Goal: Task Accomplishment & Management: Use online tool/utility

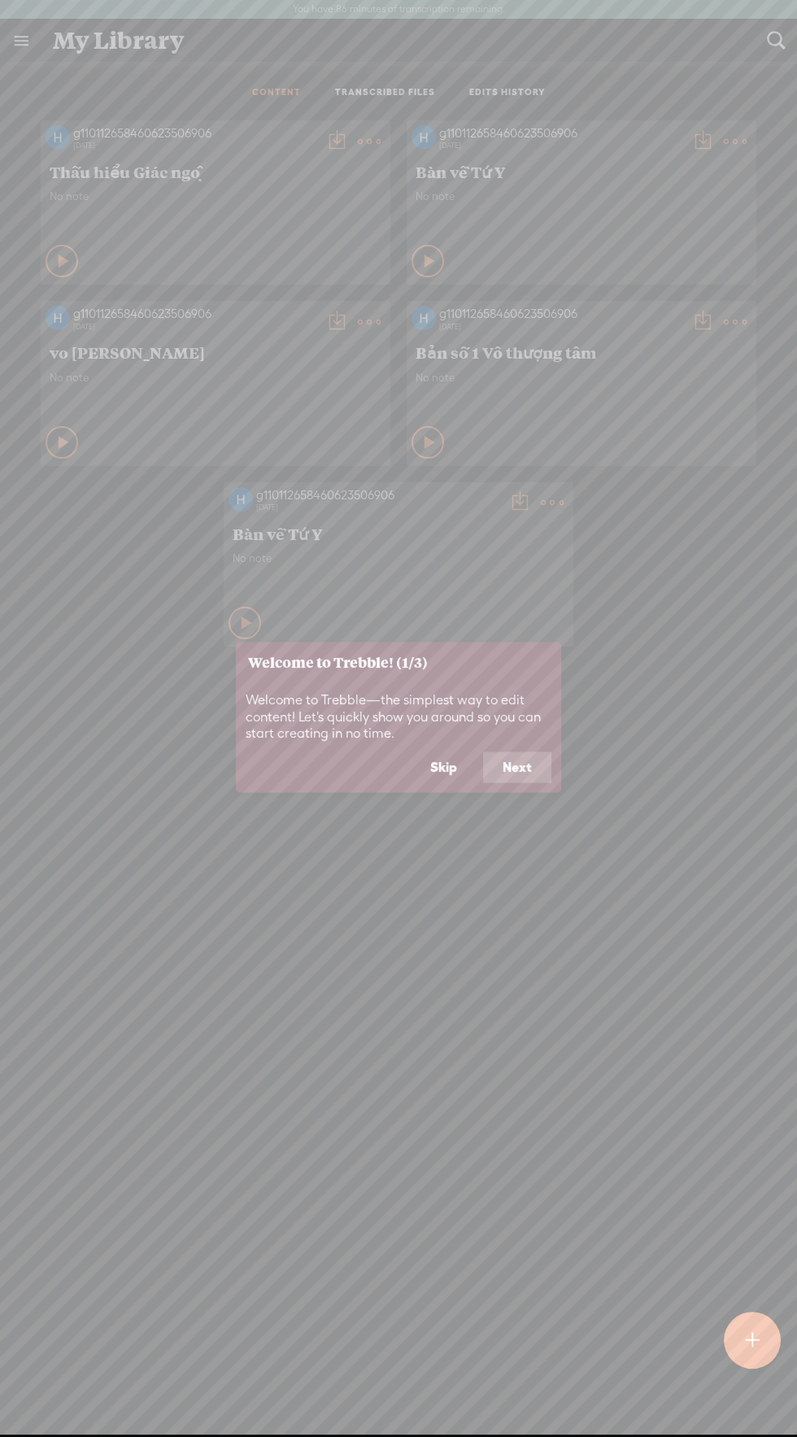
click at [508, 760] on button "Next" at bounding box center [517, 767] width 68 height 31
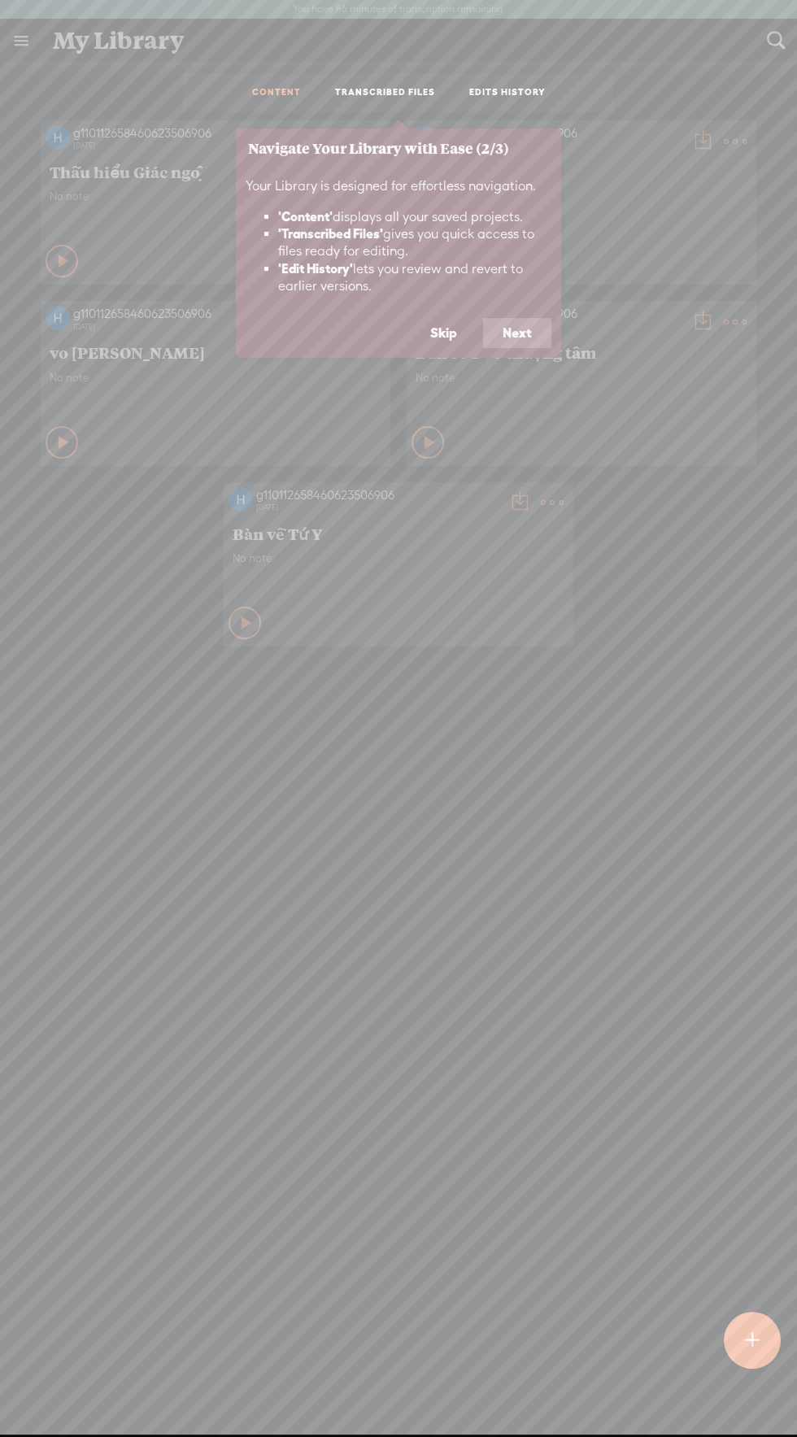
click at [433, 330] on button "Skip" at bounding box center [444, 333] width 66 height 31
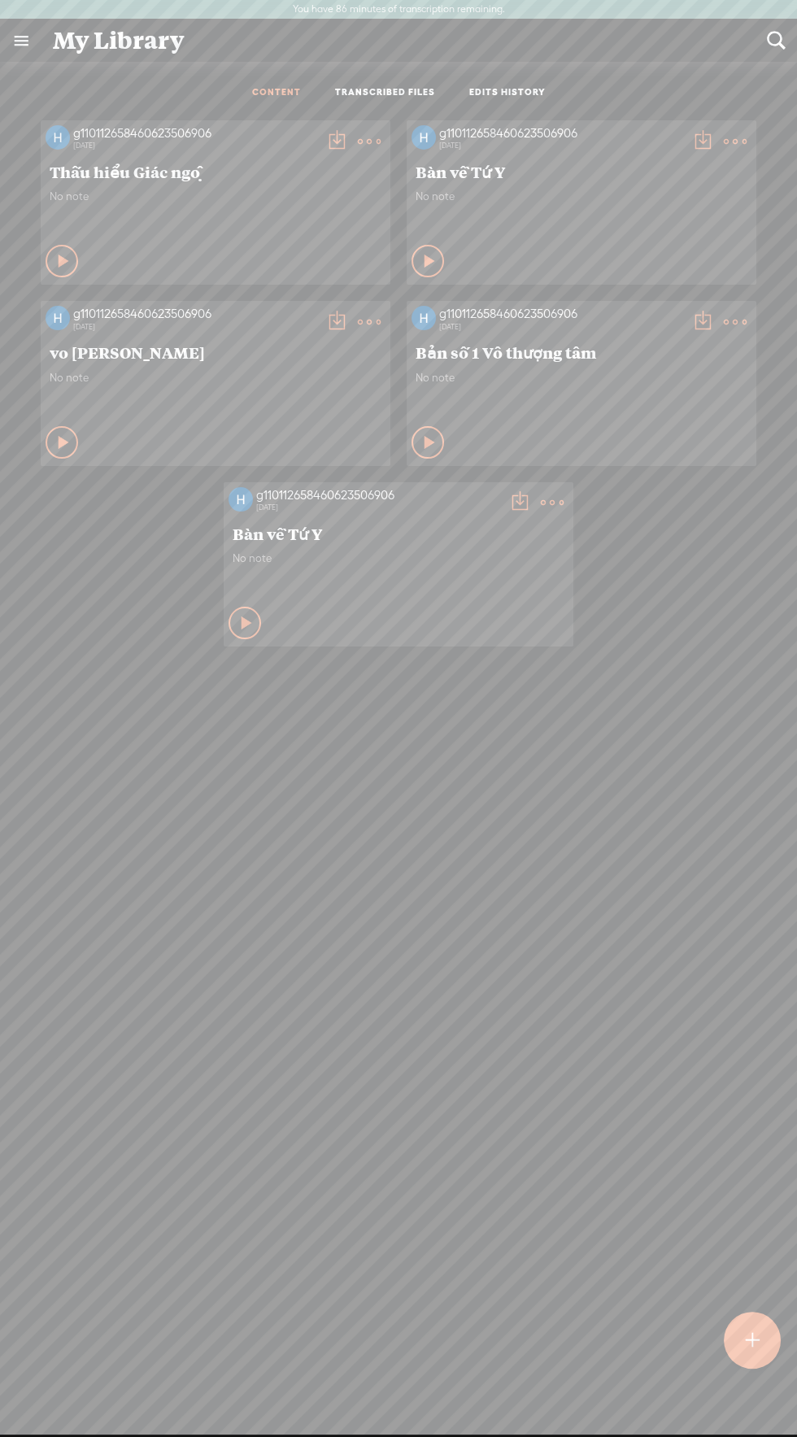
scroll to position [2, 0]
click at [21, 40] on link at bounding box center [21, 41] width 42 height 42
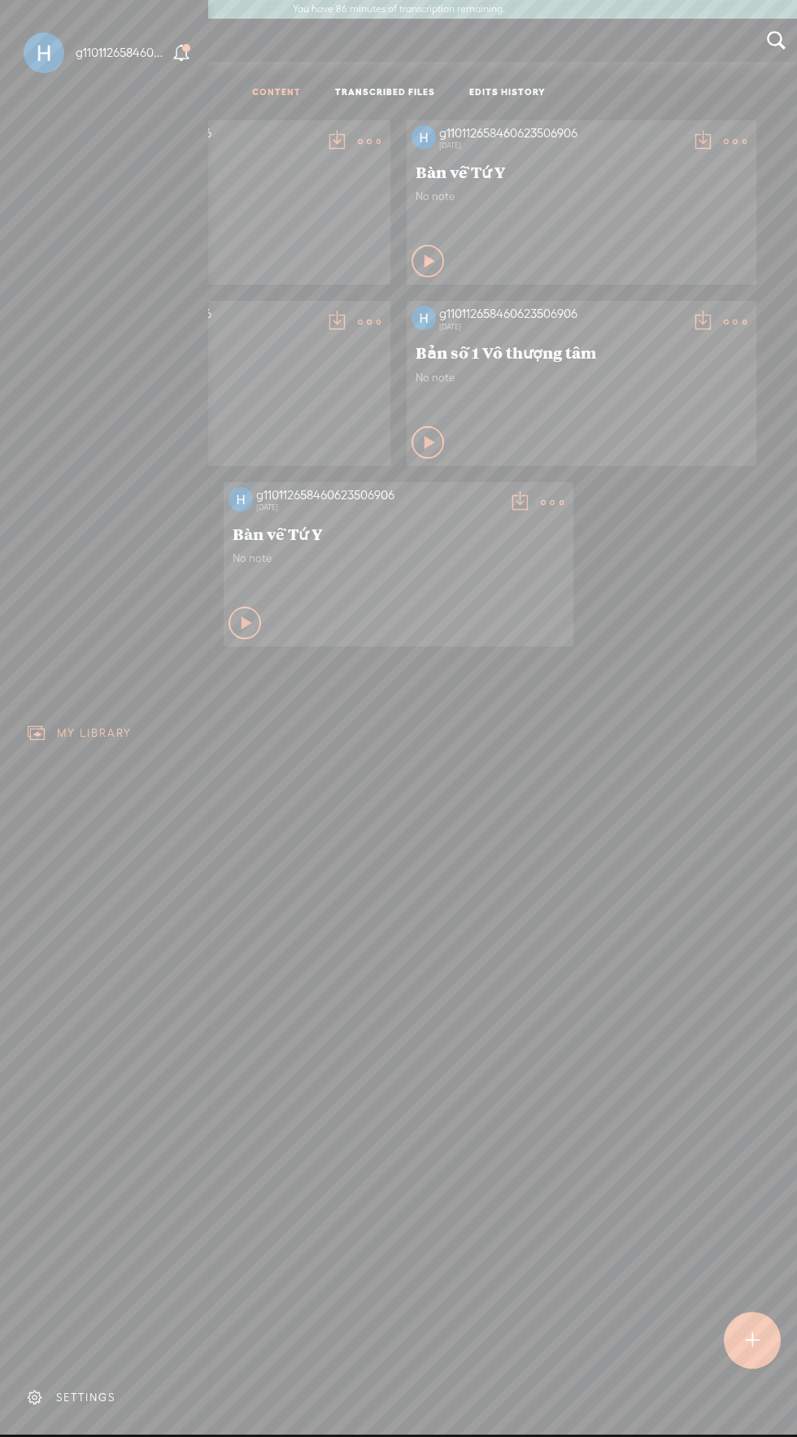
click at [473, 767] on body "You have 86 minutes of transcription remaining. Upgrade to increase your limit …" at bounding box center [398, 716] width 797 height 1433
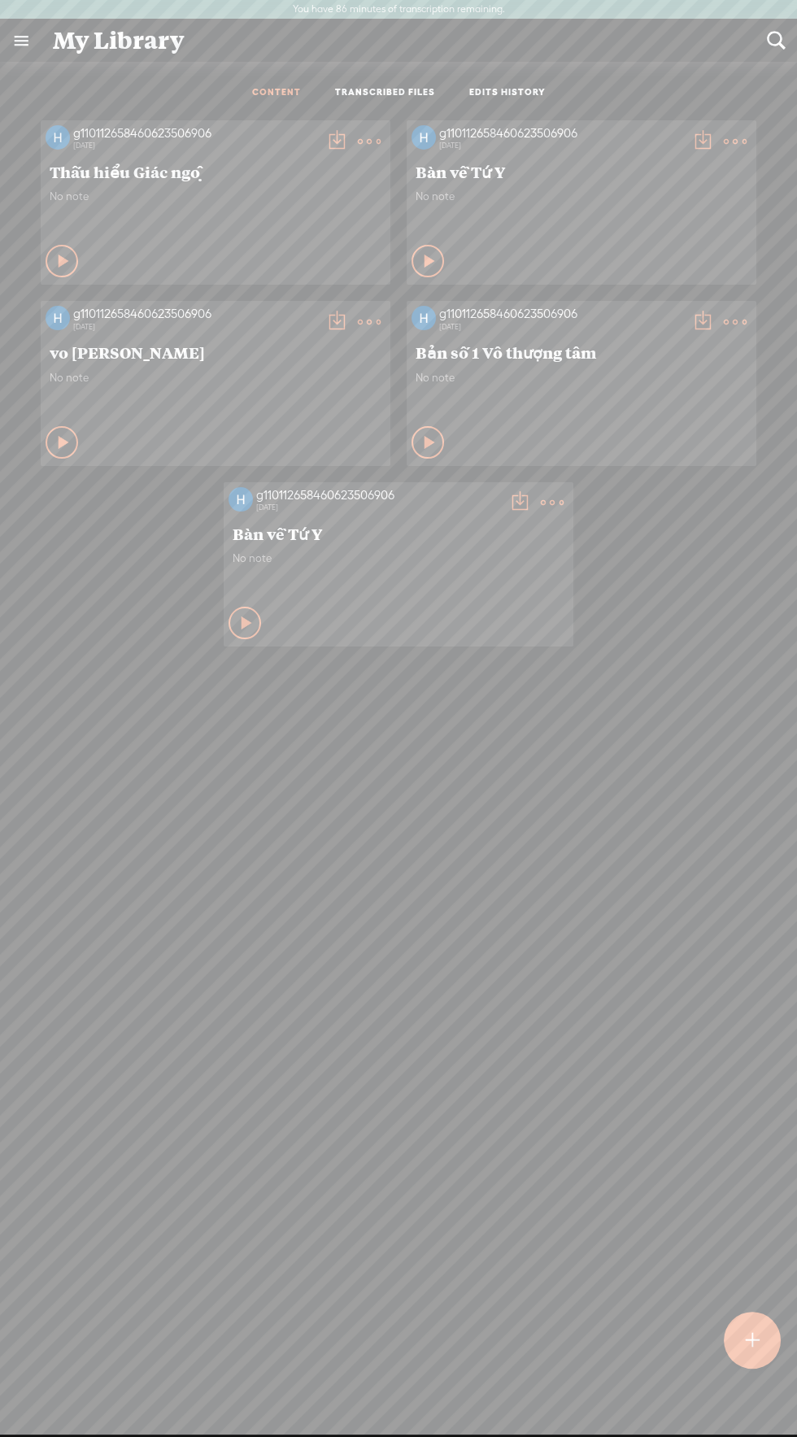
click at [525, 798] on div "g110112658460623506906 [DATE] [PERSON_NAME] [PERSON_NAME] No note Play Content" at bounding box center [398, 802] width 772 height 1380
click at [751, 1328] on t at bounding box center [753, 1341] width 14 height 36
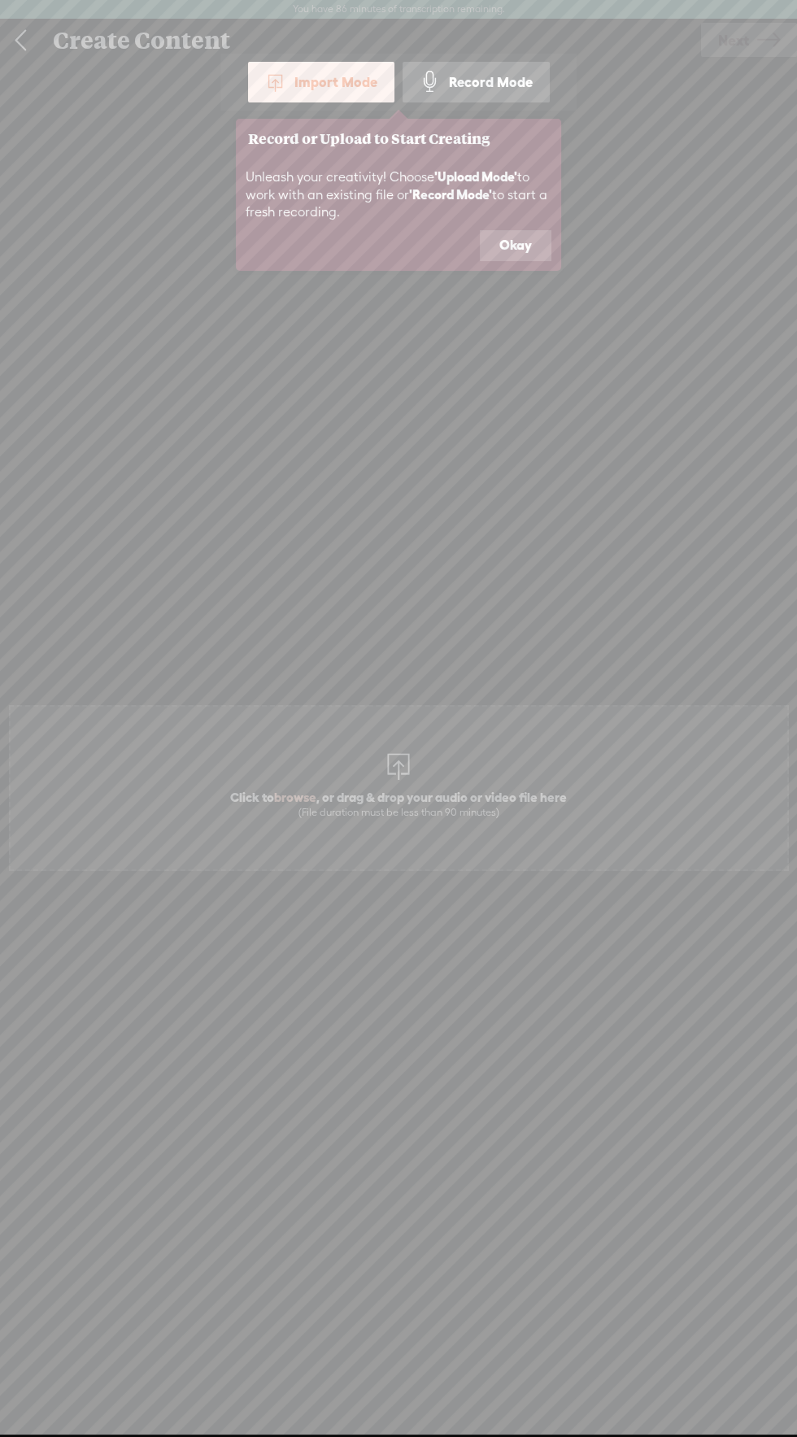
click at [518, 237] on button "Okay" at bounding box center [516, 245] width 72 height 31
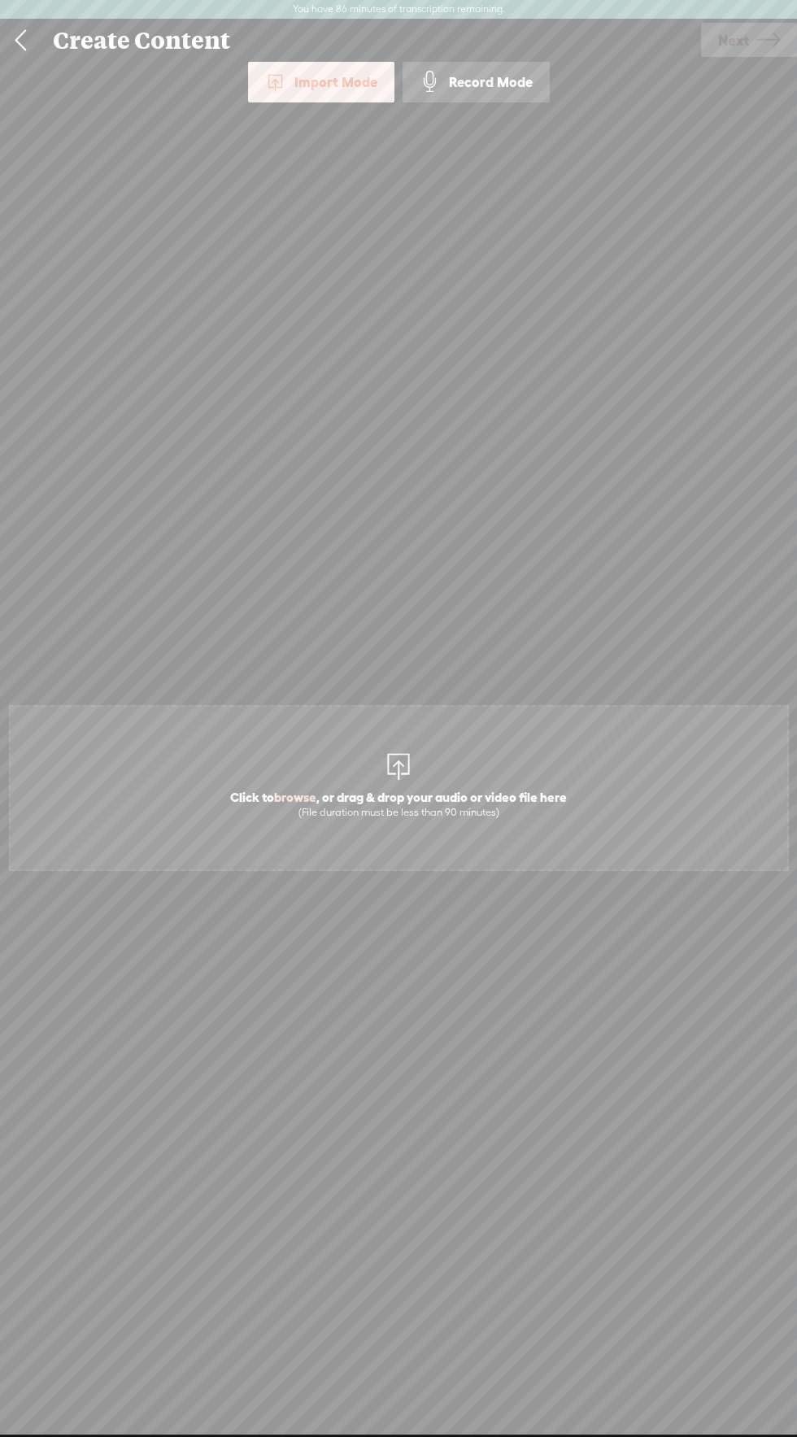
click at [326, 83] on div "Import Mode" at bounding box center [321, 82] width 146 height 41
click at [429, 786] on span "Click to browse , or drag & drop your audio or video file here (File duration m…" at bounding box center [398, 803] width 353 height 46
click at [748, 10] on header "You have 86 minutes of transcription remaining. Upgrade to increase your limit" at bounding box center [398, 10] width 797 height 20
click at [738, 44] on span "Next" at bounding box center [733, 40] width 31 height 41
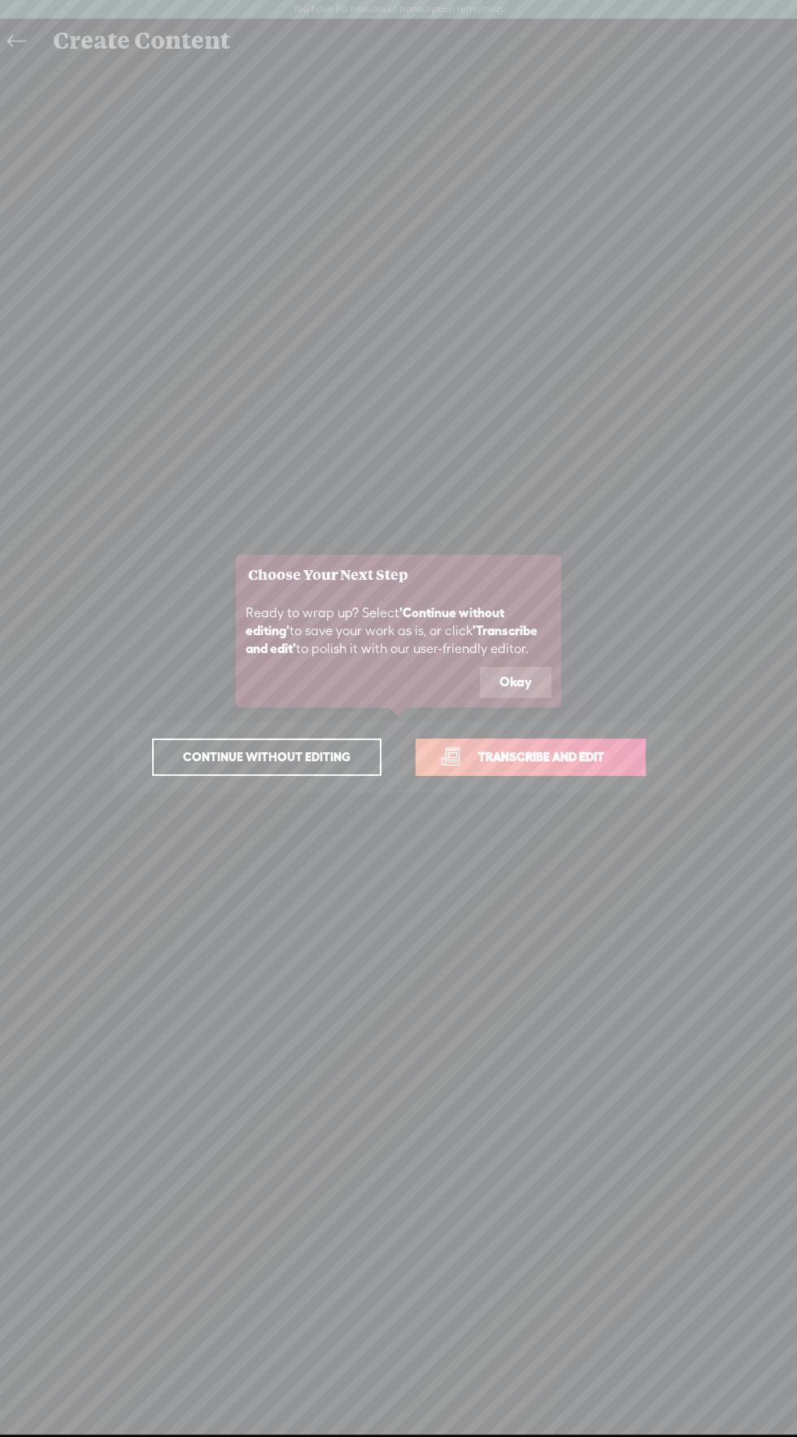
click at [543, 753] on span "Transcribe and edit" at bounding box center [541, 756] width 160 height 19
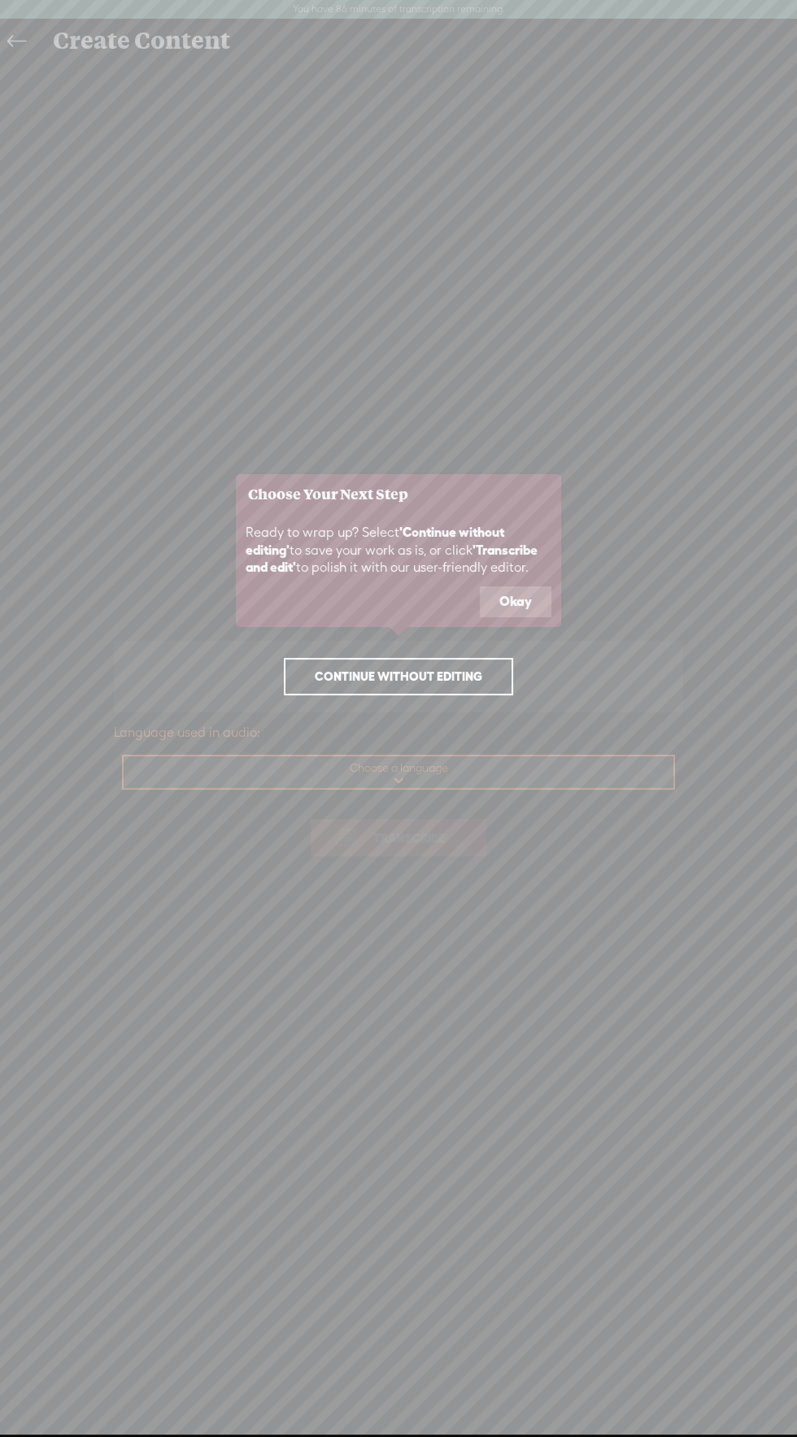
click at [453, 776] on icon at bounding box center [398, 718] width 797 height 1437
click at [528, 590] on button "Okay" at bounding box center [516, 601] width 72 height 31
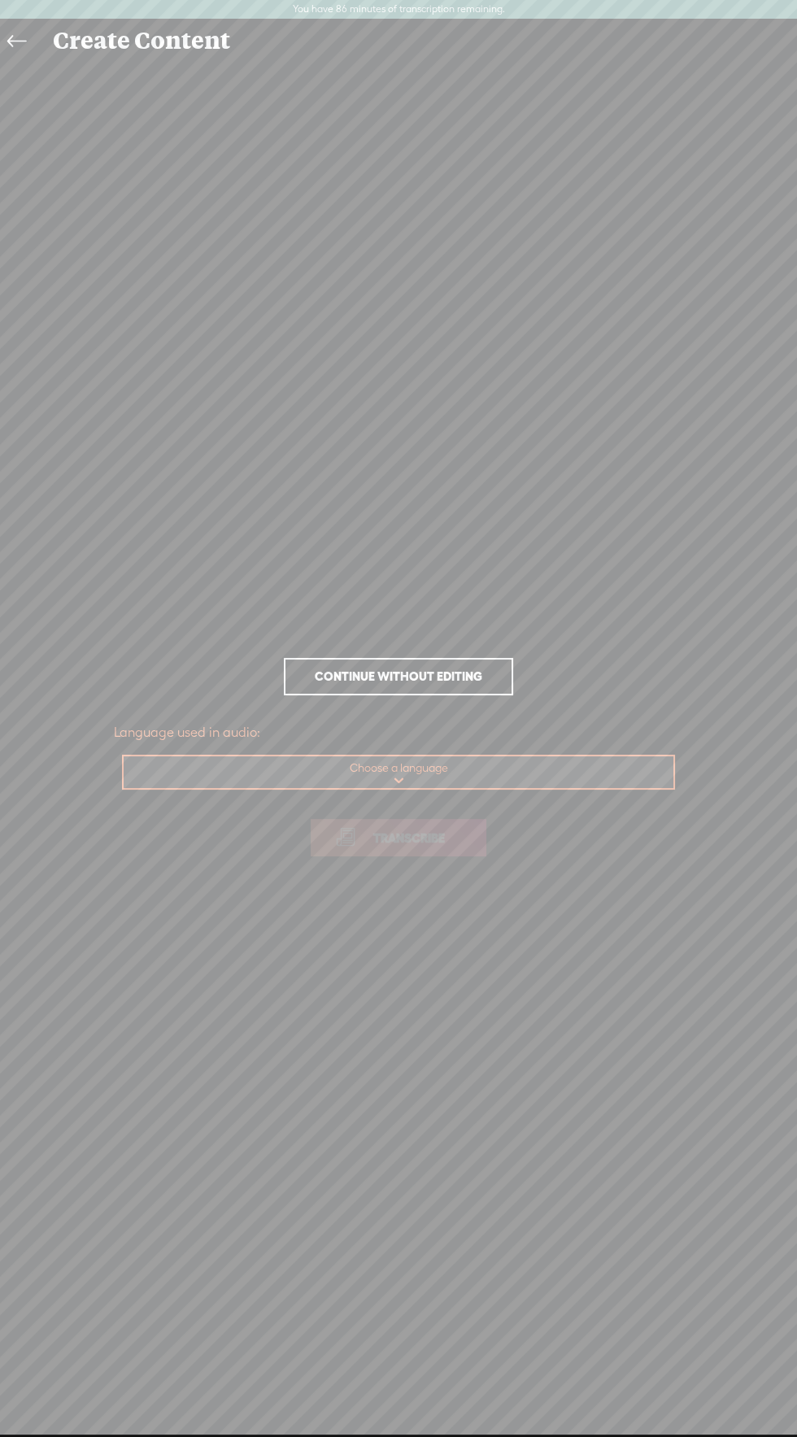
click at [474, 766] on select "Choose a language Afrikaans Albanian Amharic Arabic, Gulf Arabic, Modern Standa…" at bounding box center [399, 772] width 551 height 33
select select "vi"
click at [124, 756] on select "Choose a language Afrikaans Albanian Amharic Arabic, Gulf Arabic, Modern Standa…" at bounding box center [399, 772] width 551 height 33
click at [437, 840] on span "Transcribe" at bounding box center [409, 837] width 106 height 19
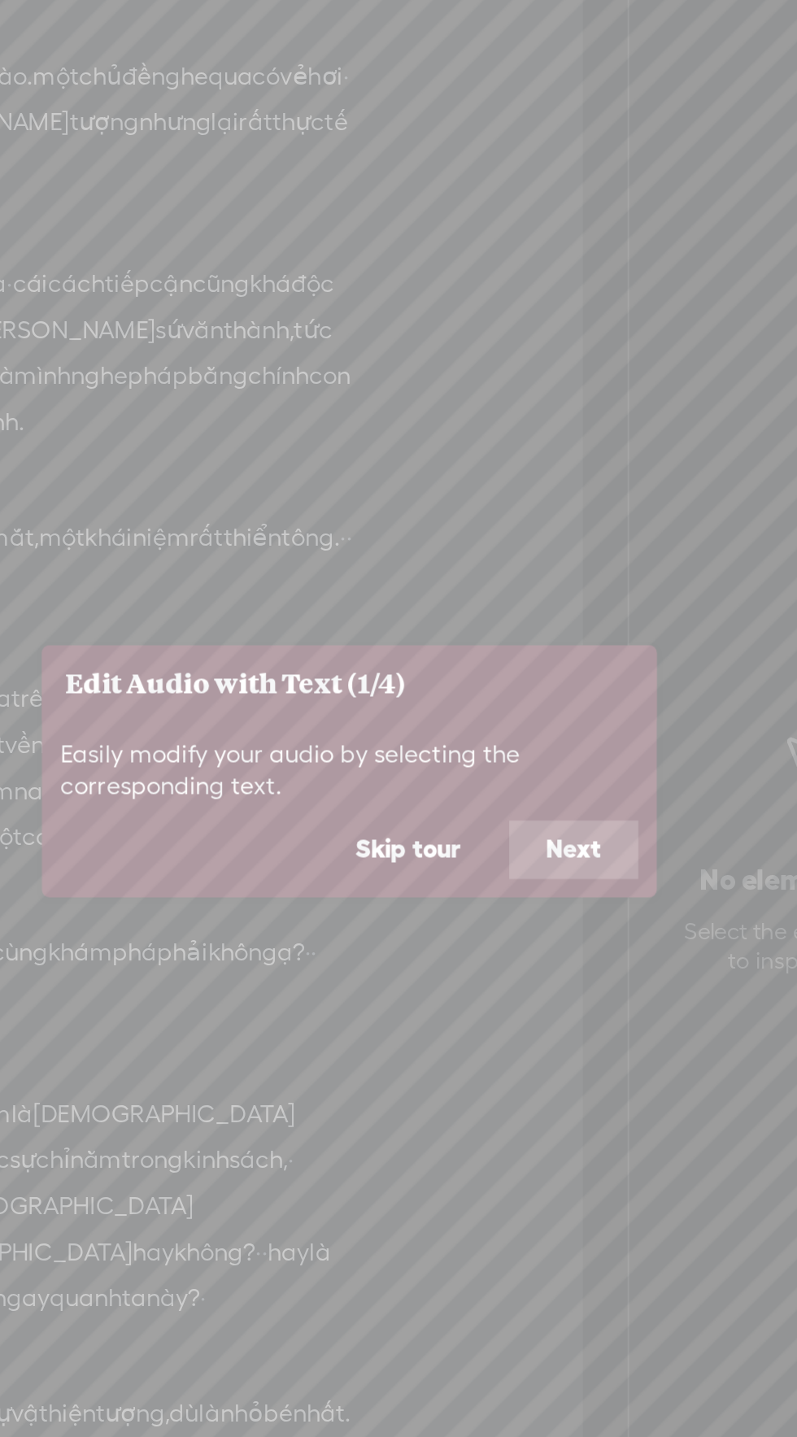
click at [511, 758] on button "Next" at bounding box center [517, 758] width 68 height 31
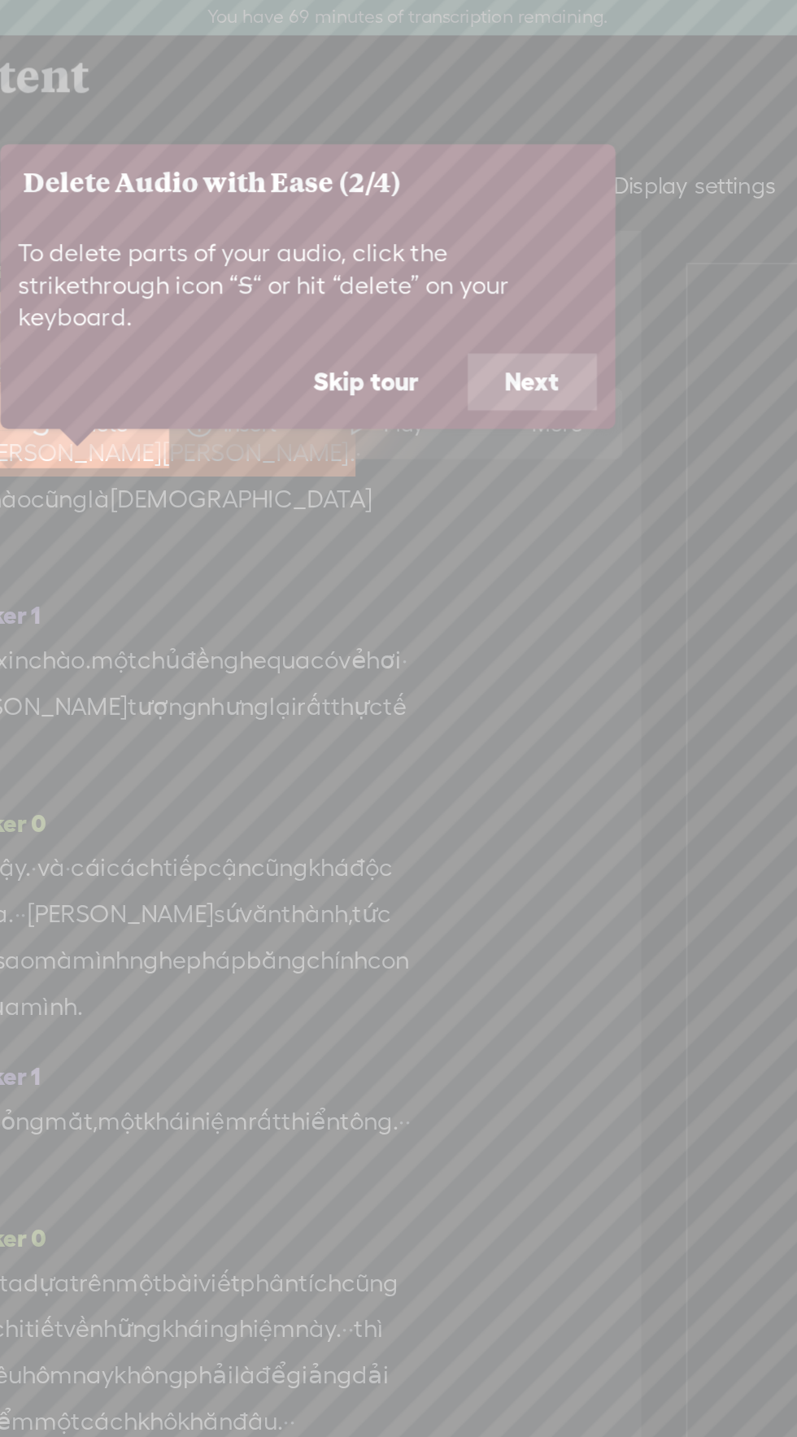
click at [476, 189] on button "Next" at bounding box center [464, 202] width 68 height 31
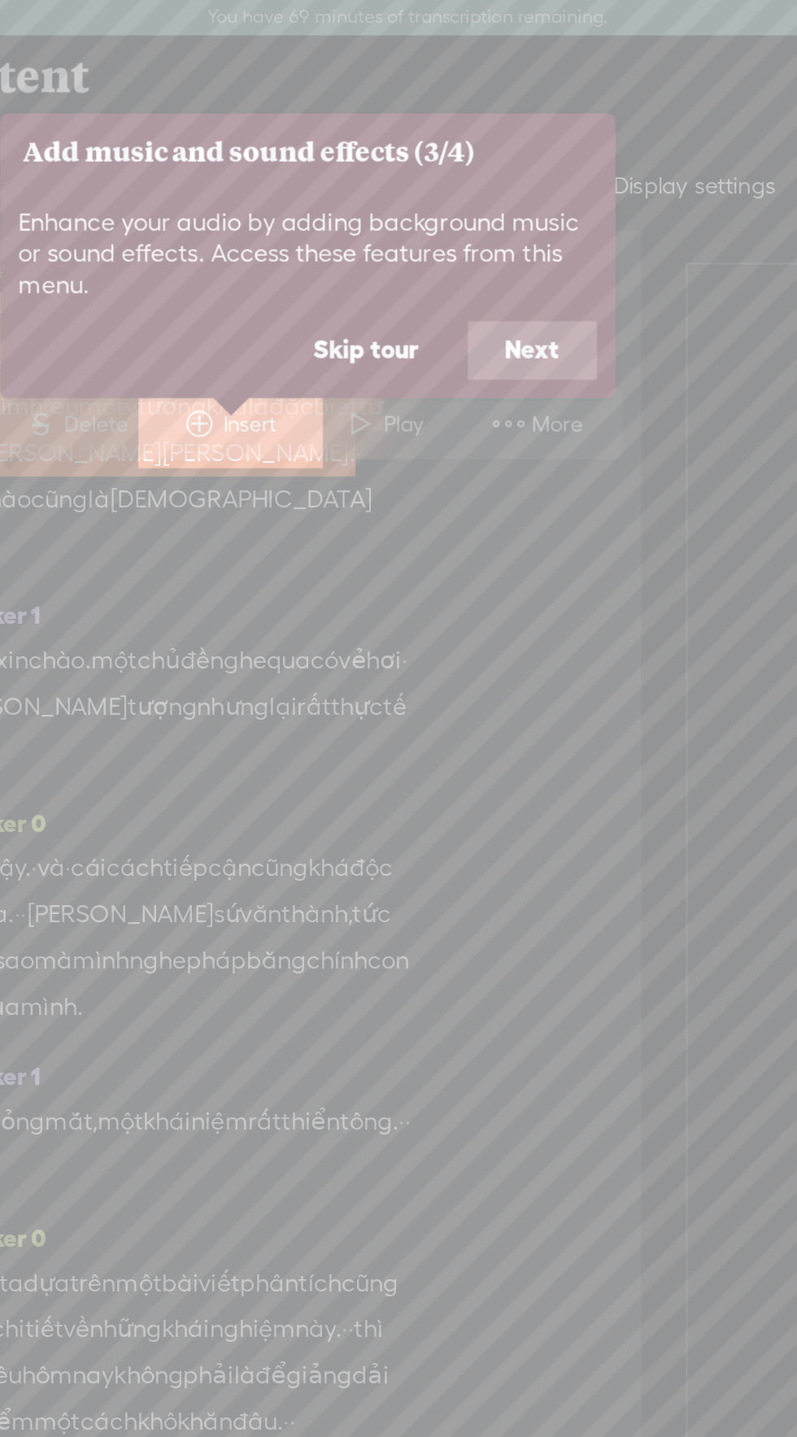
click at [398, 178] on button "Skip tour" at bounding box center [376, 185] width 94 height 31
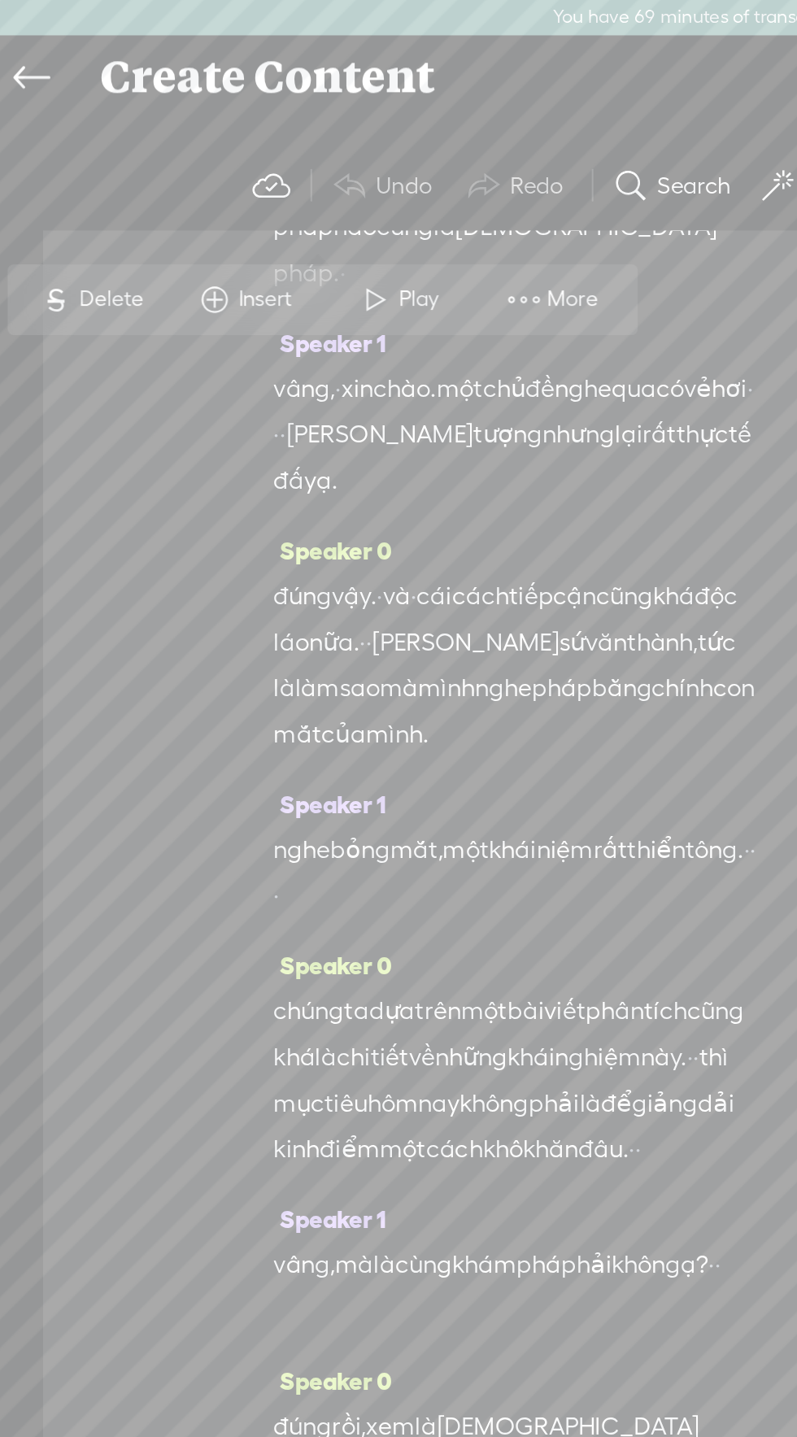
scroll to position [146, 0]
click at [250, 224] on span "[PERSON_NAME]" at bounding box center [200, 228] width 99 height 24
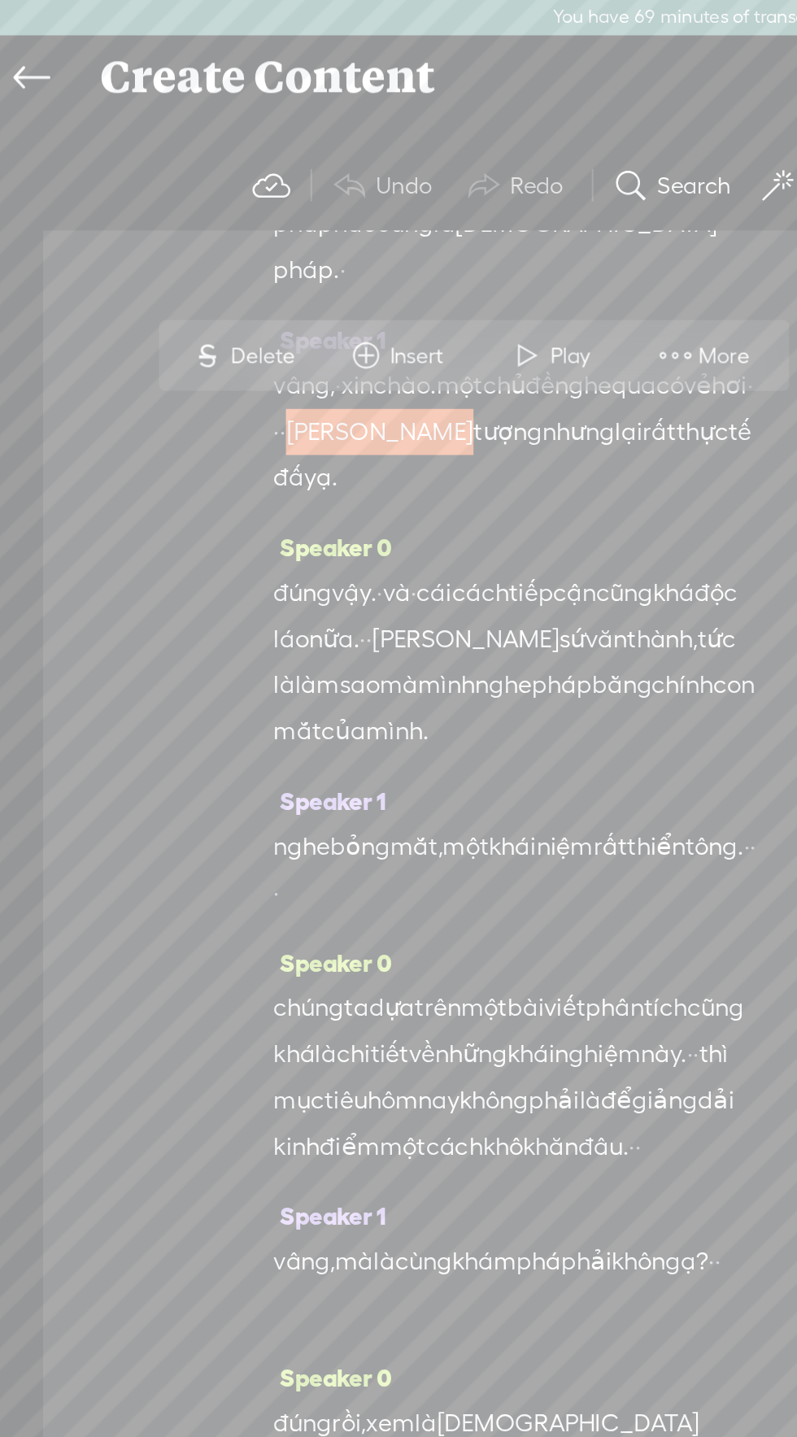
click at [367, 185] on span at bounding box center [357, 188] width 24 height 29
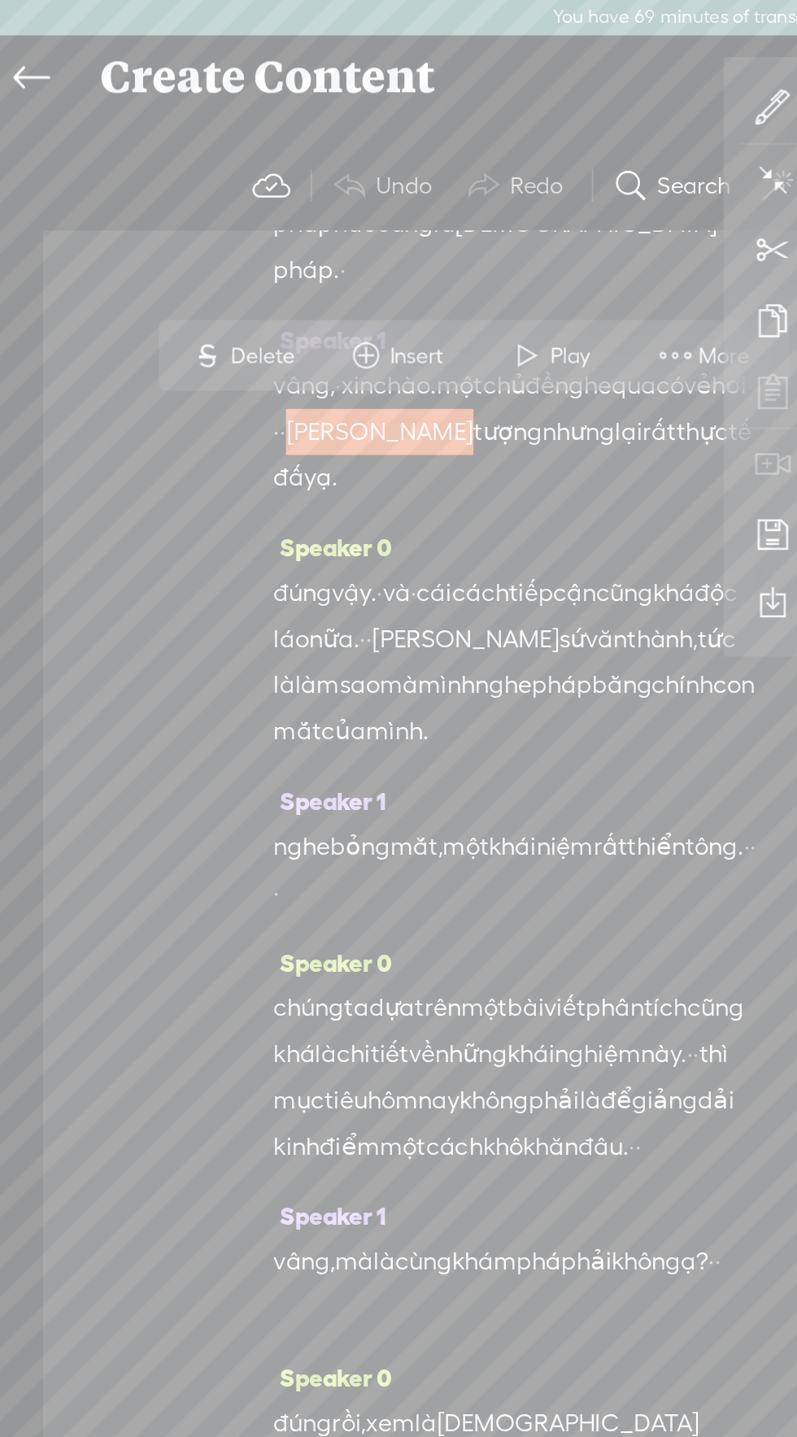
click at [402, 58] on icon at bounding box center [409, 57] width 20 height 20
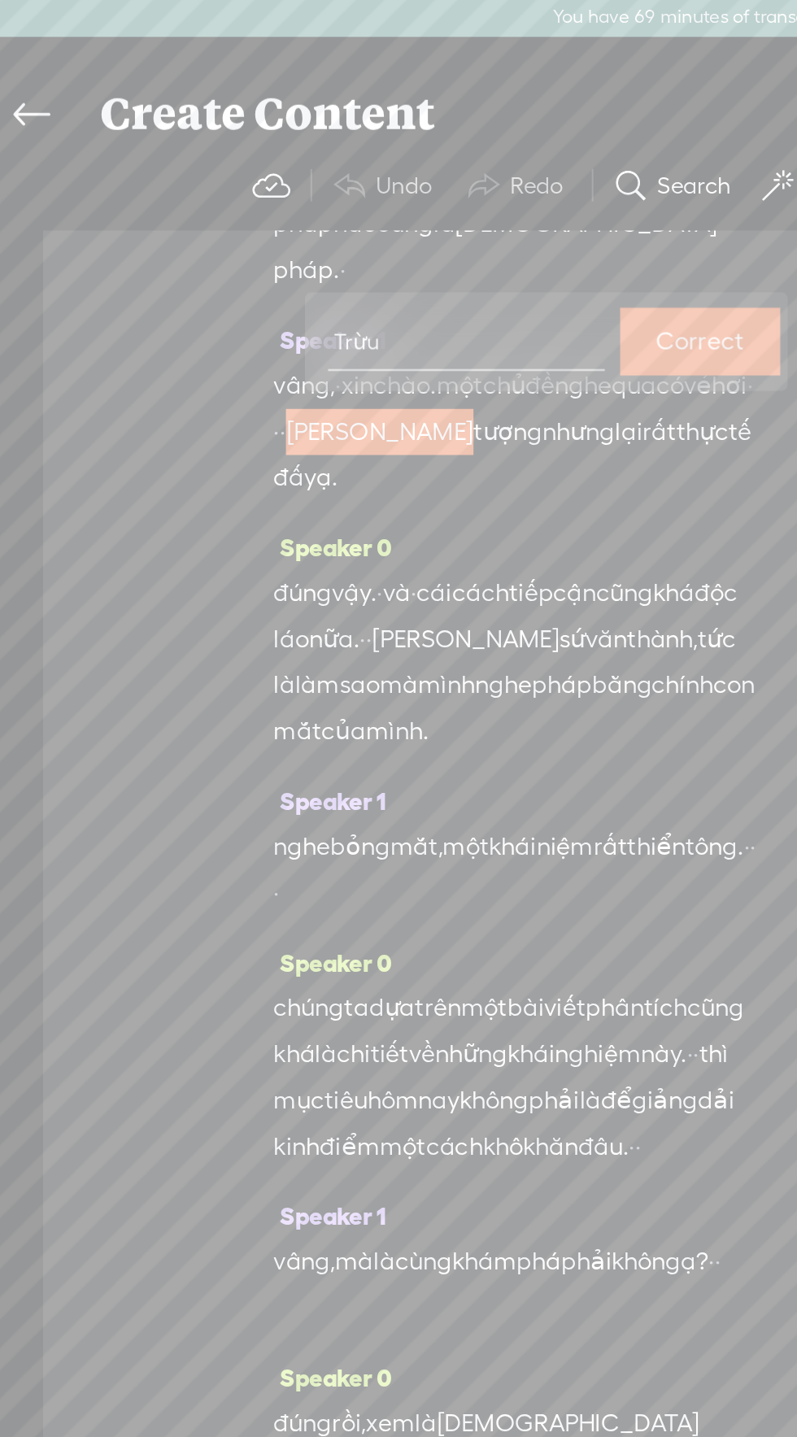
click at [183, 179] on input "Trừu" at bounding box center [246, 181] width 146 height 30
type input "trừu"
click at [371, 179] on label "Correct" at bounding box center [370, 180] width 46 height 33
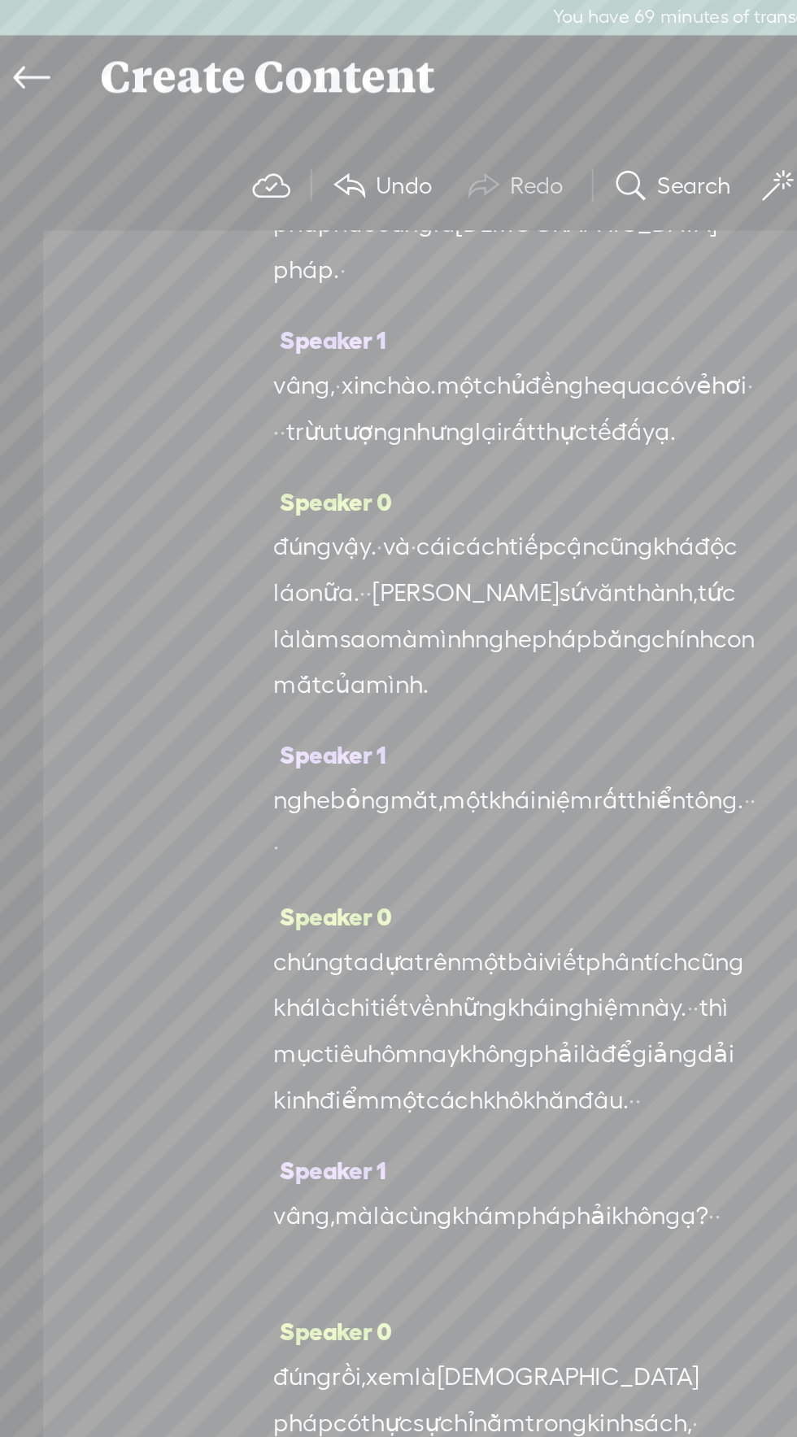
click at [163, 326] on span "láo" at bounding box center [154, 314] width 19 height 24
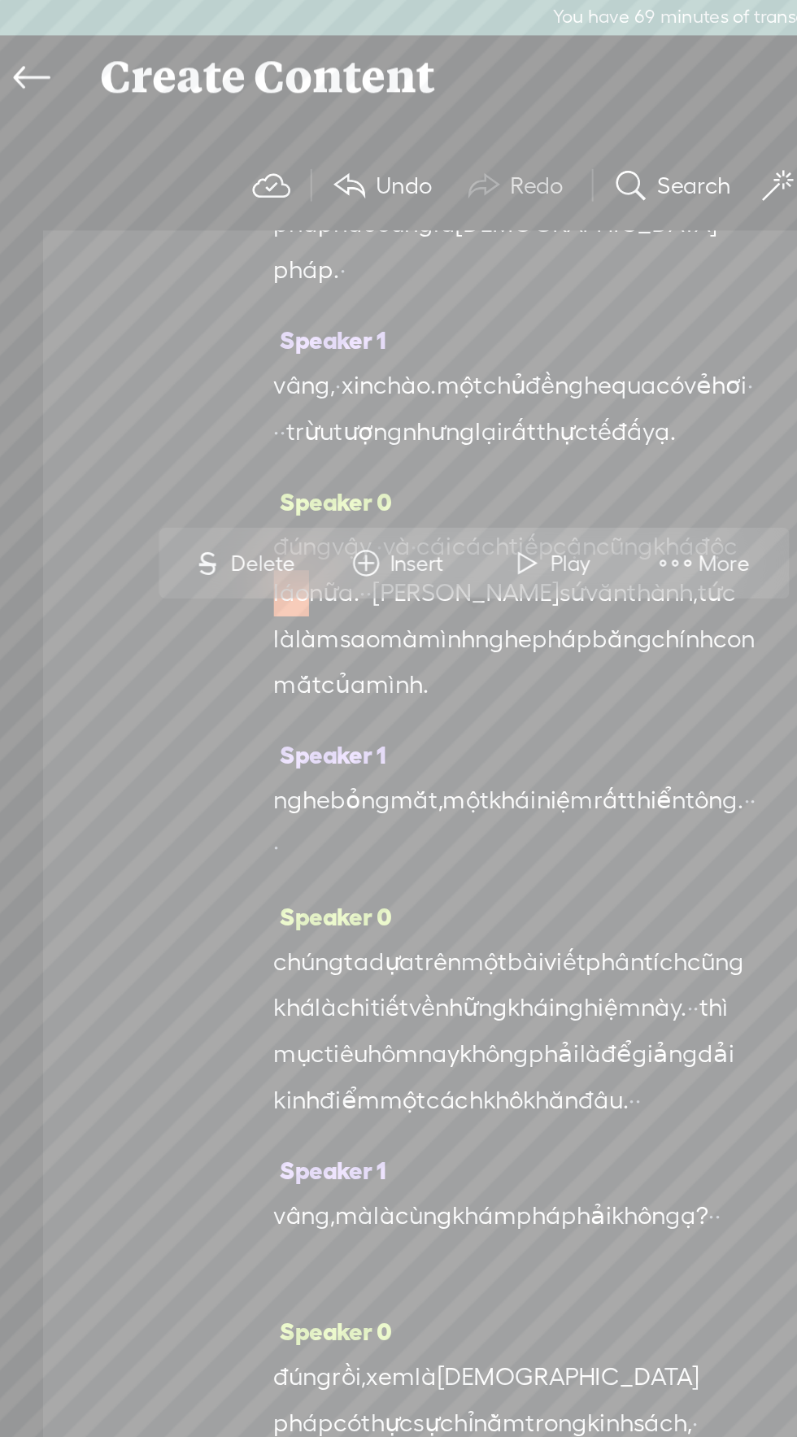
click at [385, 294] on span "More" at bounding box center [384, 298] width 31 height 16
click at [388, 334] on div "đúng vậy. · và · cái [PERSON_NAME] cận [PERSON_NAME] độc láo nữa. · · [PERSON_N…" at bounding box center [272, 326] width 255 height 98
click at [372, 295] on span "More" at bounding box center [384, 298] width 31 height 16
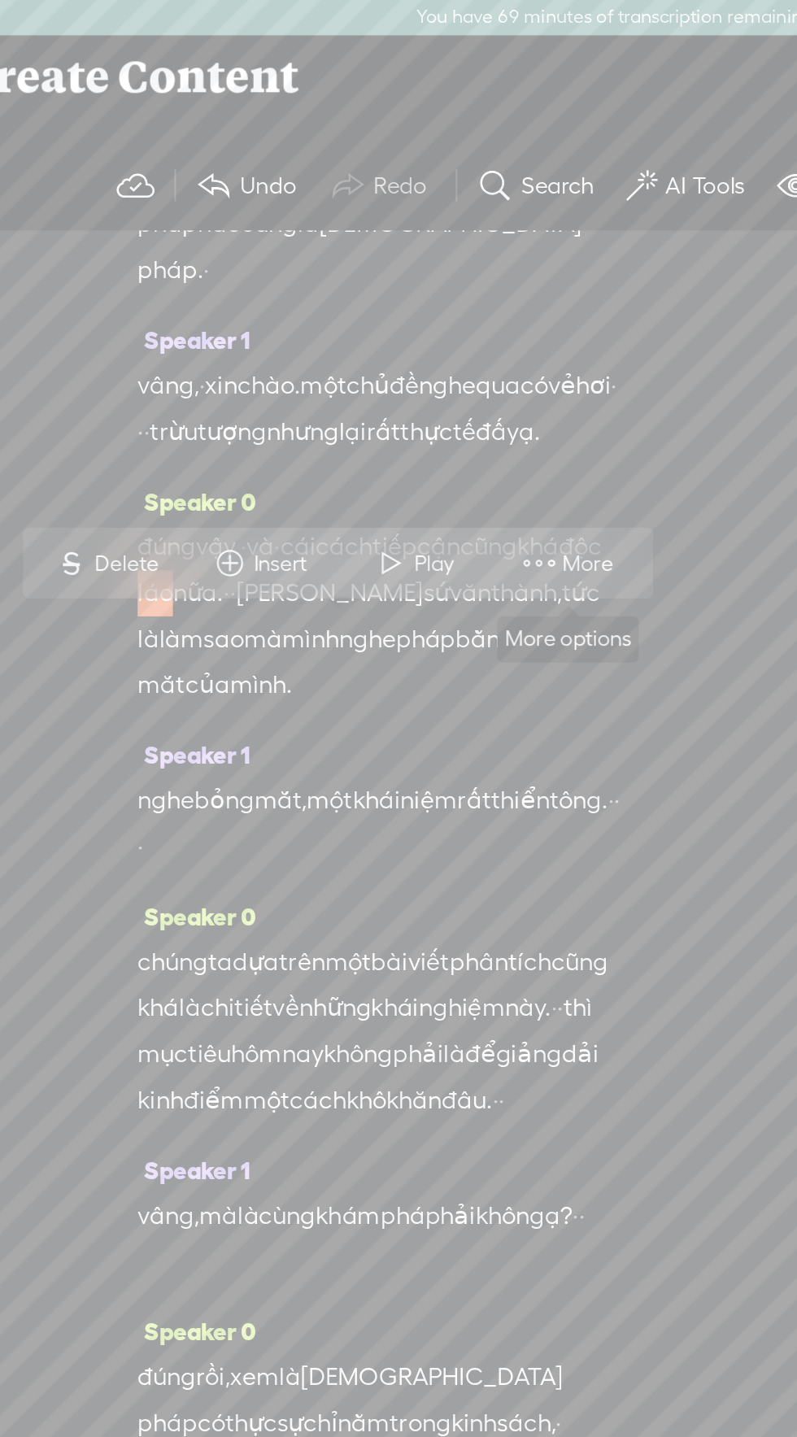
click at [362, 292] on span at bounding box center [357, 298] width 24 height 29
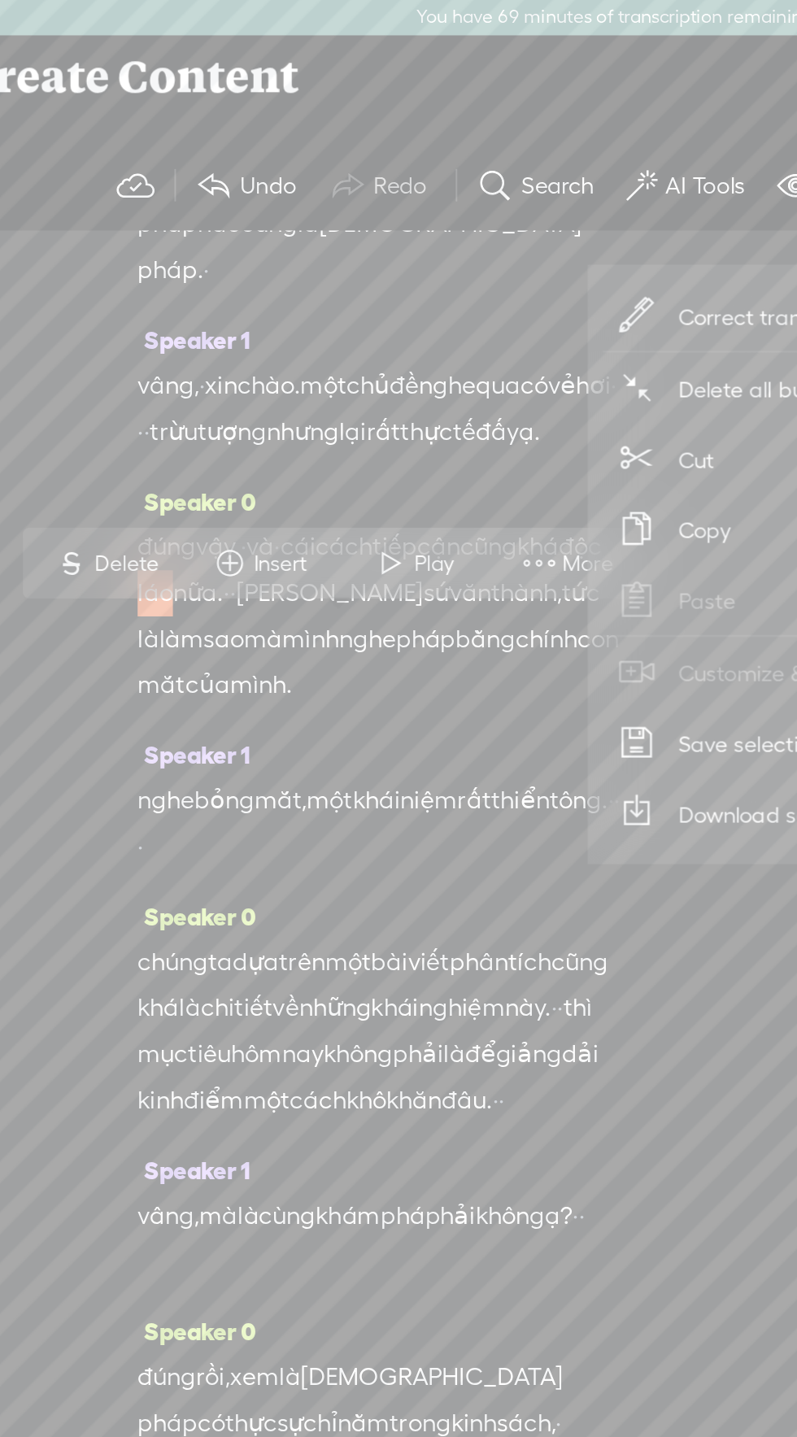
click at [453, 161] on span "Correct transcript" at bounding box center [478, 167] width 159 height 37
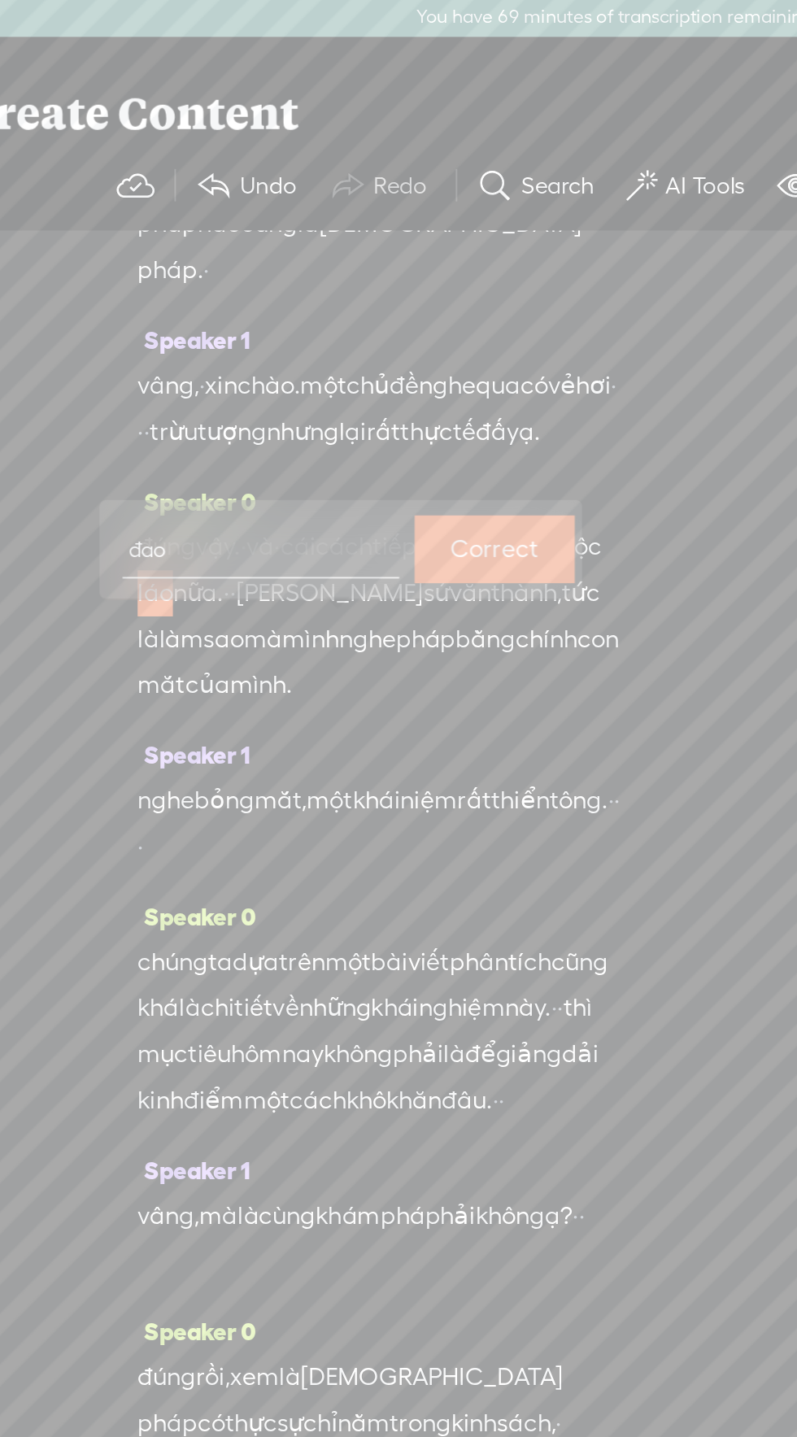
type input "đáo"
click at [335, 294] on label "Correct" at bounding box center [334, 290] width 46 height 33
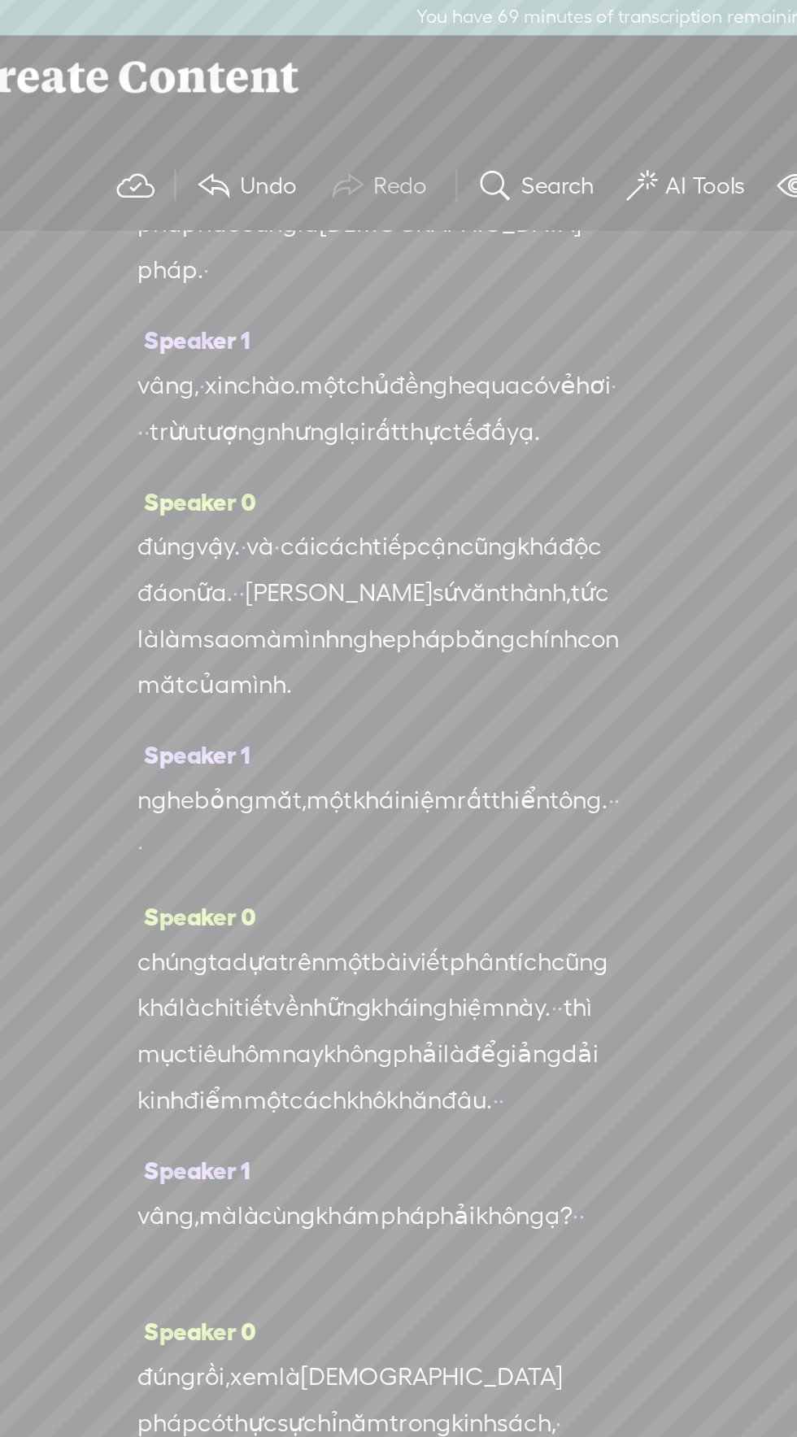
scroll to position [149, 0]
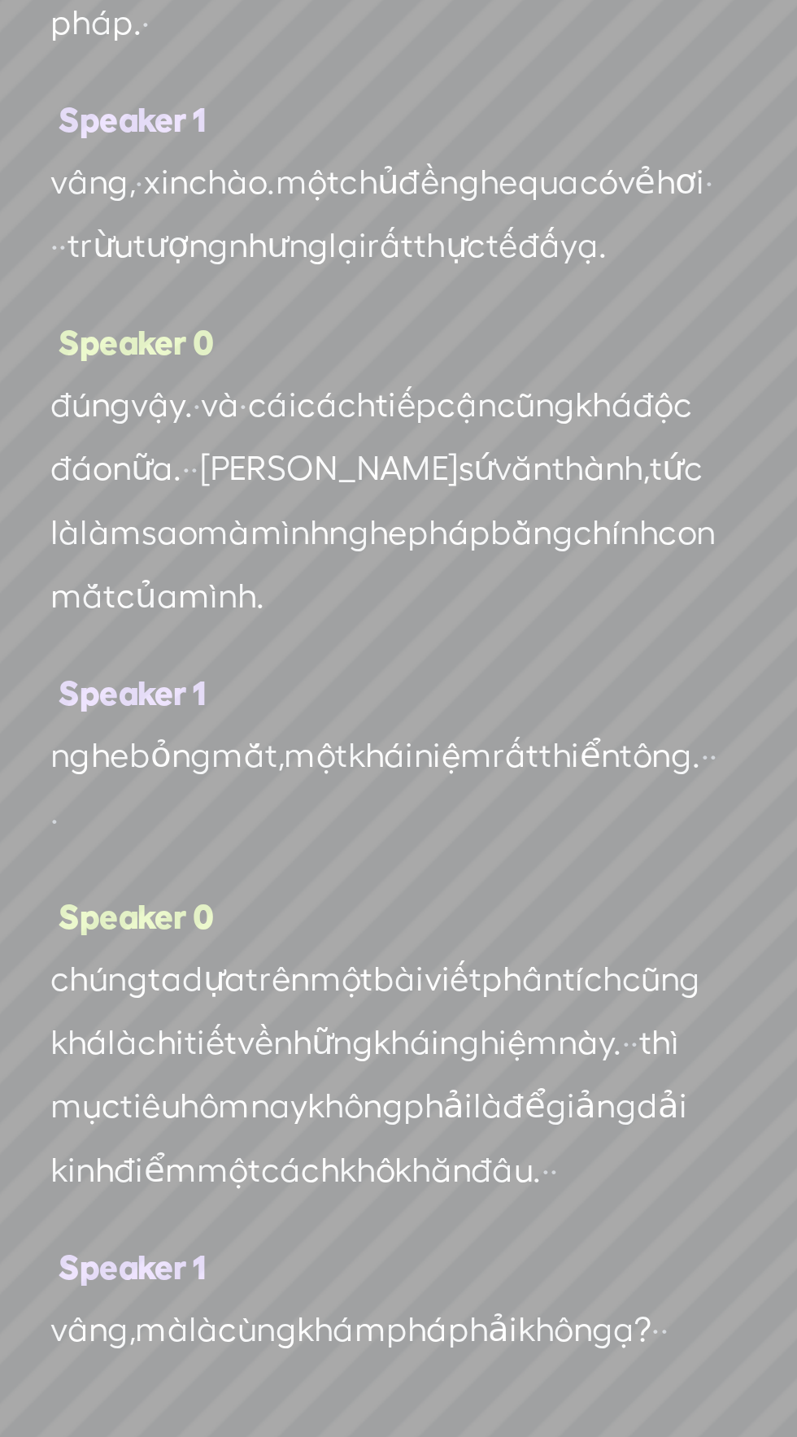
click at [315, 323] on span "sứ" at bounding box center [308, 310] width 14 height 24
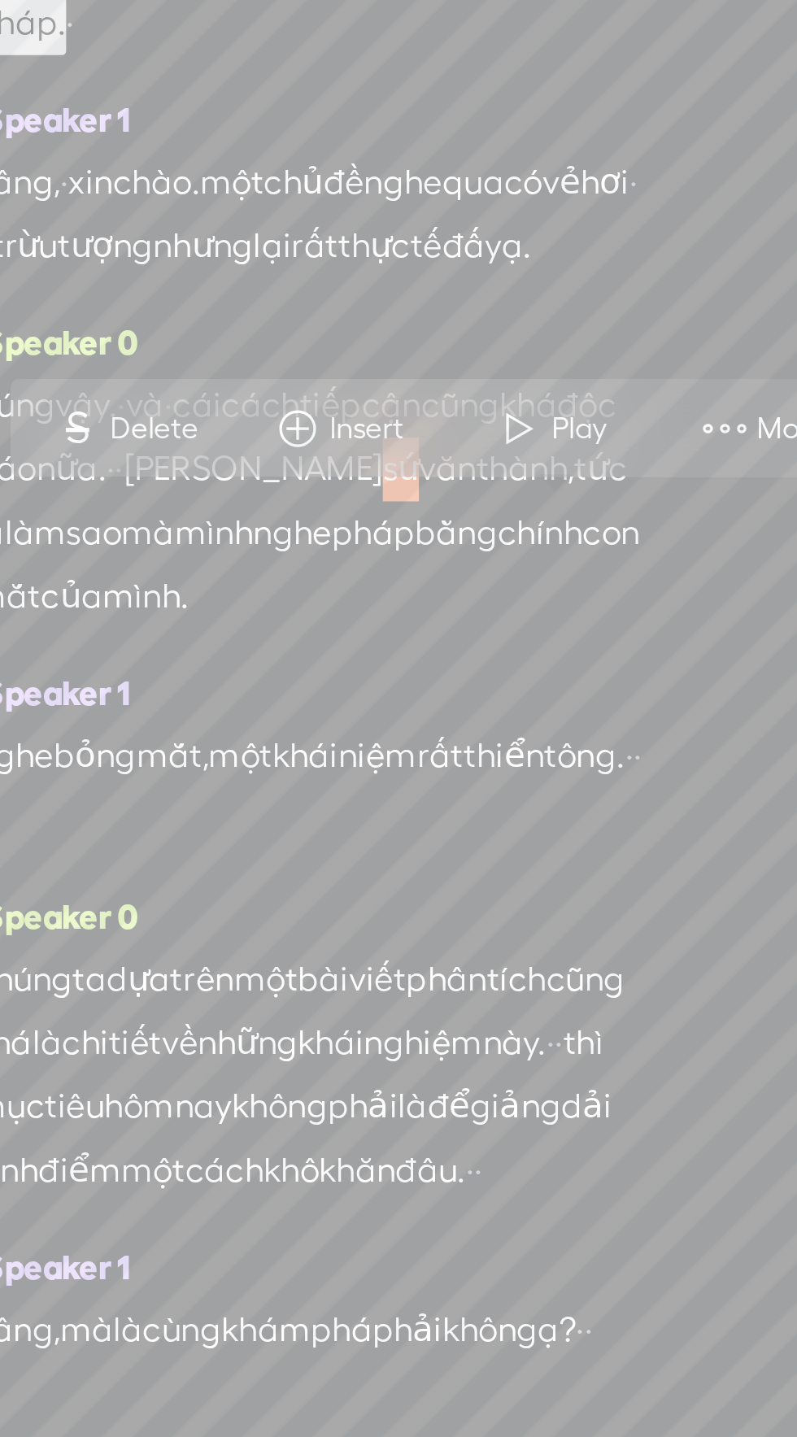
click at [434, 292] on span at bounding box center [432, 294] width 24 height 29
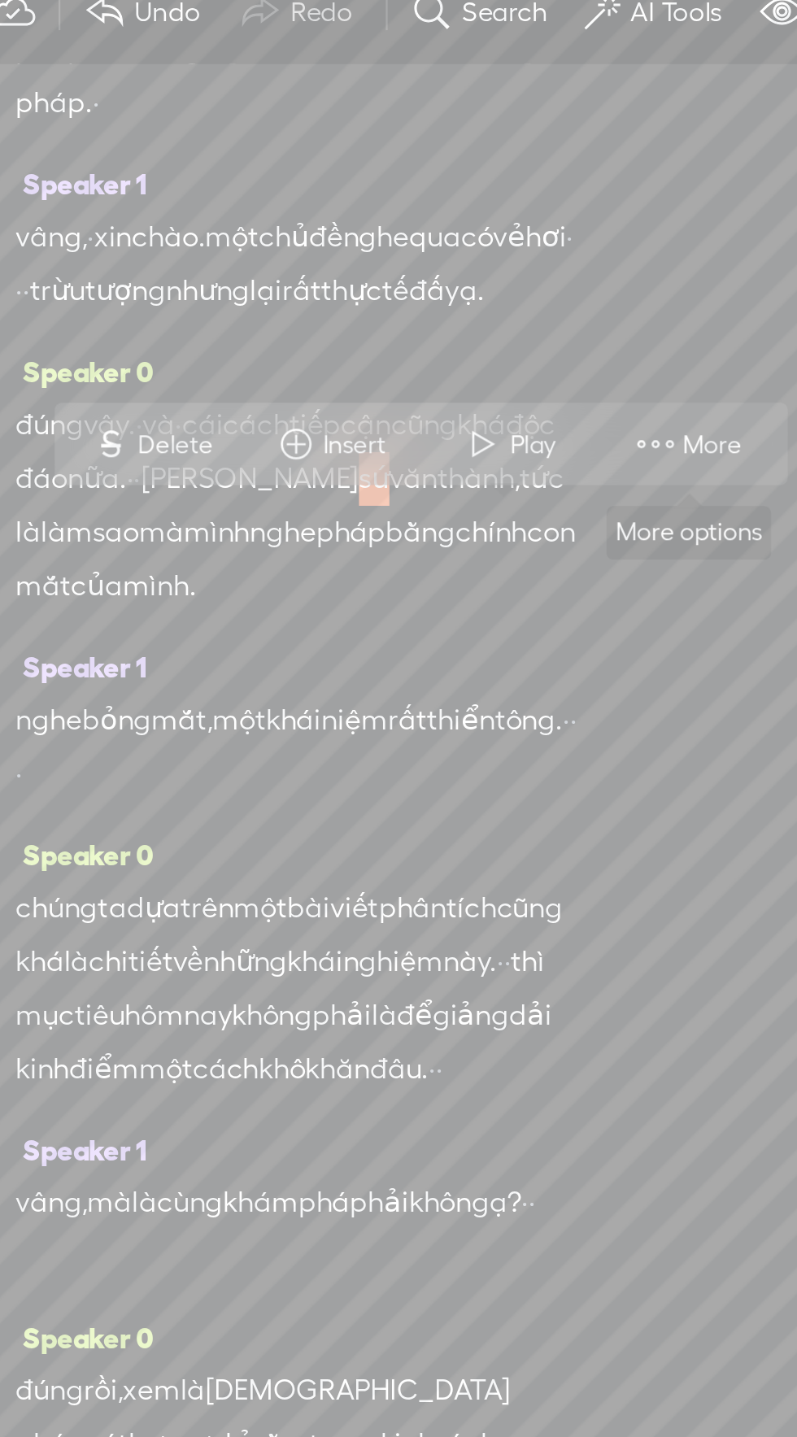
click at [474, 295] on span "More" at bounding box center [463, 295] width 31 height 16
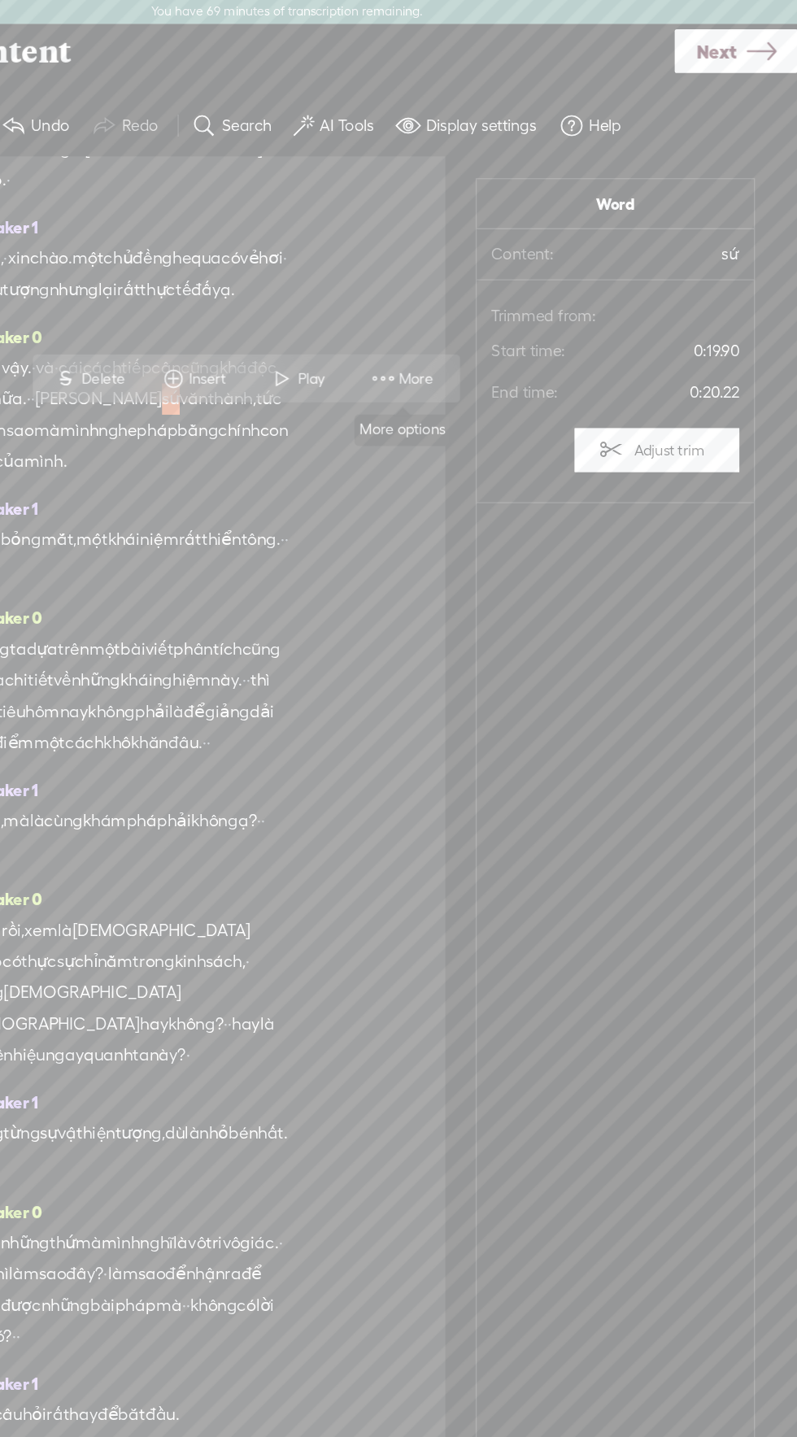
scroll to position [0, 0]
click at [498, 289] on span "More" at bounding box center [500, 296] width 31 height 16
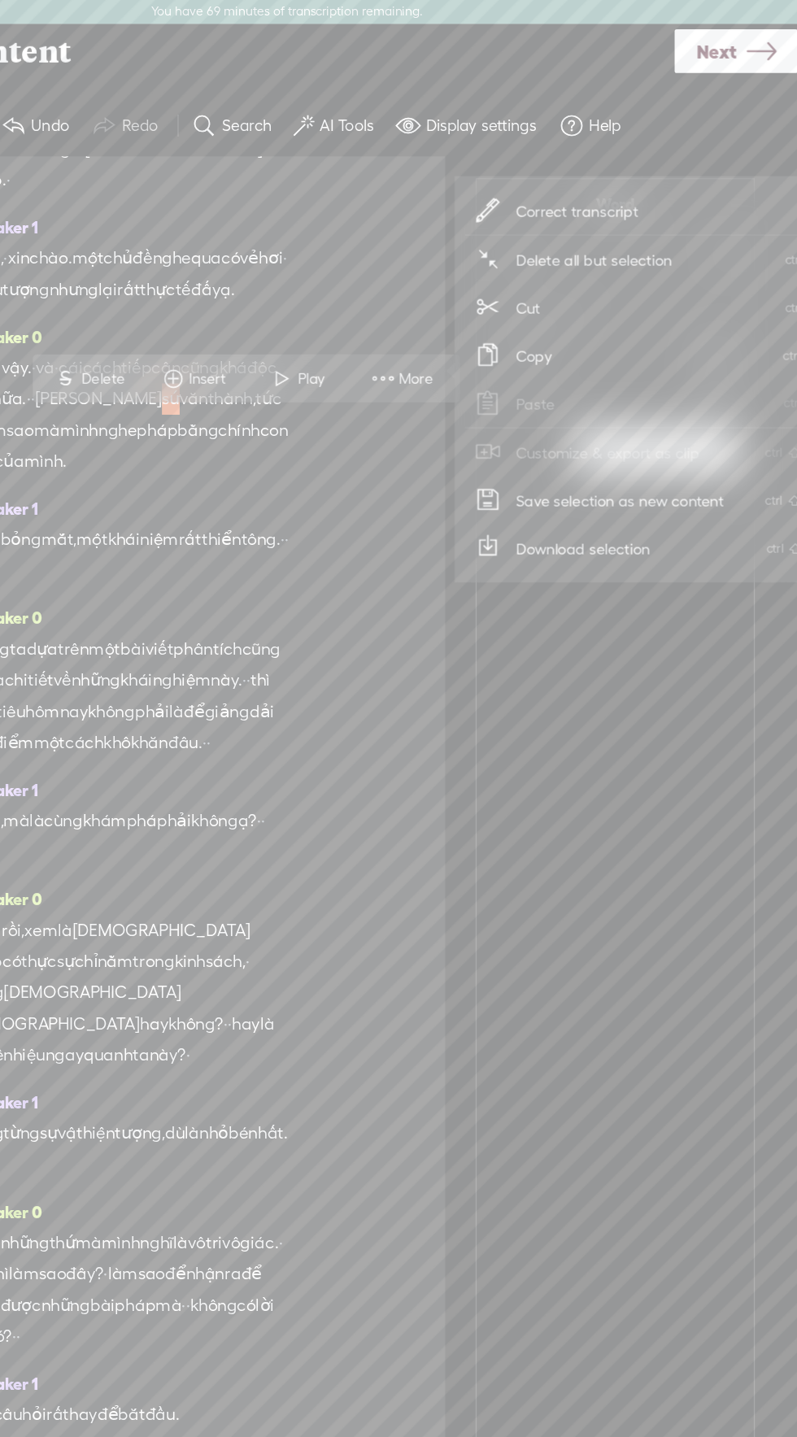
click at [649, 157] on span "Correct transcript" at bounding box center [625, 164] width 159 height 37
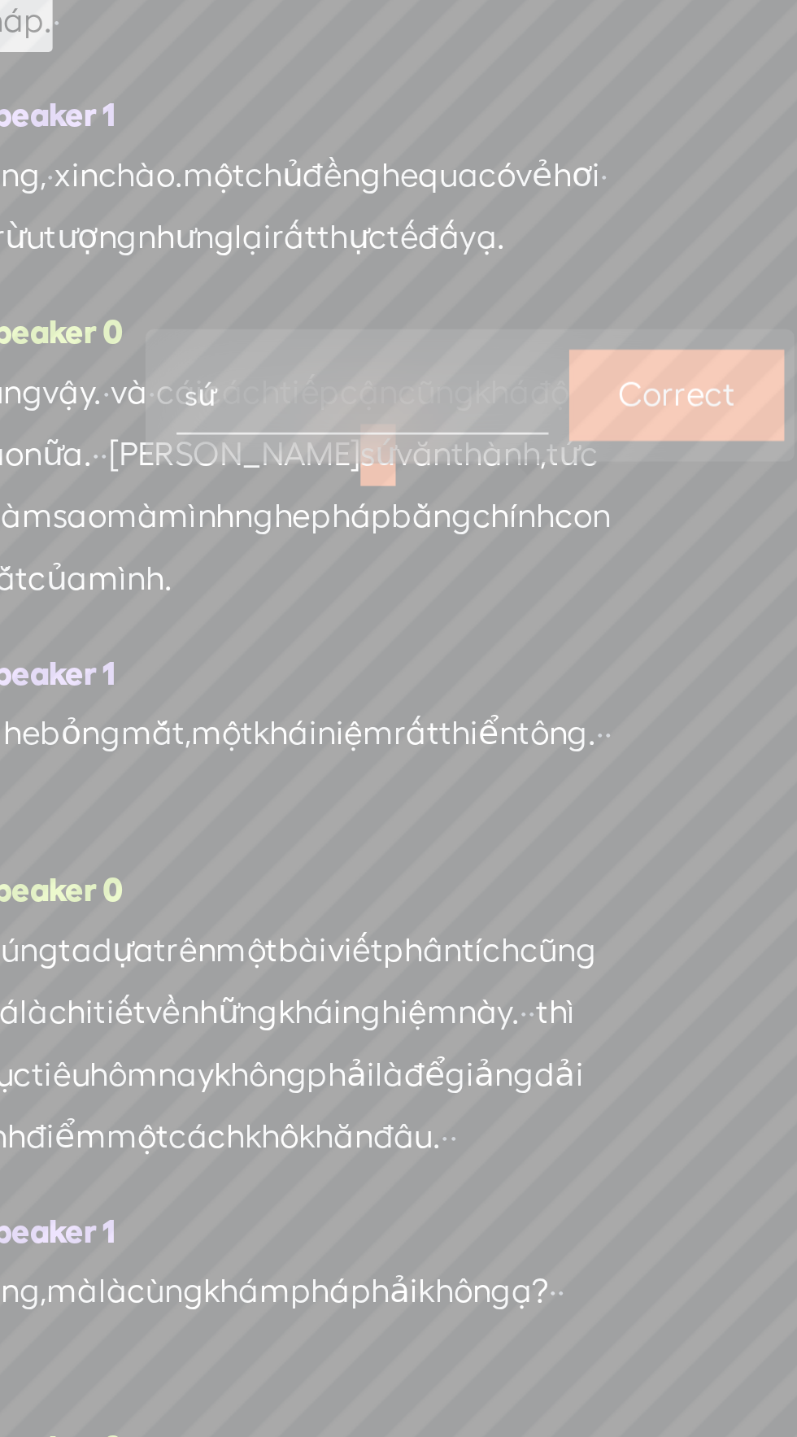
click at [235, 288] on input "sứ" at bounding box center [301, 288] width 146 height 30
type input "xứ"
click at [429, 284] on label "Correct" at bounding box center [425, 288] width 46 height 33
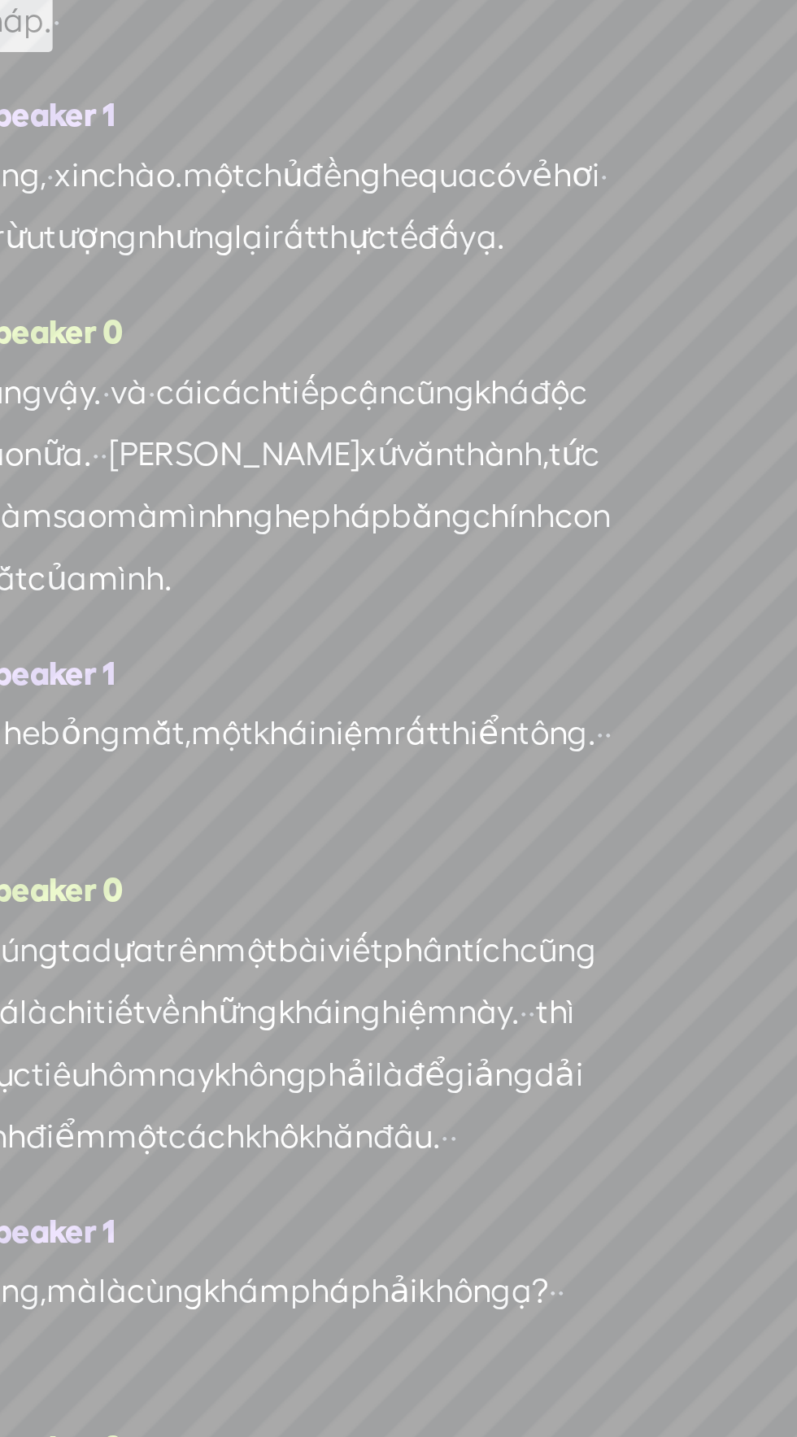
scroll to position [149, 0]
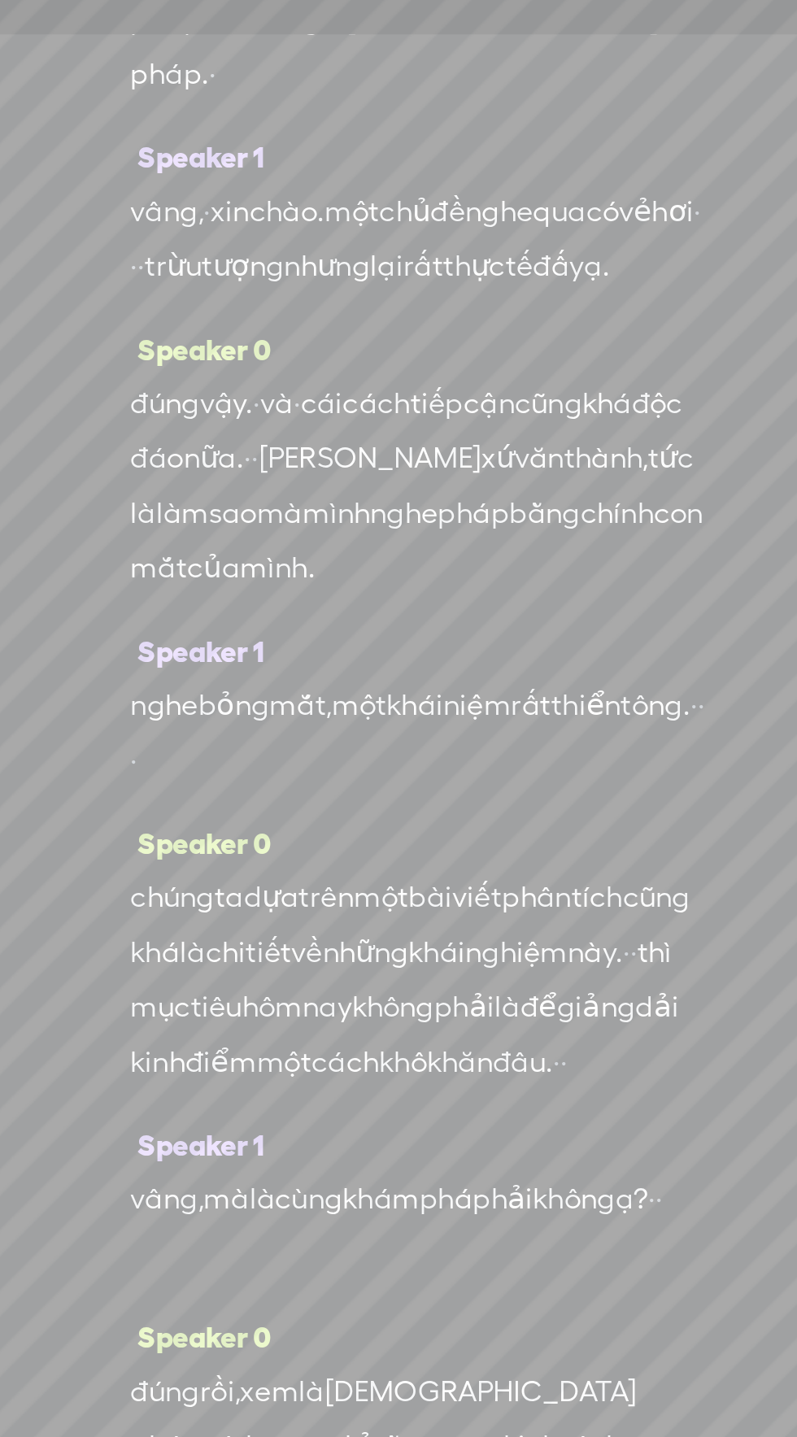
click at [337, 323] on span "thành," at bounding box center [355, 310] width 37 height 24
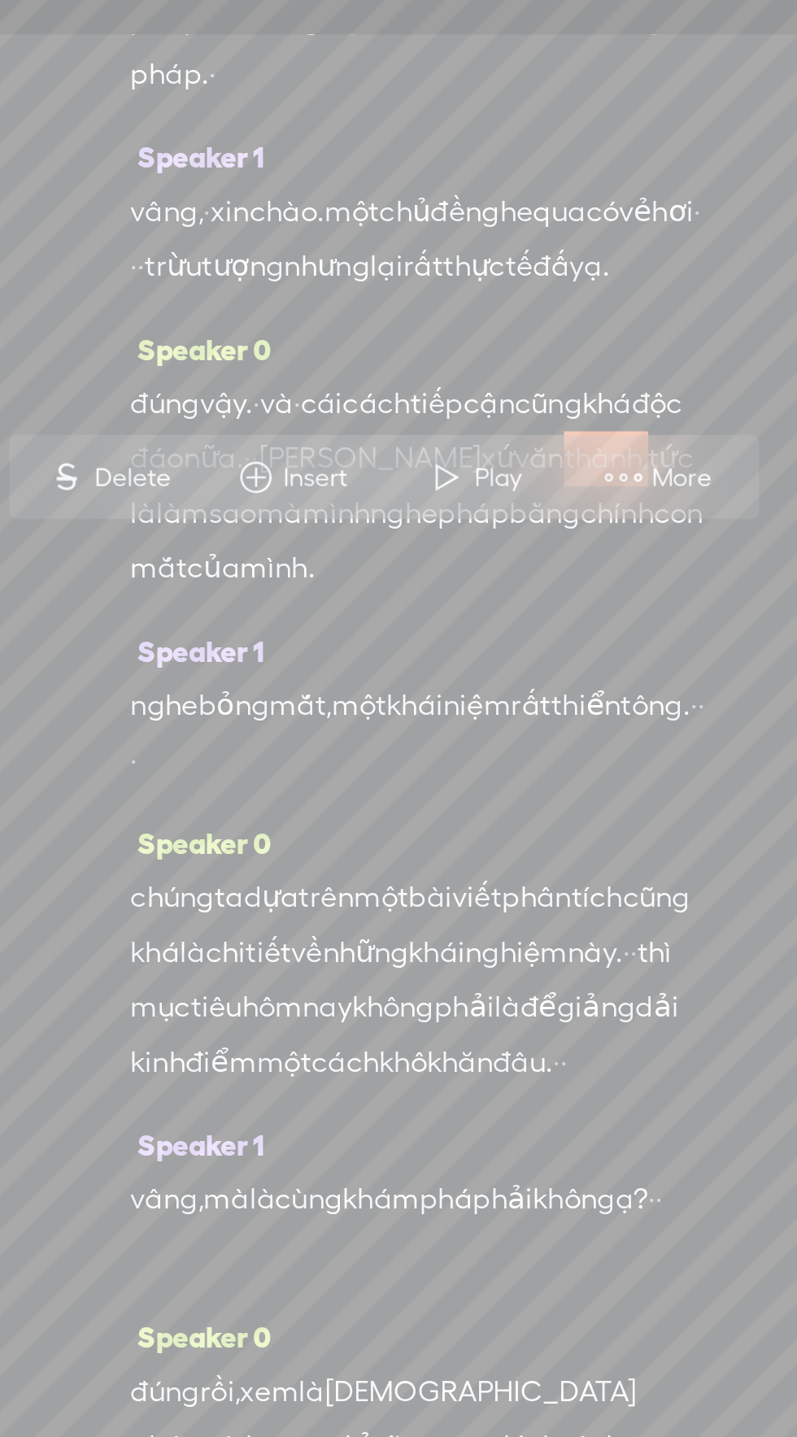
click at [393, 318] on span "More" at bounding box center [391, 319] width 31 height 16
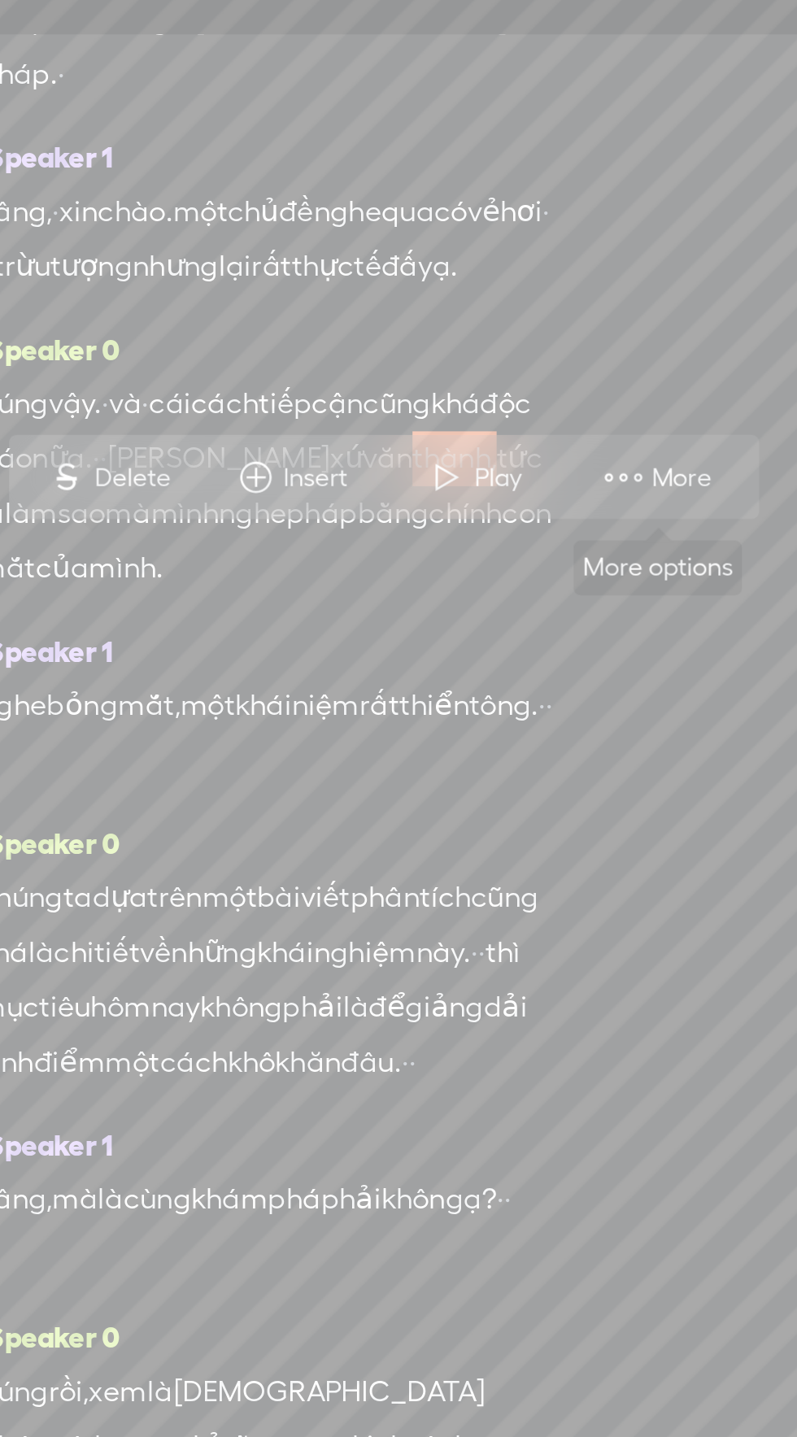
click at [474, 315] on span "More" at bounding box center [446, 318] width 81 height 29
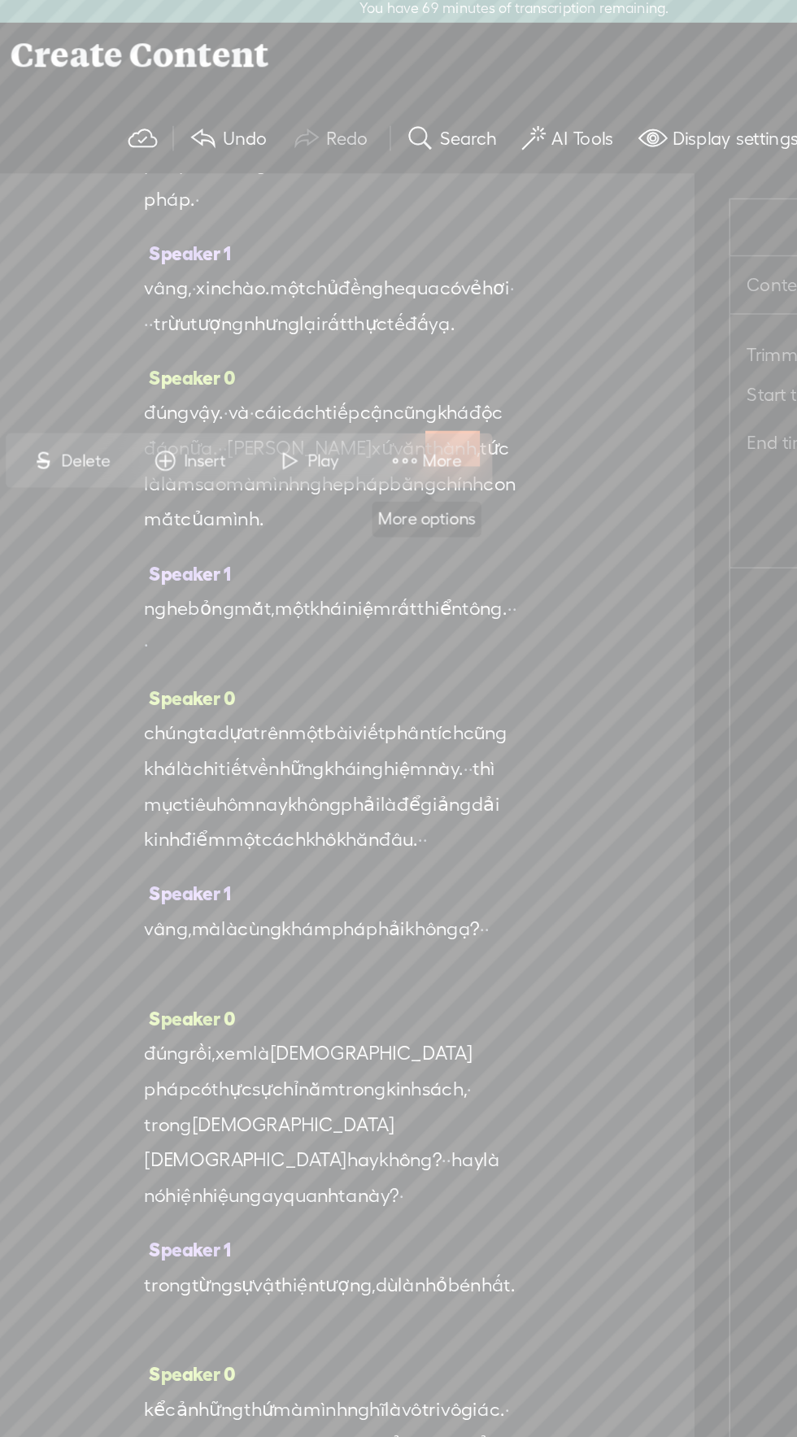
click at [353, 313] on span "More" at bounding box center [351, 319] width 31 height 16
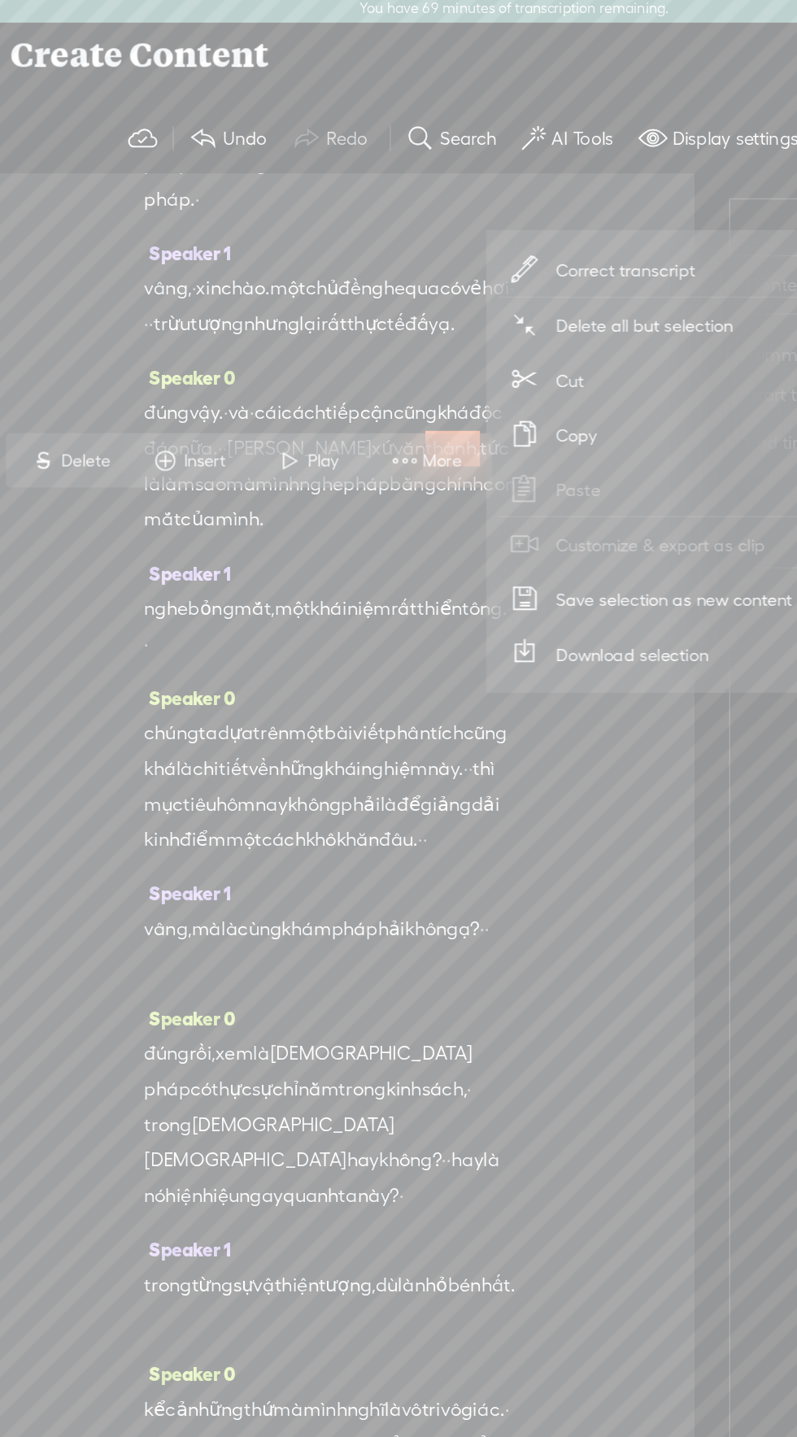
click at [506, 175] on span "Correct transcript" at bounding box center [474, 187] width 159 height 37
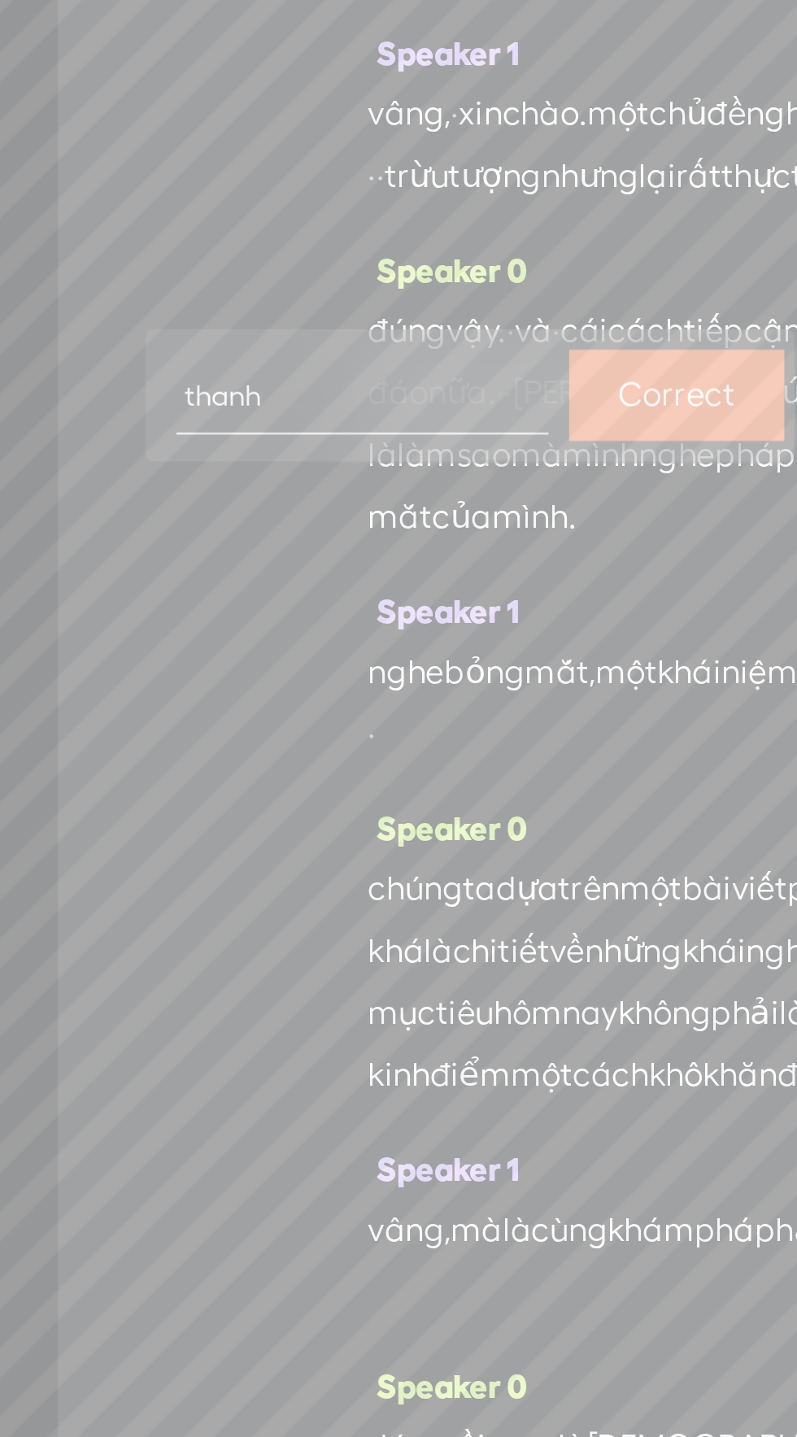
type input "thanh,"
click at [280, 314] on label "Correct" at bounding box center [266, 311] width 46 height 33
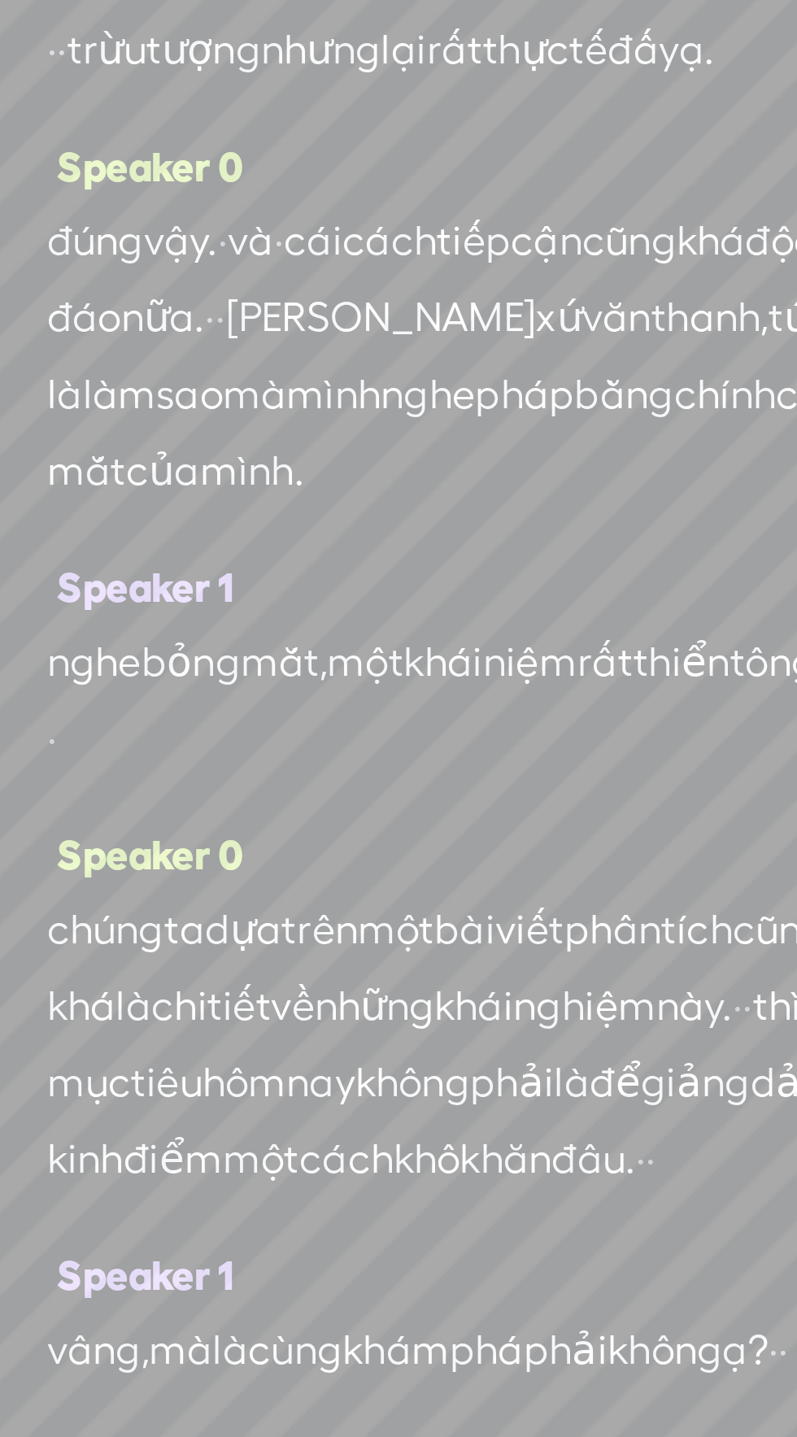
scroll to position [150, 0]
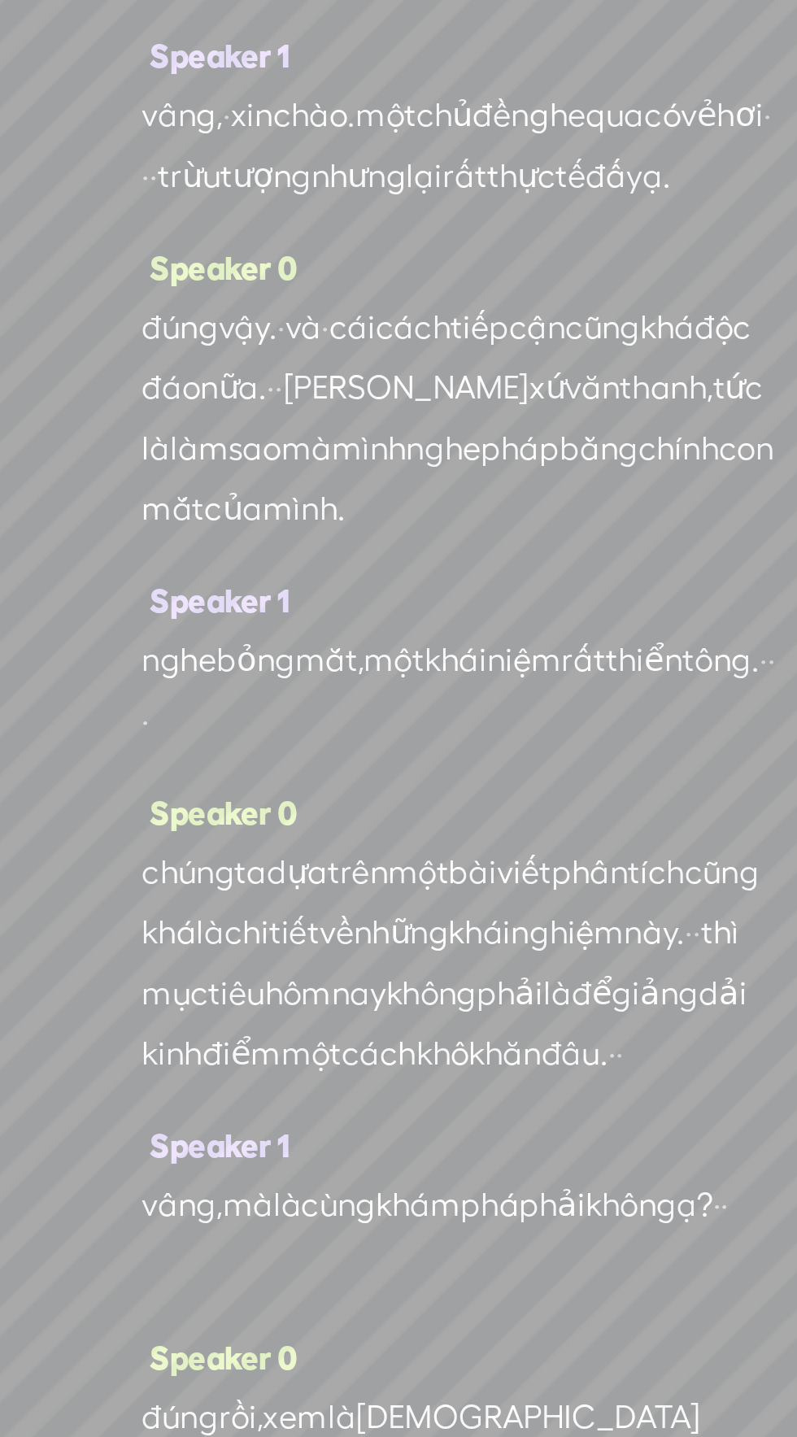
click at [220, 431] on span "mắt," at bounding box center [220, 418] width 28 height 24
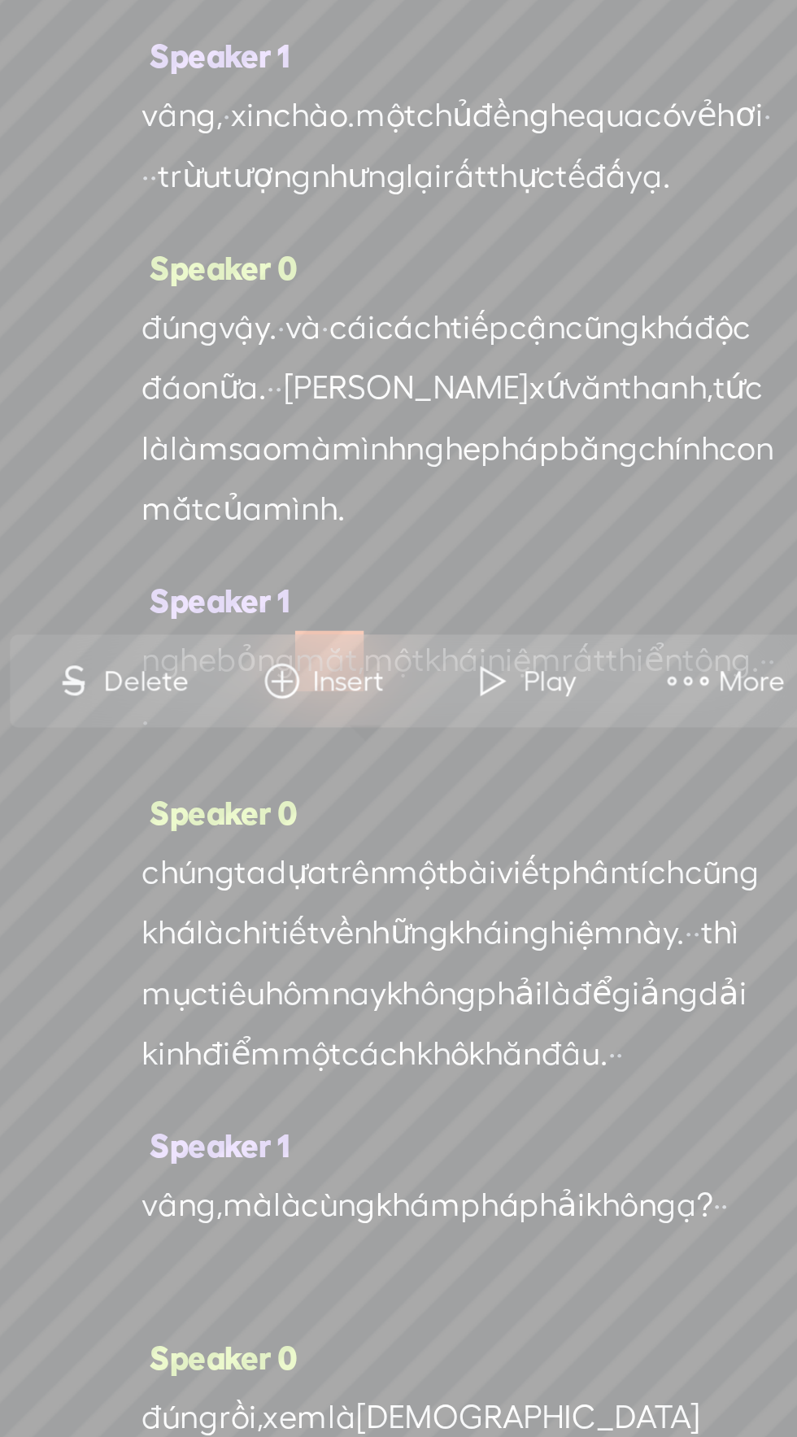
click at [195, 431] on span "bỏng" at bounding box center [191, 418] width 32 height 24
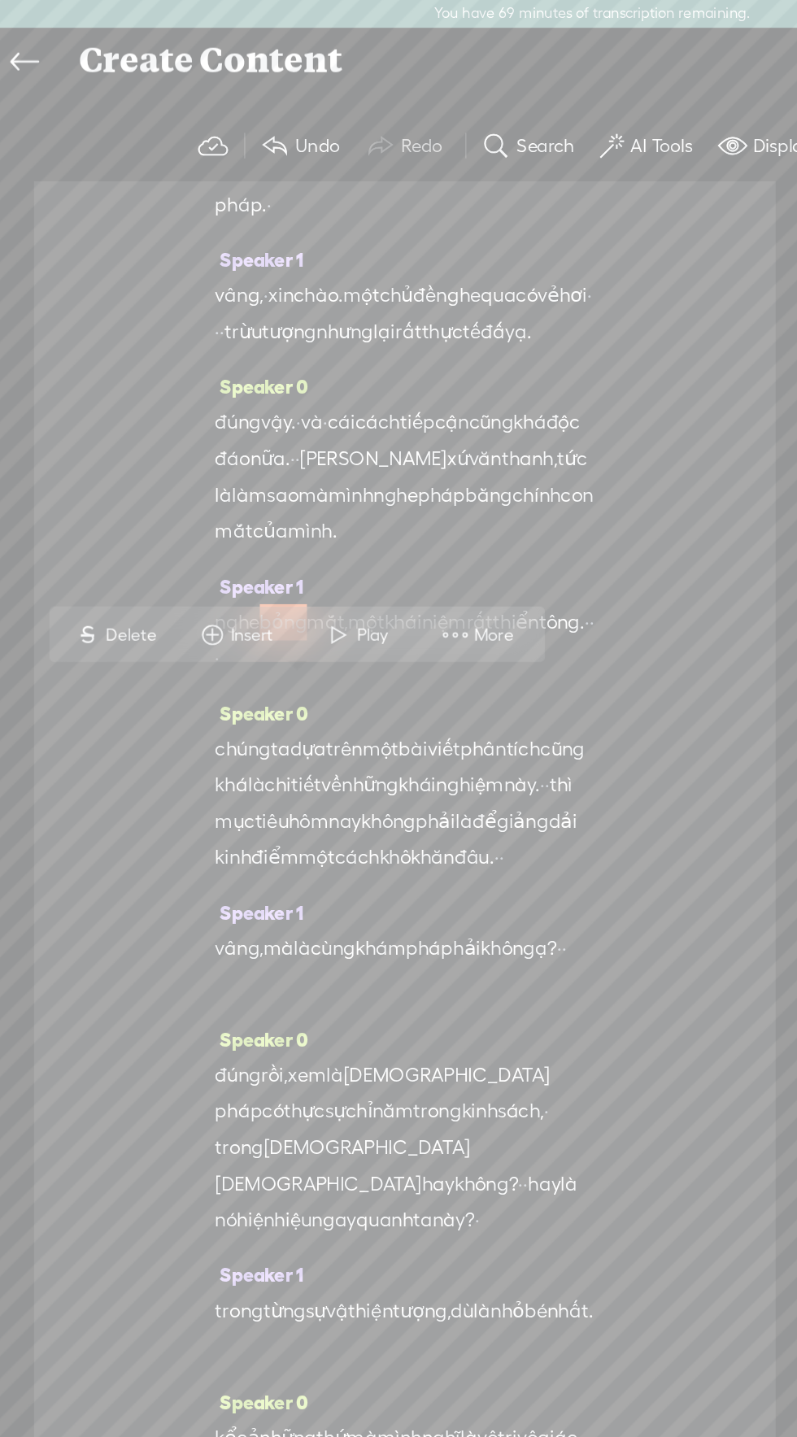
click at [333, 424] on span "More" at bounding box center [334, 428] width 31 height 16
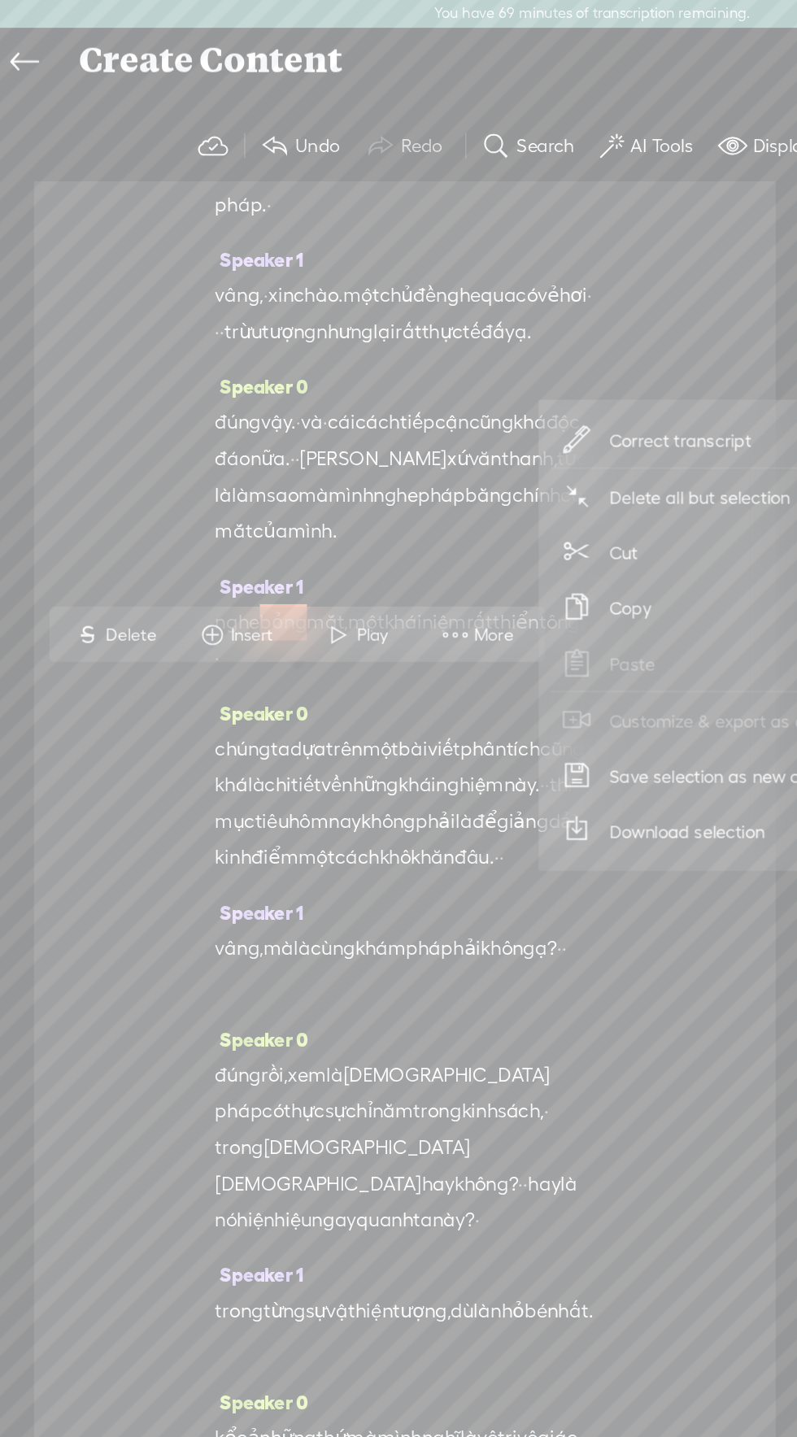
click at [470, 285] on span "Correct transcript" at bounding box center [458, 295] width 159 height 37
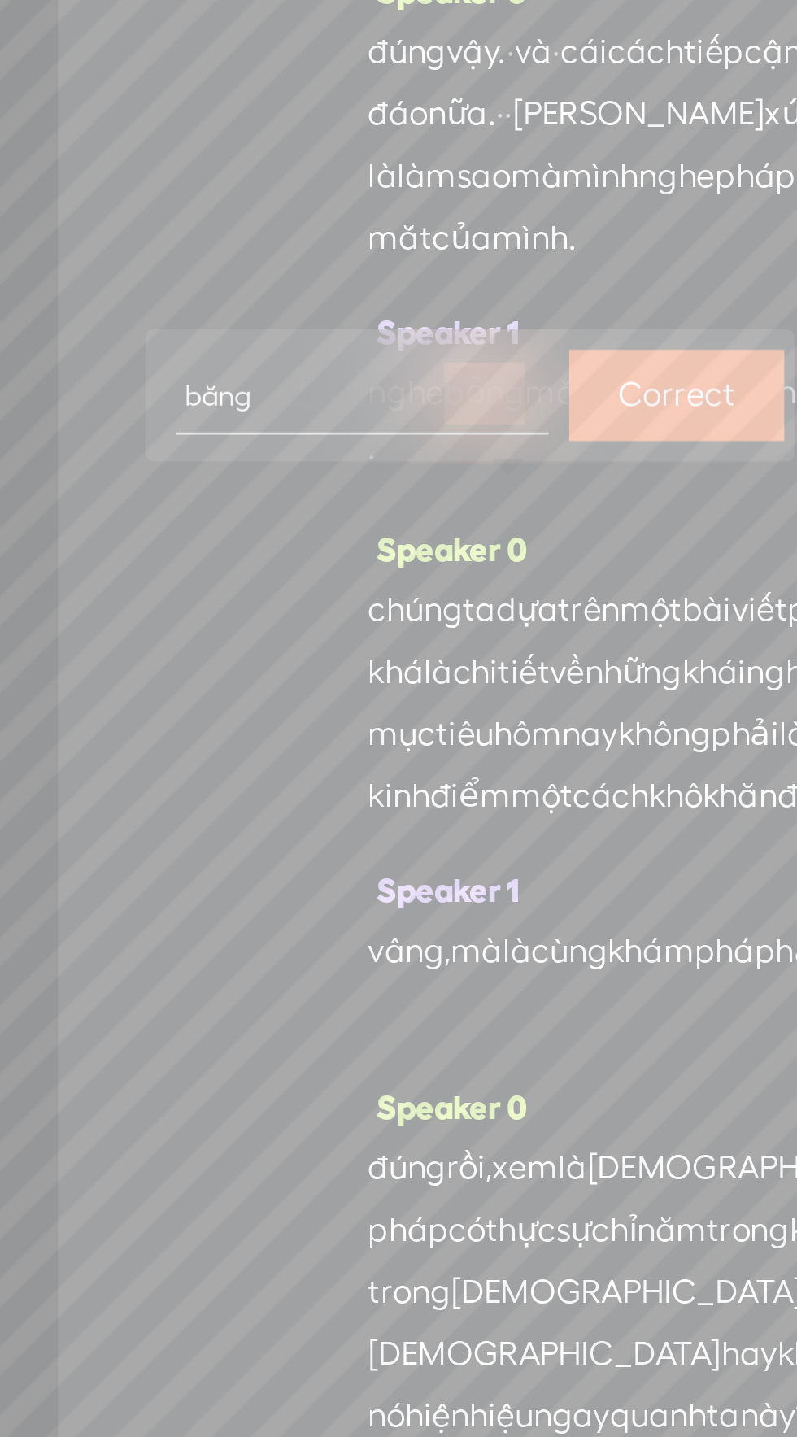
type input "bằng"
click at [267, 413] on label "Correct" at bounding box center [266, 419] width 46 height 33
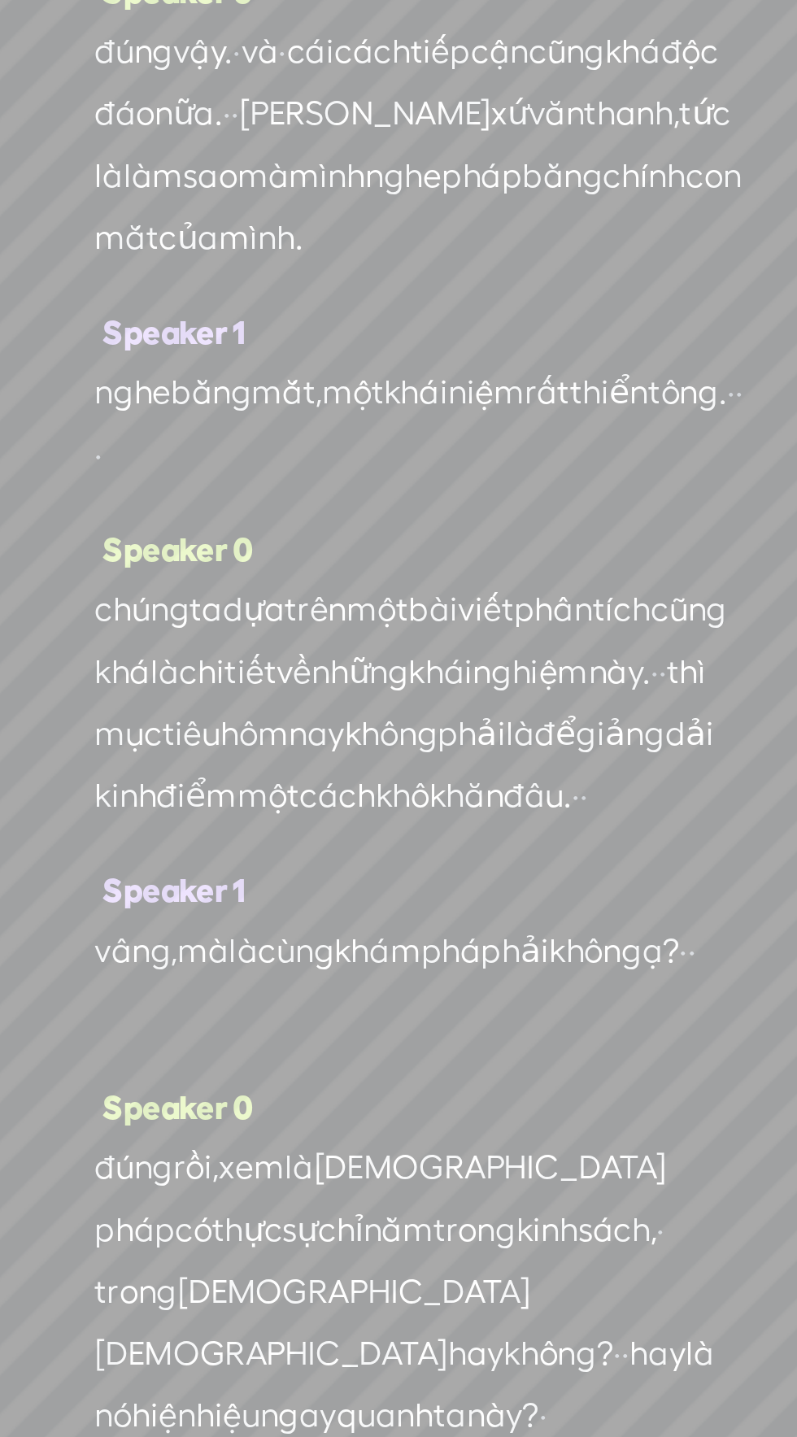
click at [332, 431] on span "thiển" at bounding box center [347, 418] width 31 height 24
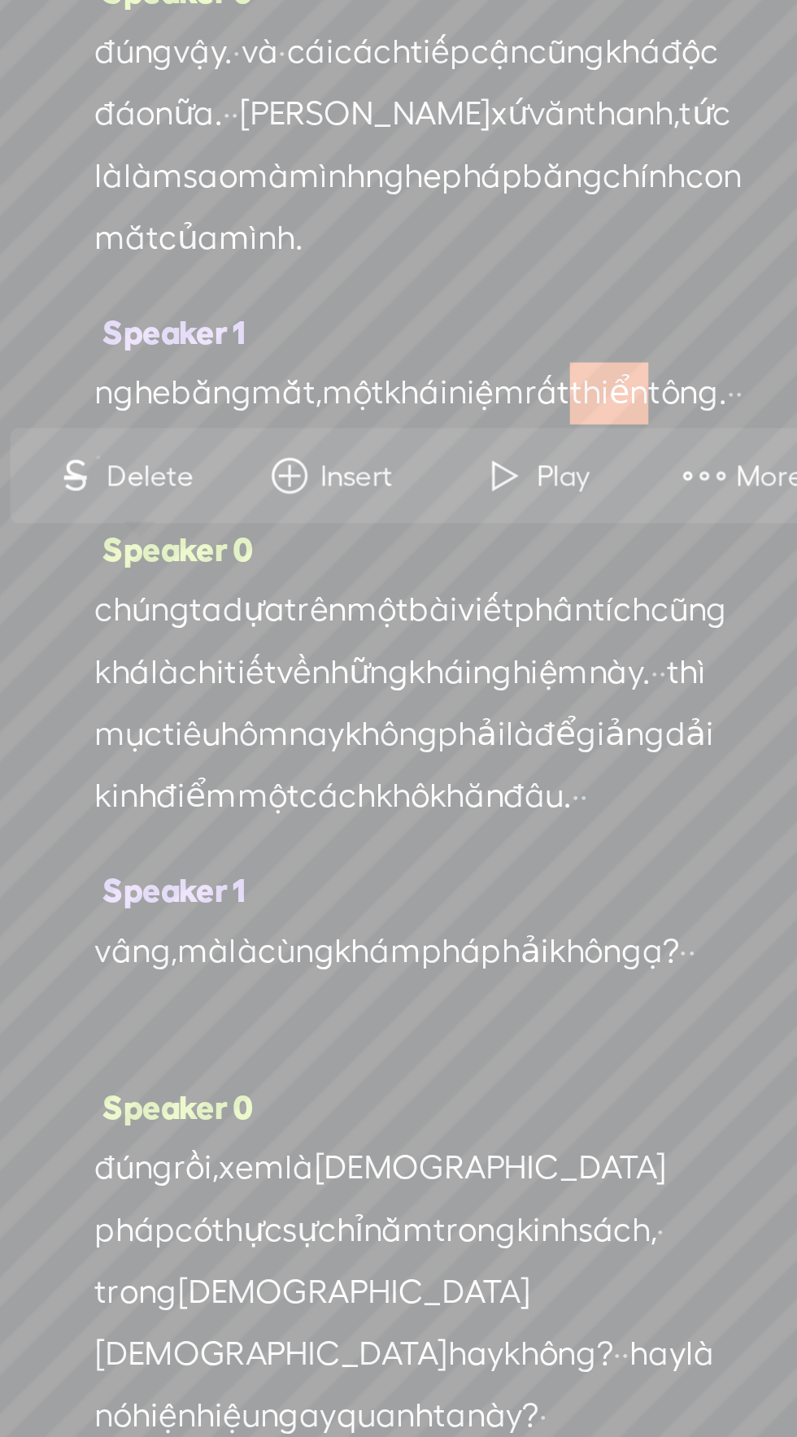
click at [409, 446] on span "More" at bounding box center [412, 451] width 31 height 16
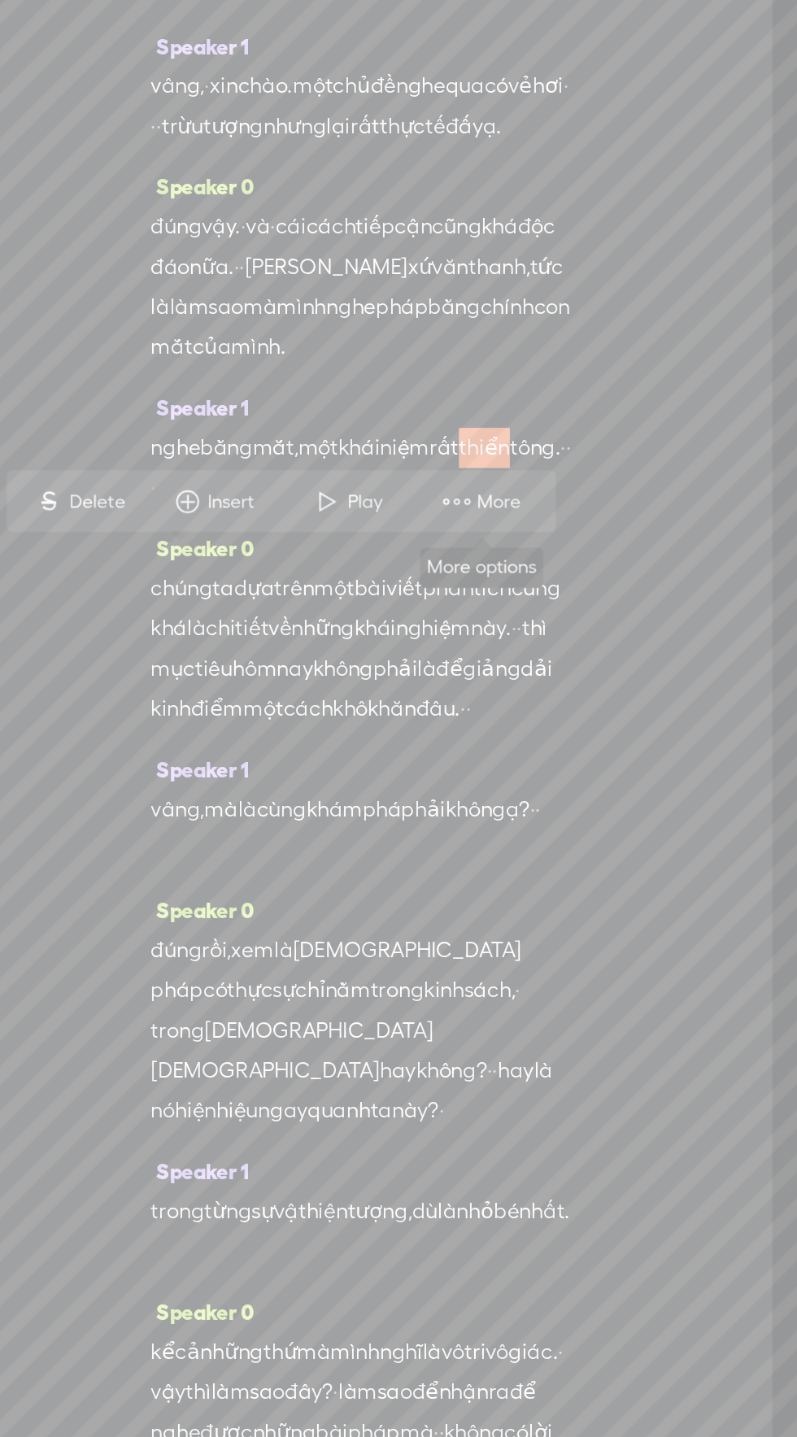
click at [359, 446] on span "More" at bounding box center [357, 451] width 31 height 16
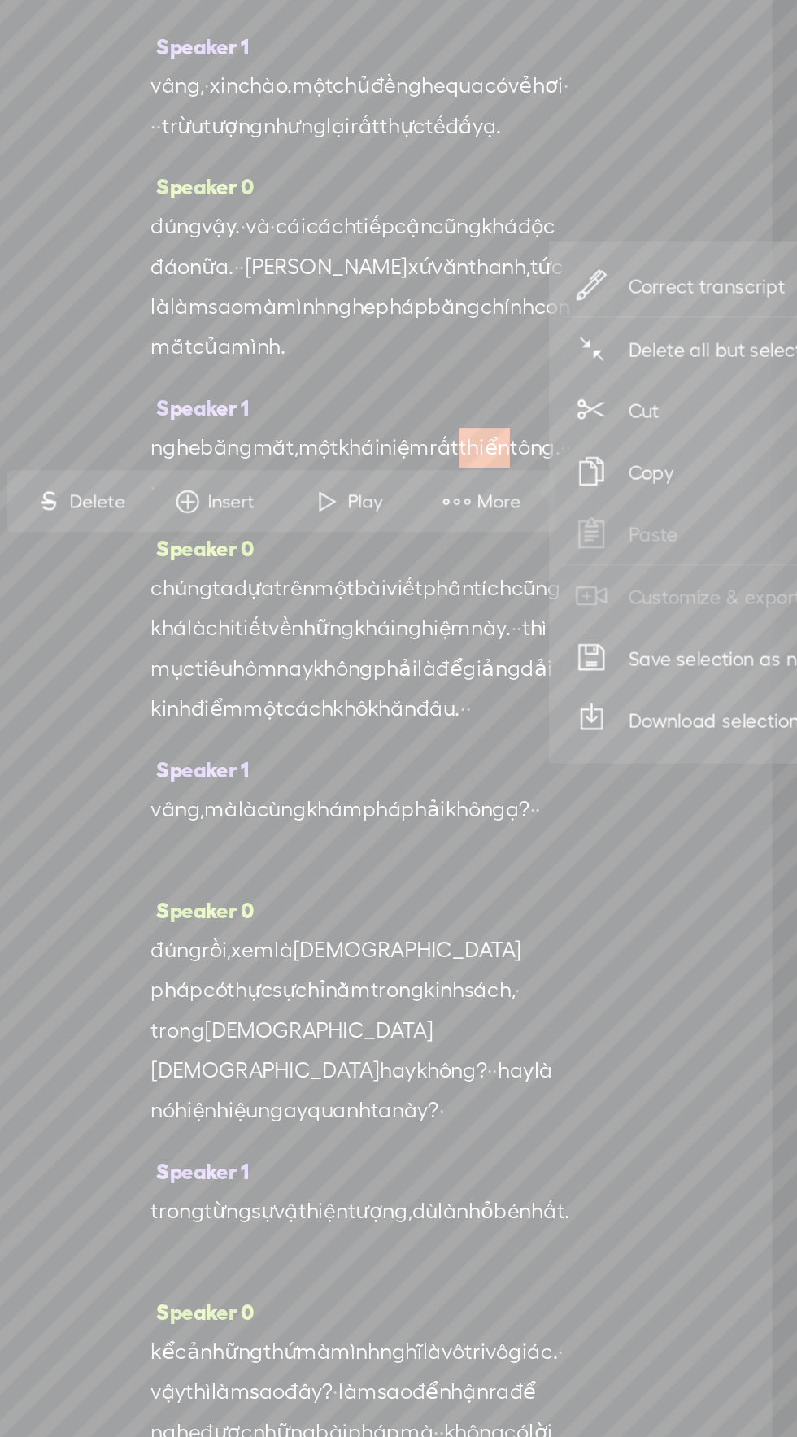
click at [485, 315] on span "Correct transcript" at bounding box center [481, 320] width 159 height 37
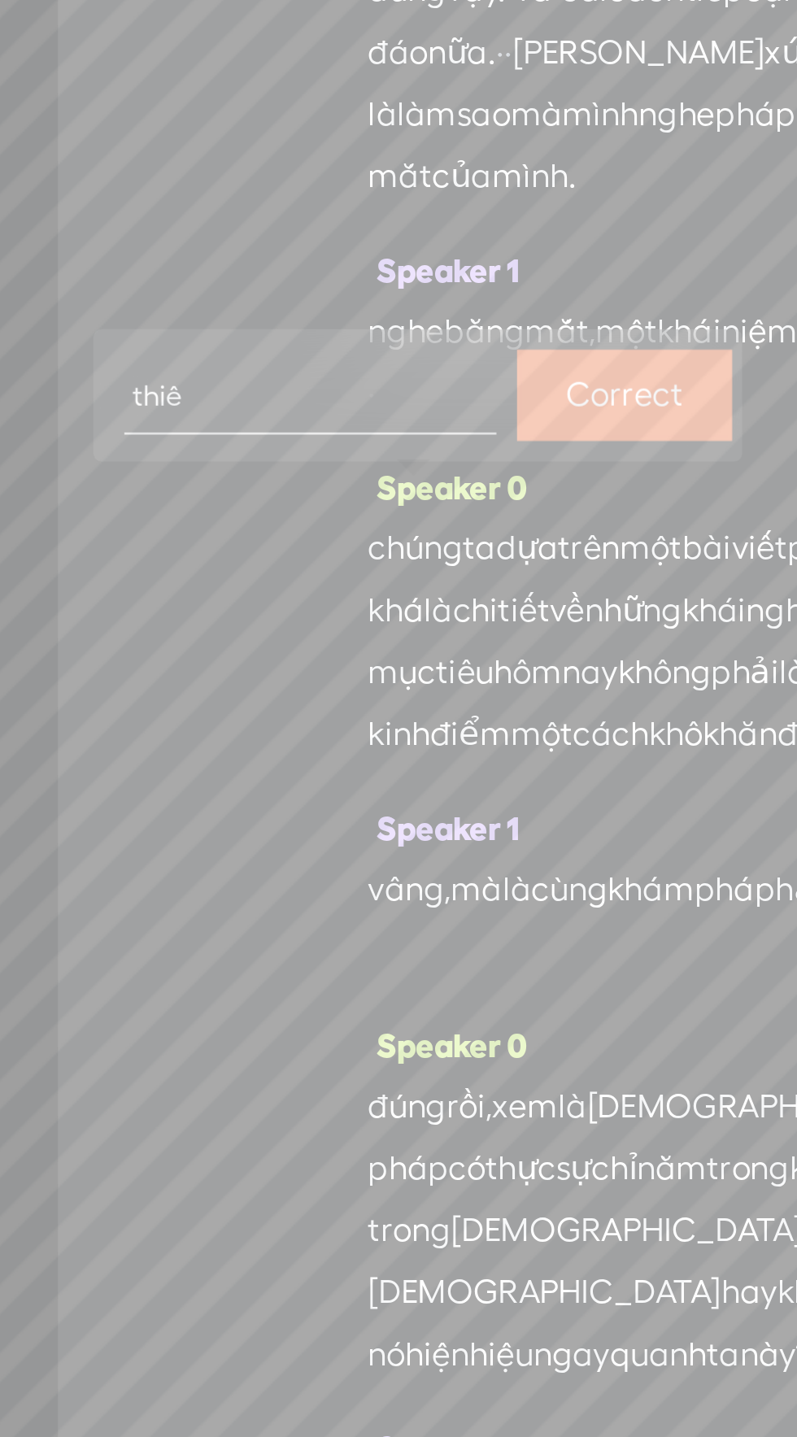
type input "[DEMOGRAPHIC_DATA]"
click at [246, 440] on label "Correct" at bounding box center [246, 443] width 46 height 33
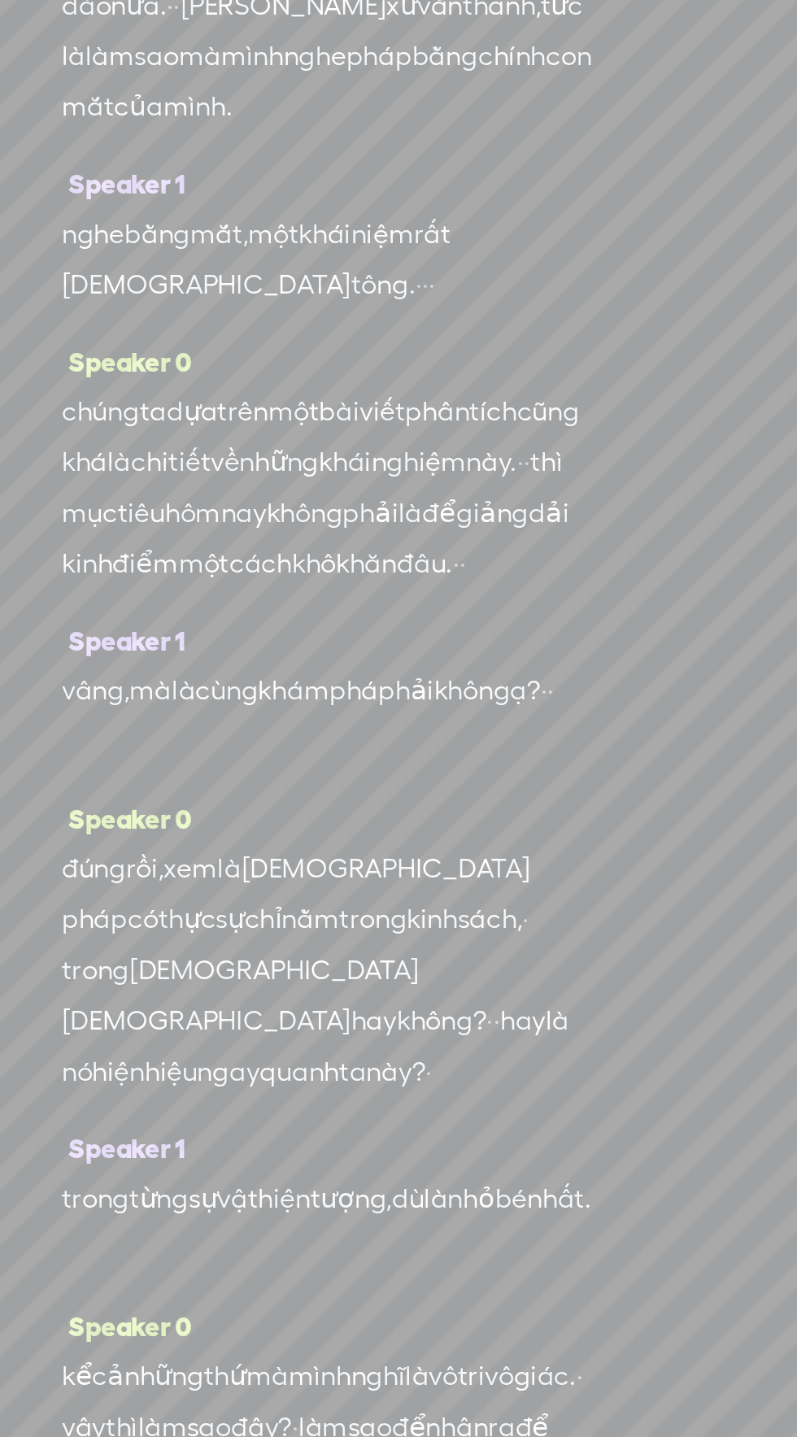
scroll to position [156, 0]
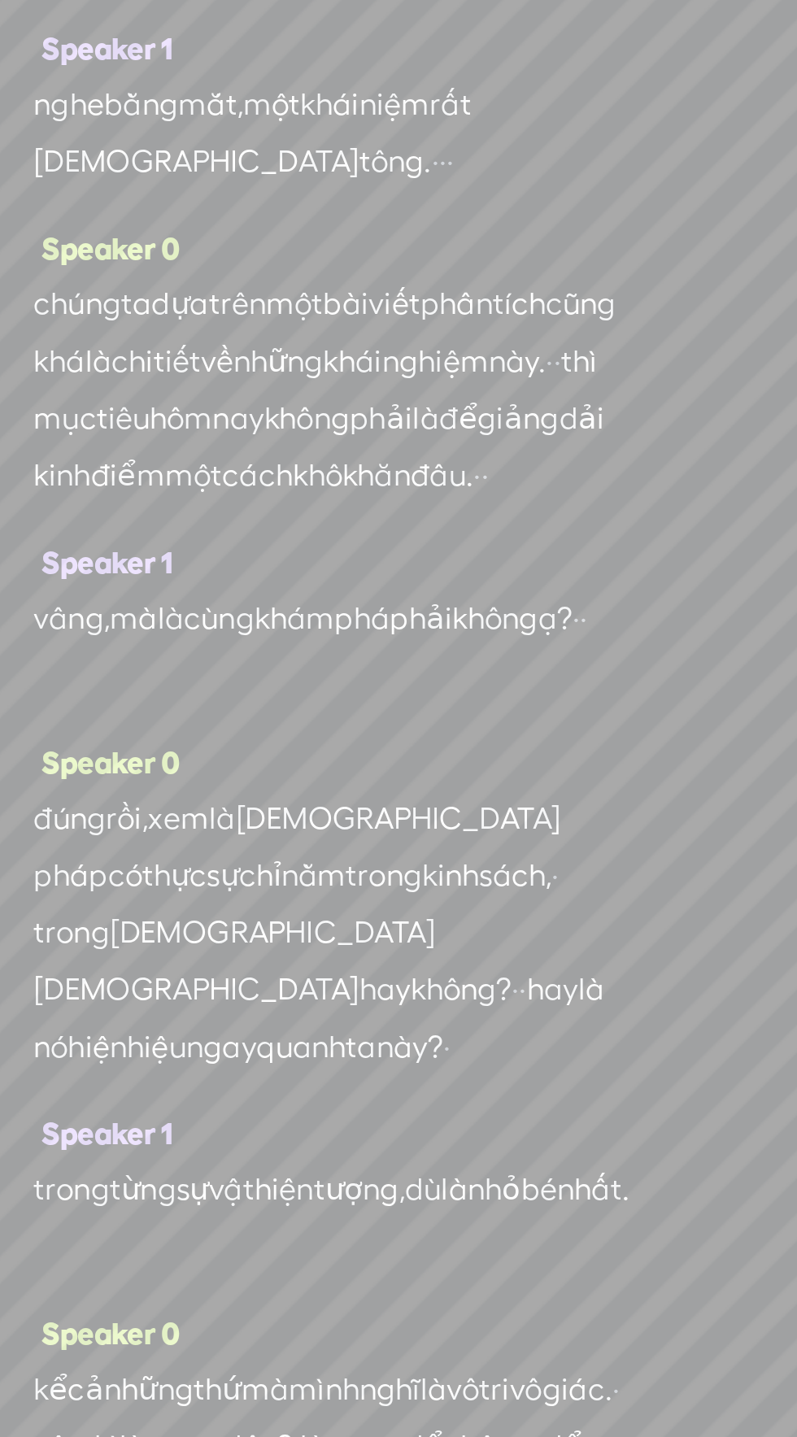
click at [369, 559] on span "dải" at bounding box center [379, 547] width 20 height 24
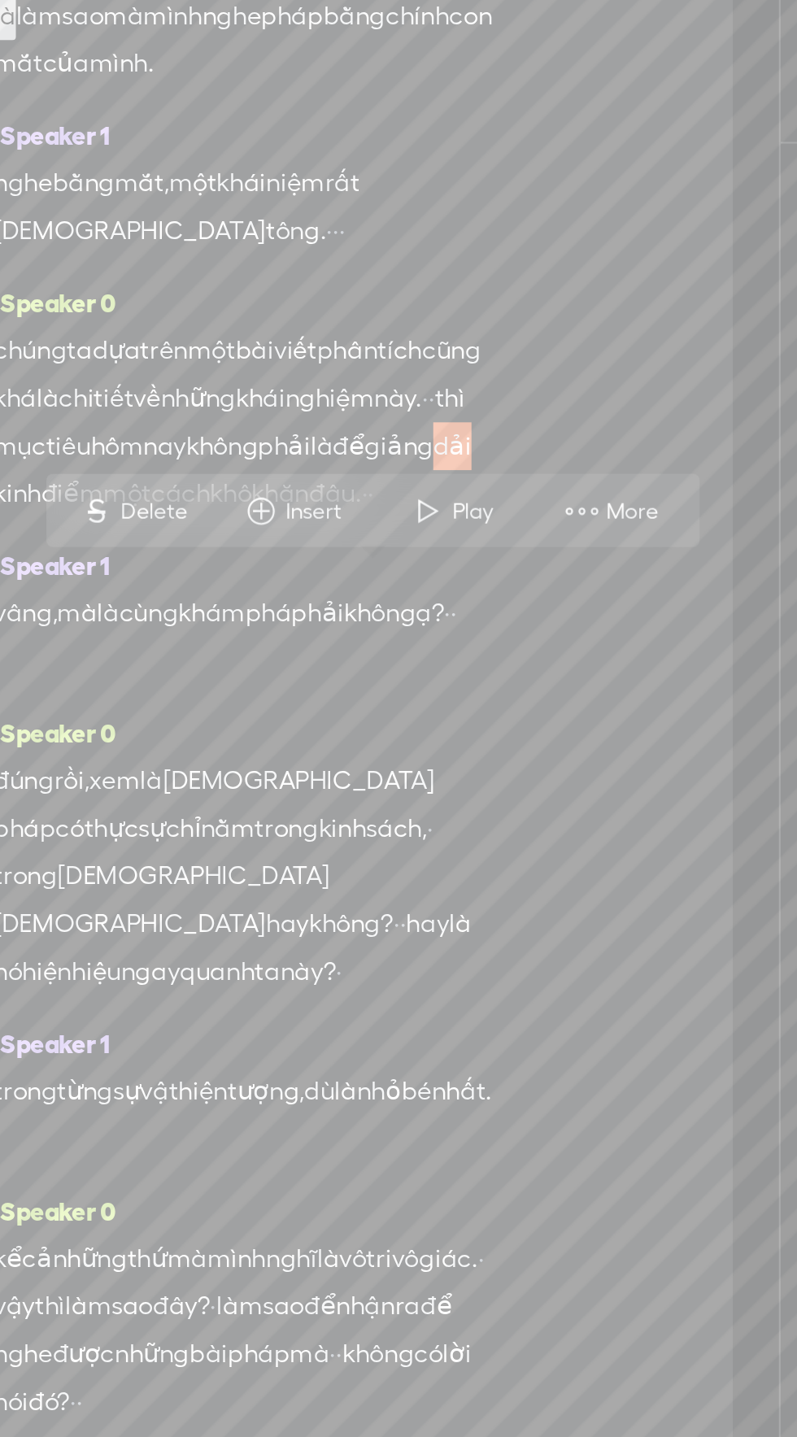
click at [470, 573] on span "More" at bounding box center [472, 580] width 31 height 16
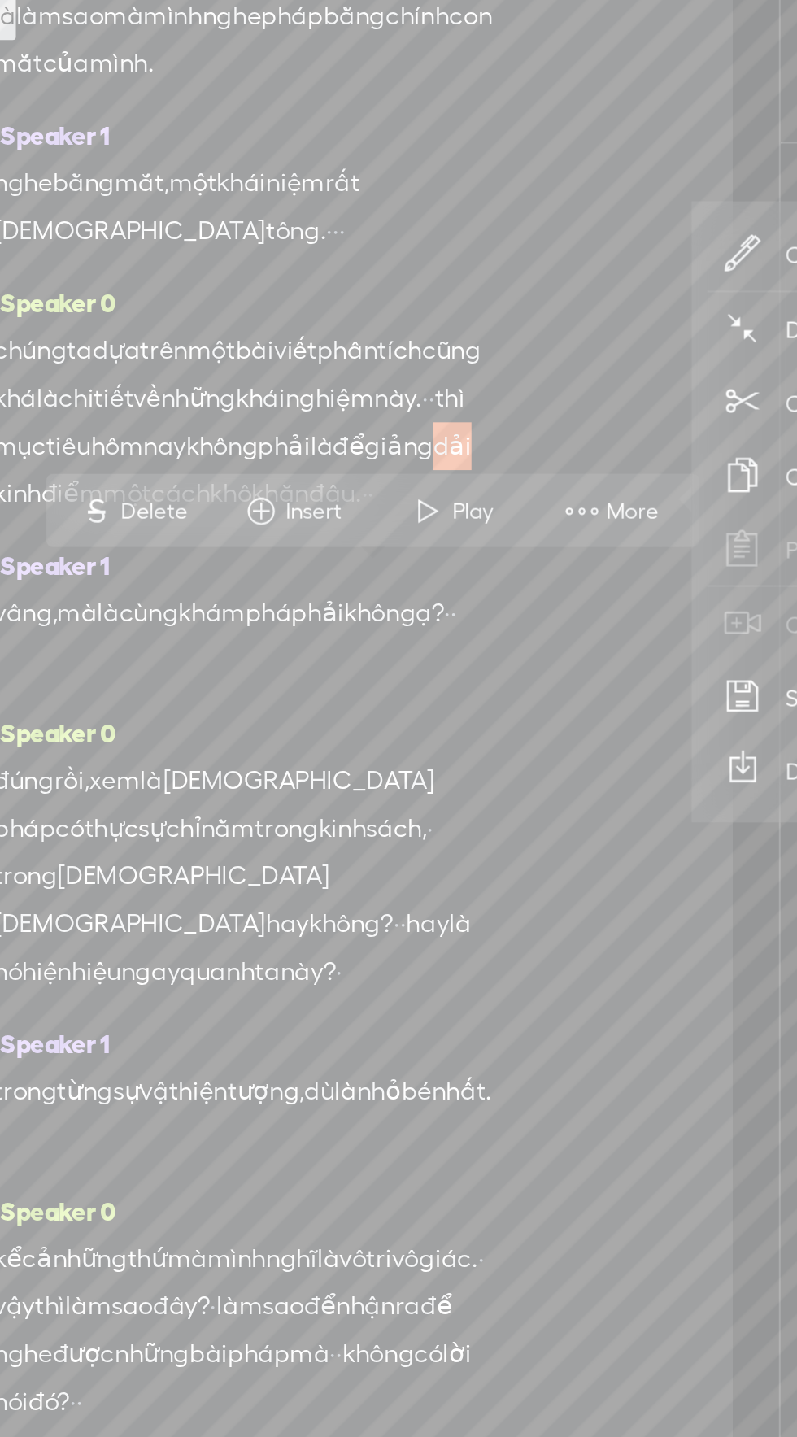
click at [527, 448] on icon at bounding box center [527, 449] width 20 height 20
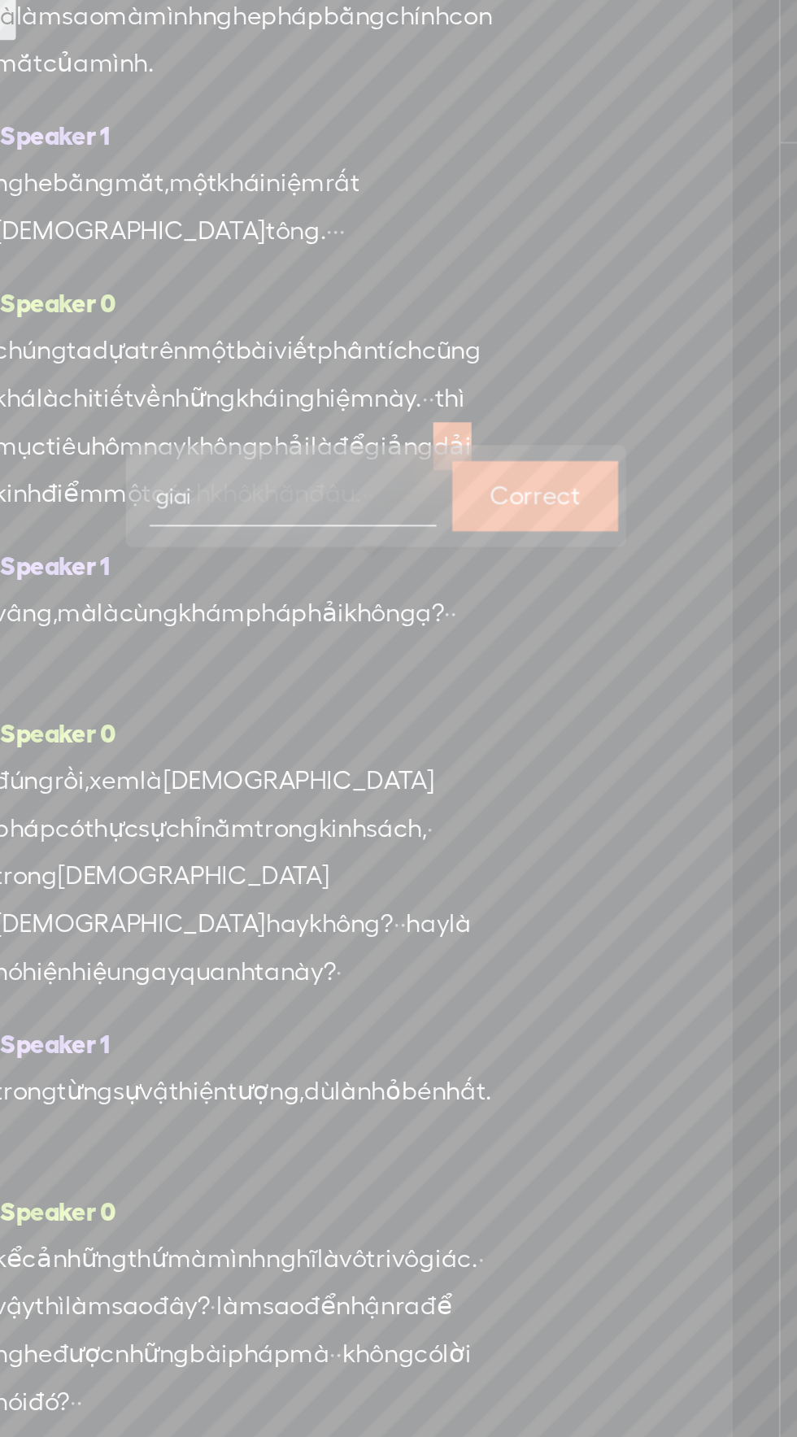
type input "giải"
click at [420, 567] on label "Correct" at bounding box center [421, 572] width 46 height 33
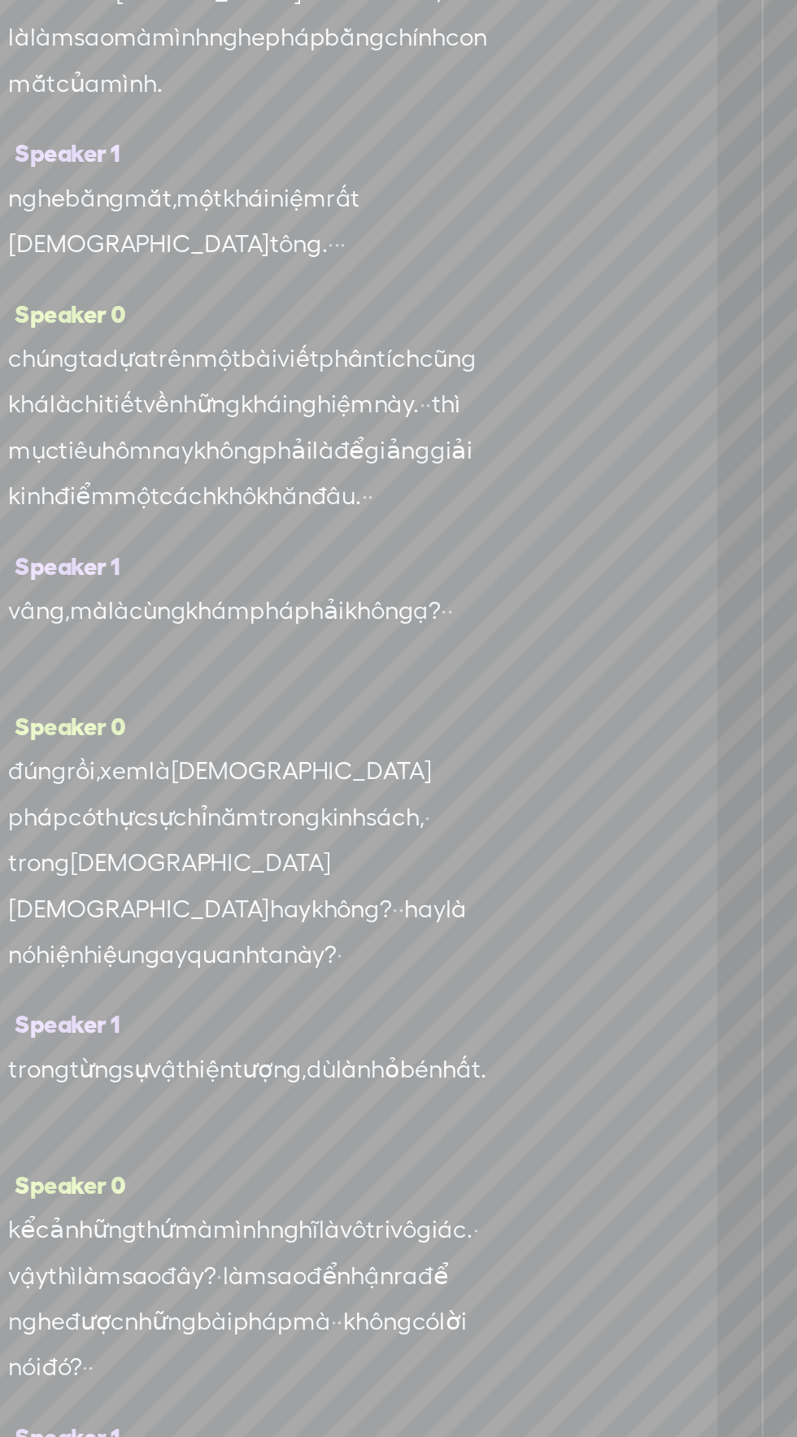
scroll to position [159, 0]
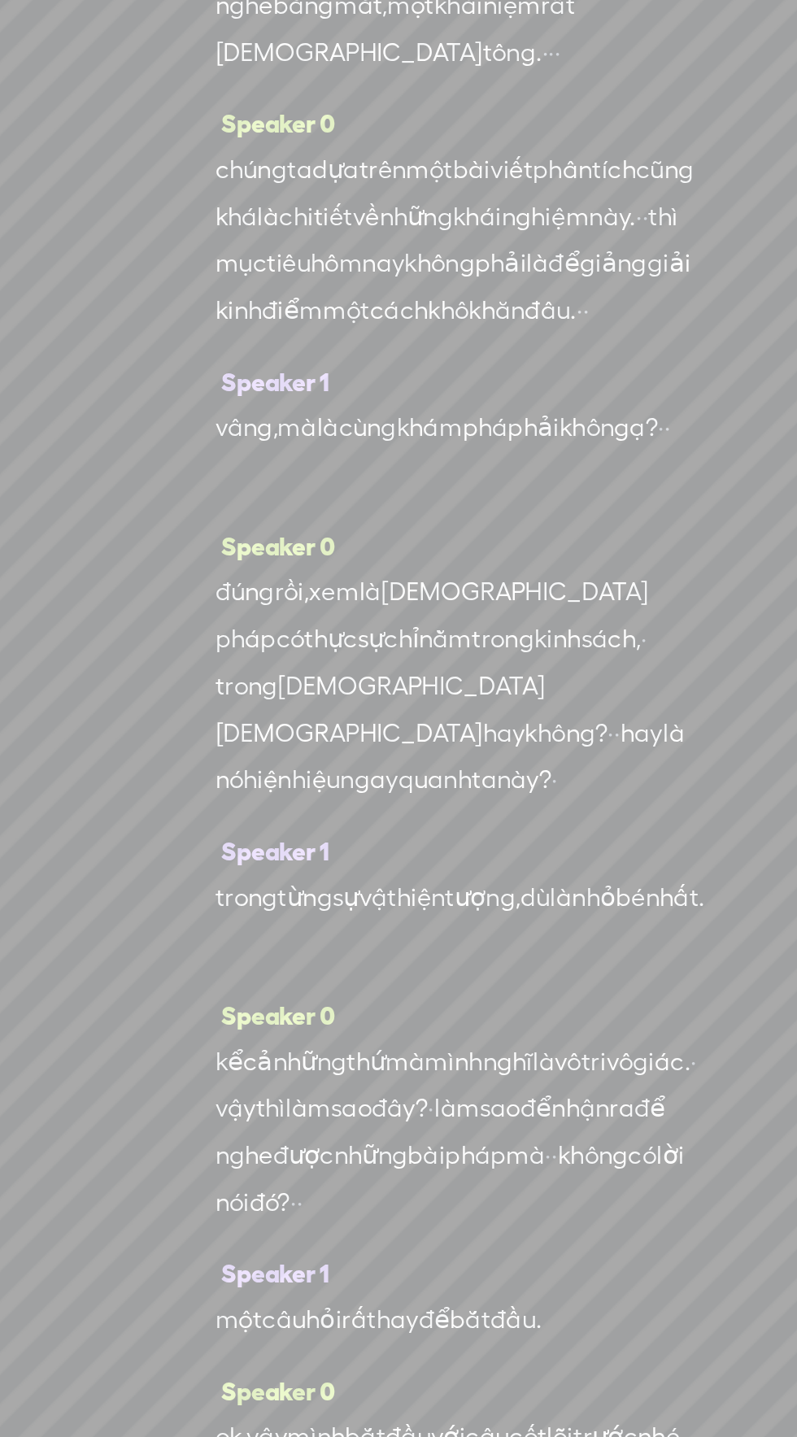
click at [169, 580] on span "điểm" at bounding box center [185, 568] width 32 height 24
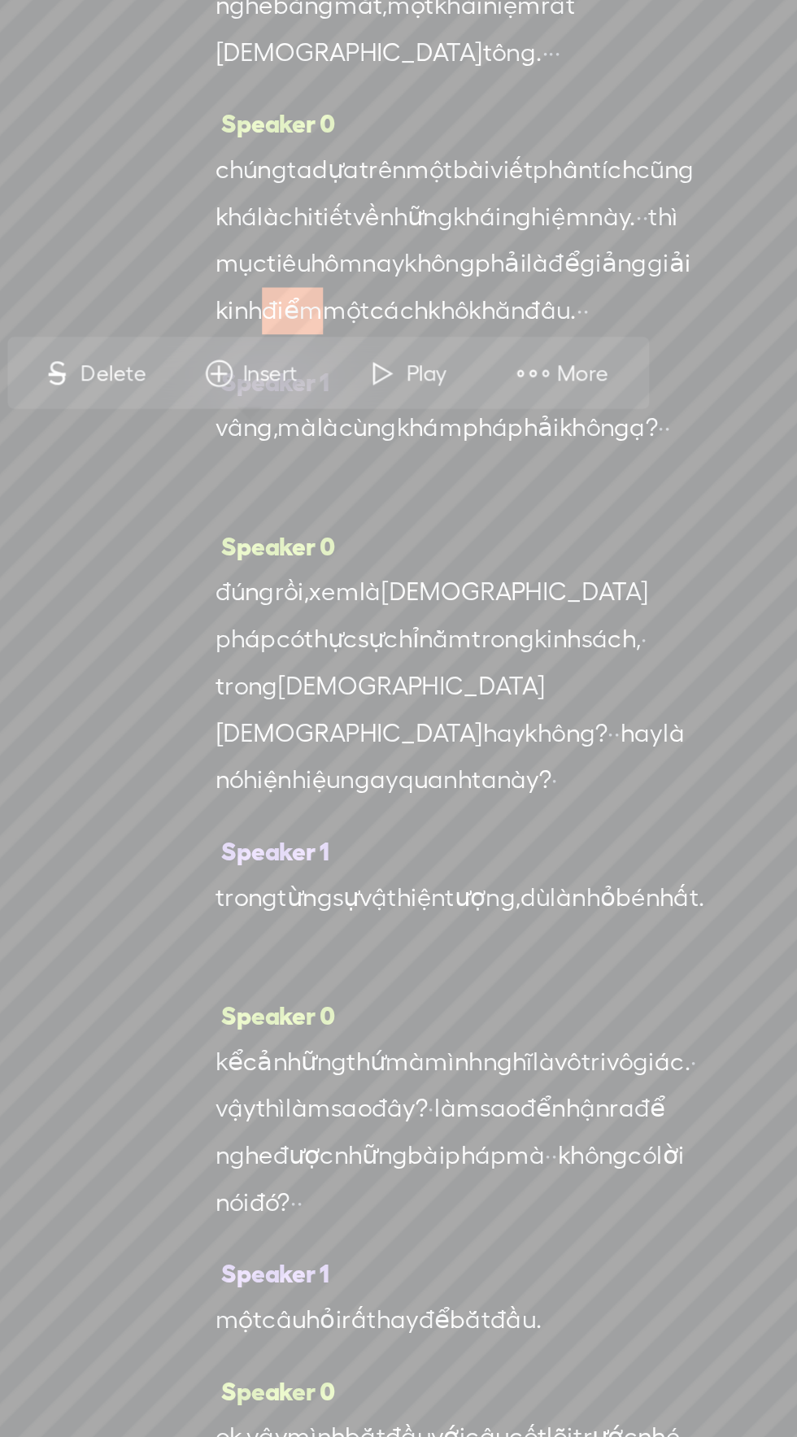
scroll to position [160, 0]
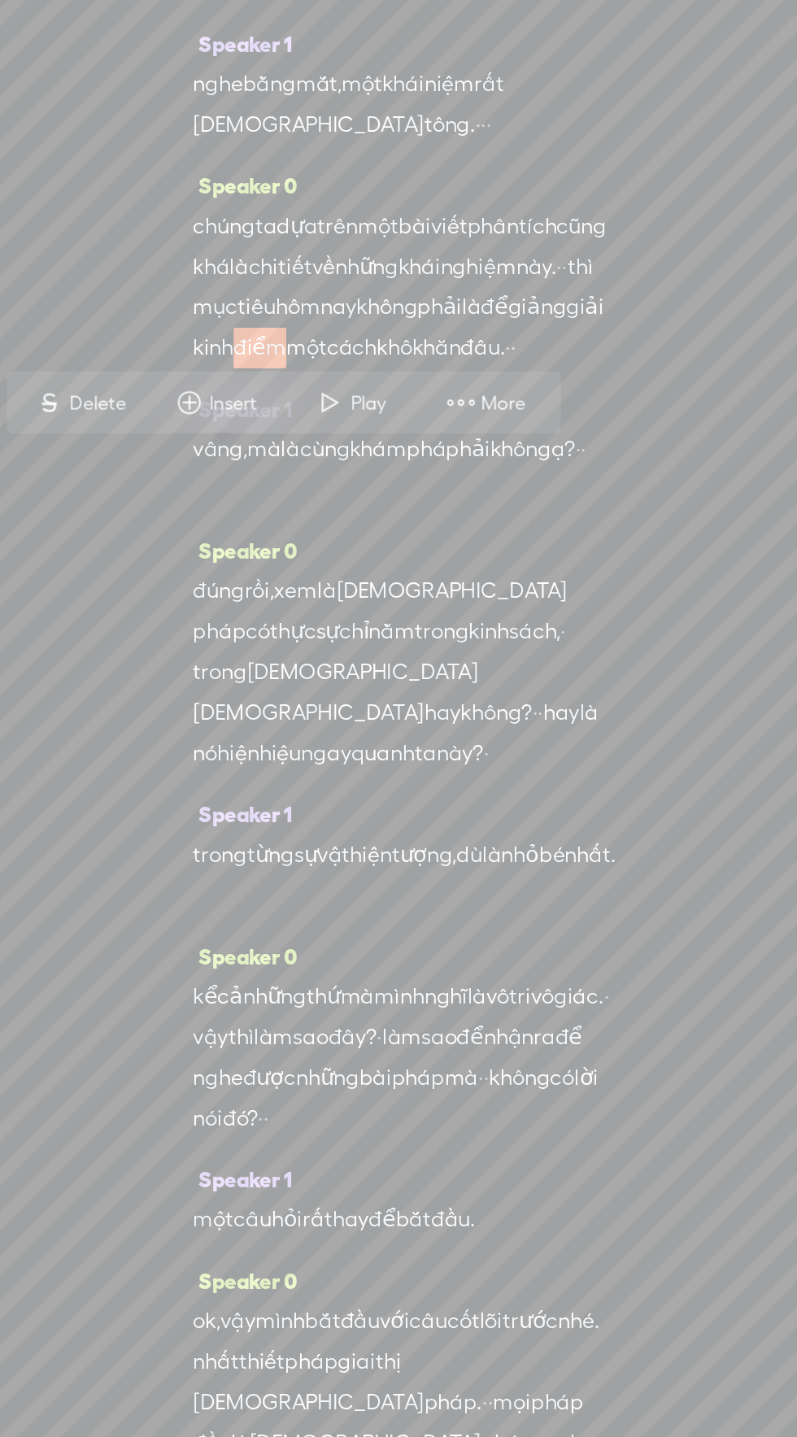
click at [321, 589] on span "More" at bounding box center [320, 600] width 81 height 29
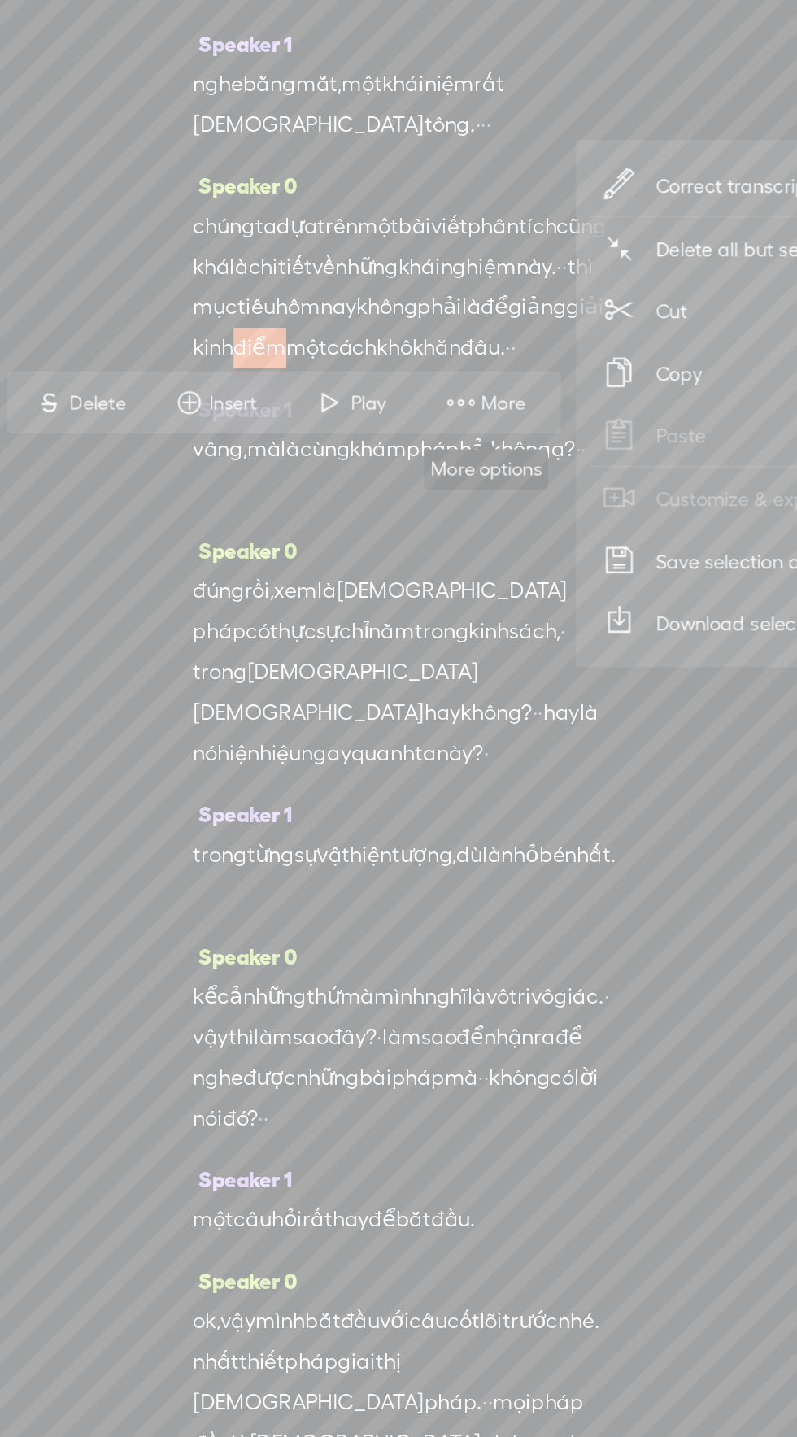
click at [456, 463] on span "Correct transcript" at bounding box center [470, 469] width 159 height 37
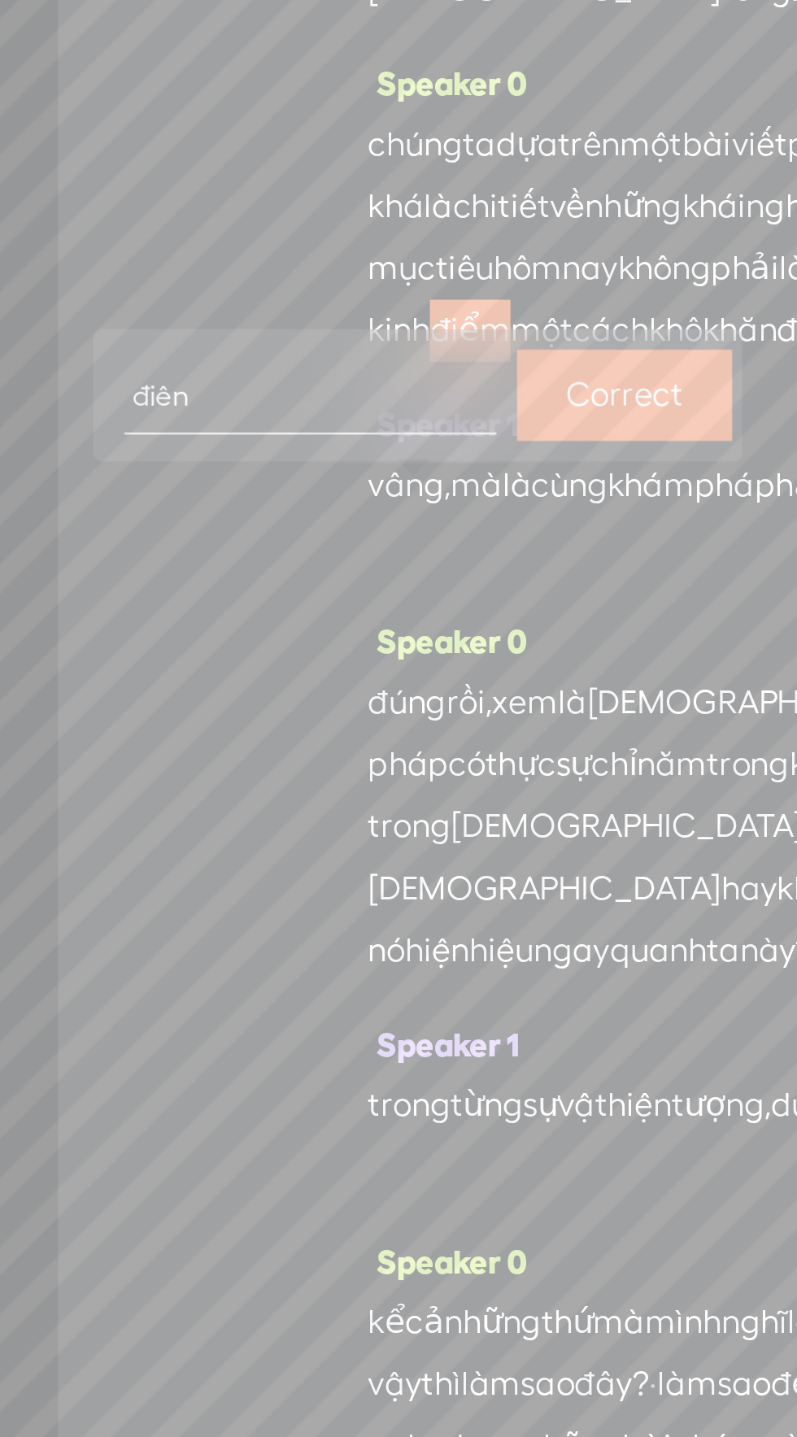
type input "điển"
click at [249, 583] on label "Correct" at bounding box center [246, 592] width 46 height 33
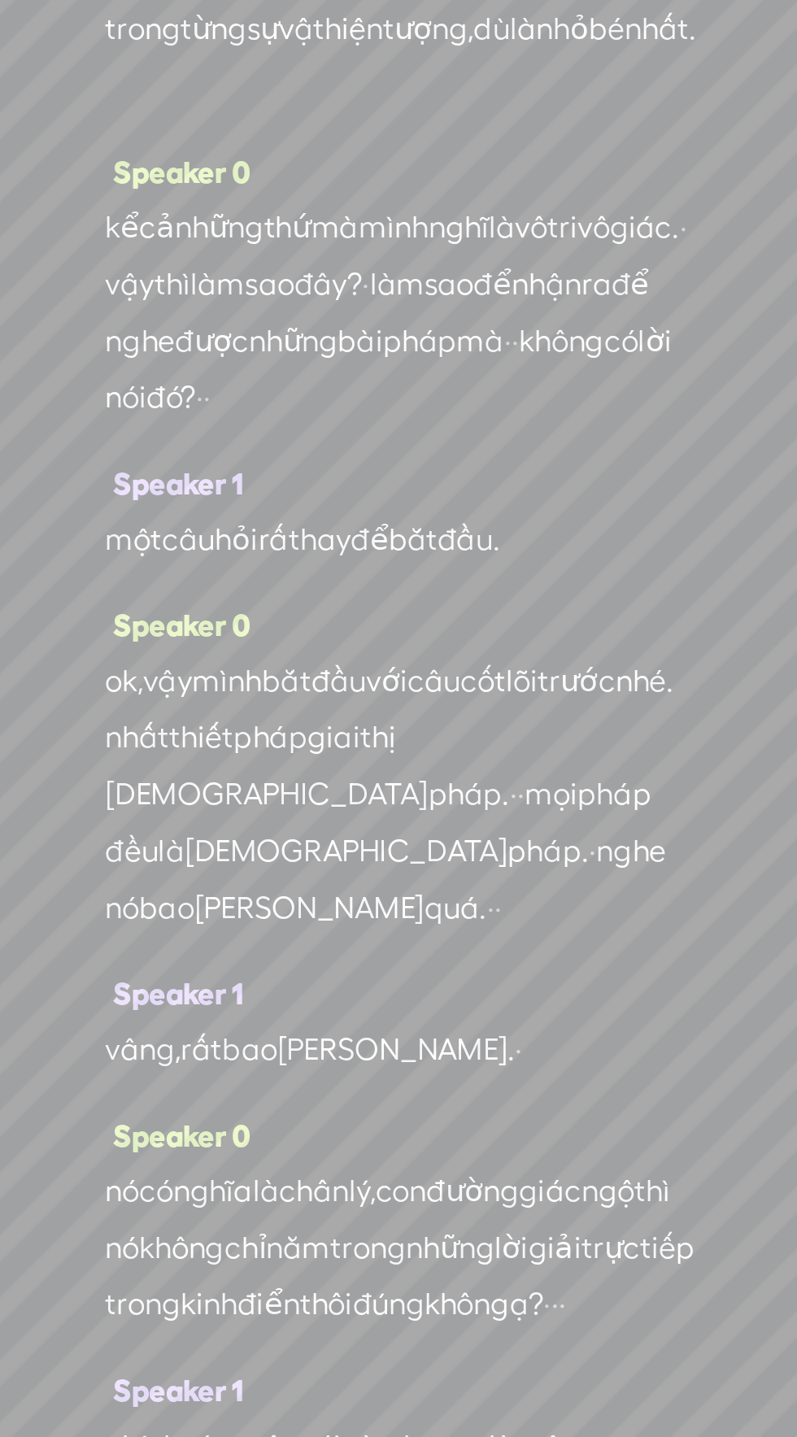
scroll to position [564, 0]
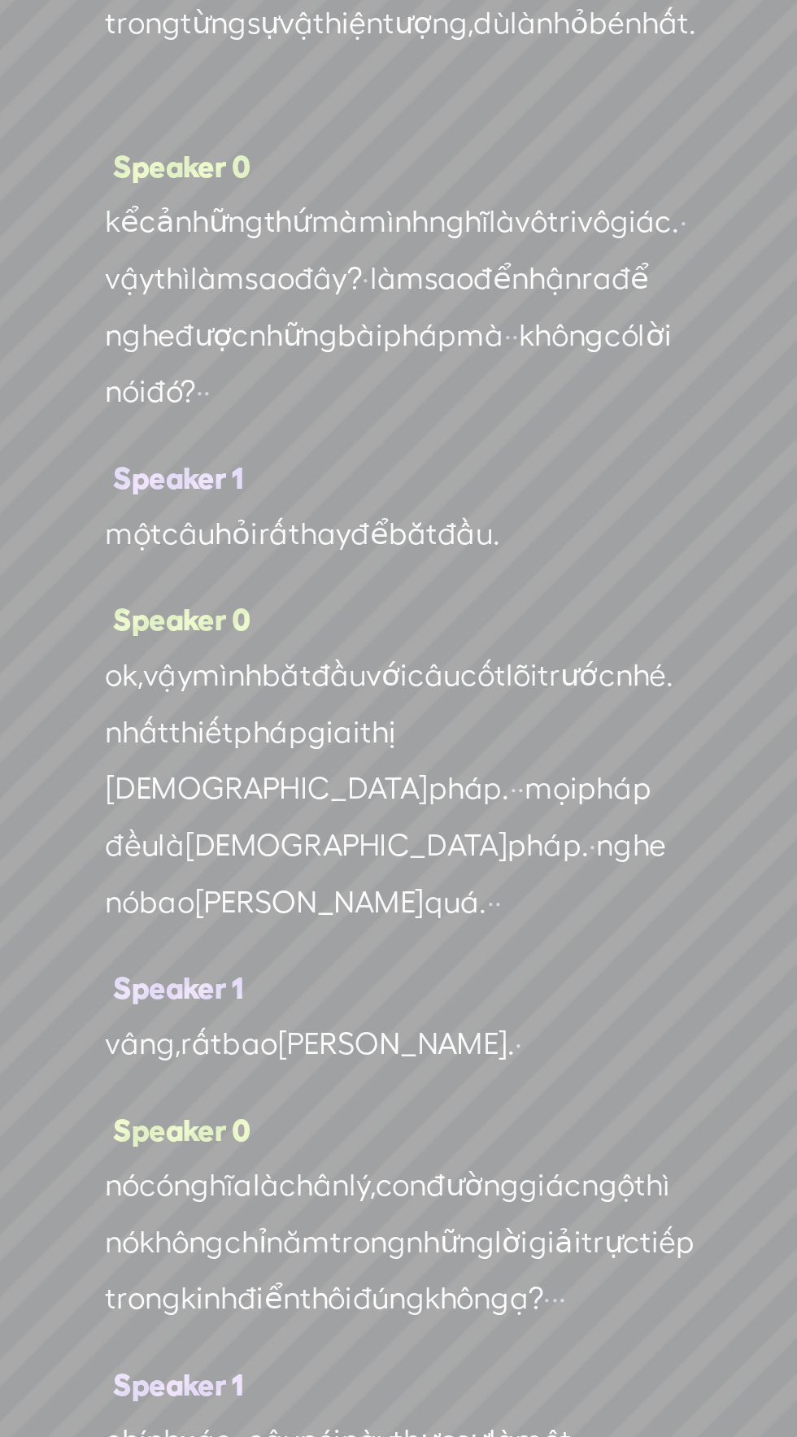
click at [282, 859] on span "[PERSON_NAME]" at bounding box center [232, 846] width 99 height 24
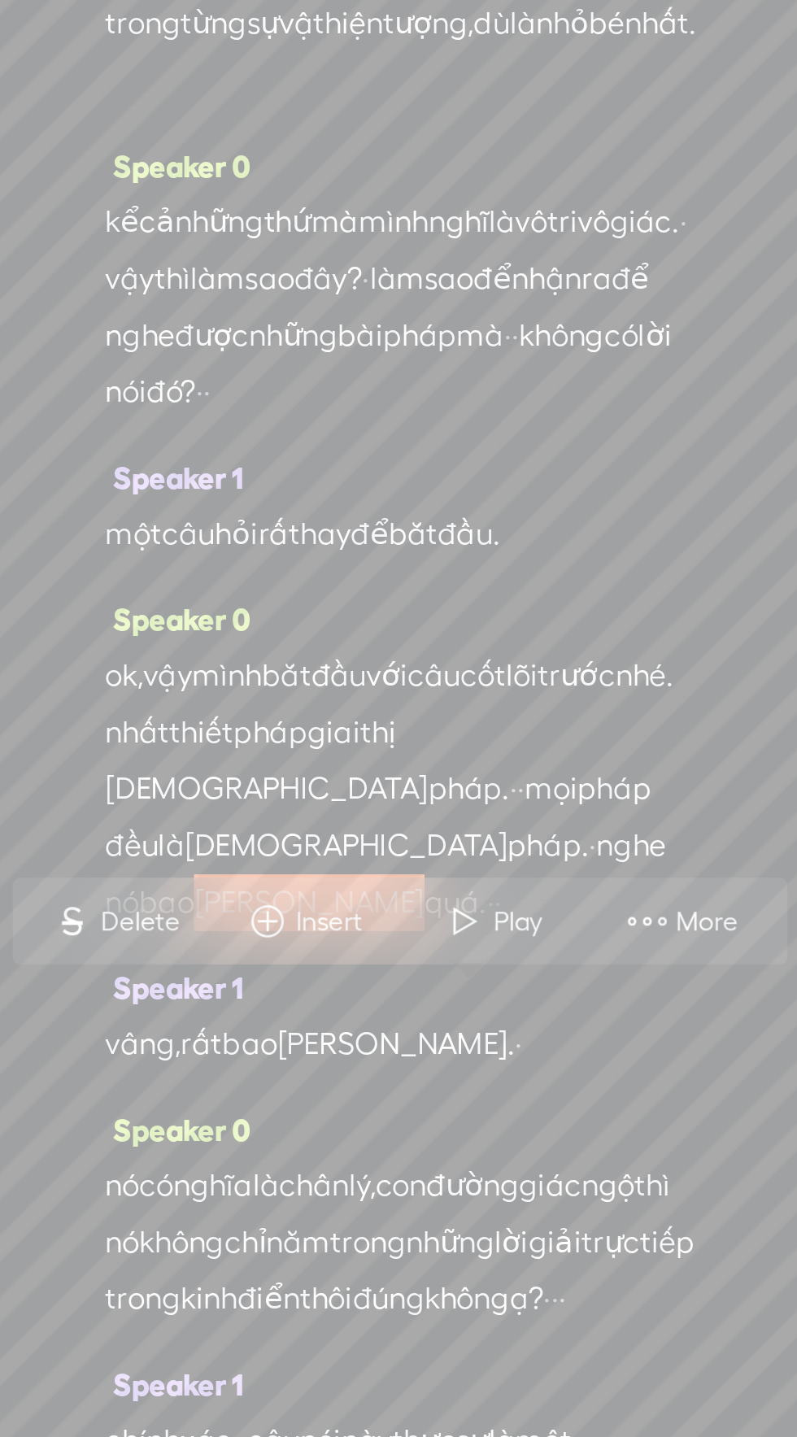
click at [409, 856] on span "More" at bounding box center [405, 854] width 31 height 16
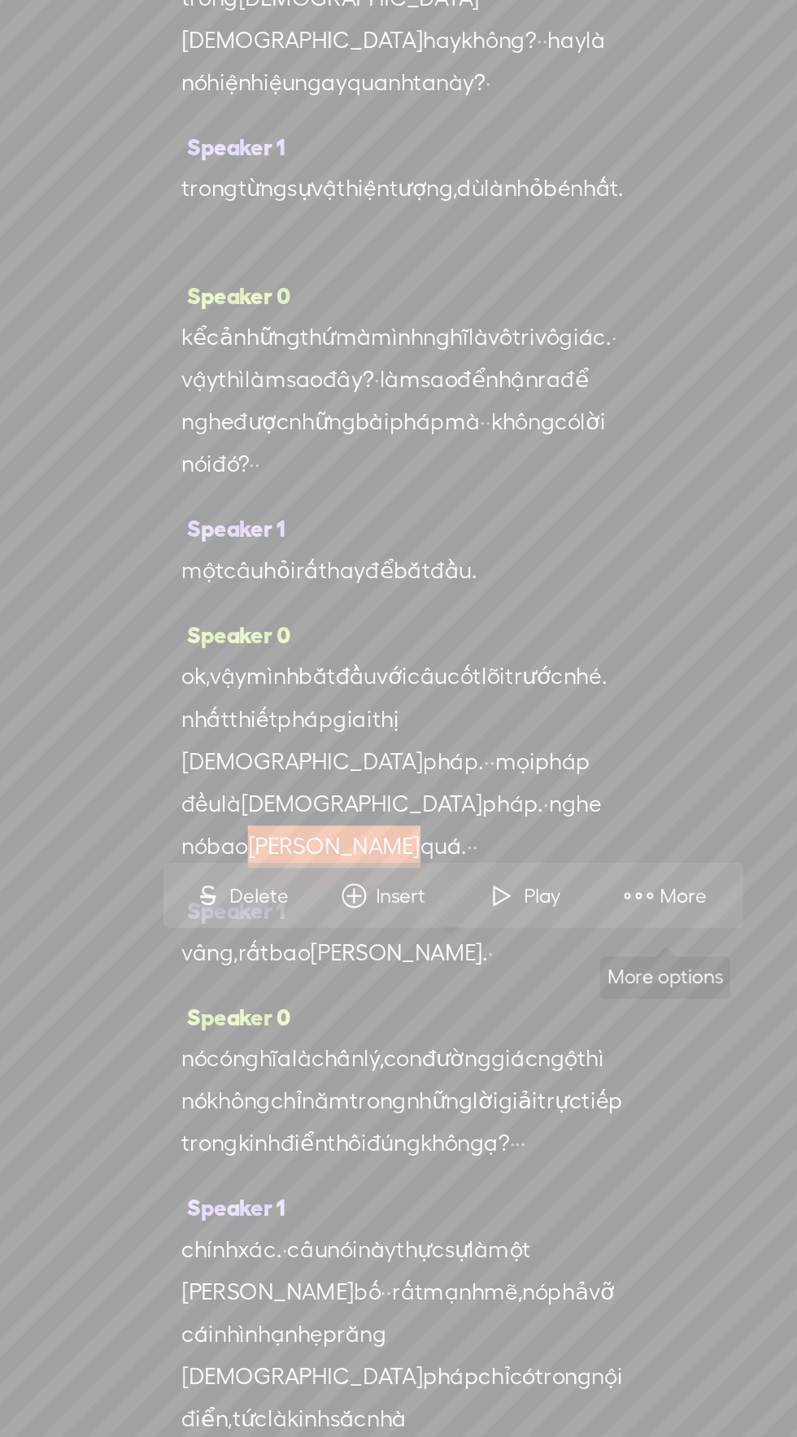
scroll to position [593, 0]
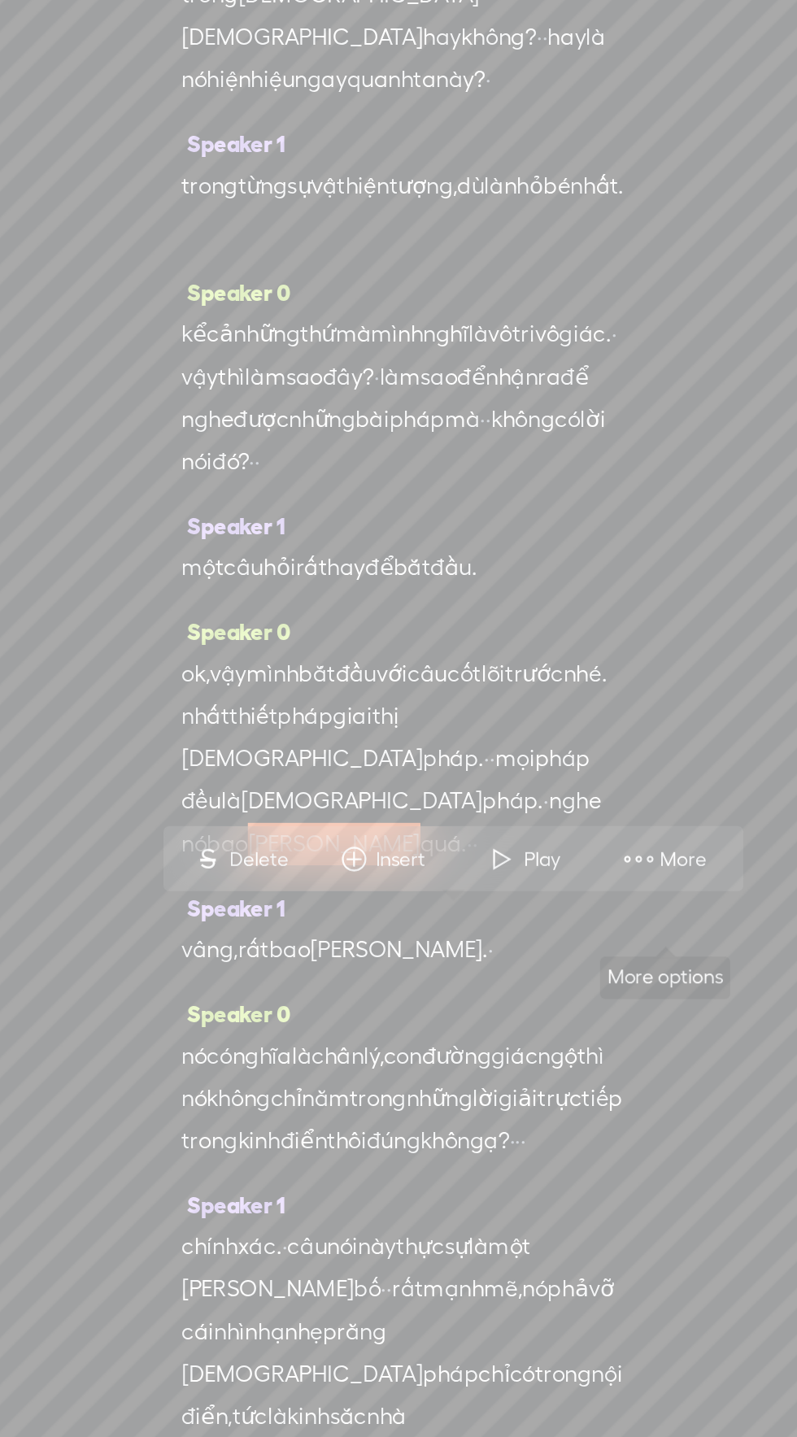
click at [426, 824] on span "More" at bounding box center [435, 827] width 31 height 16
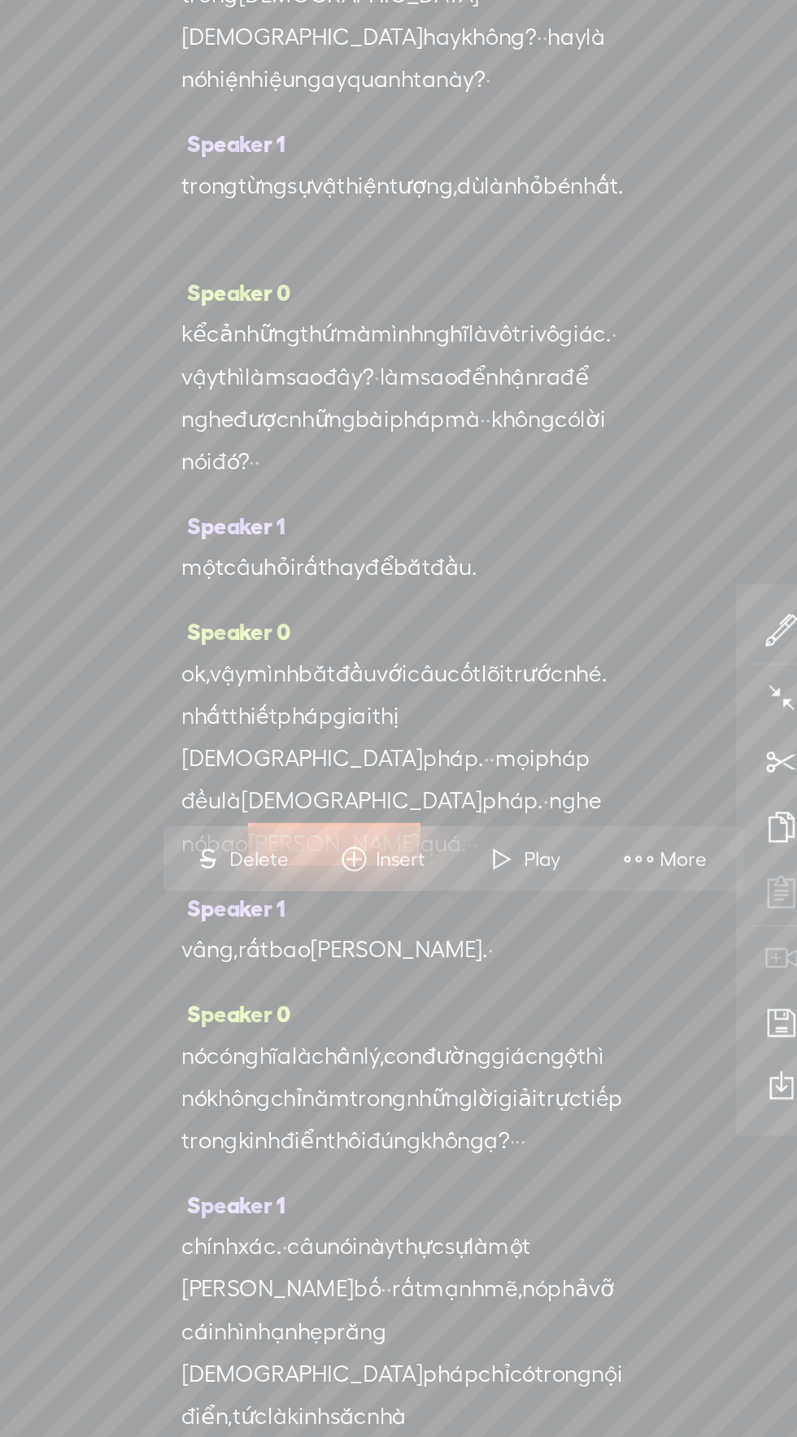
click at [492, 687] on icon at bounding box center [490, 695] width 20 height 20
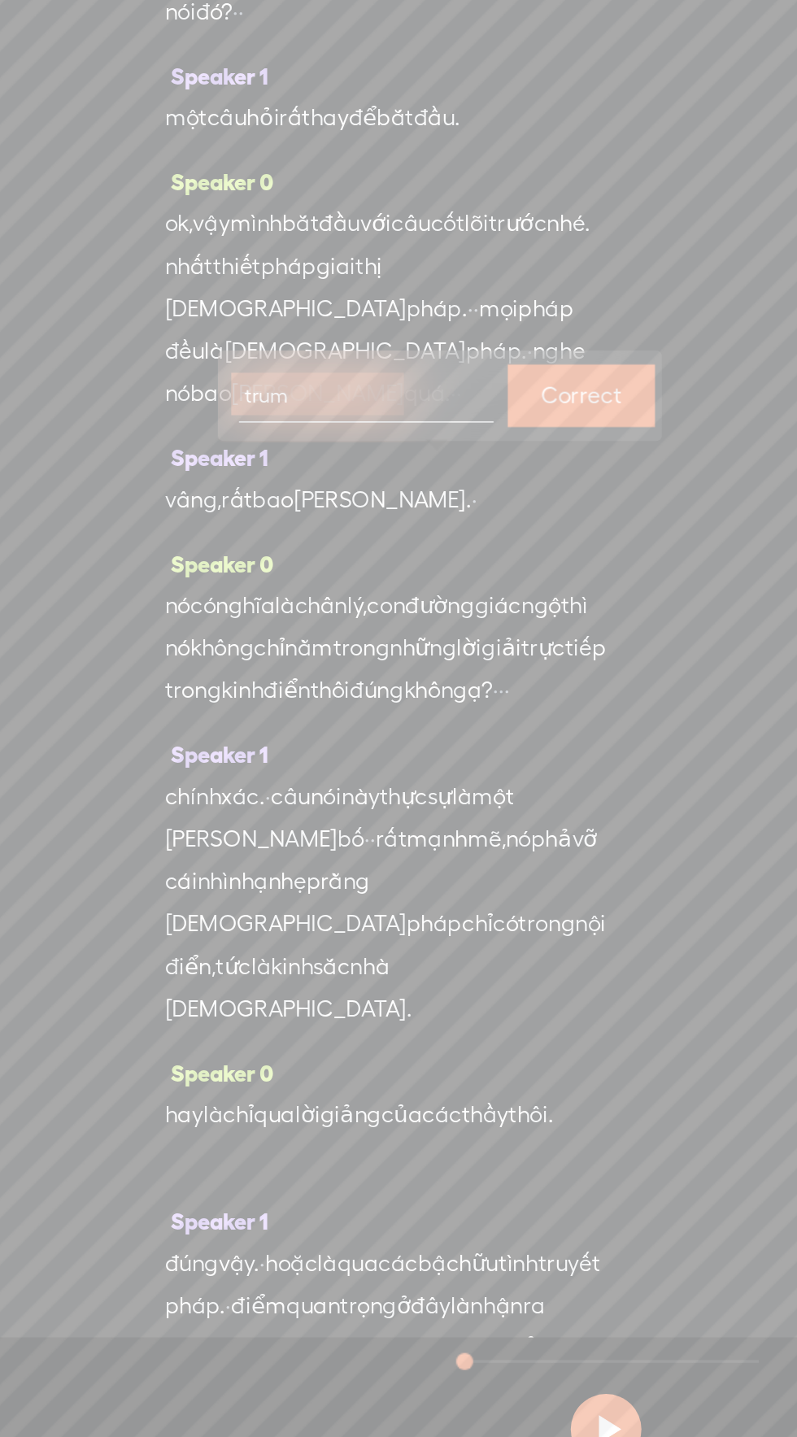
type input "trùm"
click at [388, 813] on label "Correct" at bounding box center [384, 818] width 46 height 33
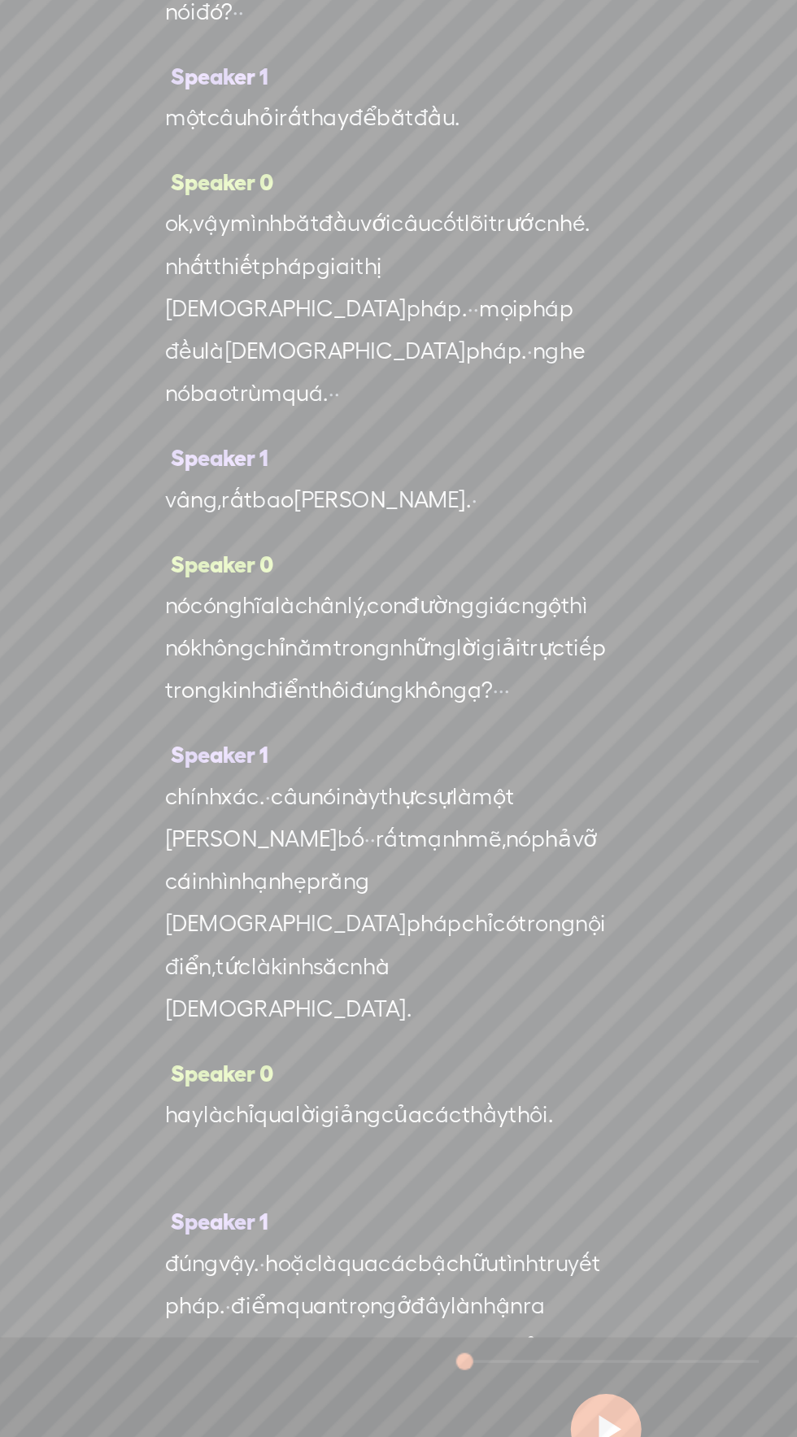
click at [321, 891] on span "·" at bounding box center [322, 879] width 3 height 24
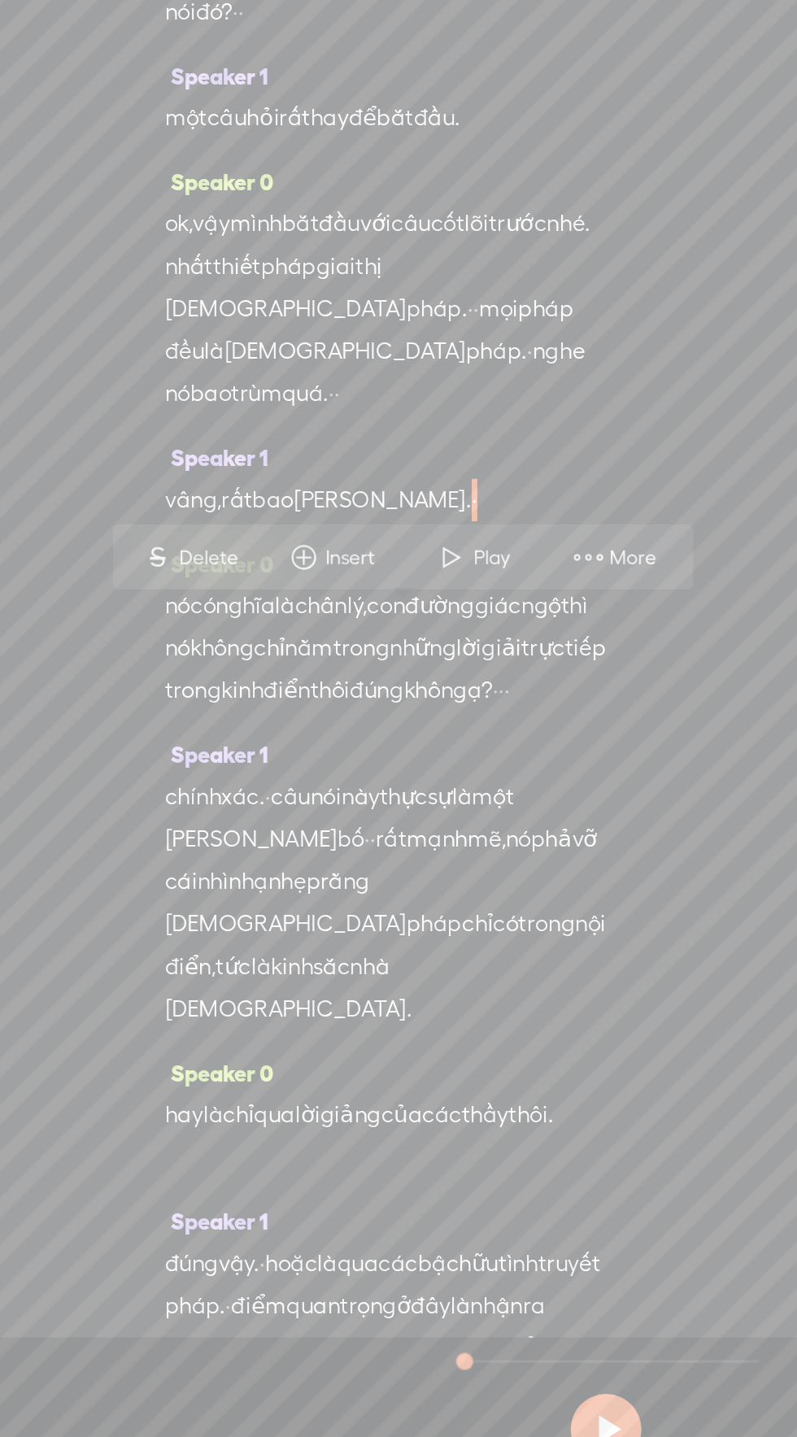
click at [250, 891] on span "[PERSON_NAME]." at bounding box center [270, 879] width 102 height 24
click at [389, 913] on span "More" at bounding box center [390, 912] width 31 height 16
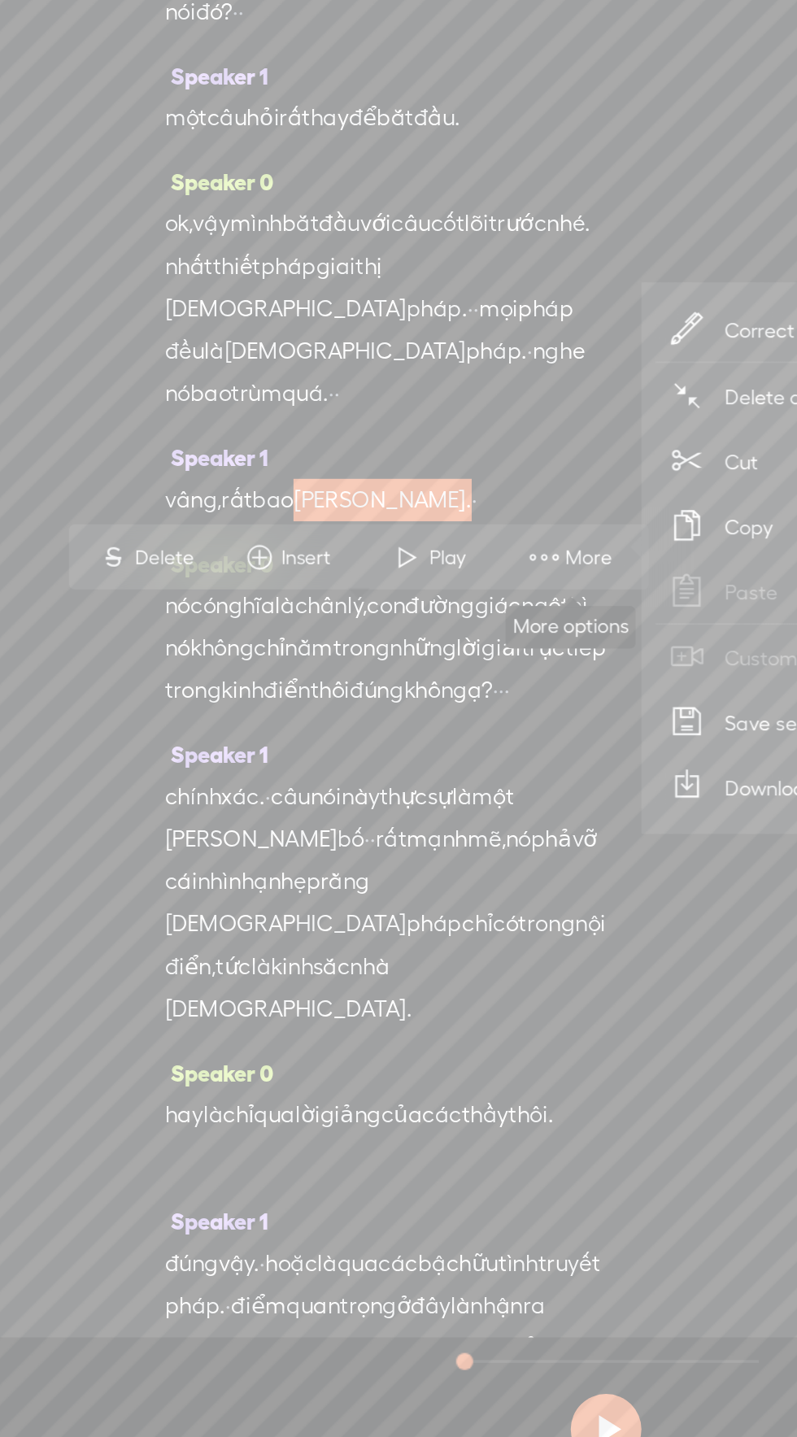
click at [478, 784] on span "Correct transcript" at bounding box center [514, 781] width 159 height 37
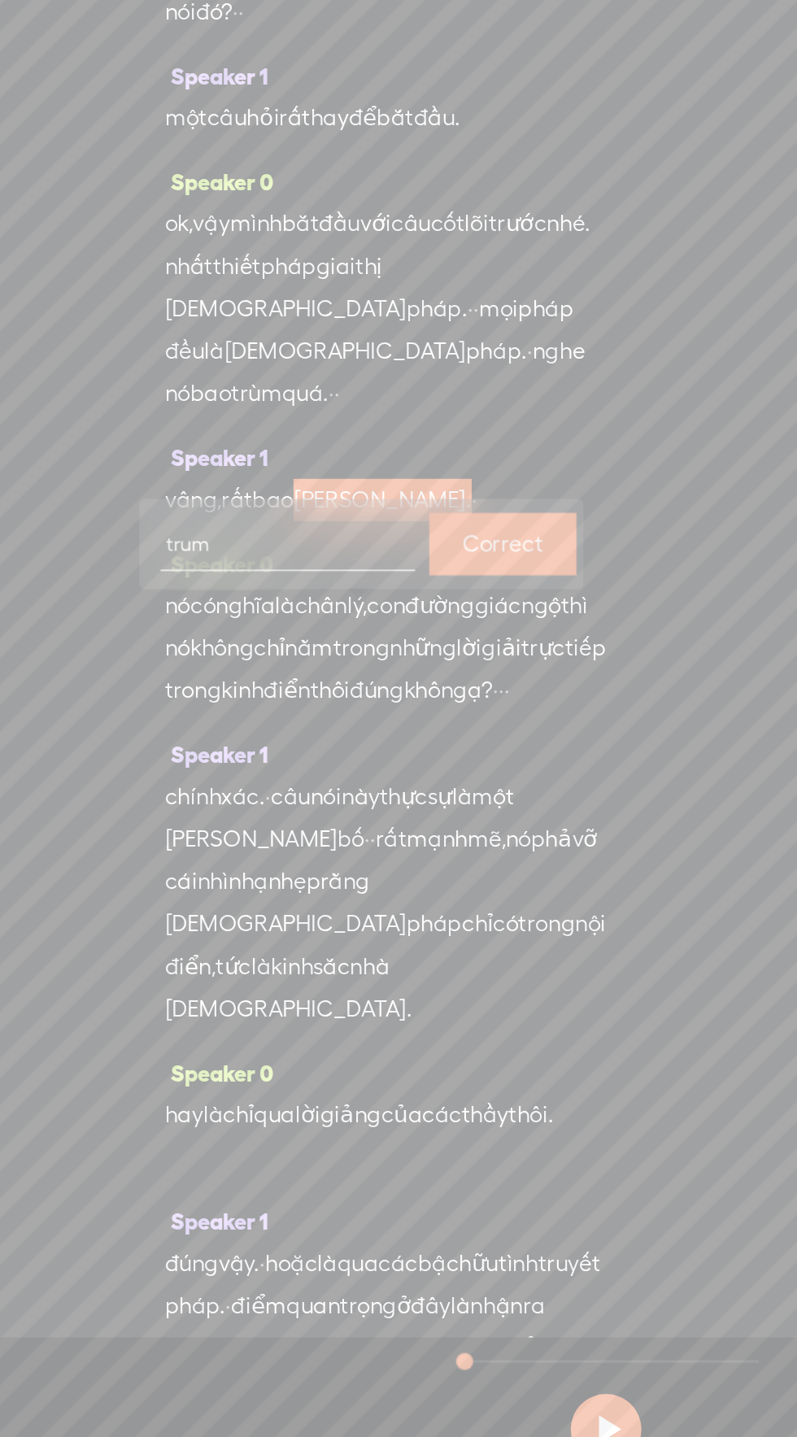
type input "trùm"
click at [338, 892] on label "Correct" at bounding box center [339, 904] width 46 height 33
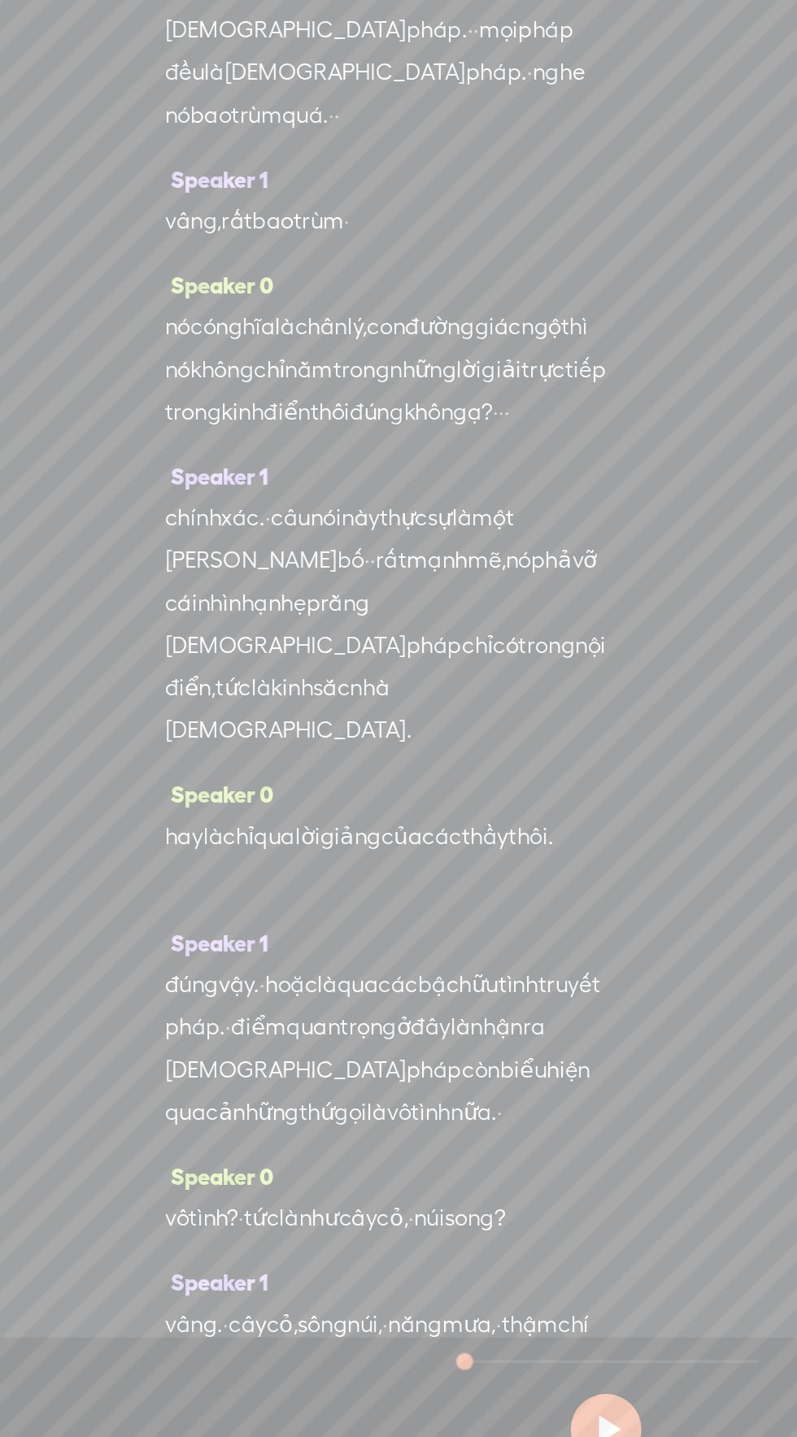
scroll to position [764, 0]
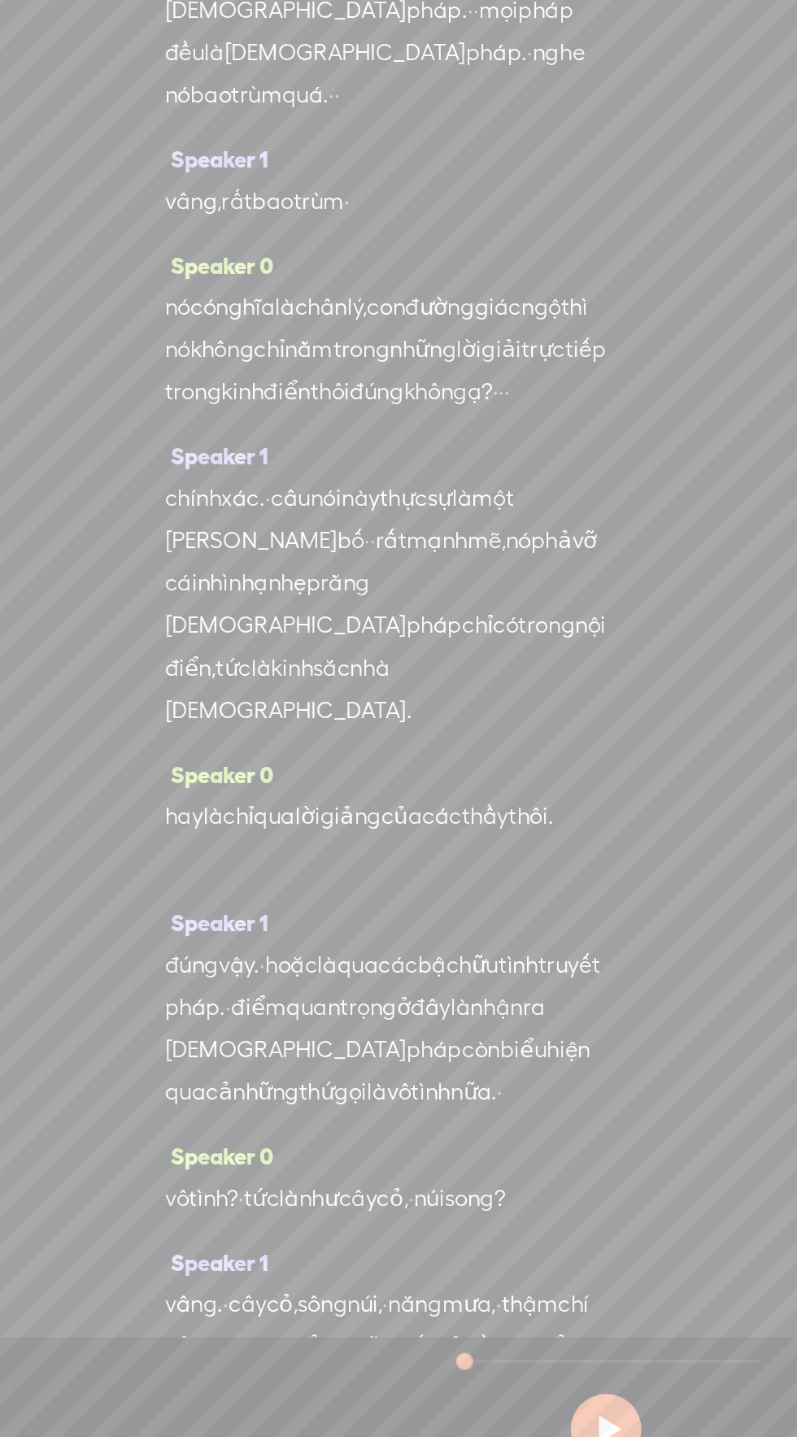
click at [379, 915] on span "phả" at bounding box center [367, 902] width 24 height 24
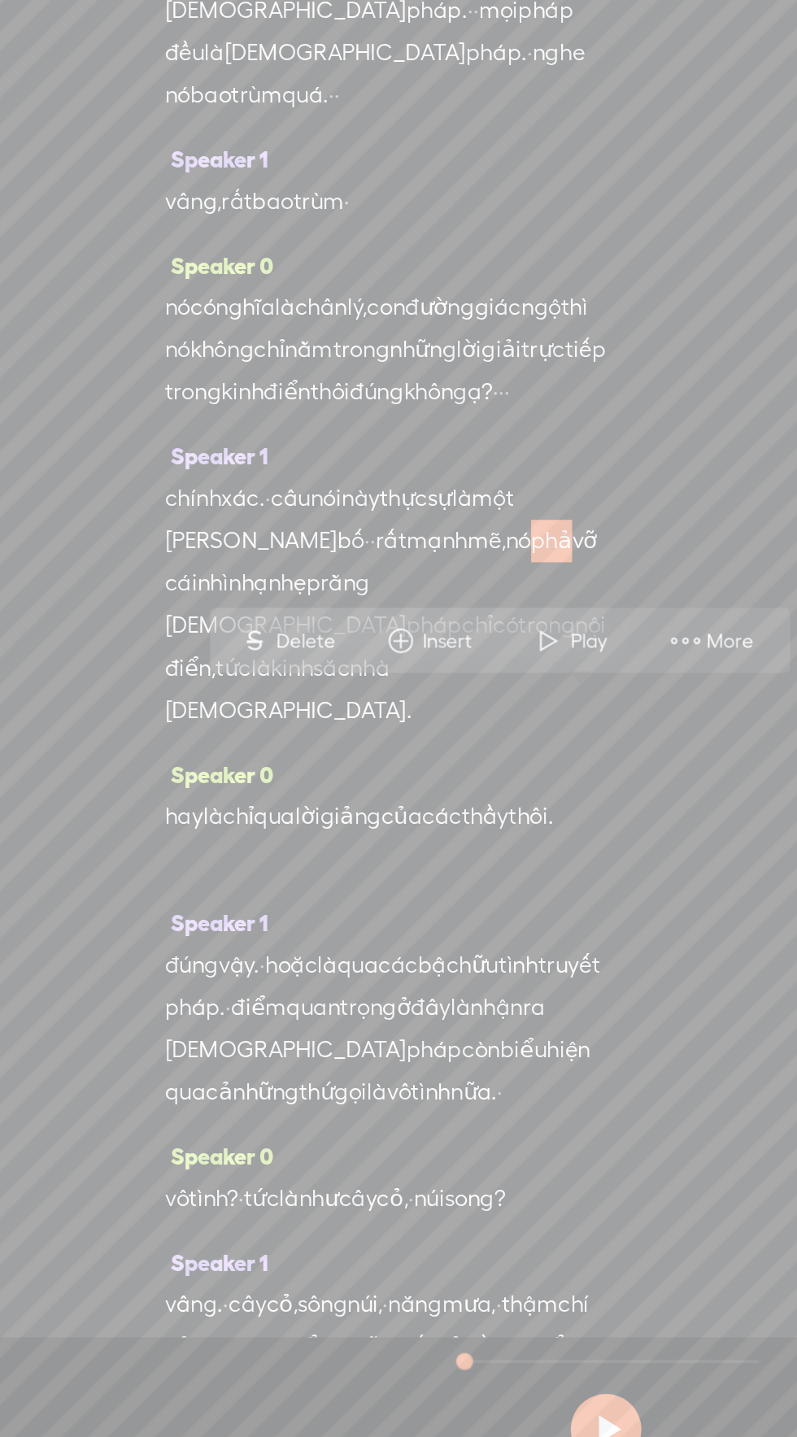
click at [464, 957] on span "More" at bounding box center [471, 960] width 31 height 16
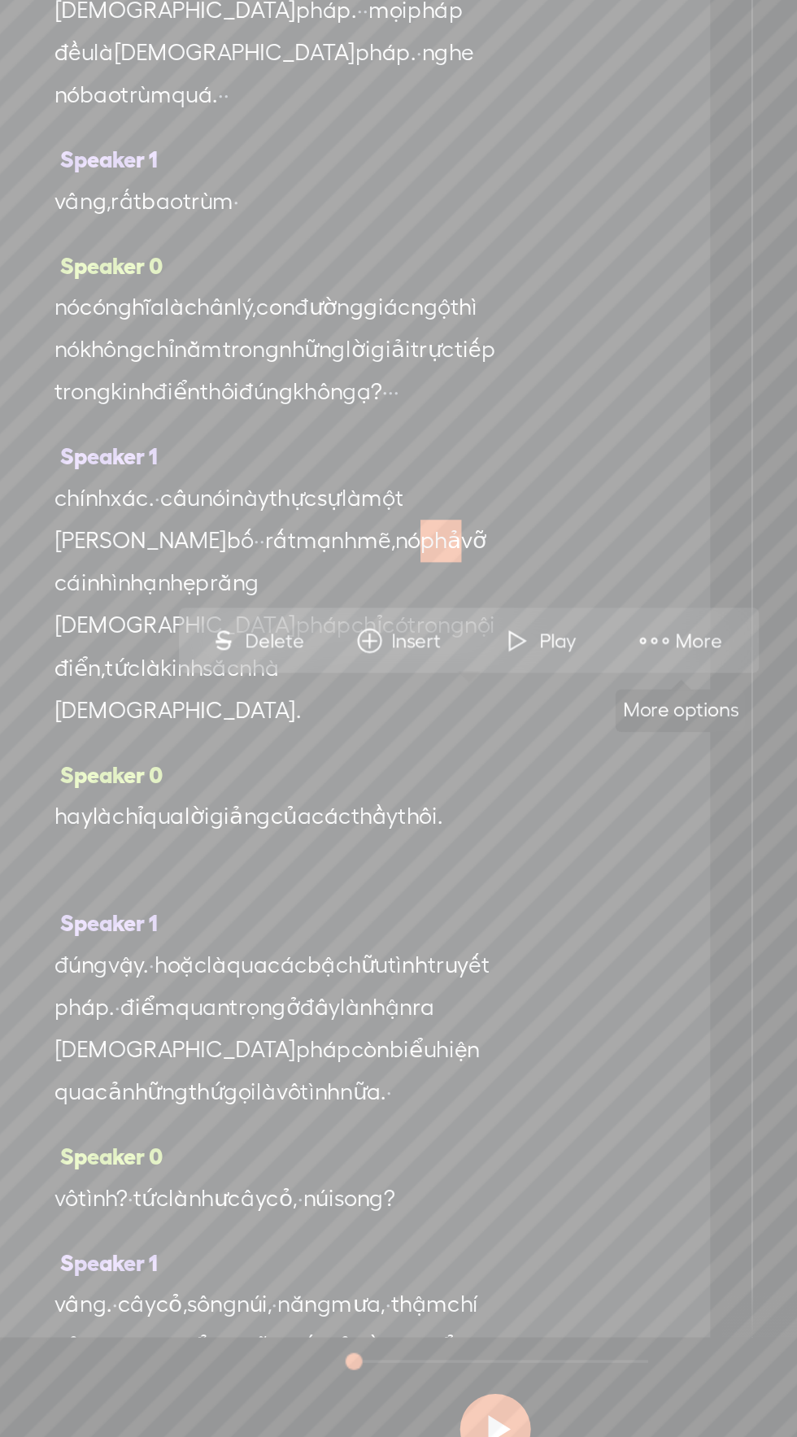
click at [489, 970] on span at bounding box center [489, 960] width 24 height 29
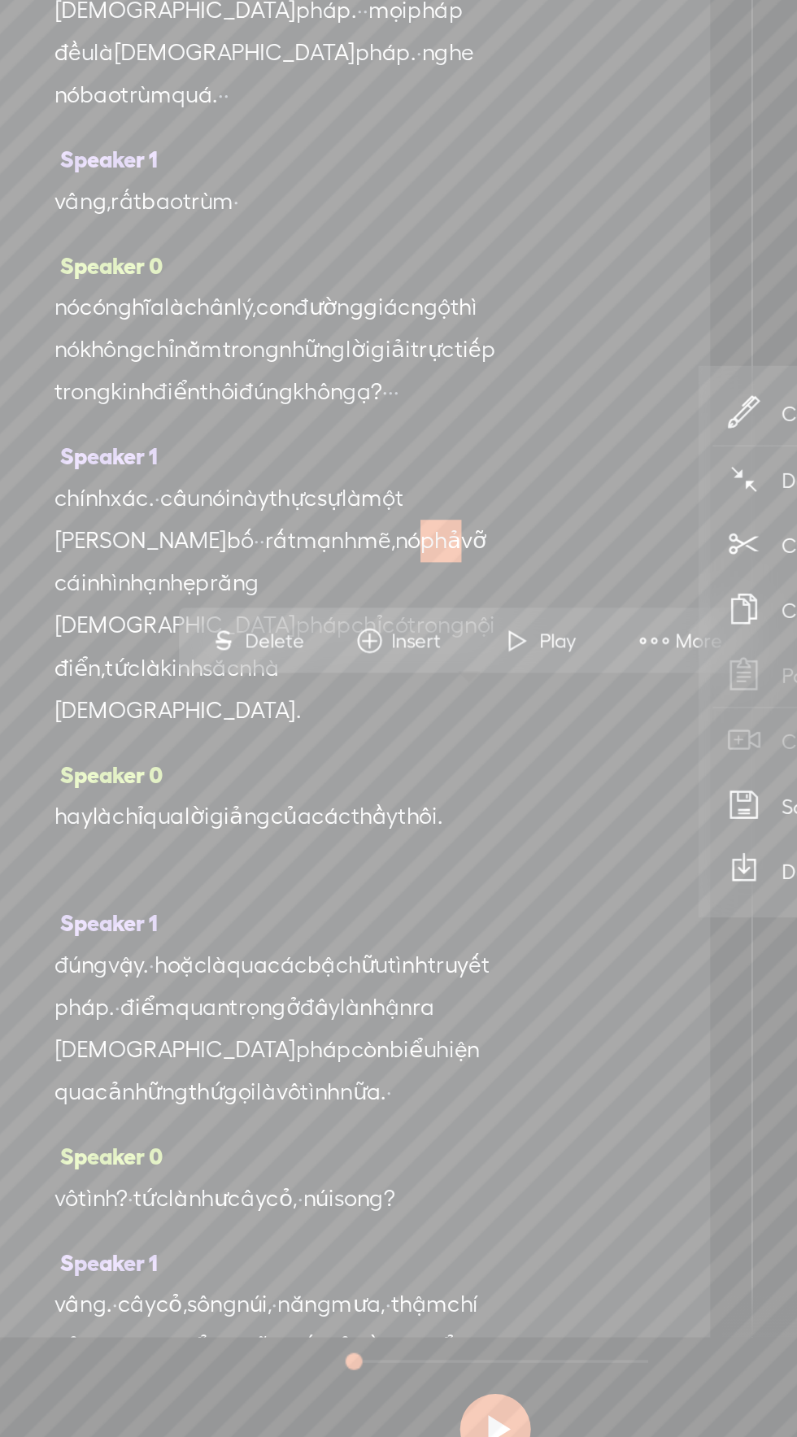
click at [554, 819] on span "Correct transcript" at bounding box center [611, 829] width 159 height 37
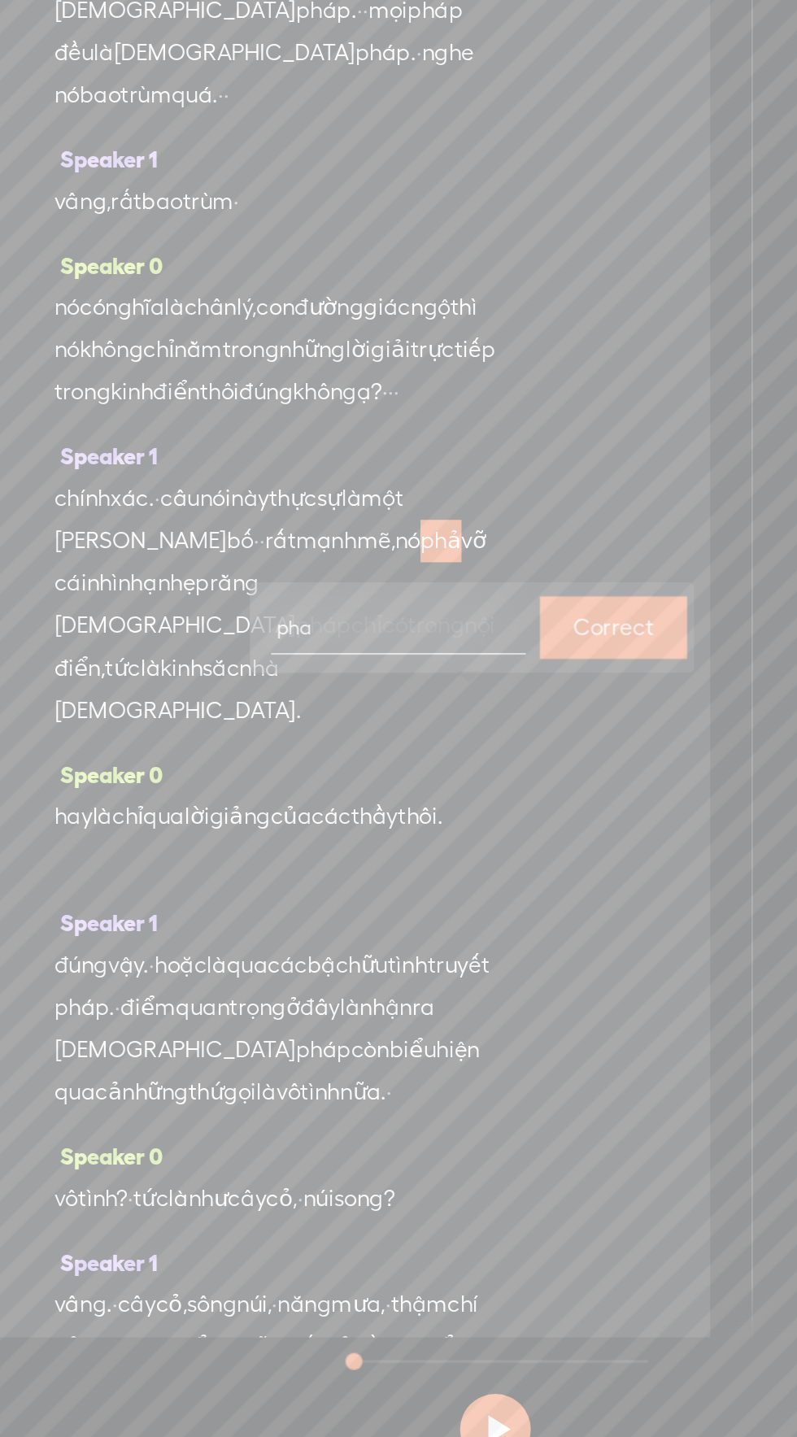
type input "phá"
click at [456, 937] on label "Correct" at bounding box center [466, 952] width 46 height 33
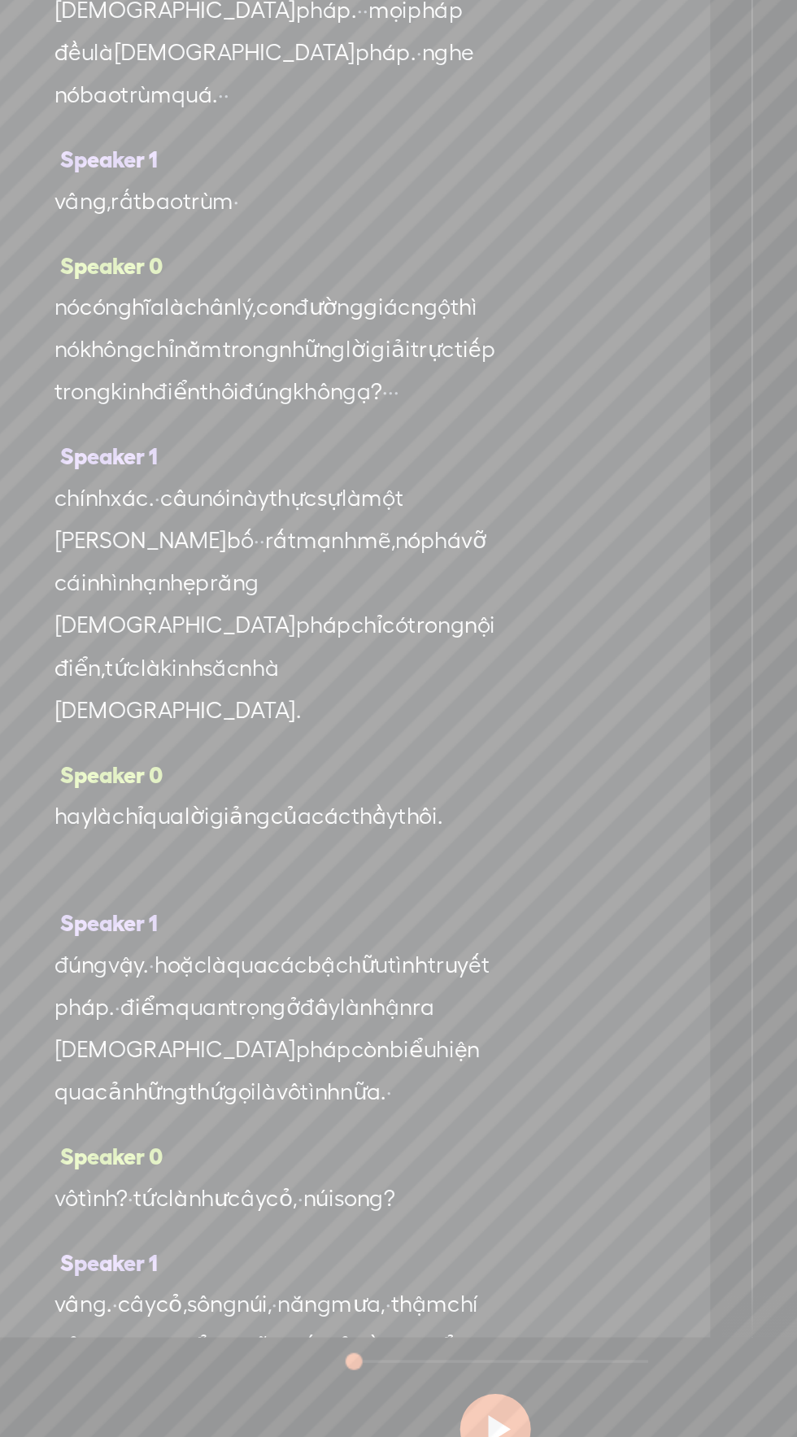
click at [251, 988] on span "sắc" at bounding box center [240, 975] width 21 height 24
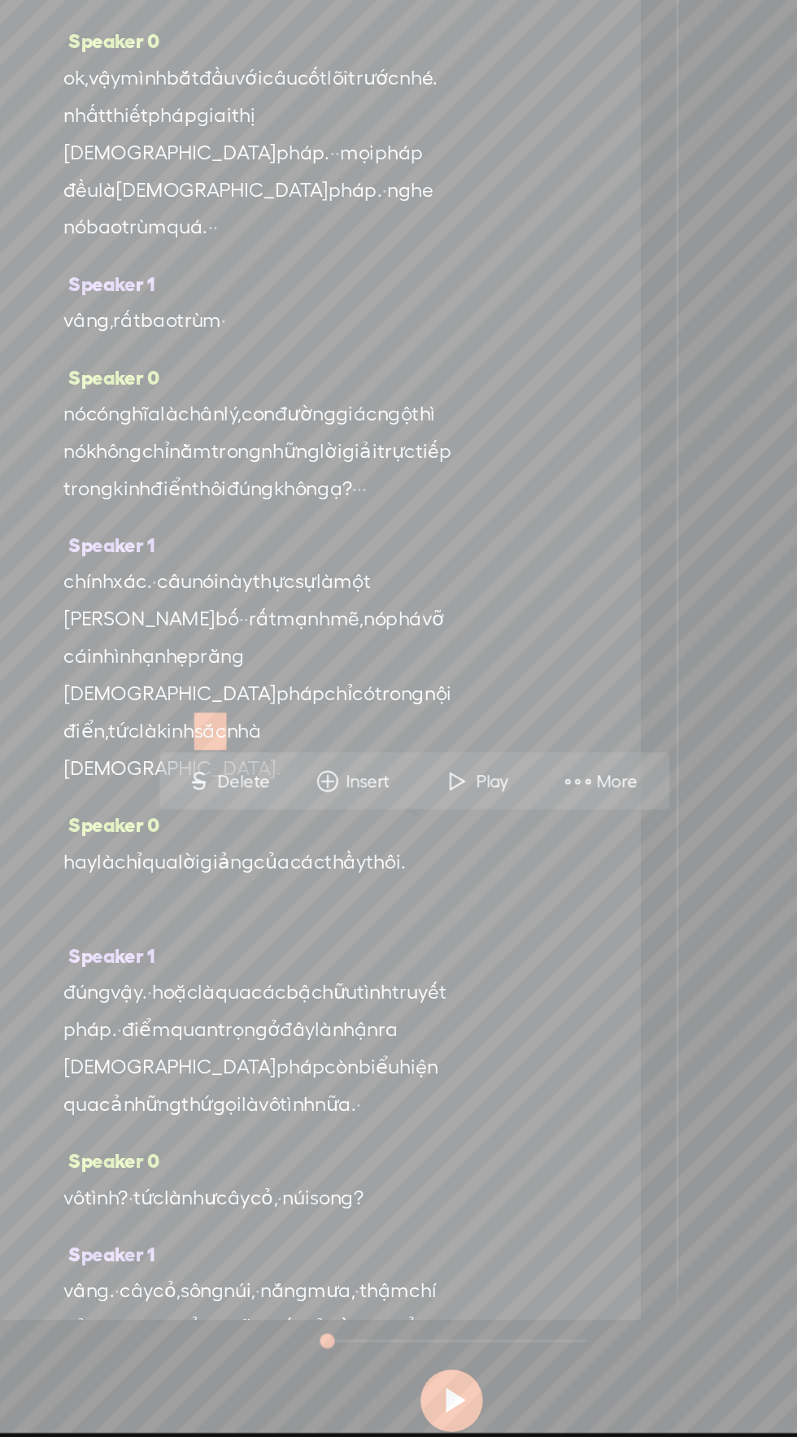
scroll to position [0, 0]
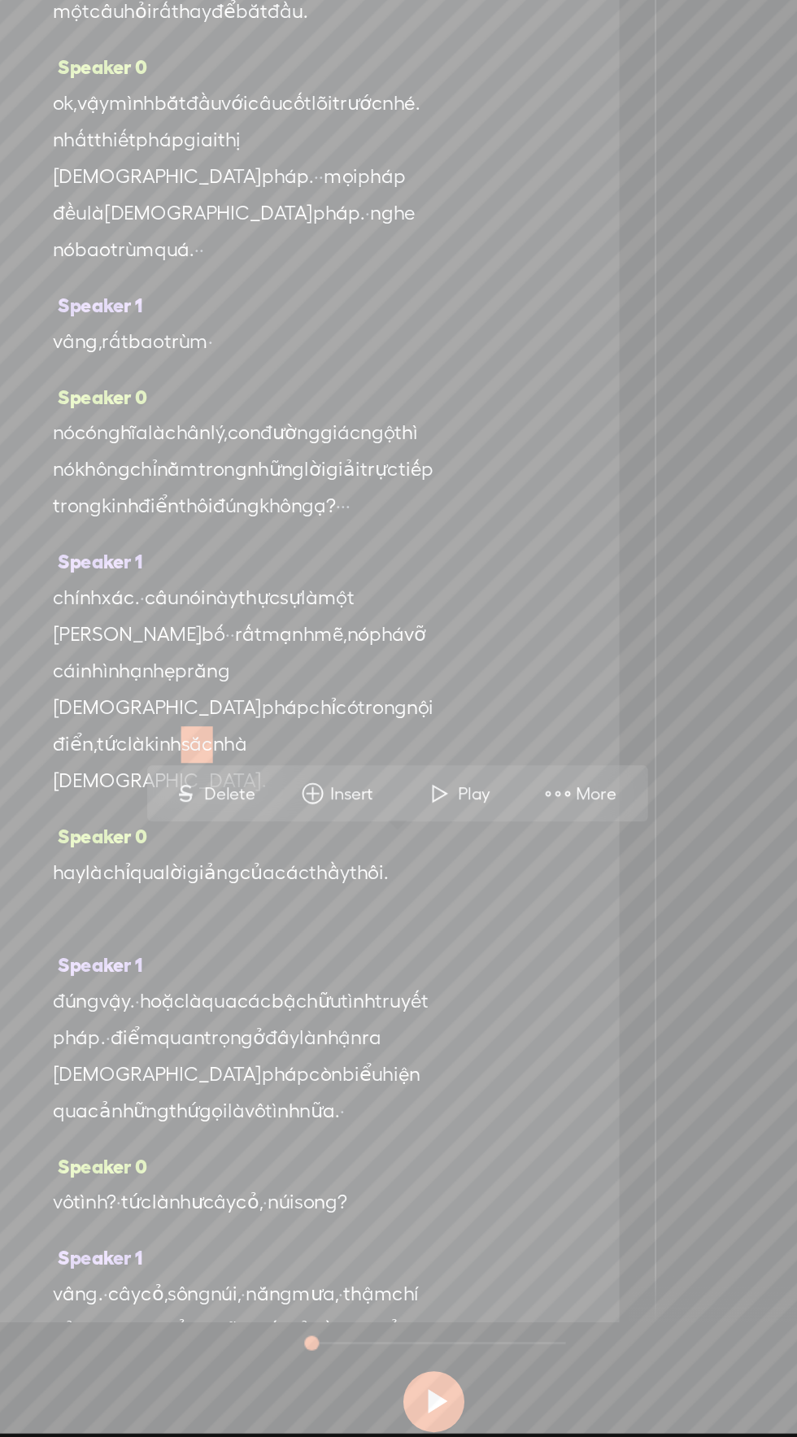
click at [515, 996] on span "More" at bounding box center [495, 1007] width 81 height 29
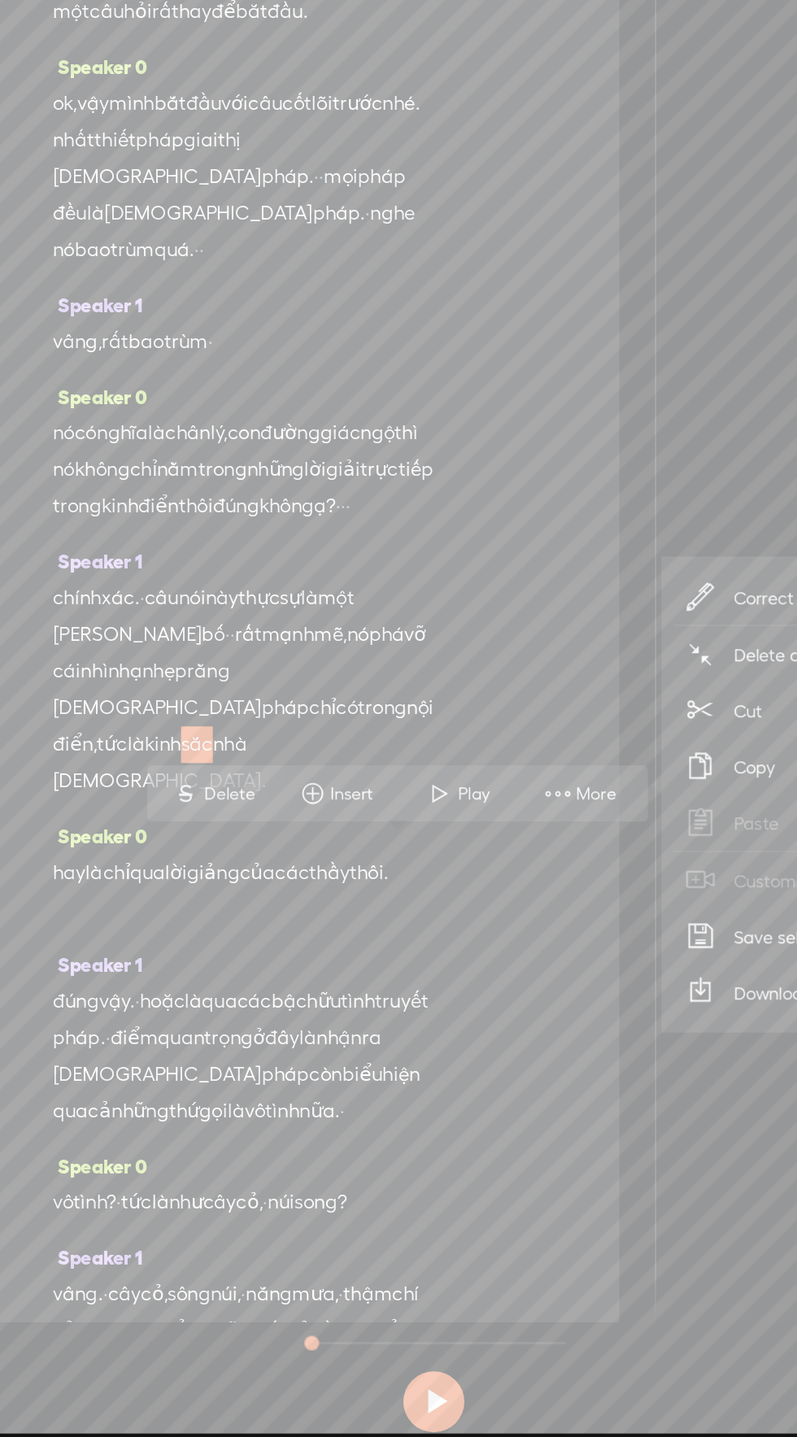
click at [606, 866] on span "Correct transcript" at bounding box center [645, 877] width 159 height 37
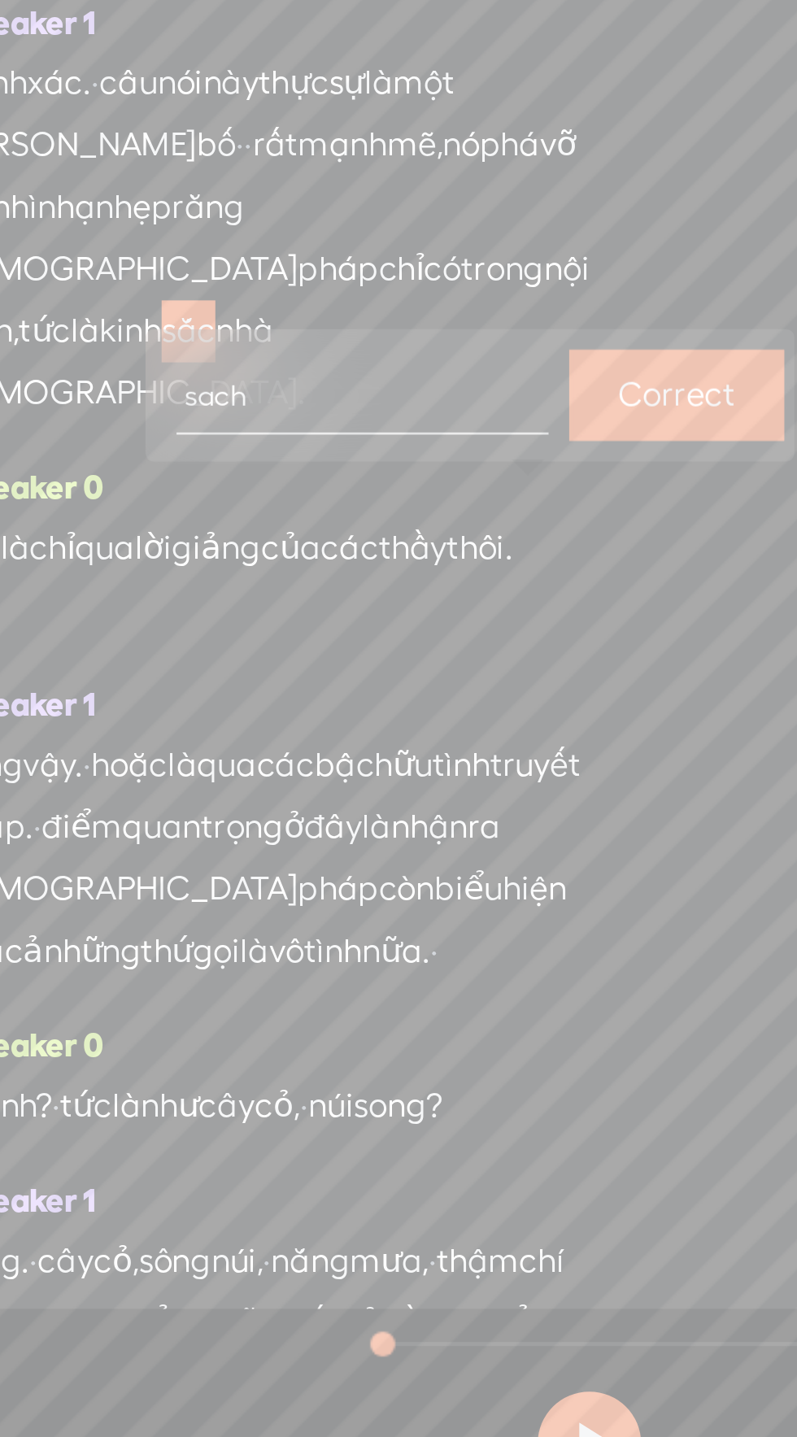
type input "sách"
click at [438, 993] on label "Correct" at bounding box center [433, 1001] width 46 height 33
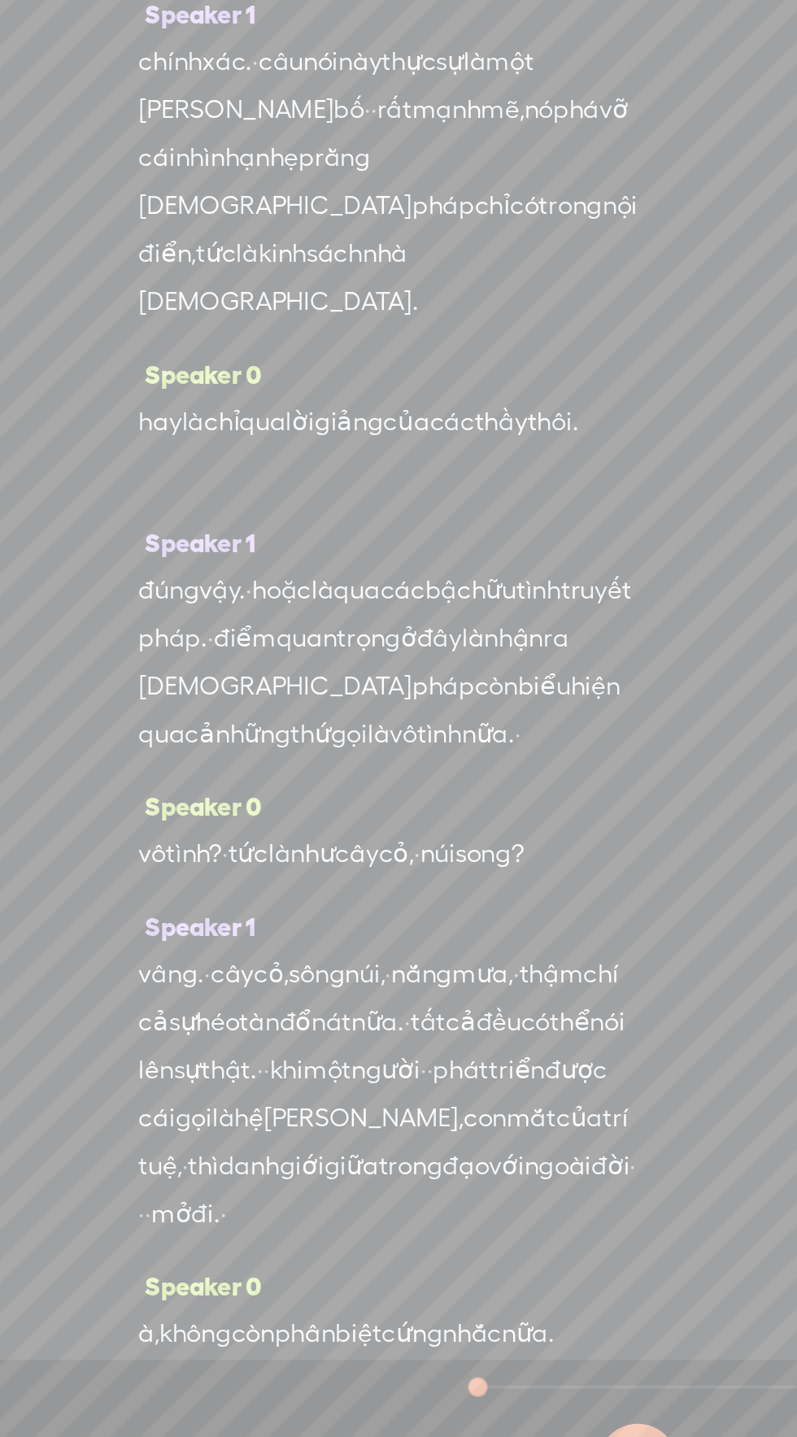
scroll to position [946, 0]
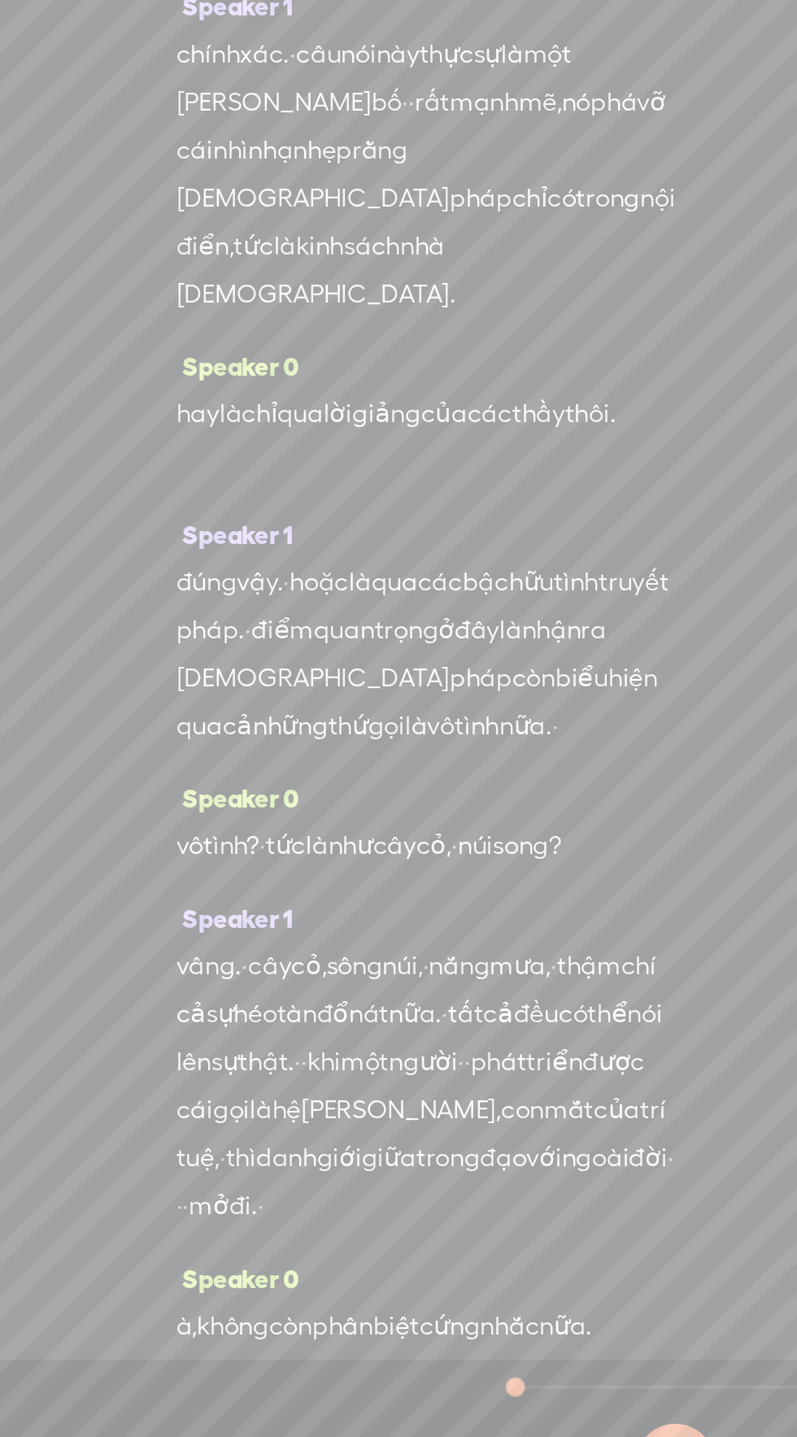
click at [359, 977] on span "truyết" at bounding box center [377, 965] width 36 height 24
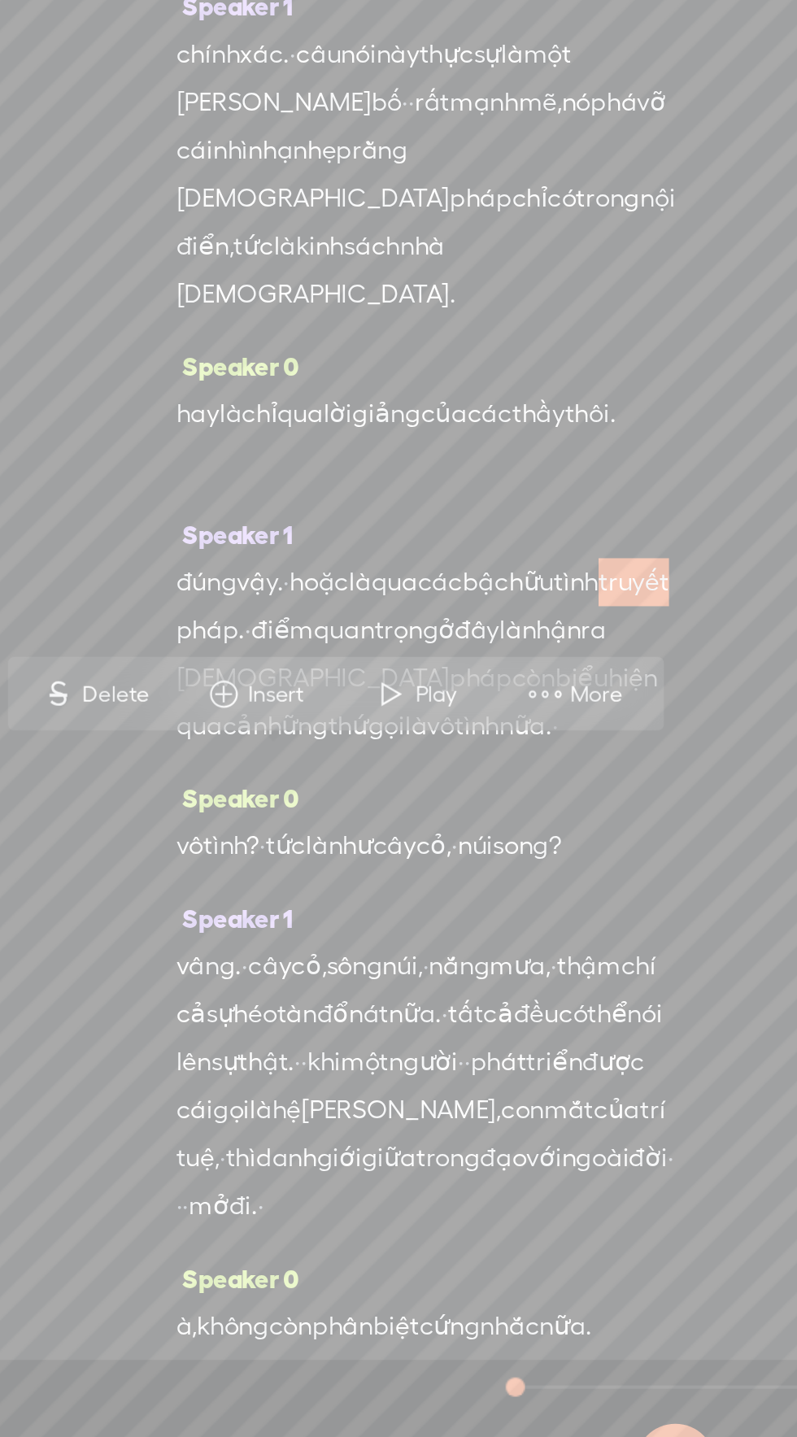
click at [366, 1024] on span "More" at bounding box center [360, 1022] width 31 height 16
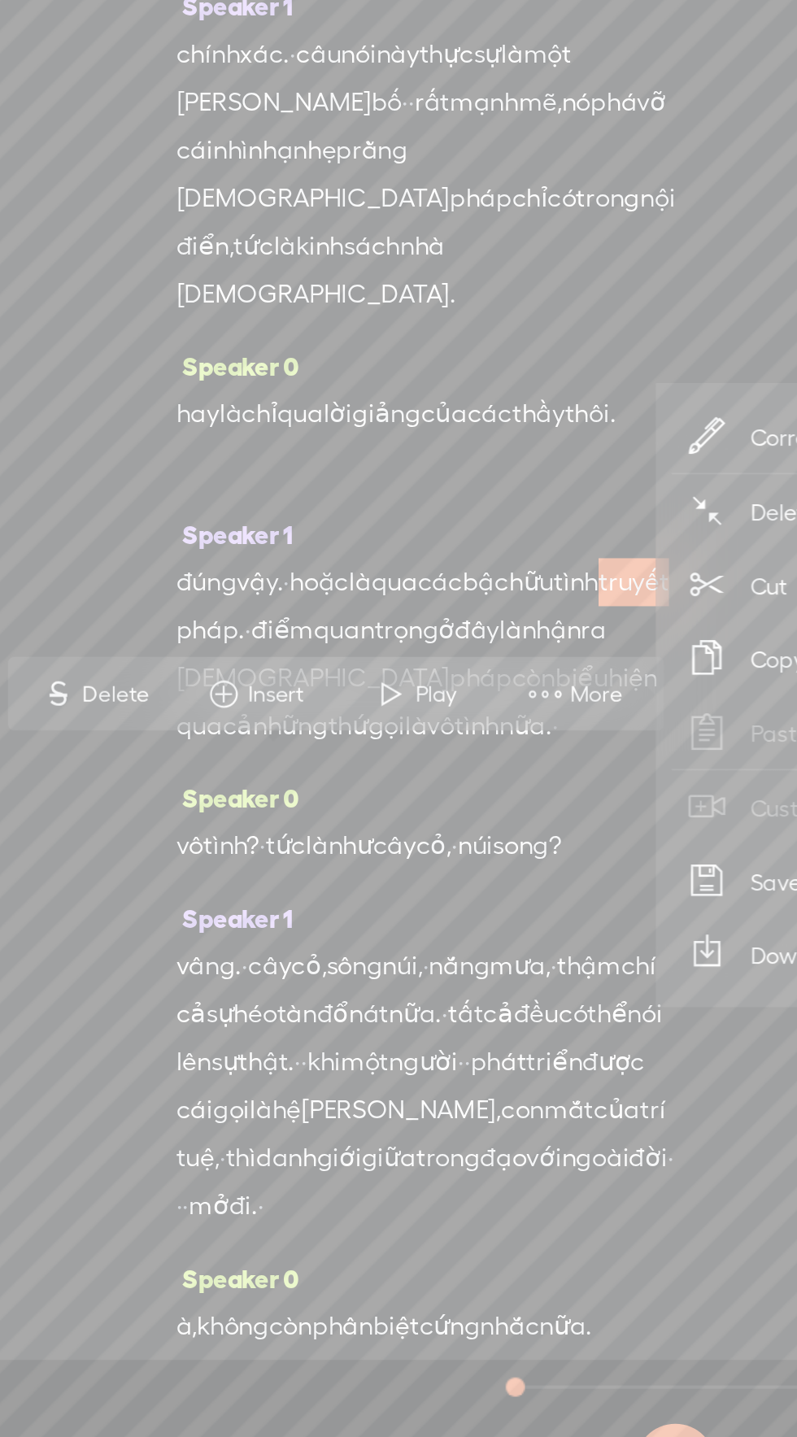
click at [429, 895] on span "Correct transcript" at bounding box center [484, 890] width 159 height 37
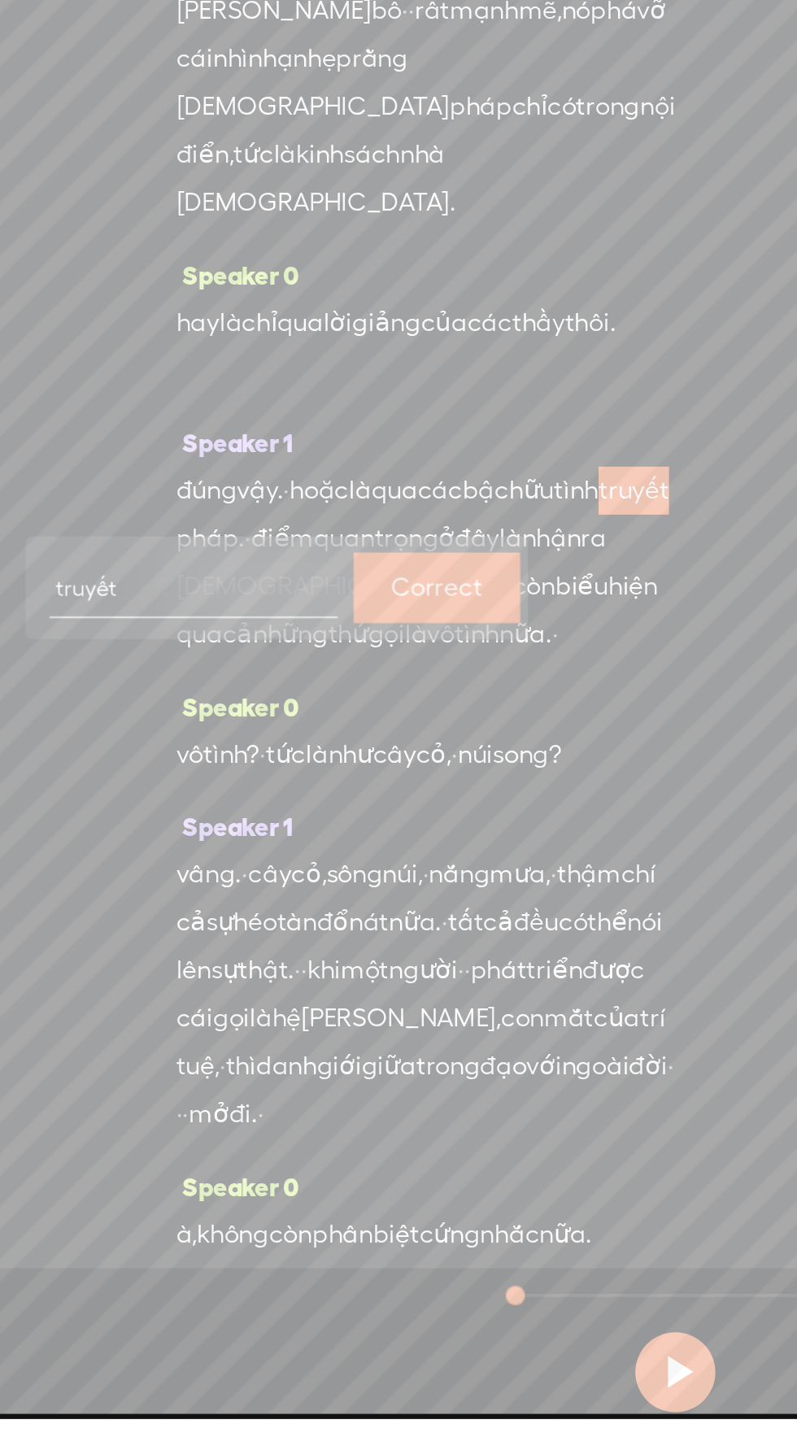
scroll to position [9, 0]
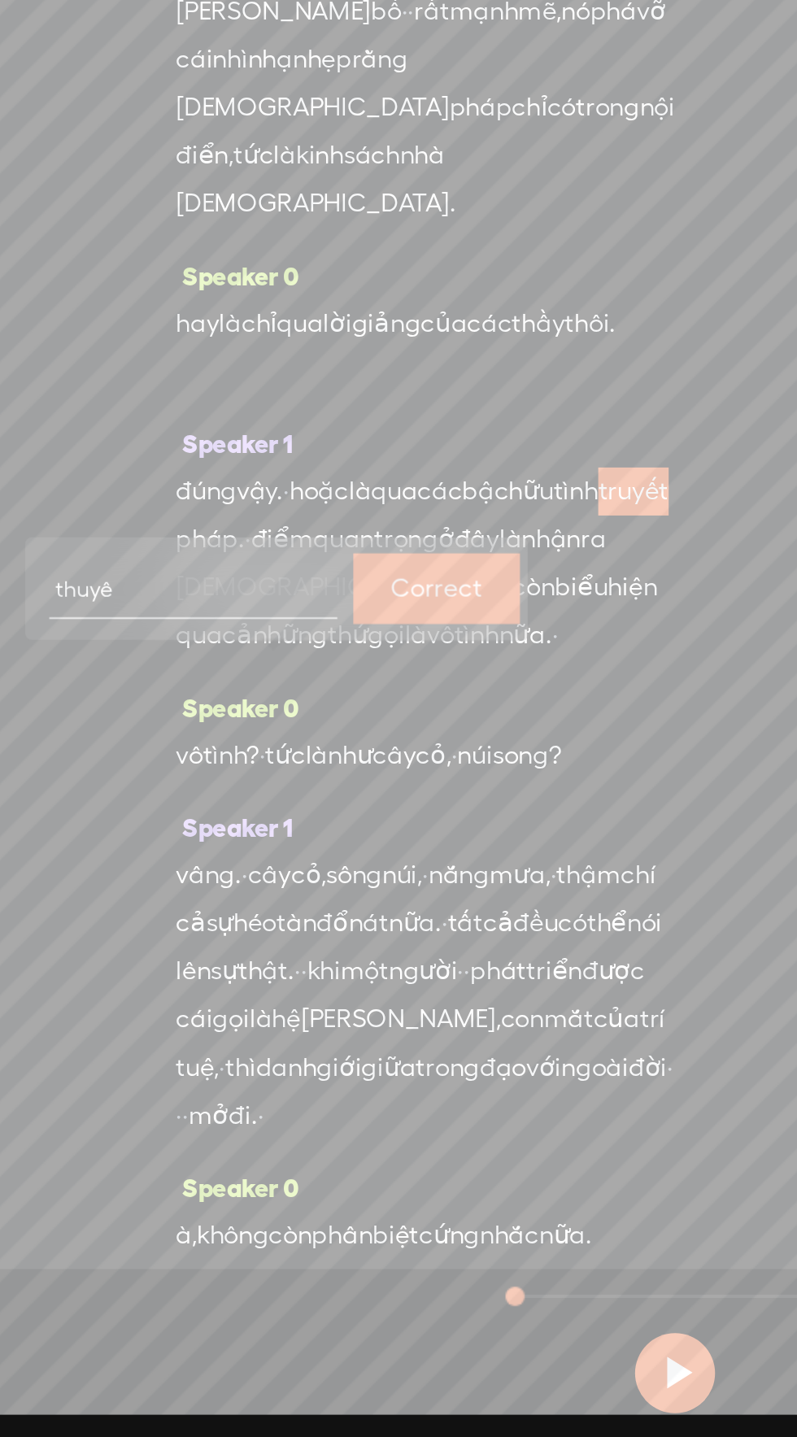
type input "thuyết"
click at [280, 993] on label "Correct" at bounding box center [277, 1005] width 46 height 33
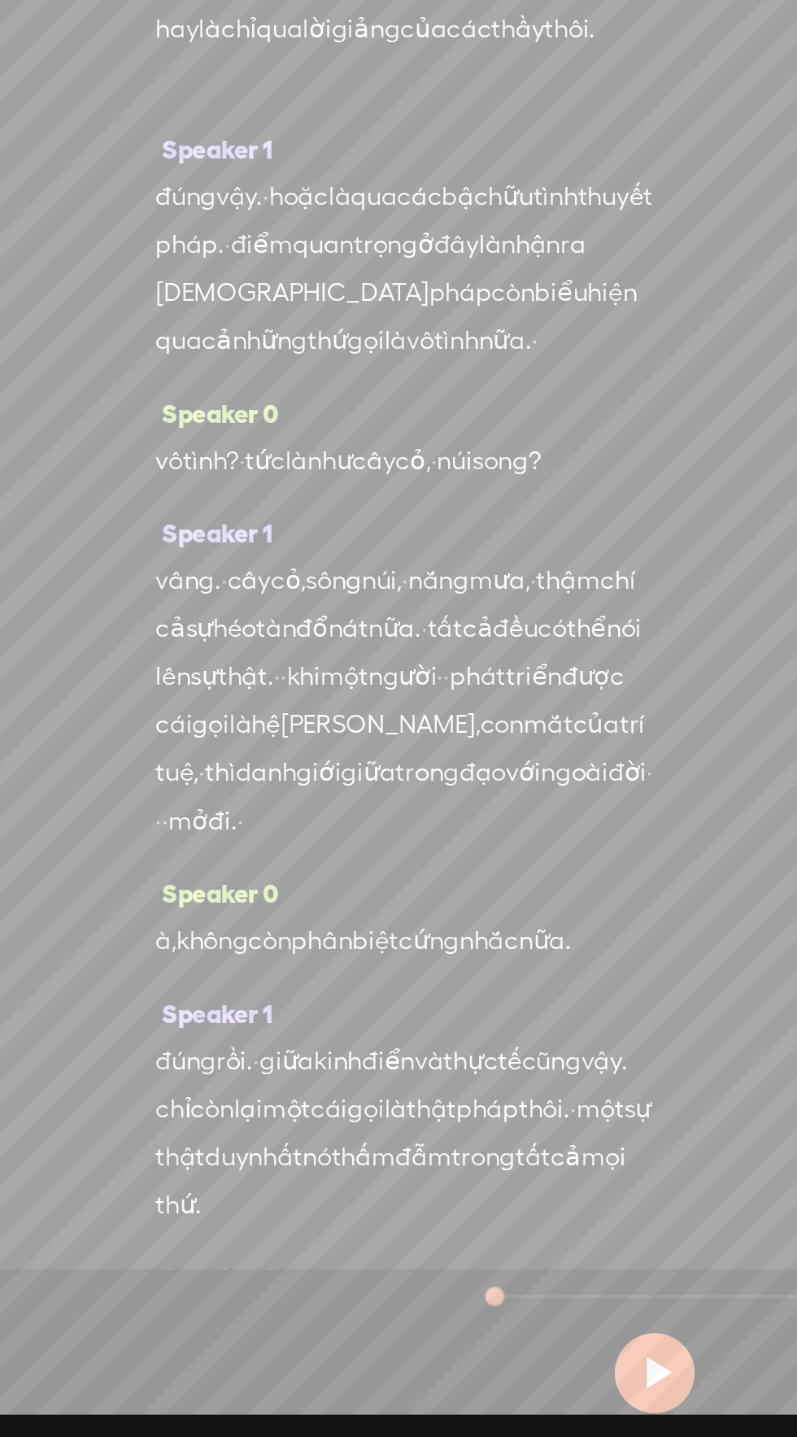
scroll to position [1095, 0]
click at [306, 953] on span "song?" at bounding box center [323, 940] width 35 height 24
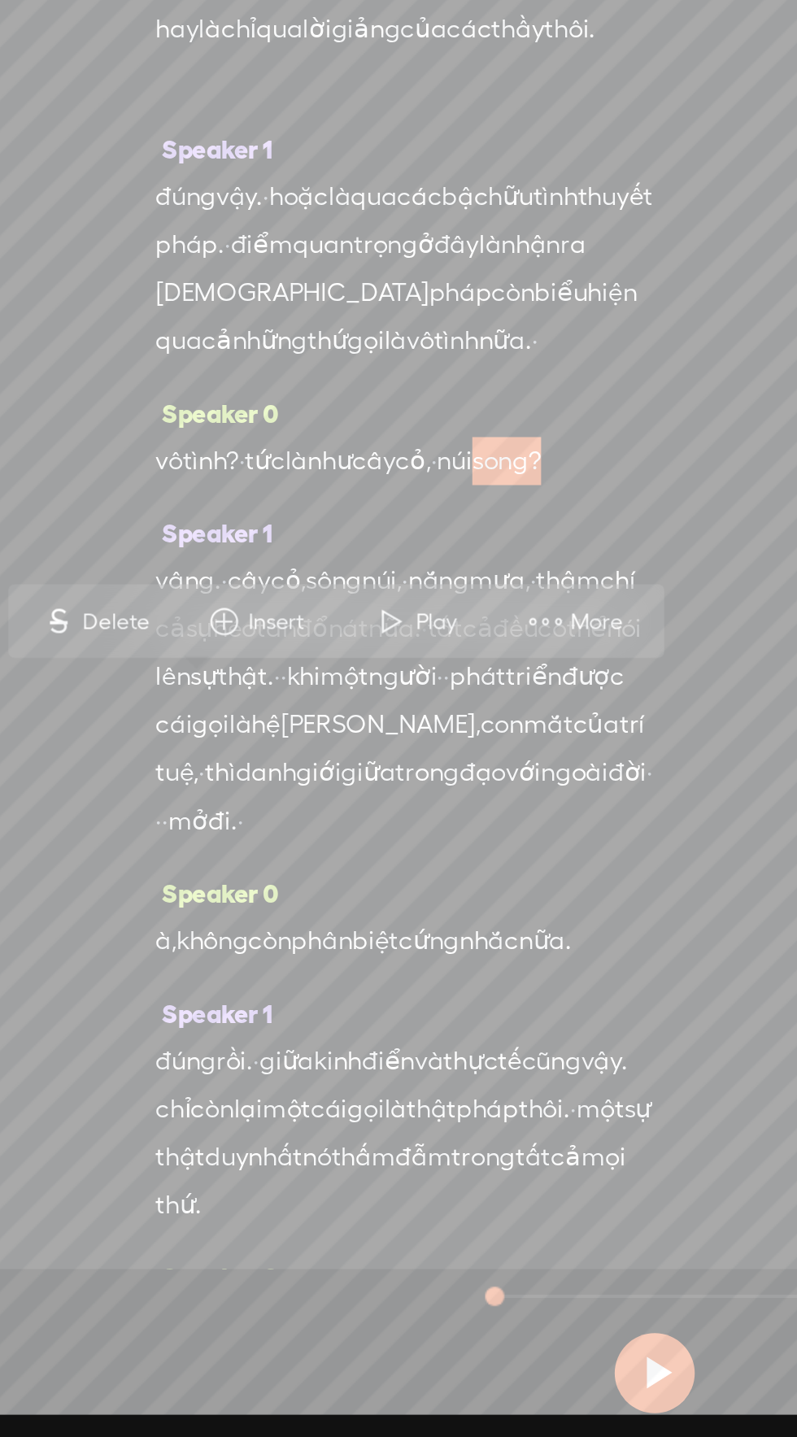
click at [365, 1015] on span "More" at bounding box center [370, 1023] width 31 height 16
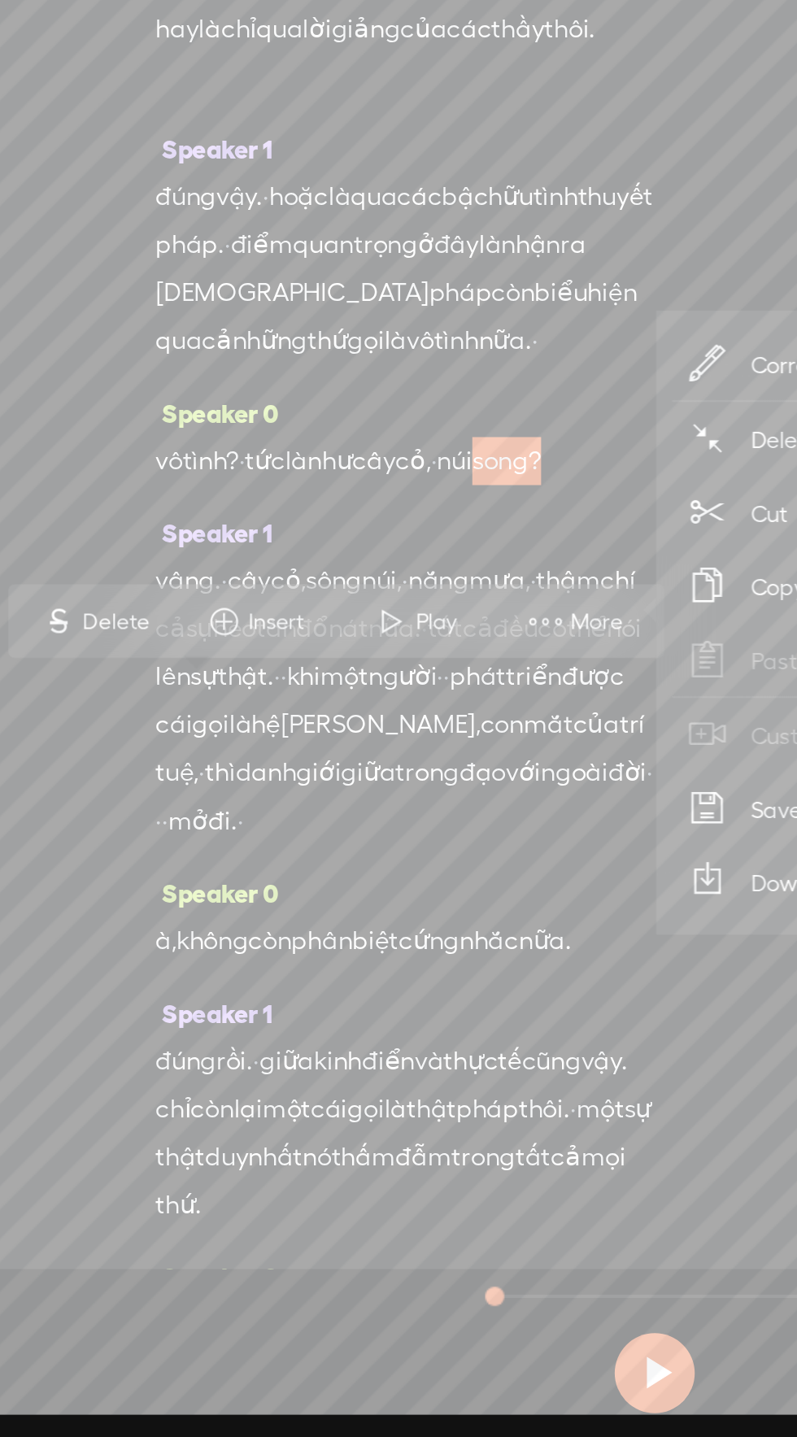
click at [446, 882] on span "Correct transcript" at bounding box center [494, 890] width 159 height 37
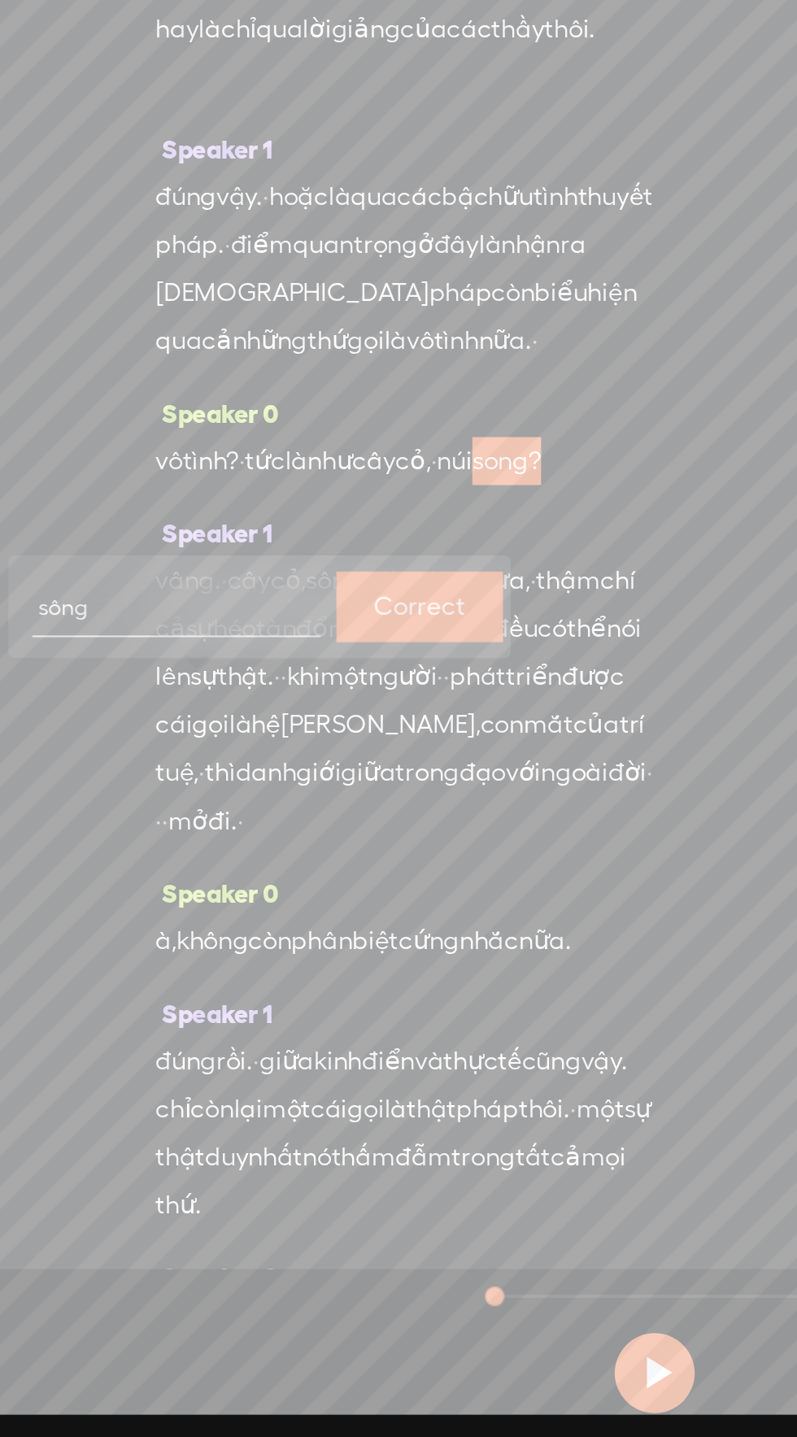
type input "sông?"
click at [289, 1006] on label "Correct" at bounding box center [279, 1014] width 46 height 33
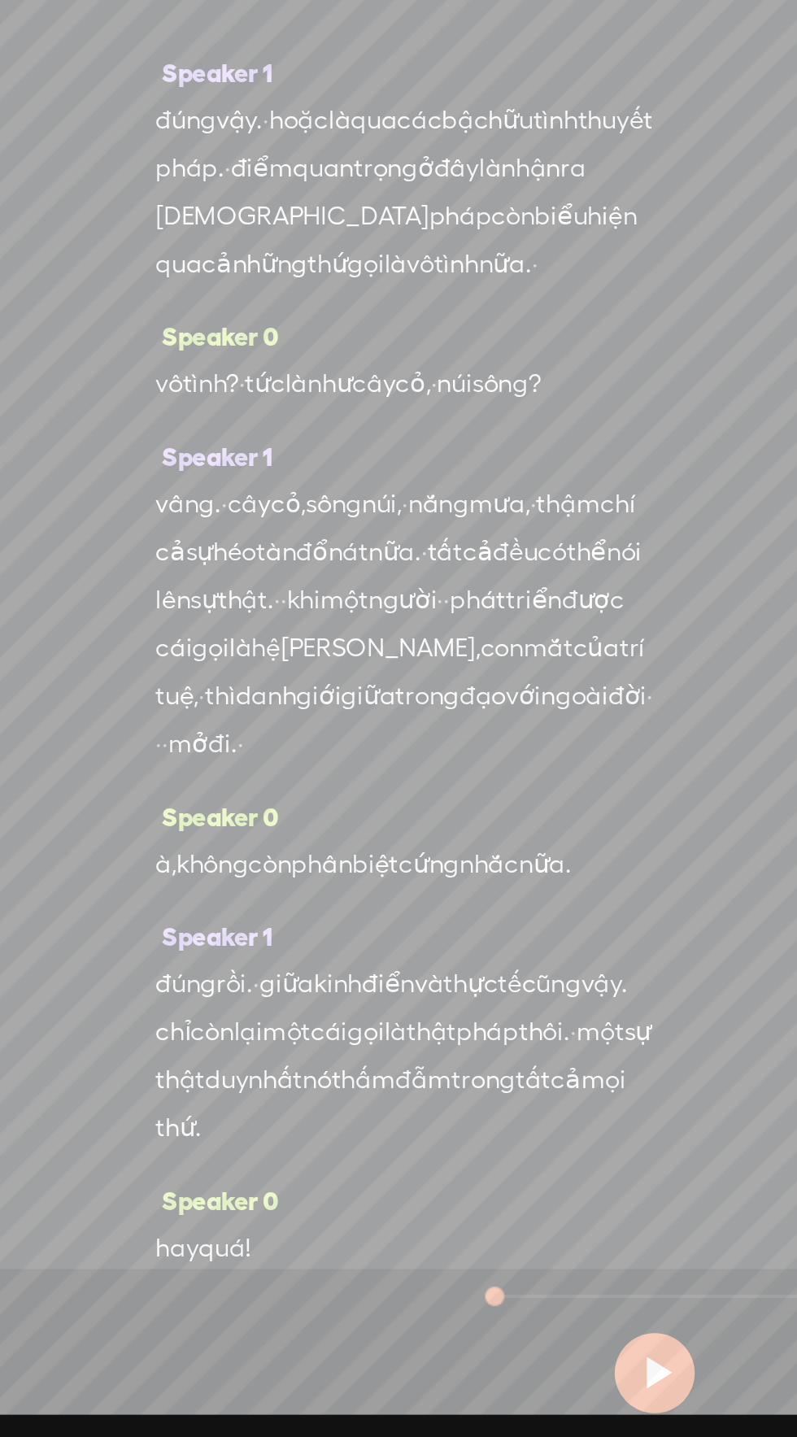
scroll to position [1135, 0]
click at [196, 1047] on span "hệ" at bounding box center [200, 1035] width 15 height 24
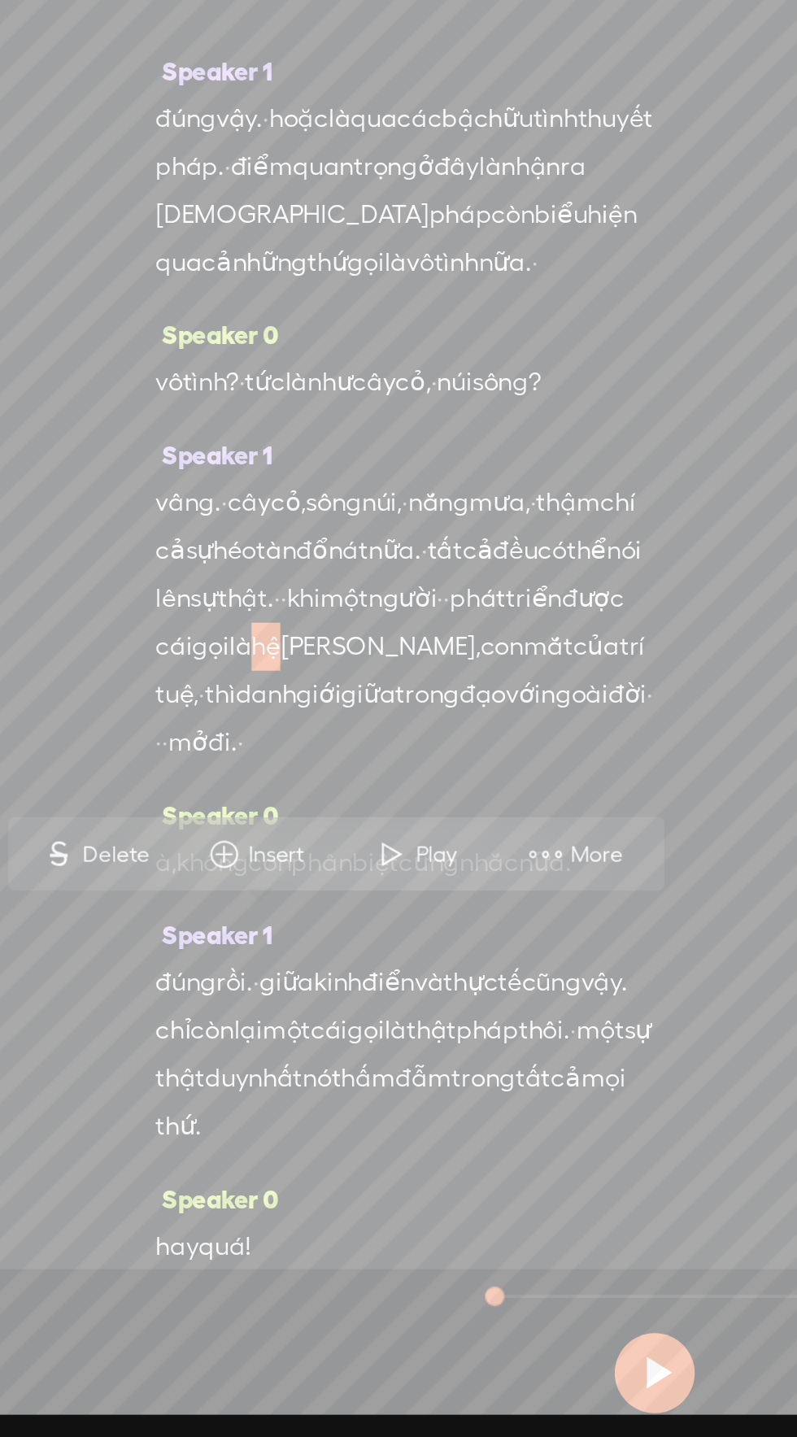
click at [368, 1146] on span "More" at bounding box center [370, 1140] width 31 height 16
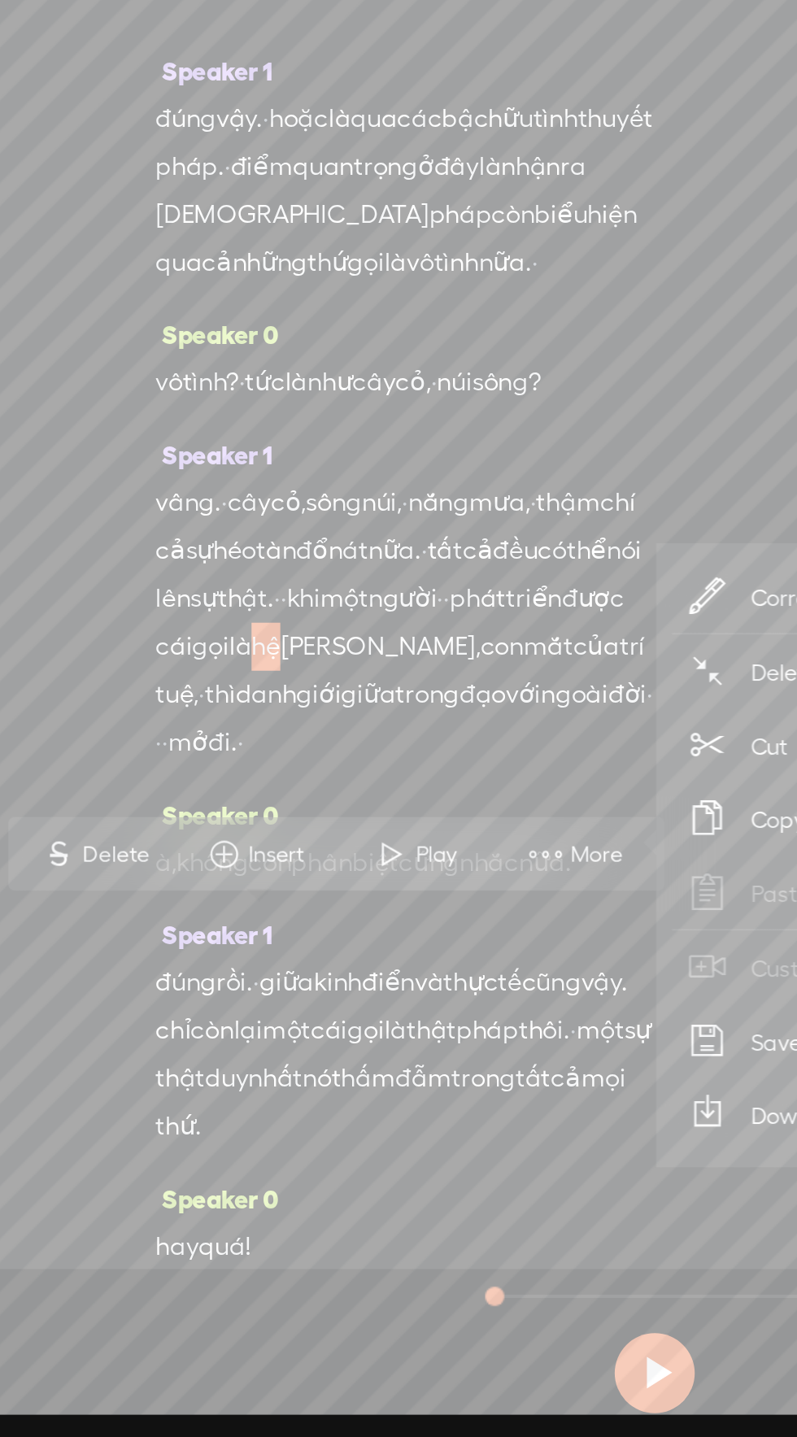
click at [446, 1011] on span "Correct transcript" at bounding box center [494, 1009] width 159 height 37
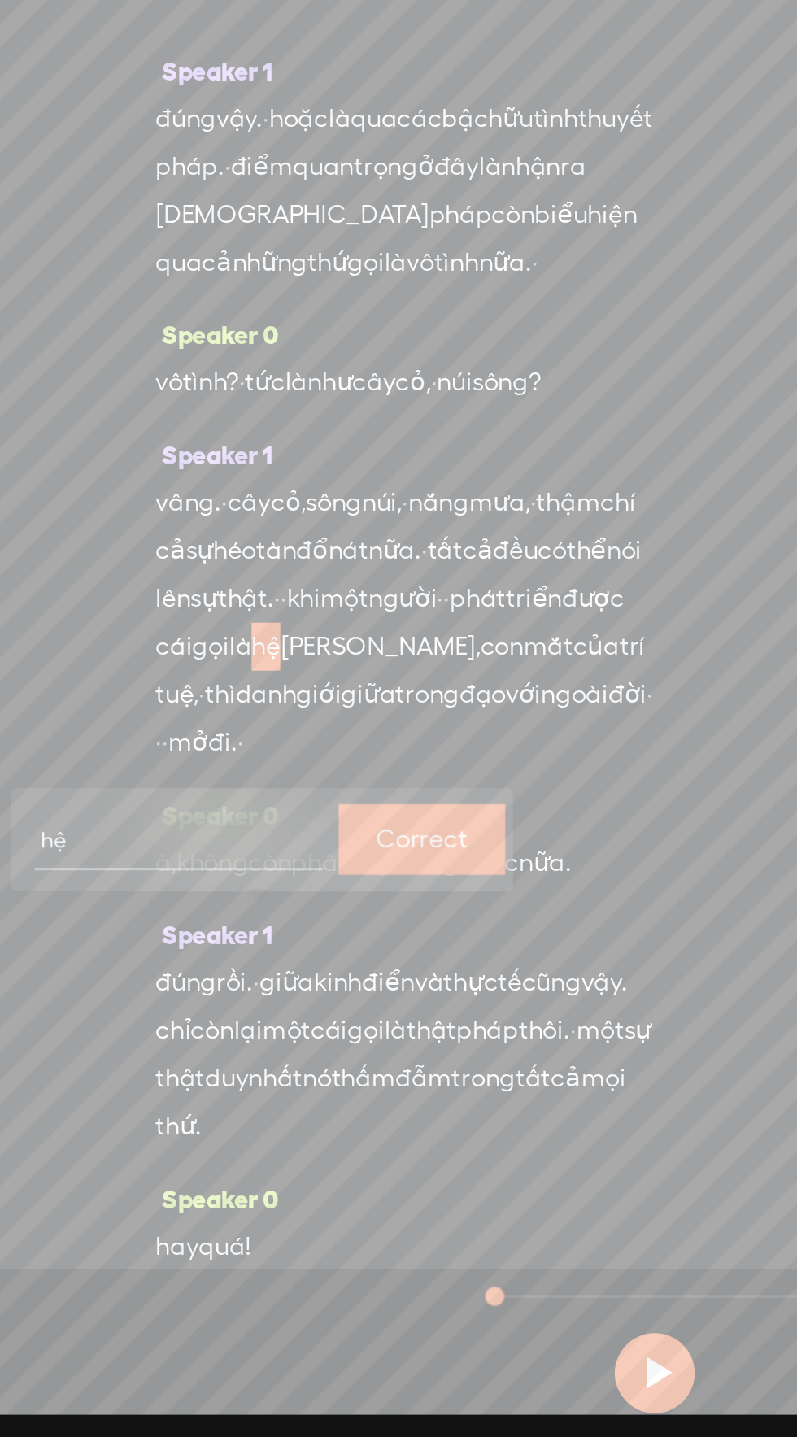
scroll to position [9, 0]
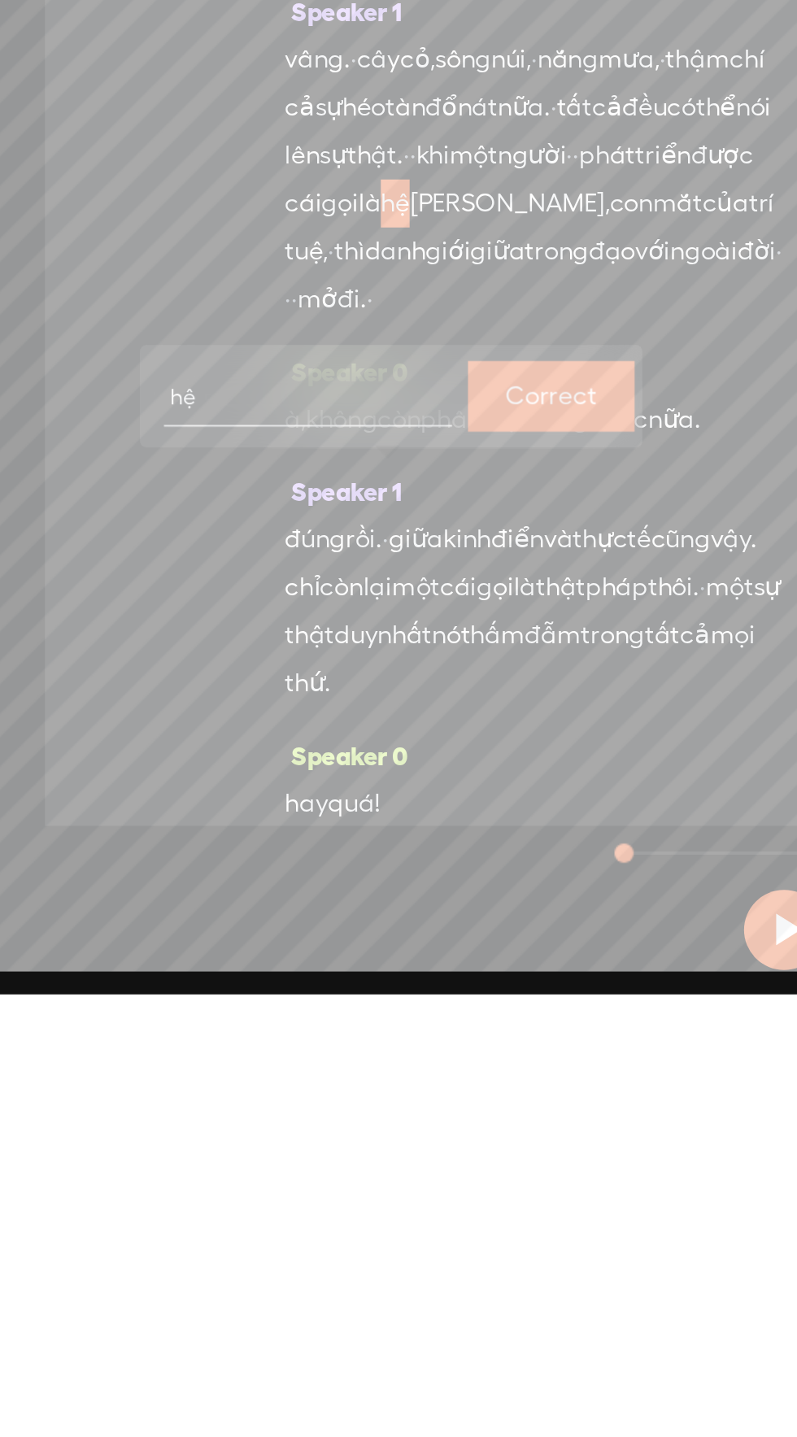
click at [197, 1047] on span "hệ" at bounding box center [200, 1035] width 15 height 24
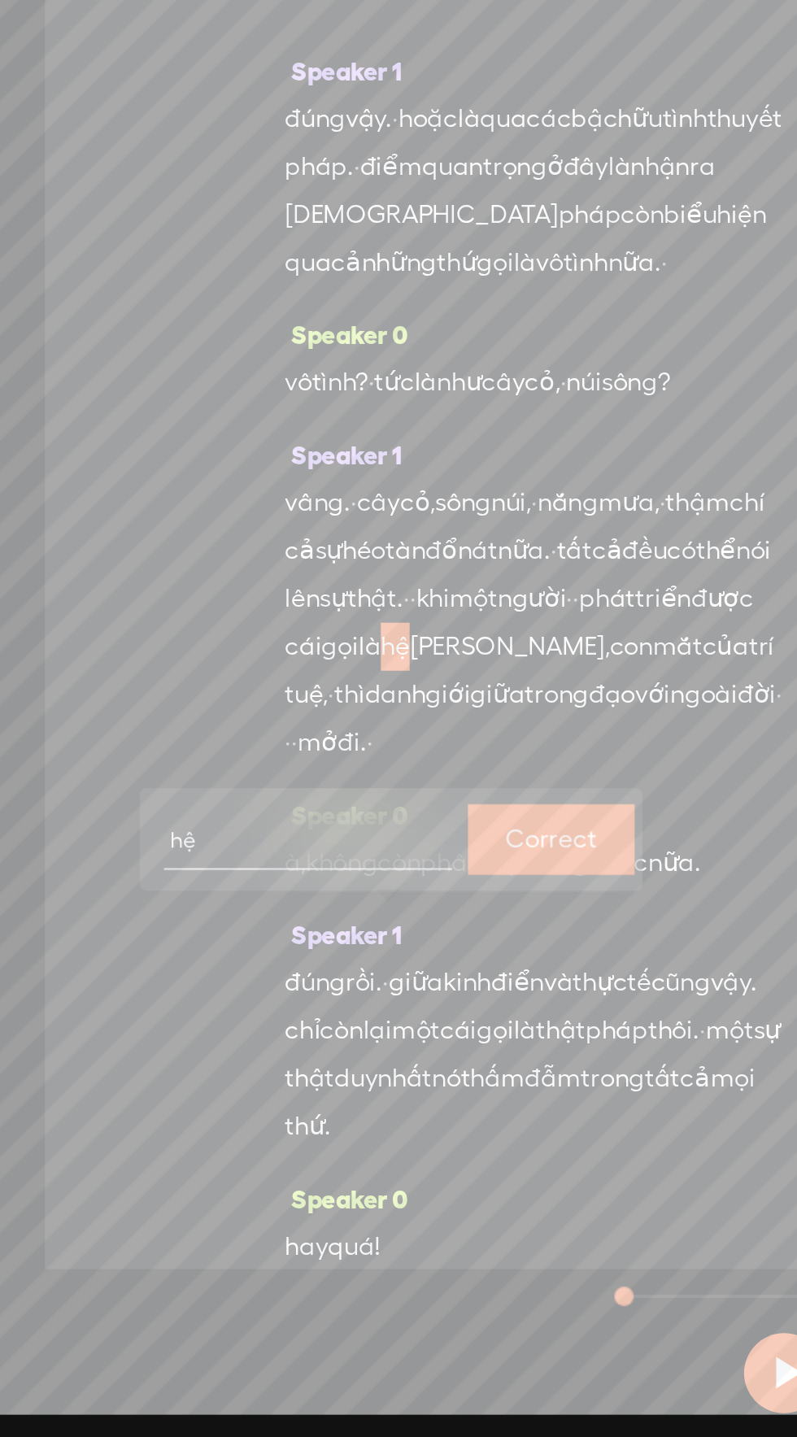
click at [96, 1223] on div "Speaker 0 · chào [PERSON_NAME] vị và các bạn đến với [PERSON_NAME] đổi chuyên […" at bounding box center [272, 732] width 499 height 1238
click at [321, 913] on div "[PERSON_NAME]? · tức là như cây cỏ, · núi sông?" at bounding box center [272, 901] width 255 height 24
click at [115, 1132] on input "hệ" at bounding box center [156, 1133] width 146 height 30
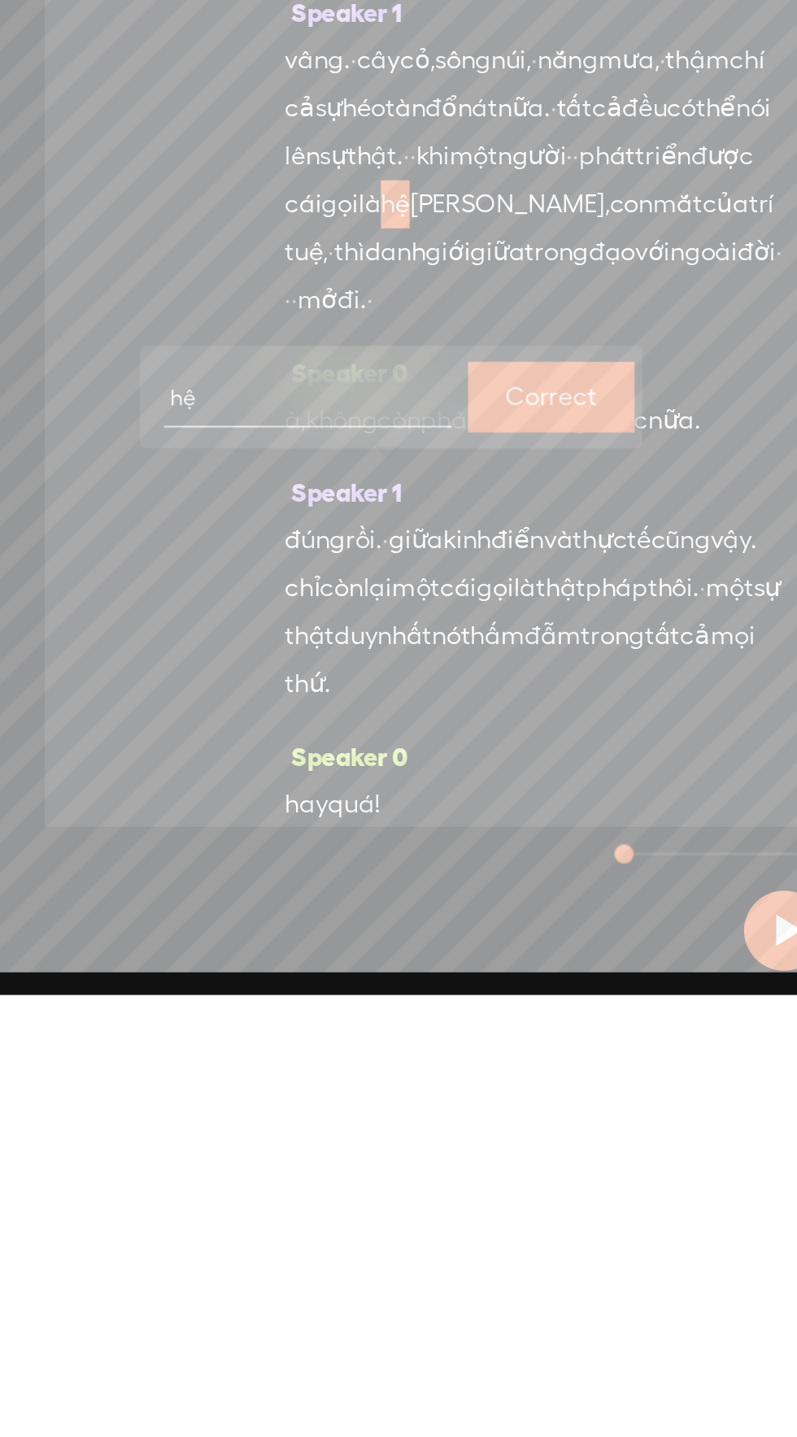
click at [91, 1134] on input "hệ" at bounding box center [156, 1133] width 146 height 30
type input "huệ"
click at [286, 1126] on label "Correct" at bounding box center [280, 1132] width 46 height 33
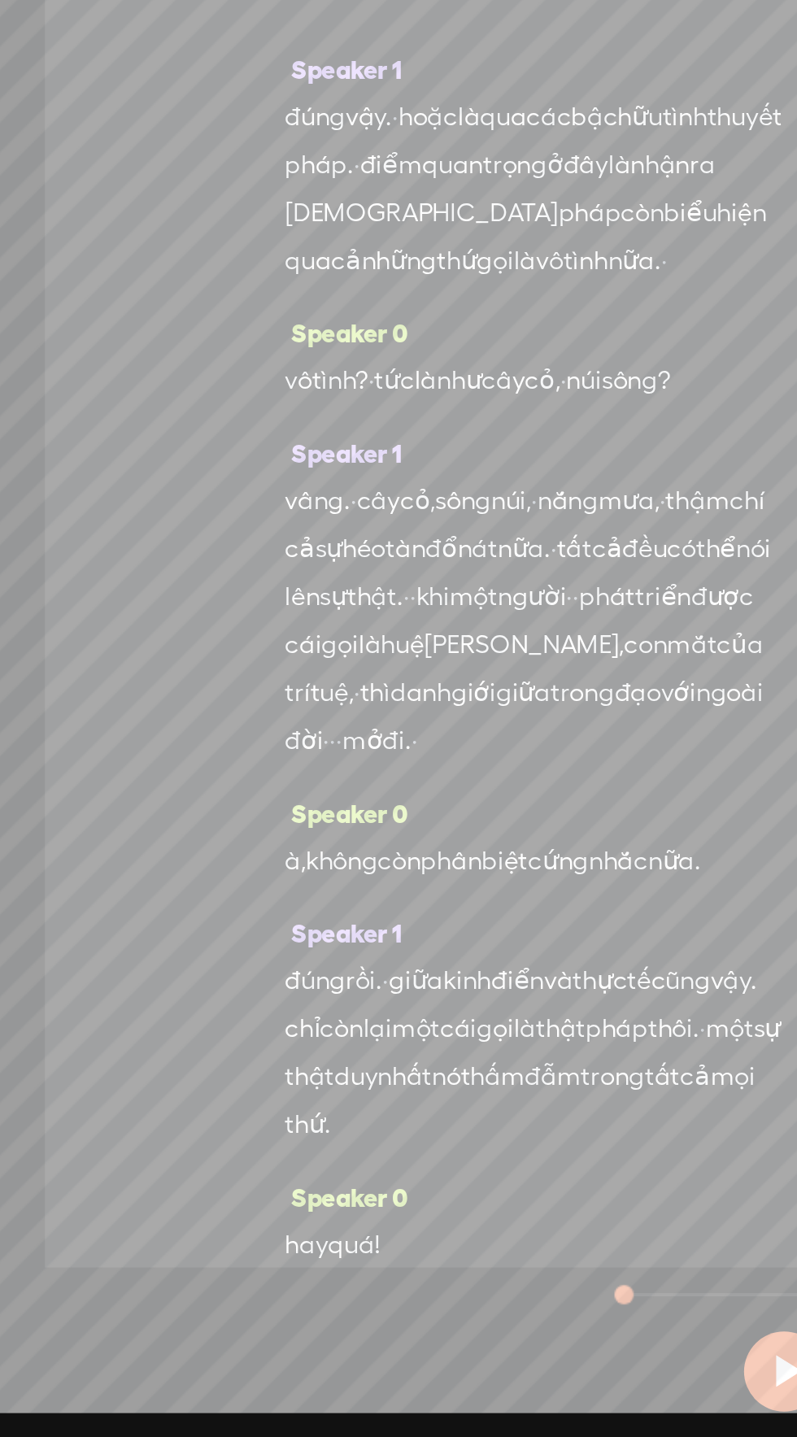
click at [235, 1046] on span "[PERSON_NAME]," at bounding box center [266, 1034] width 102 height 24
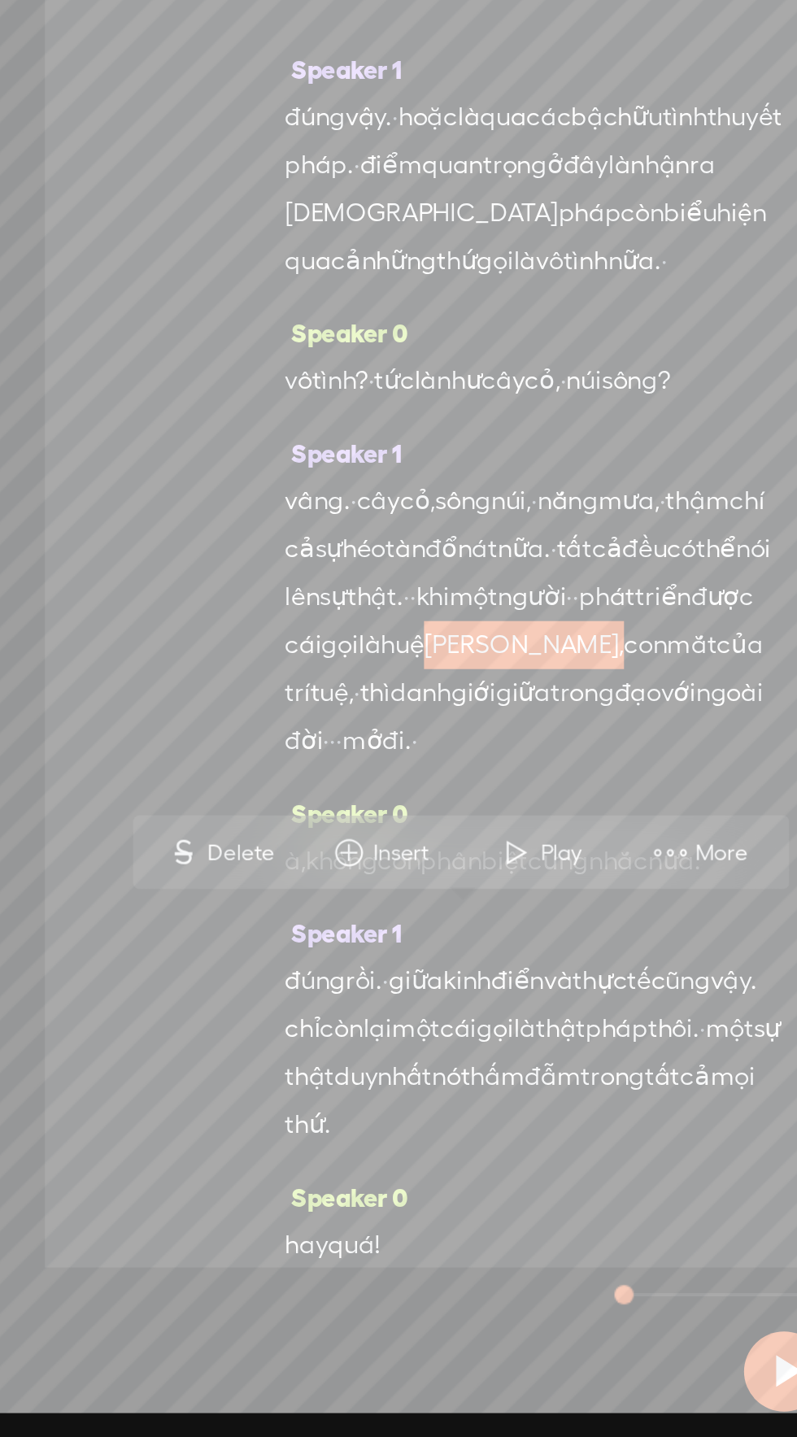
click at [366, 1135] on span "More" at bounding box center [368, 1140] width 31 height 16
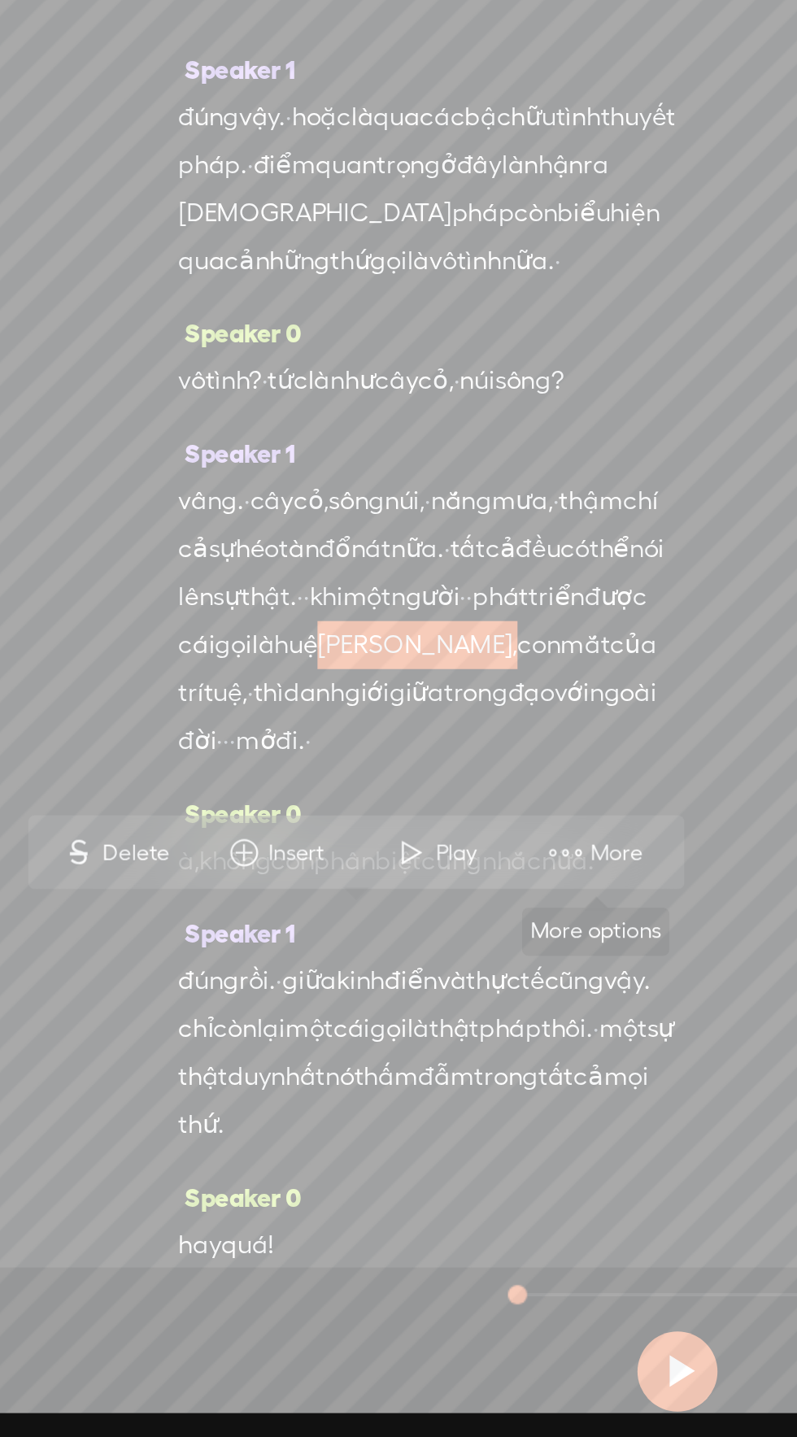
click at [354, 1145] on span "More" at bounding box center [369, 1140] width 31 height 16
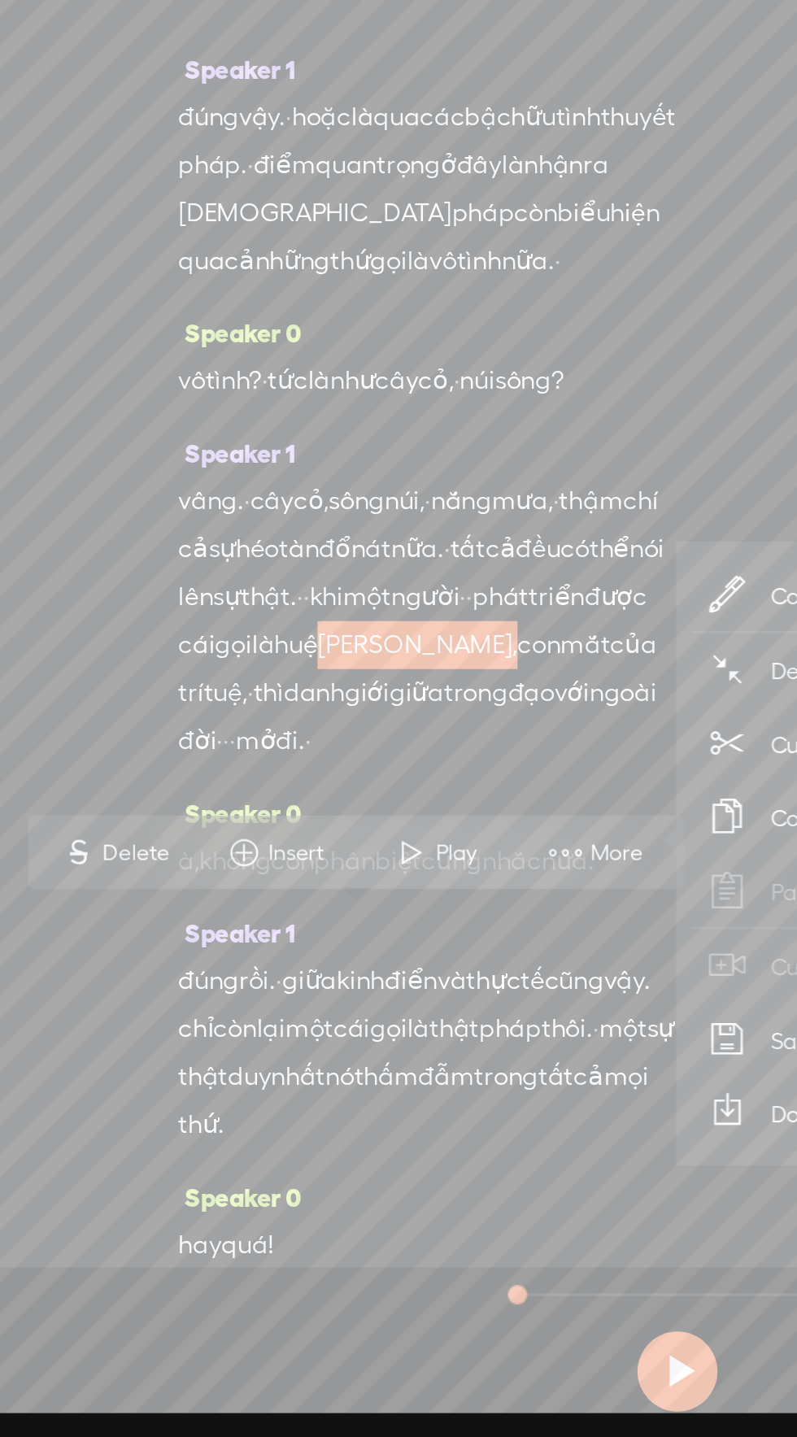
click at [436, 1002] on span "Correct transcript" at bounding box center [493, 1008] width 159 height 37
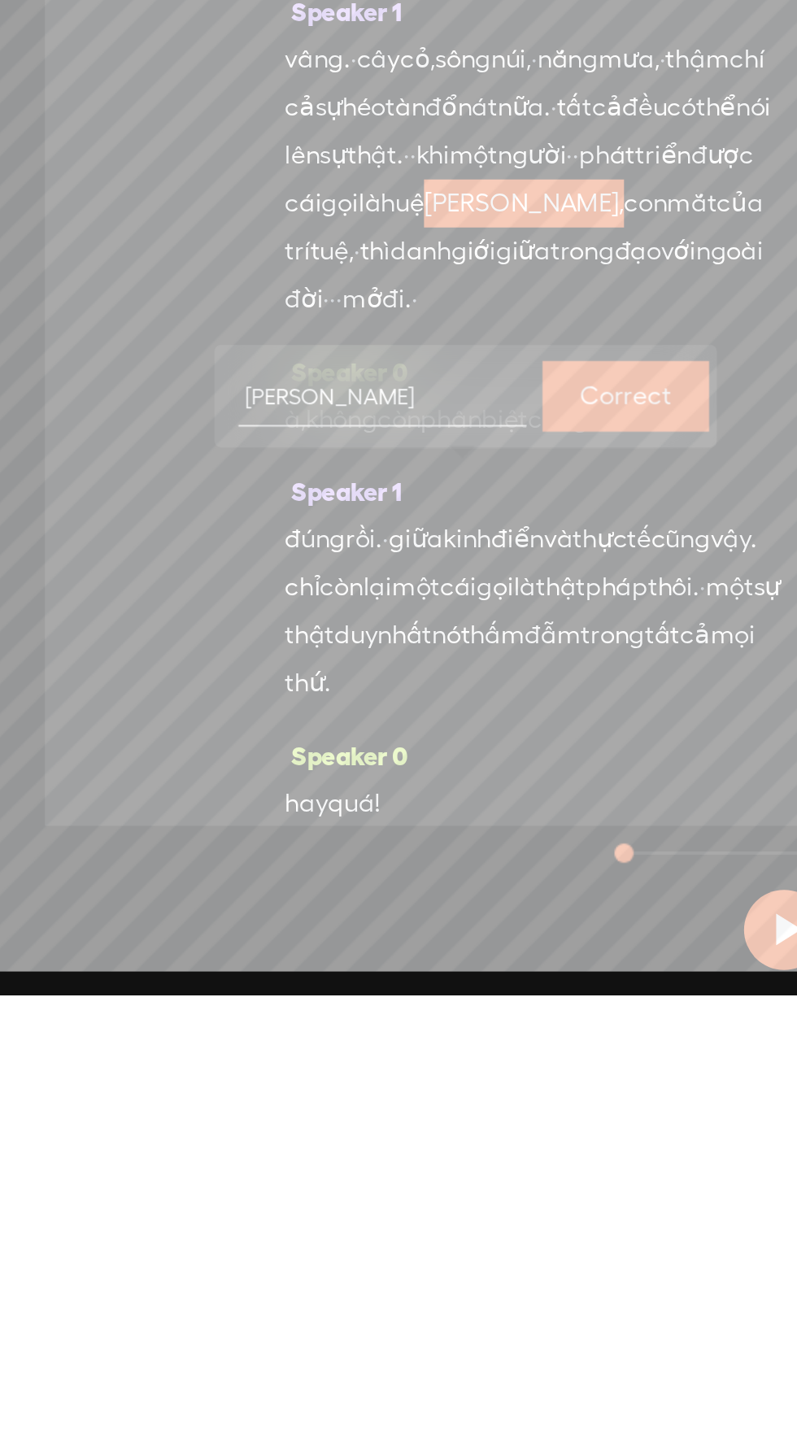
type input "[PERSON_NAME]"
click at [311, 1127] on label "Correct" at bounding box center [318, 1131] width 46 height 33
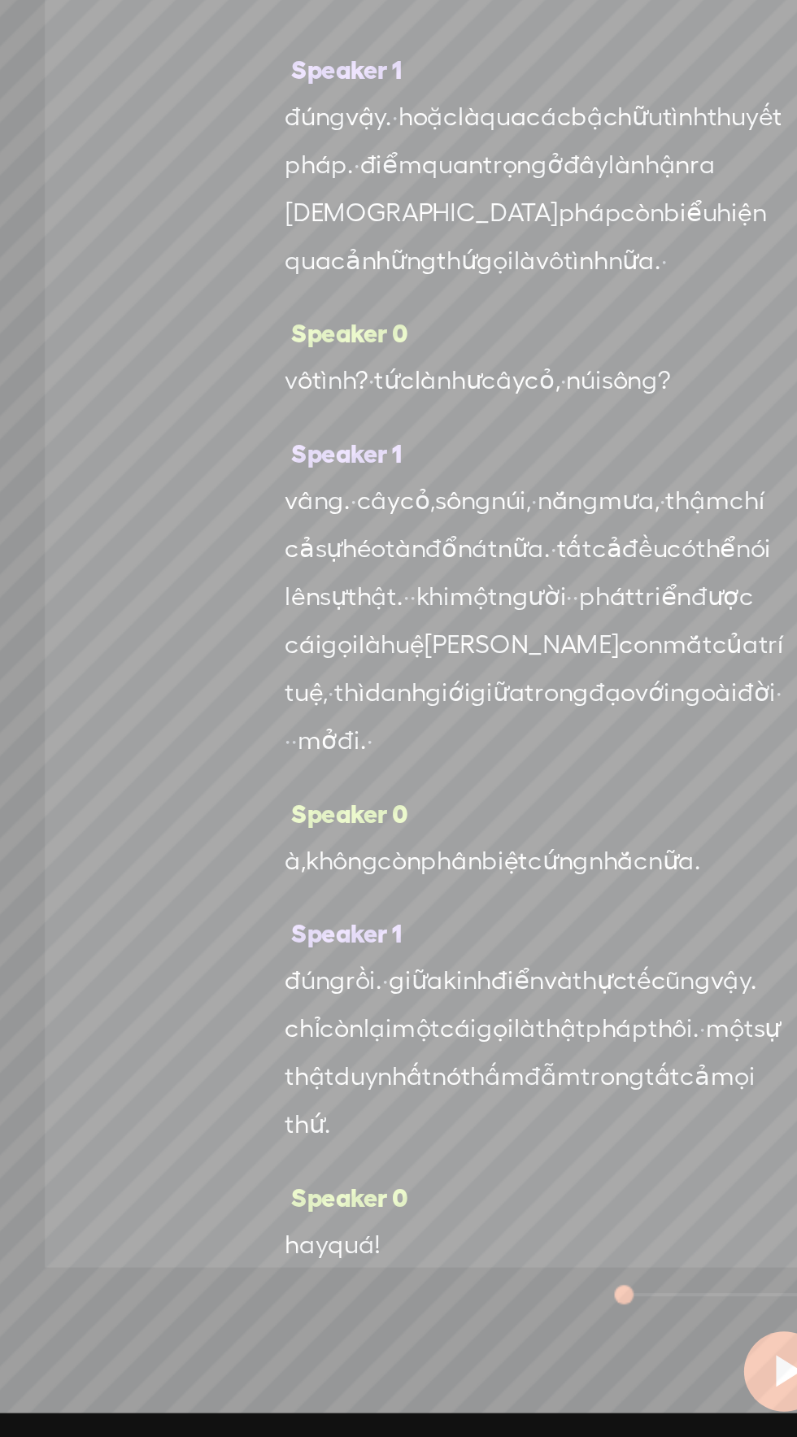
click at [261, 851] on span "gọi" at bounding box center [251, 839] width 19 height 24
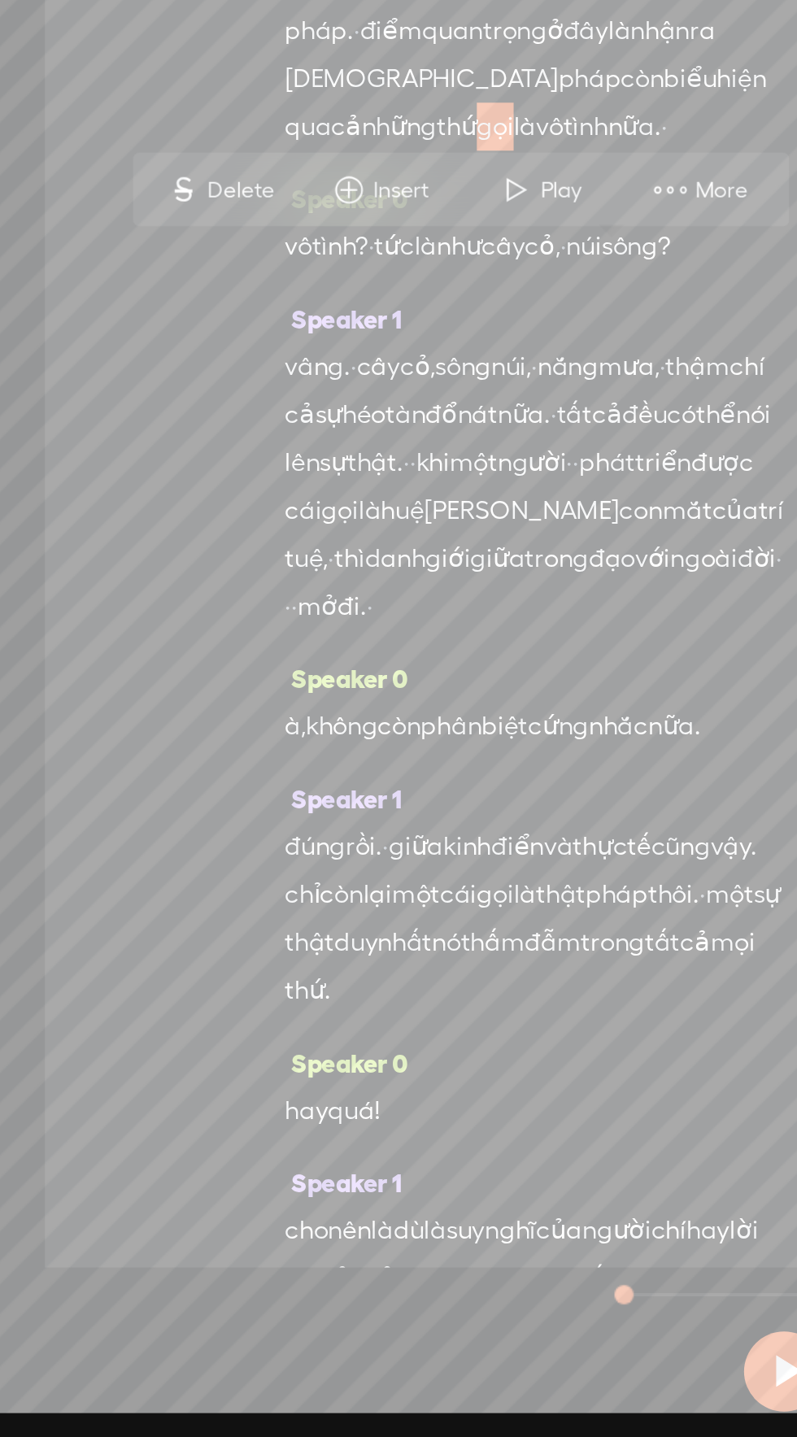
scroll to position [1204, 0]
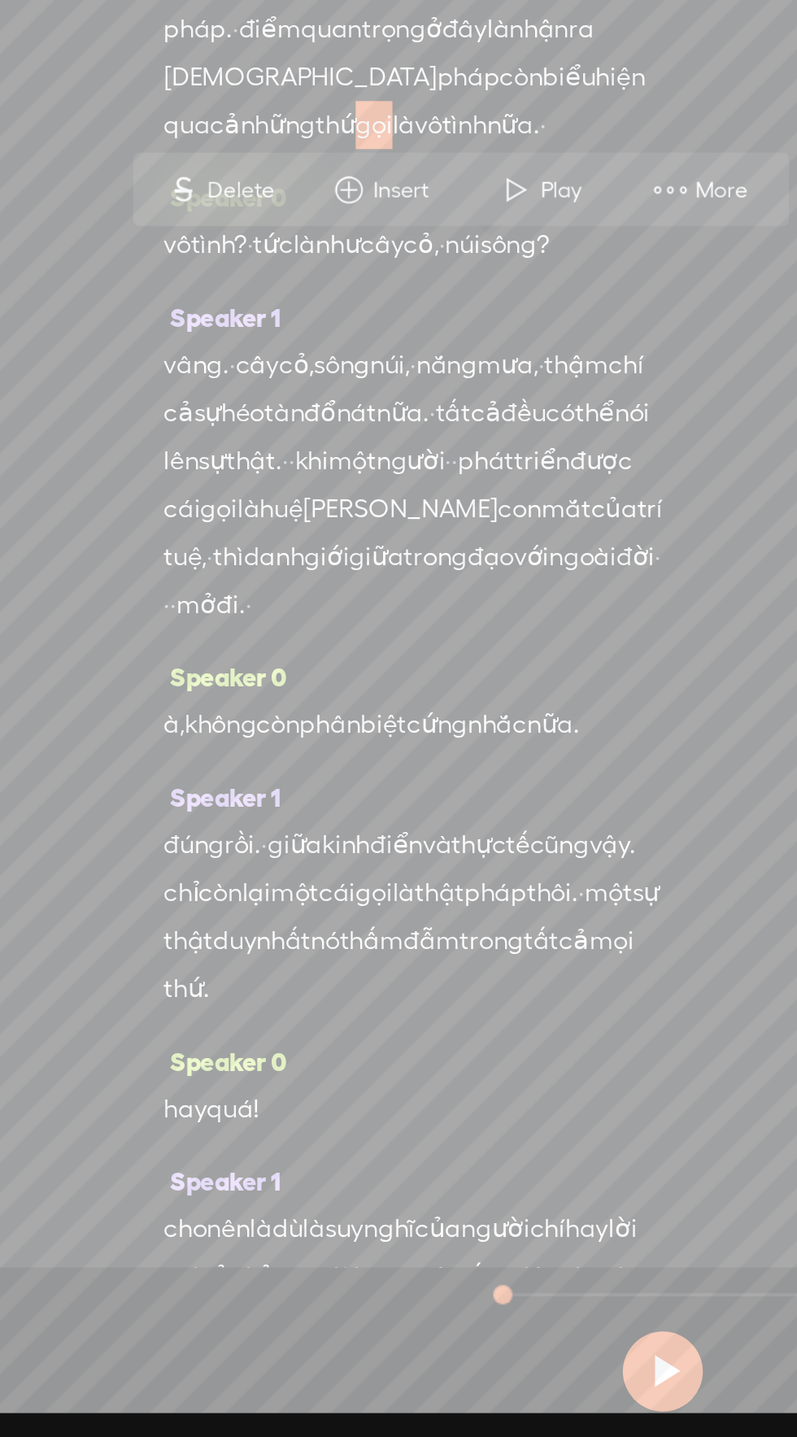
click at [185, 1002] on span "danh" at bounding box center [200, 989] width 31 height 24
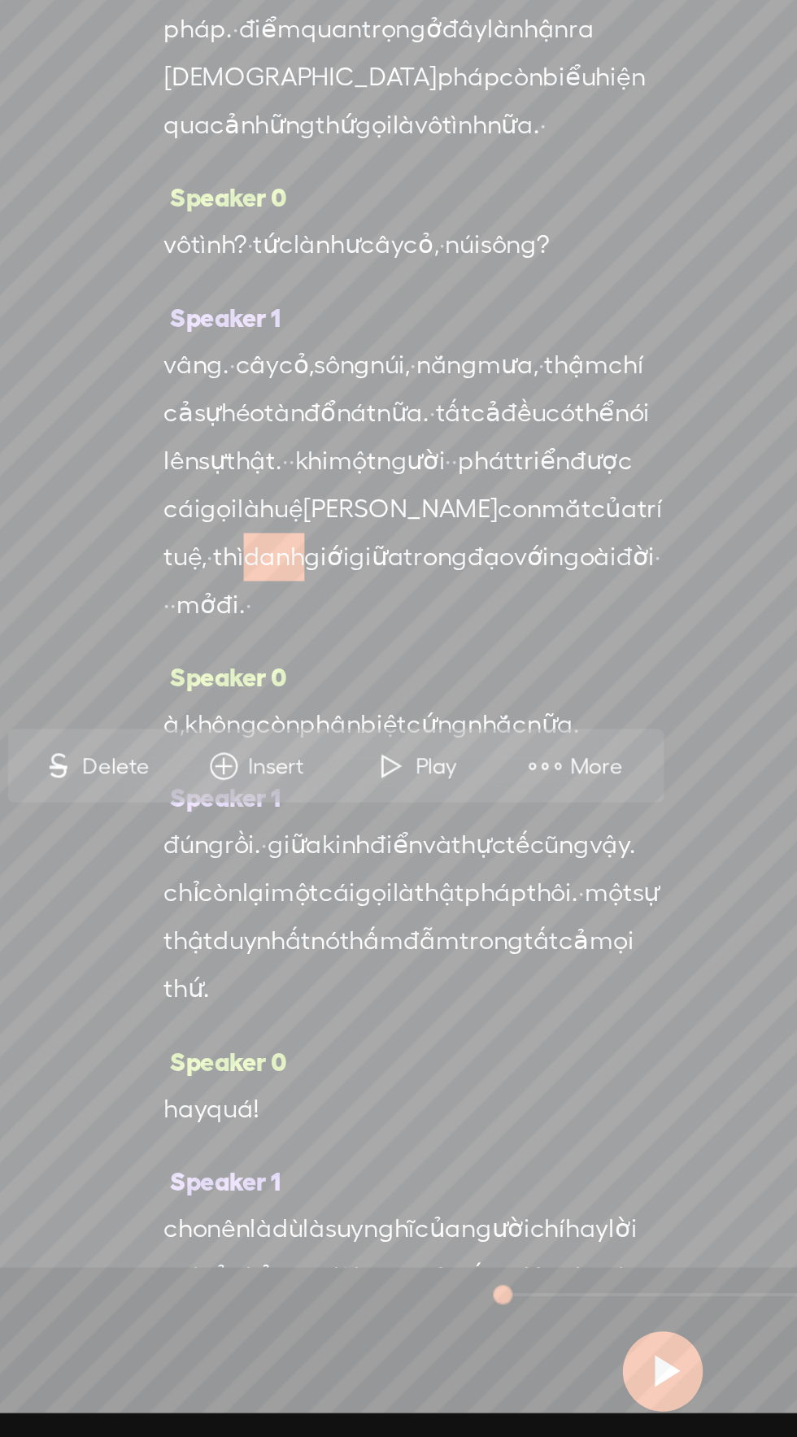
click at [376, 1095] on span "More" at bounding box center [366, 1096] width 31 height 16
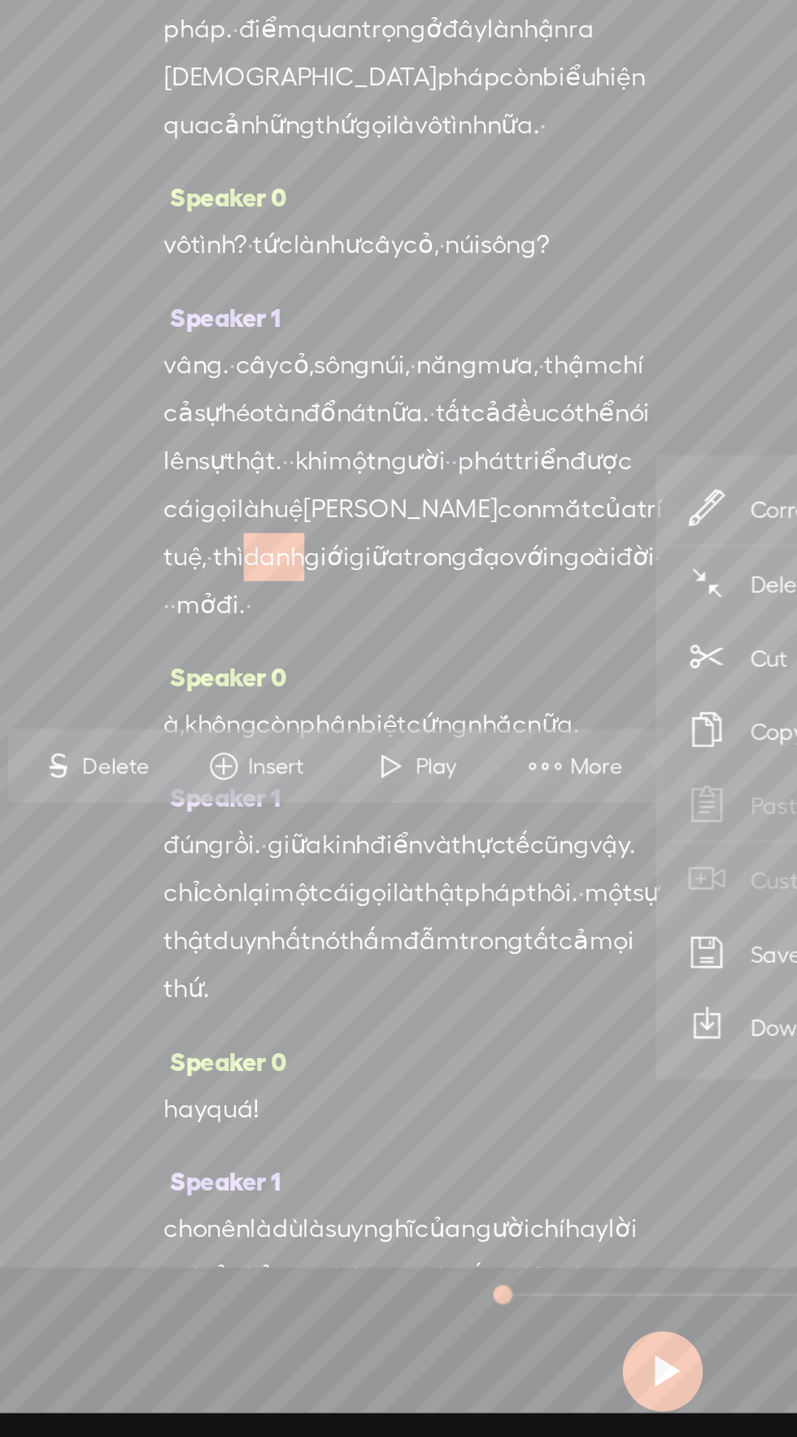
click at [443, 961] on span "Correct transcript" at bounding box center [490, 964] width 159 height 37
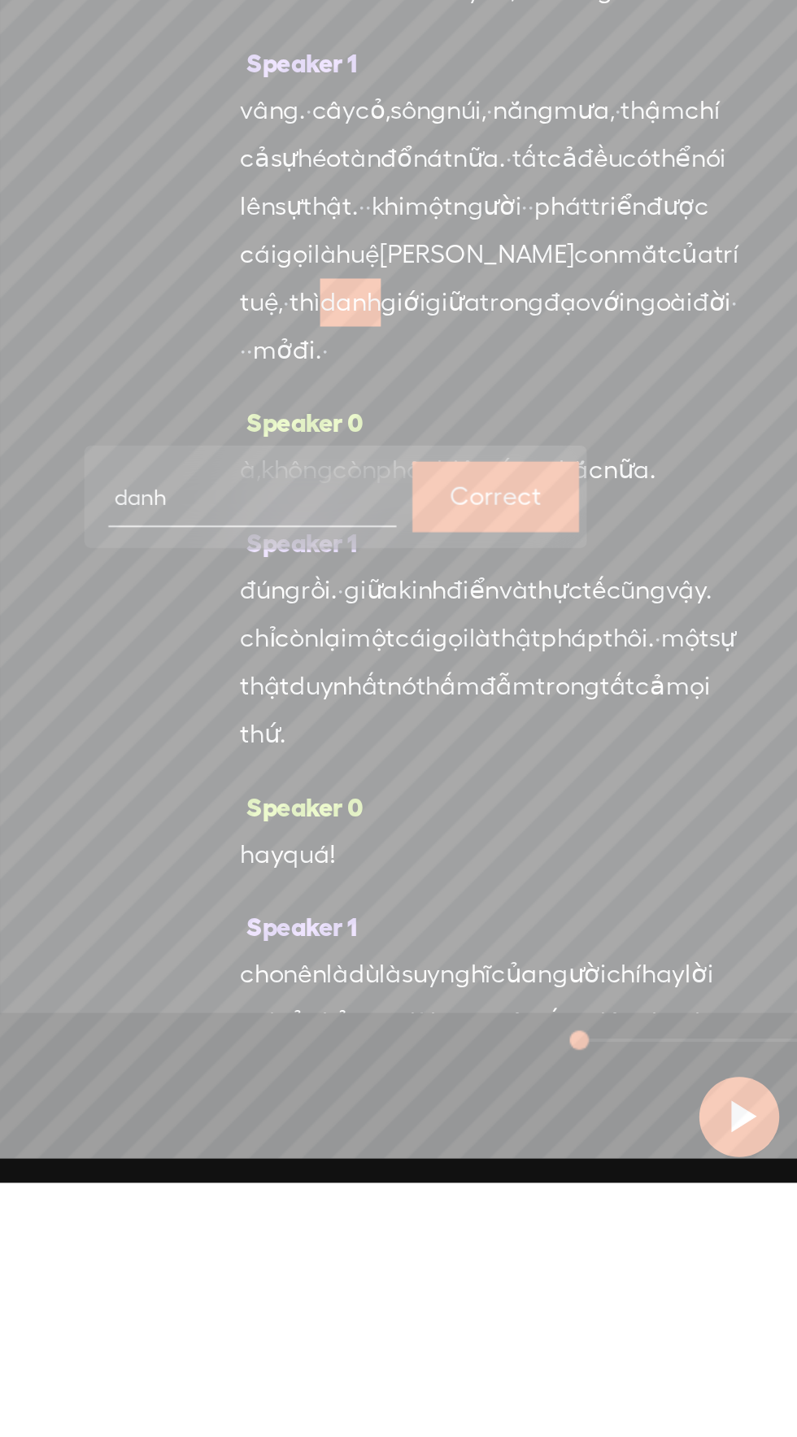
scroll to position [10, 0]
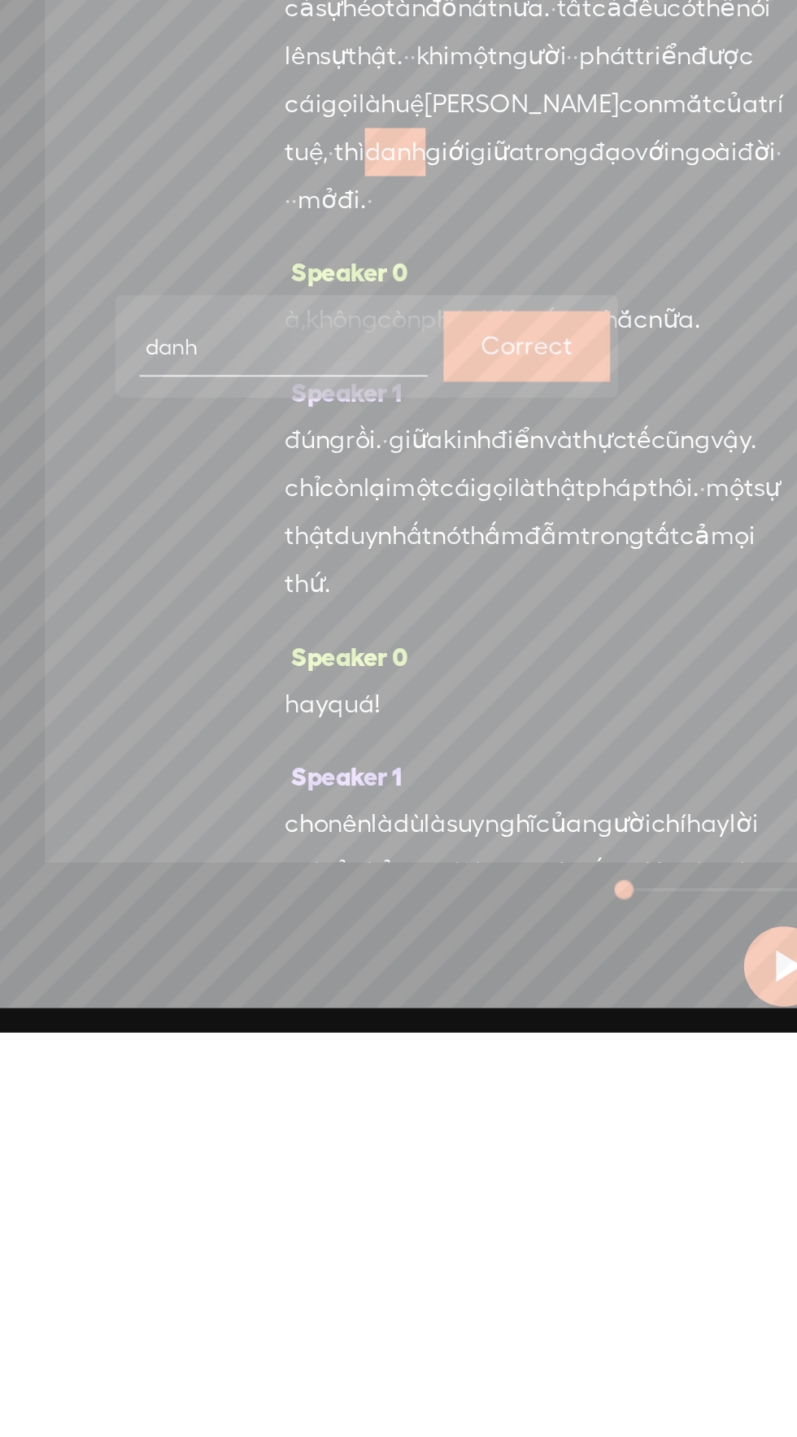
click at [85, 1090] on input "danh" at bounding box center [144, 1088] width 146 height 30
click at [75, 1091] on input "danh" at bounding box center [144, 1088] width 146 height 30
type input "ranh"
click at [284, 1074] on label "Correct" at bounding box center [268, 1088] width 46 height 33
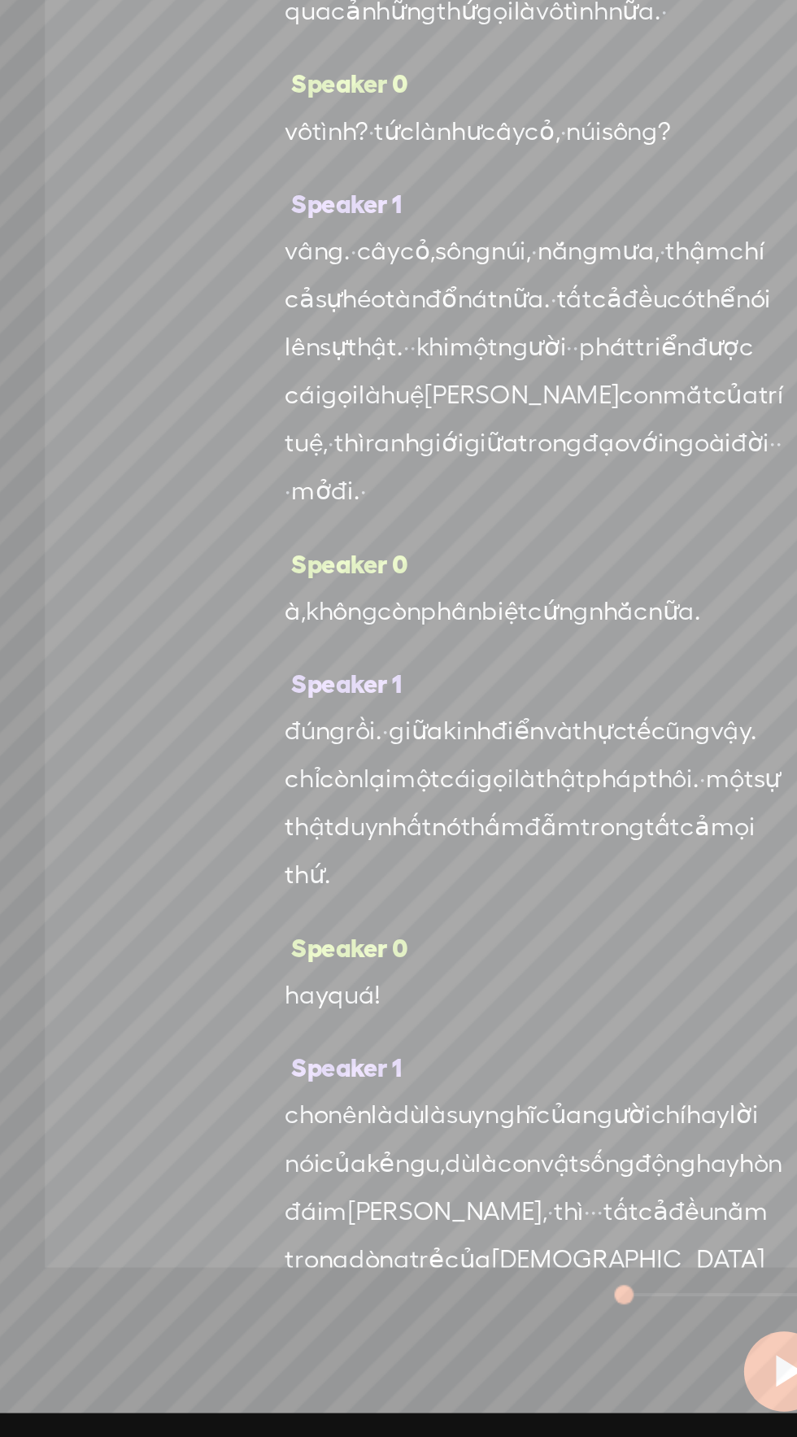
scroll to position [1293, 0]
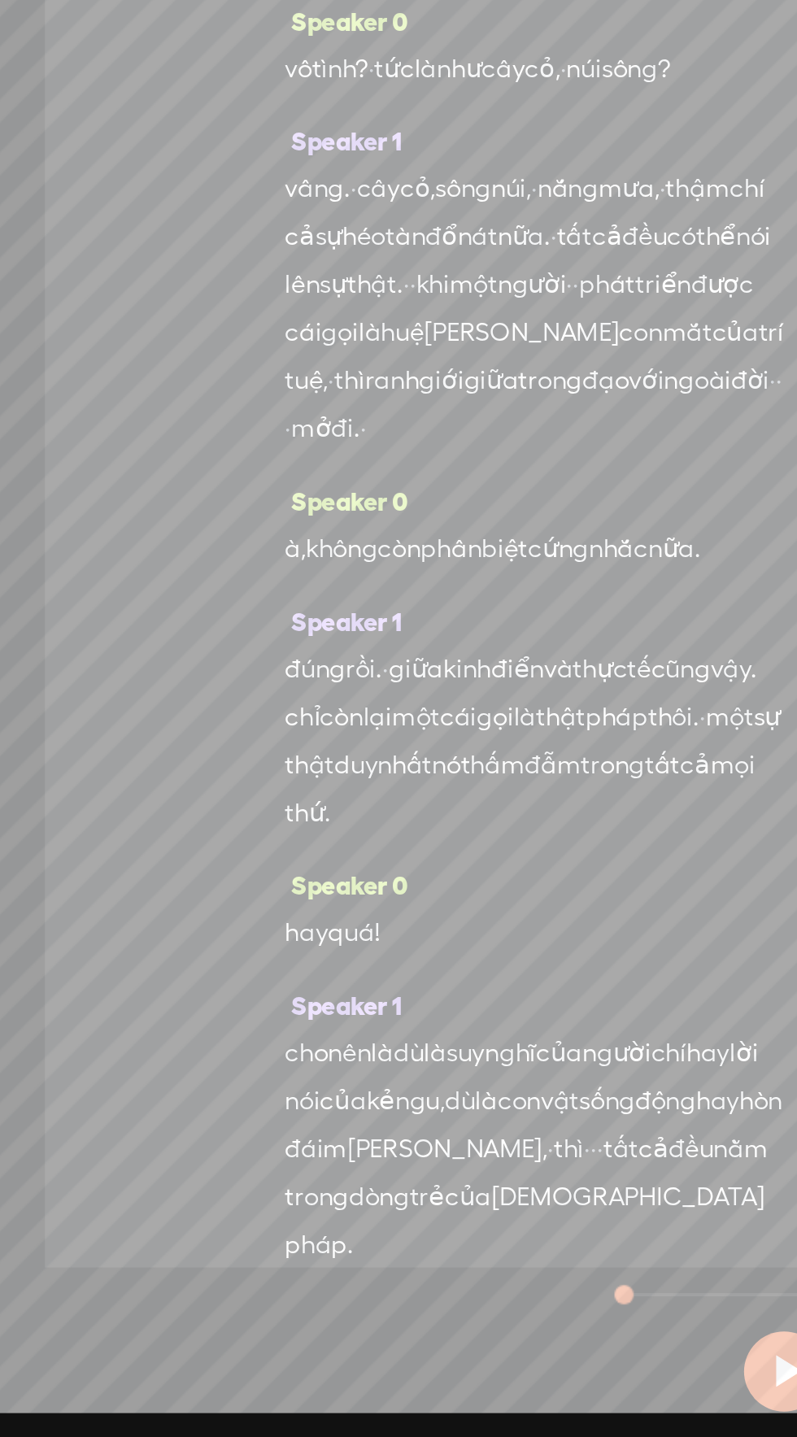
click at [183, 937] on span "đi." at bounding box center [175, 924] width 15 height 24
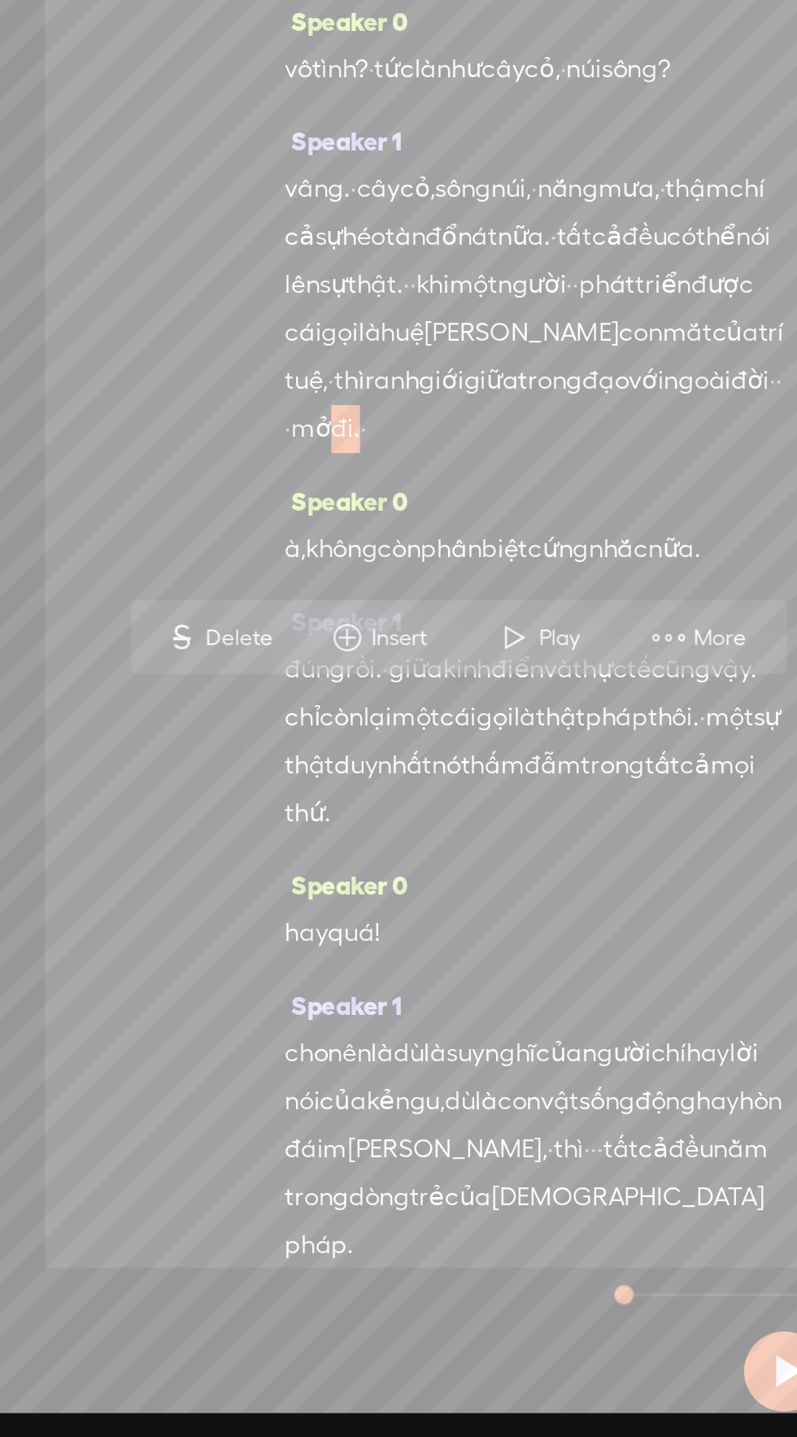
click at [168, 937] on span "mở" at bounding box center [158, 924] width 20 height 24
click at [341, 1020] on span "More" at bounding box center [332, 1029] width 81 height 29
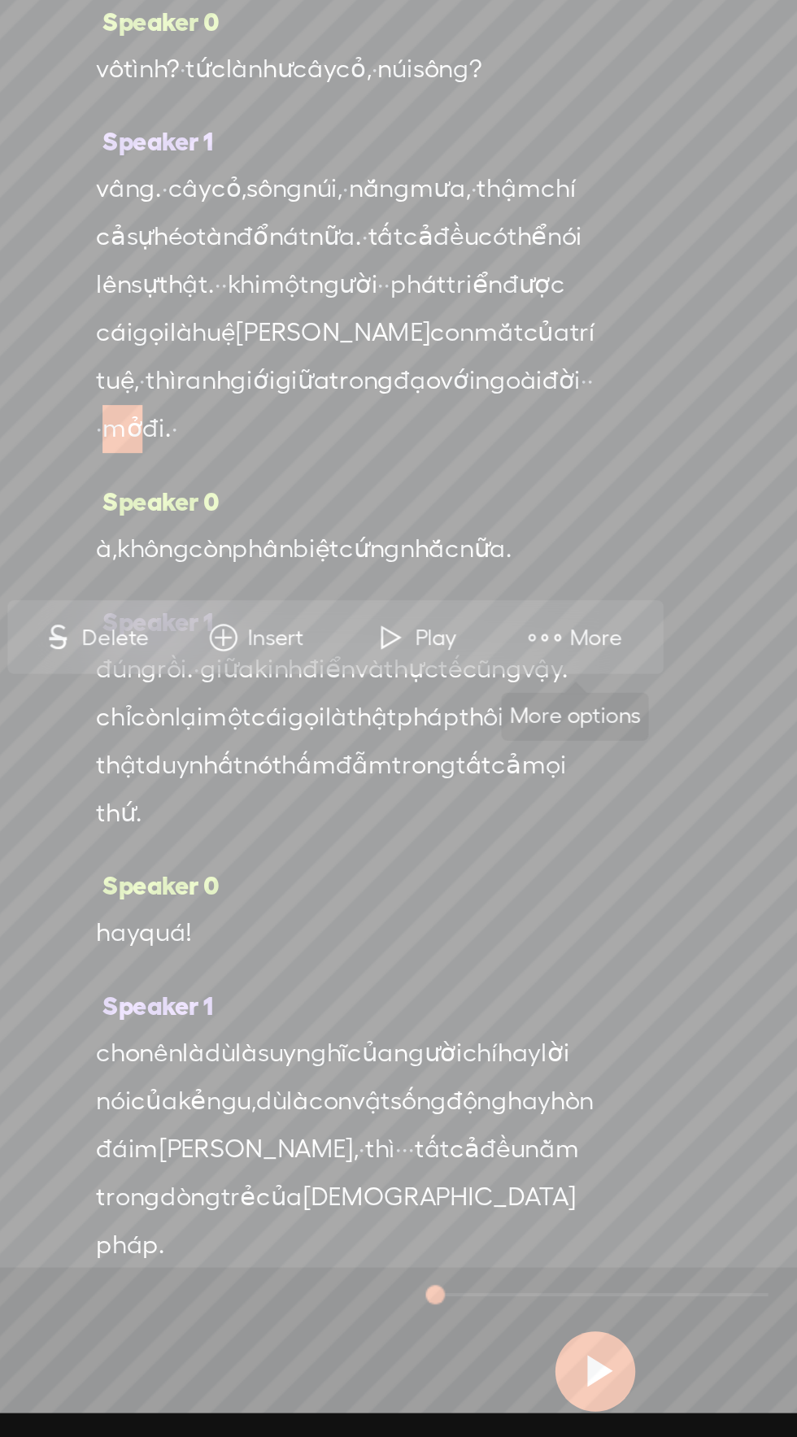
click at [396, 1026] on span "More" at bounding box center [400, 1031] width 31 height 16
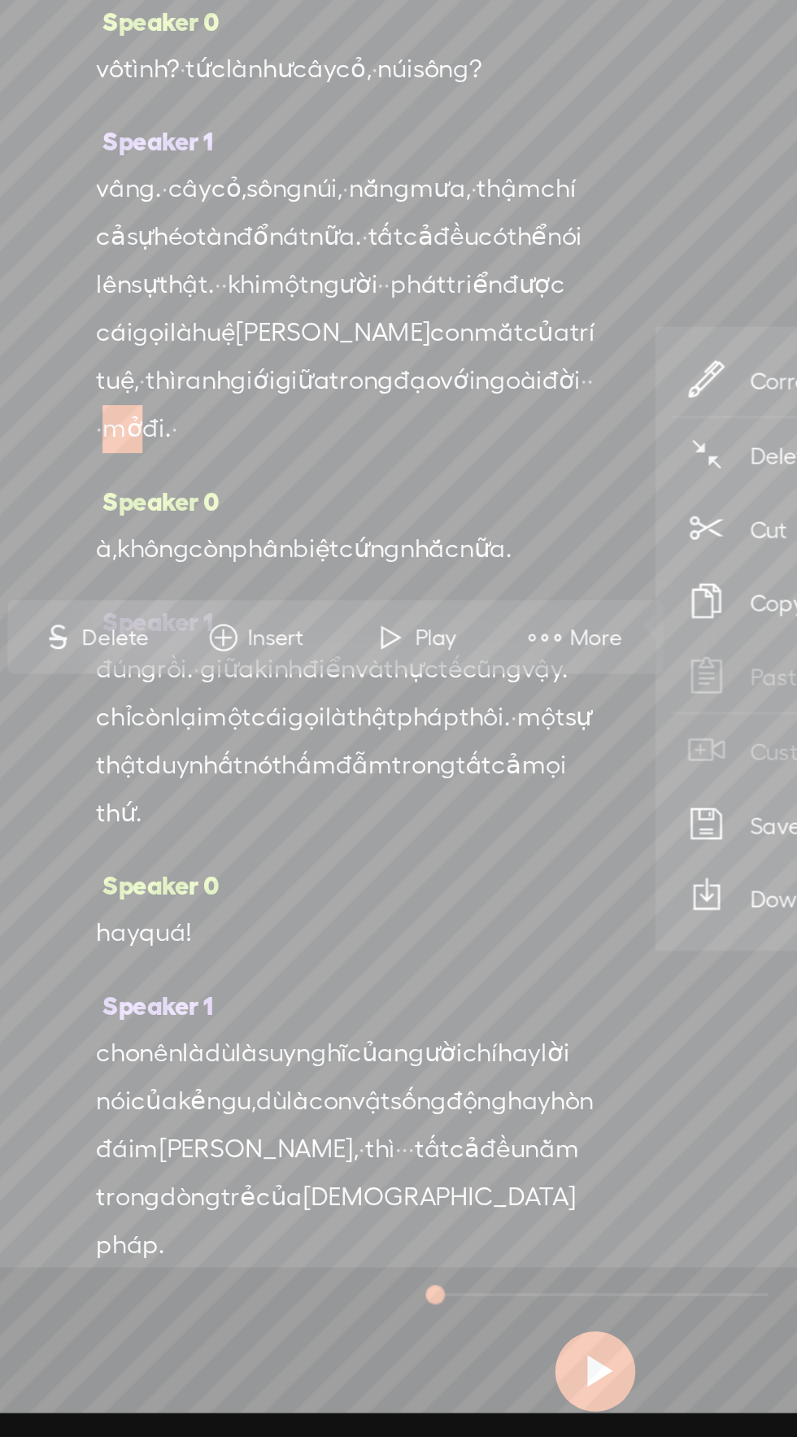
click at [482, 889] on span "Correct transcript" at bounding box center [524, 898] width 159 height 37
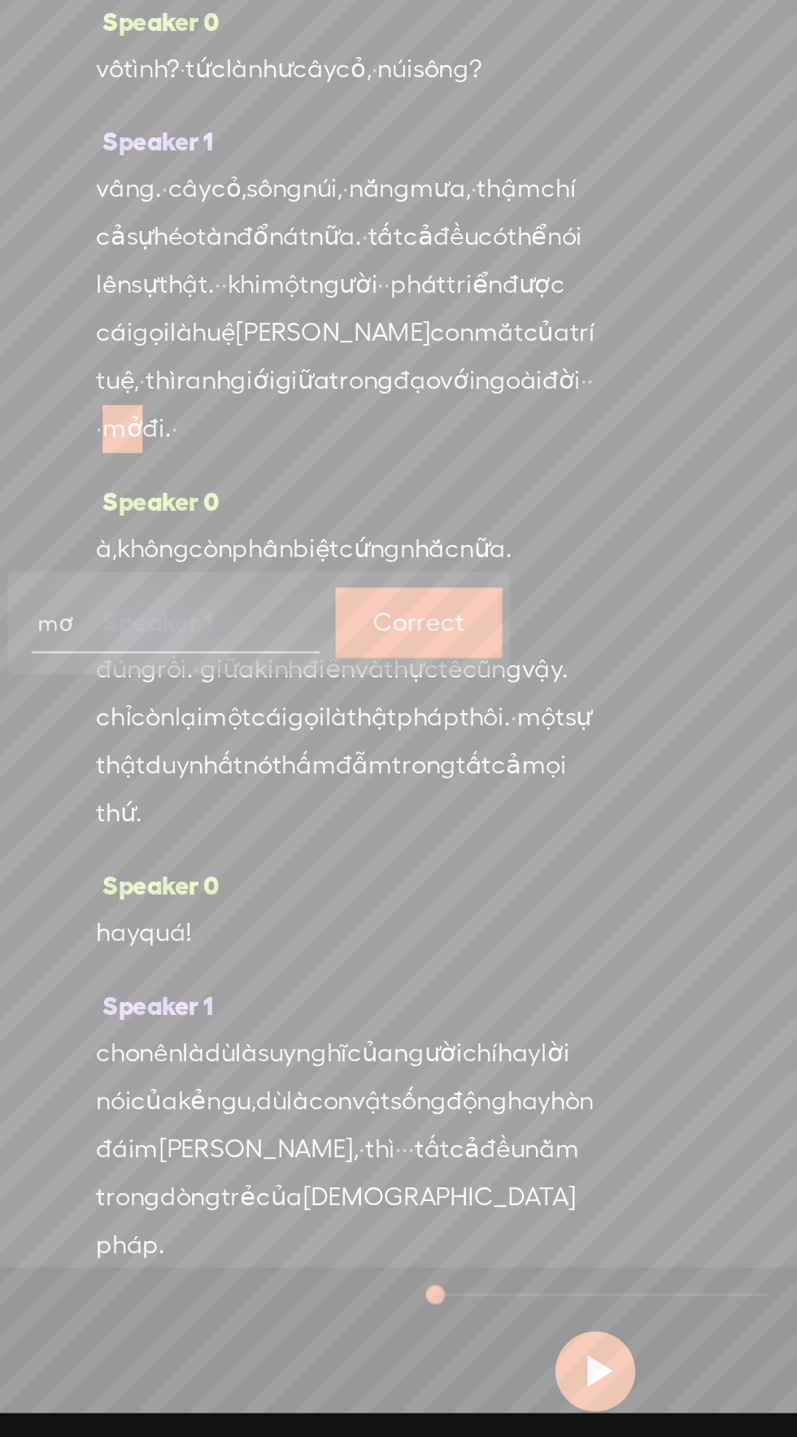
type input "mờ"
click at [309, 1011] on label "Correct" at bounding box center [308, 1022] width 46 height 33
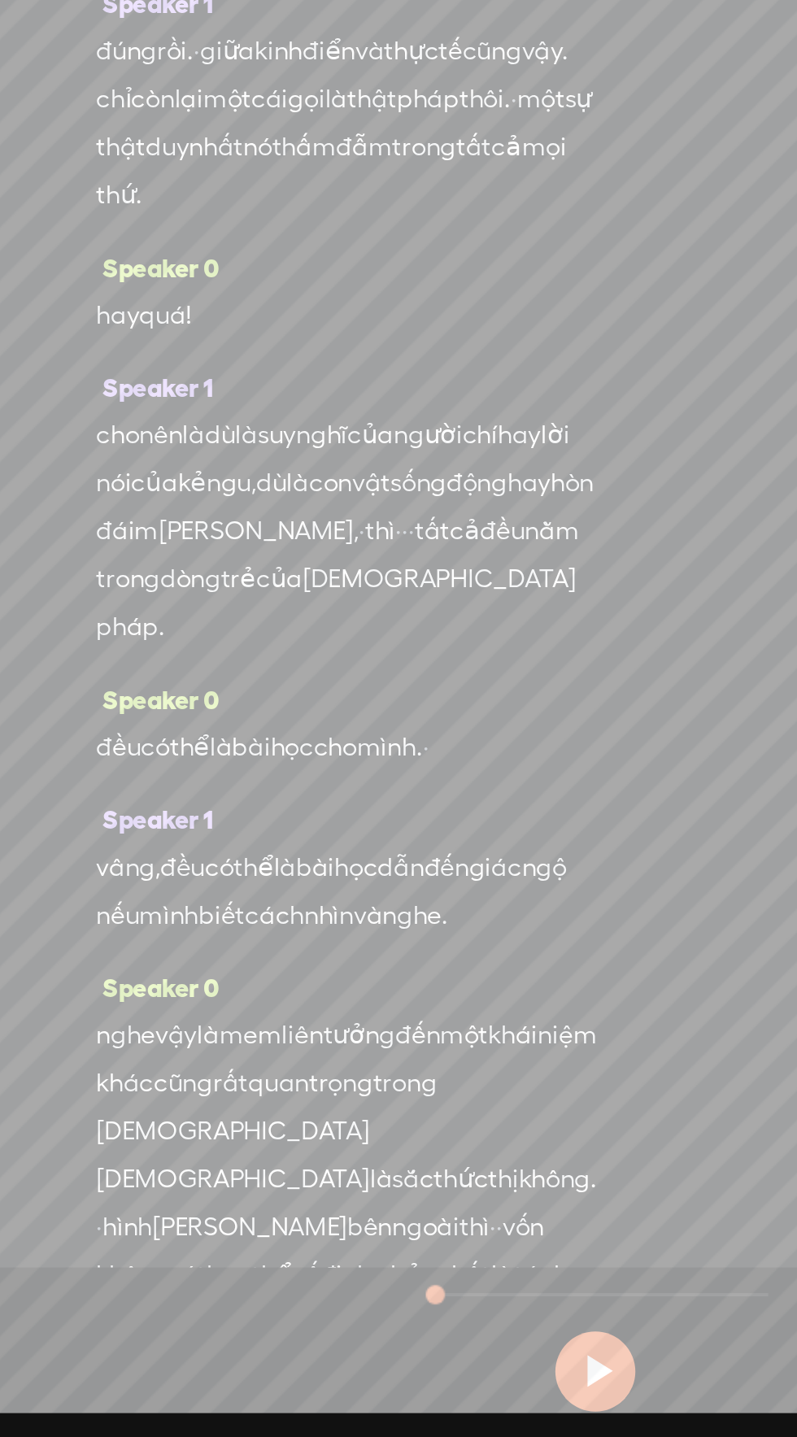
scroll to position [1612, 0]
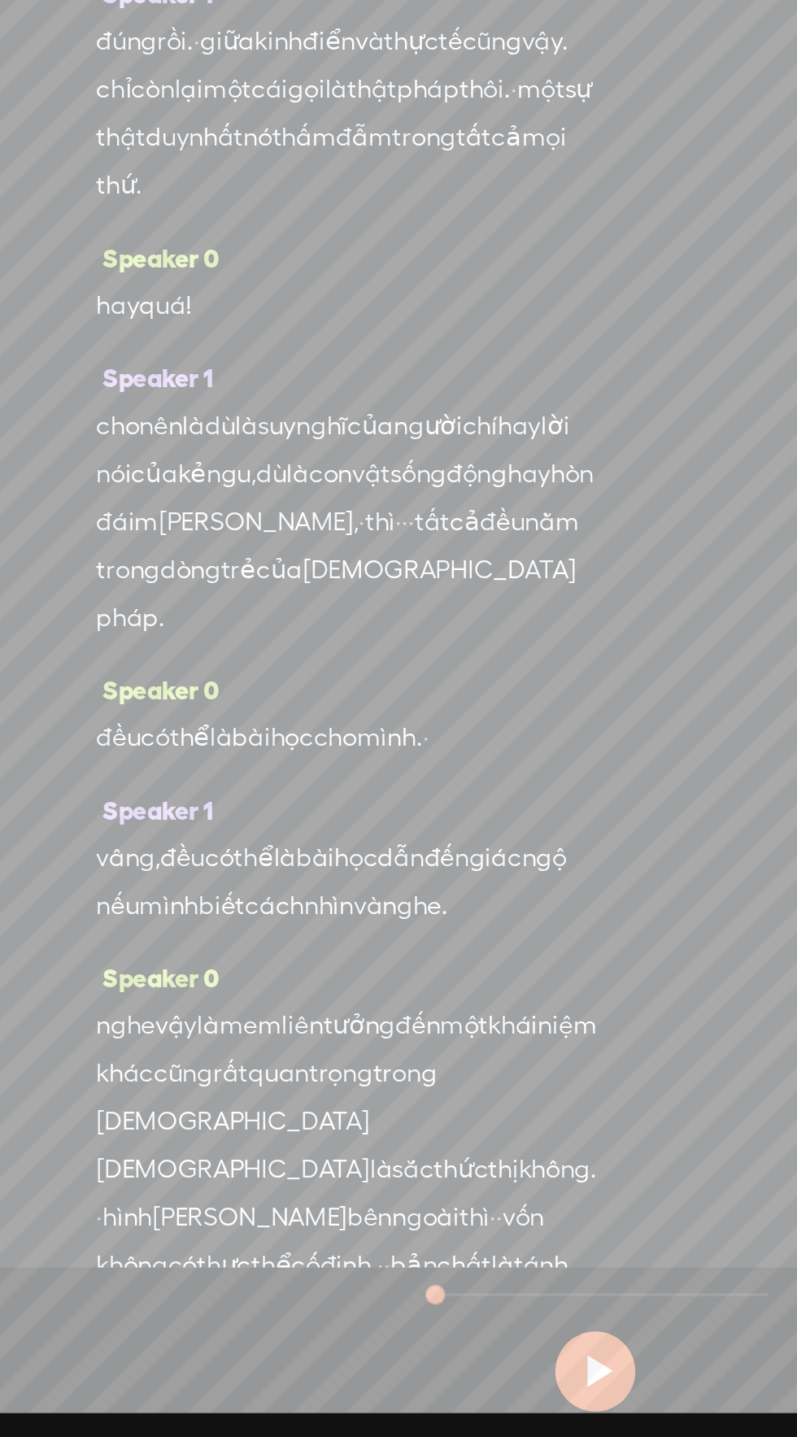
click at [331, 935] on span "chí" at bounding box center [340, 923] width 18 height 24
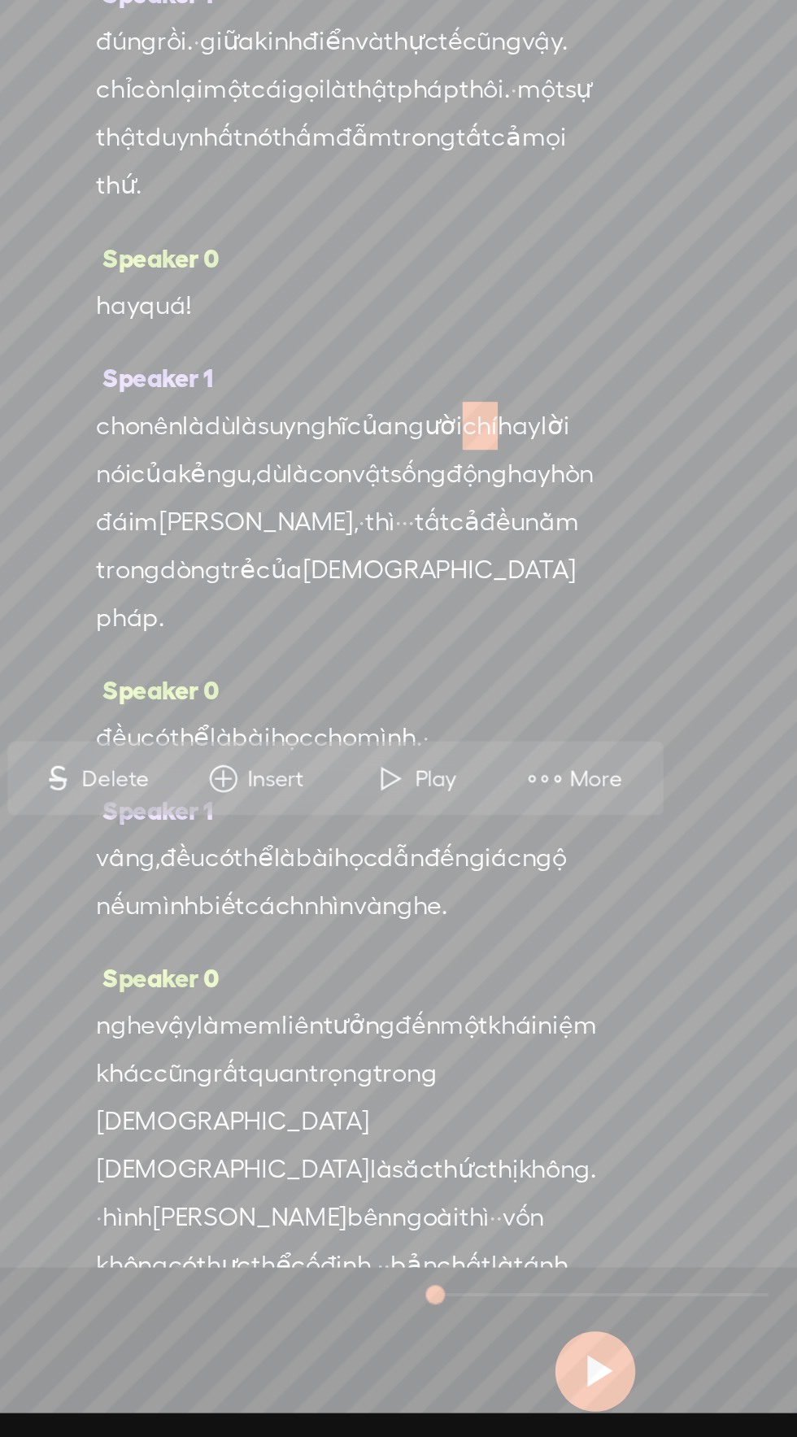
click at [403, 1102] on span "More" at bounding box center [400, 1102] width 31 height 16
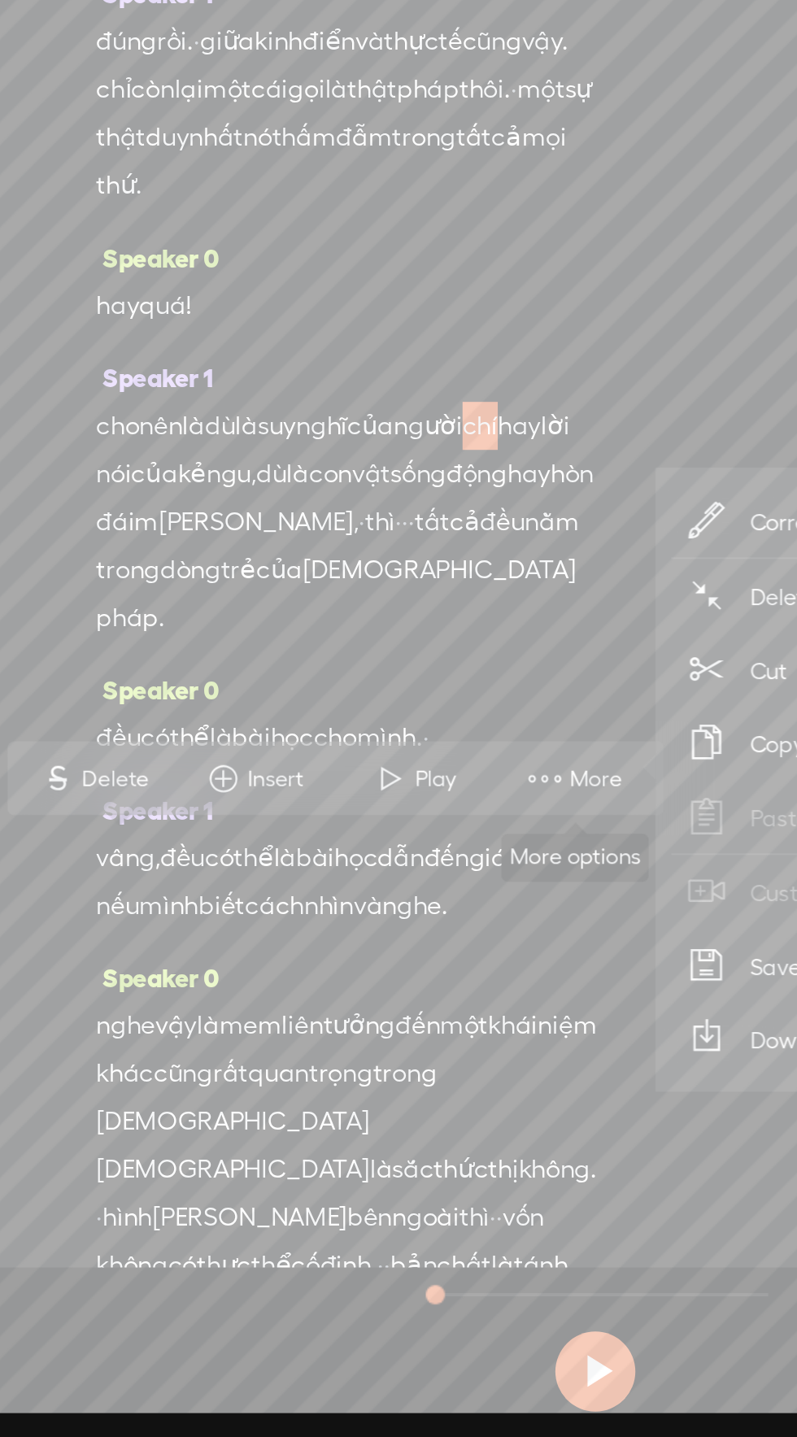
click at [470, 967] on span "Correct transcript" at bounding box center [524, 971] width 159 height 37
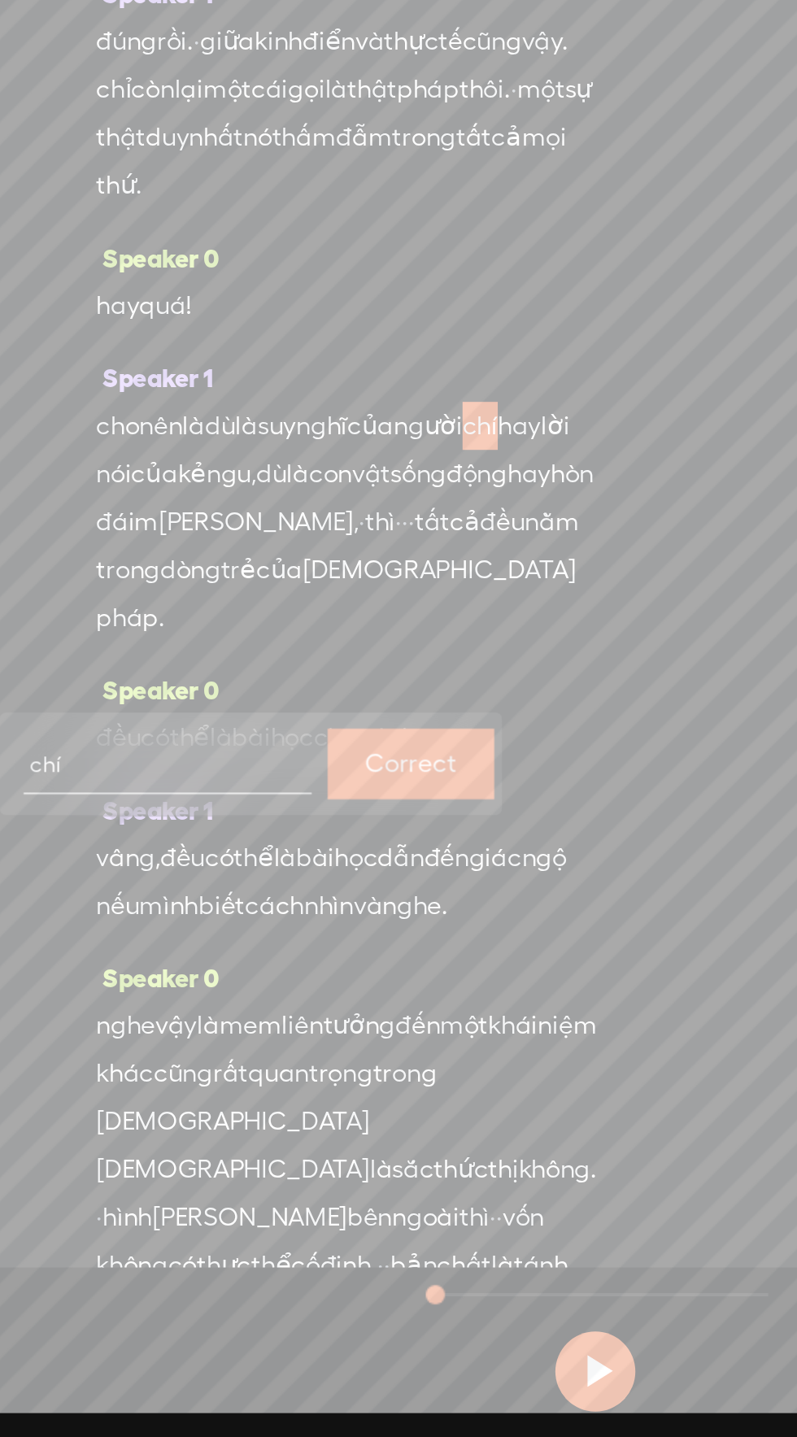
scroll to position [10, 0]
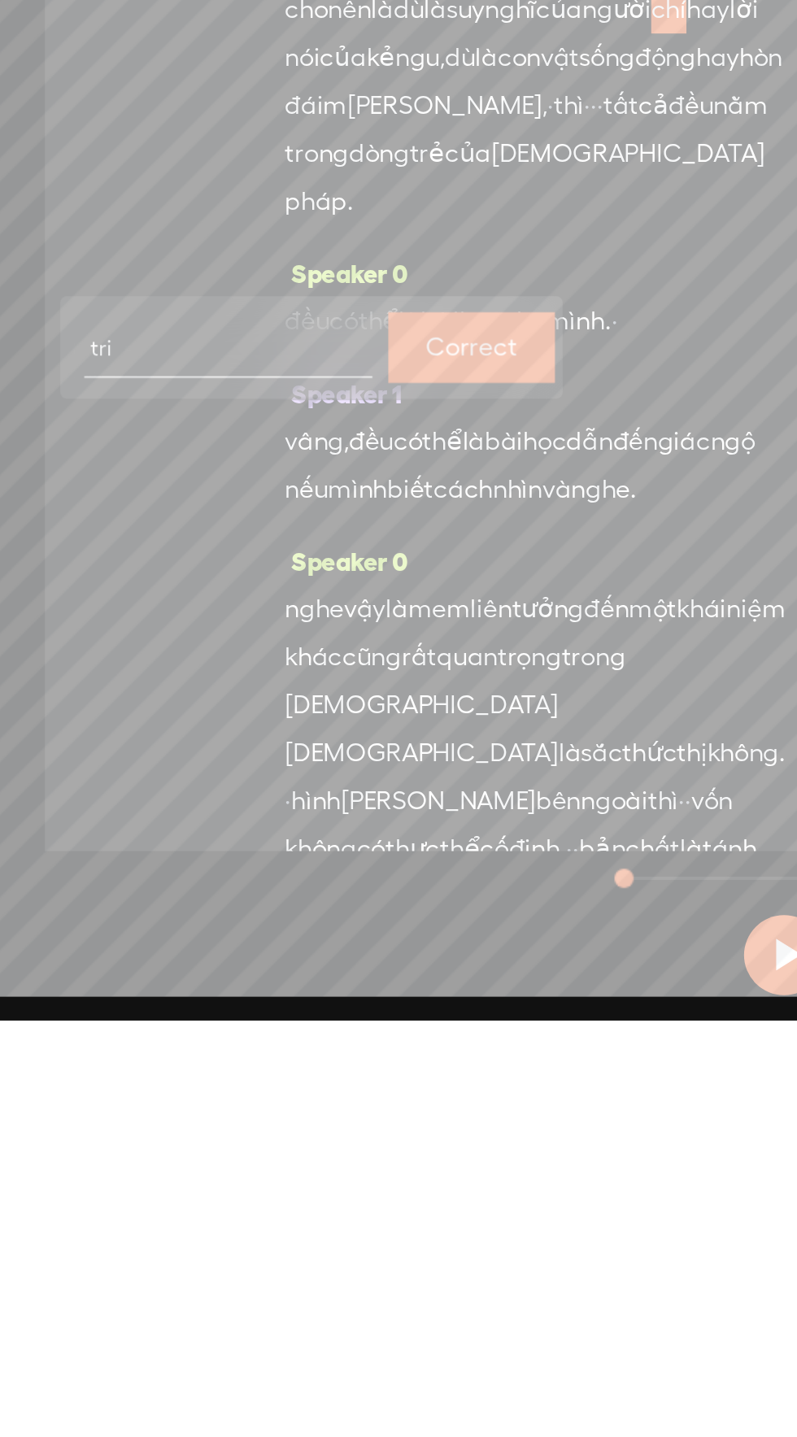
type input "trí"
click at [228, 1083] on label "Correct" at bounding box center [239, 1094] width 46 height 33
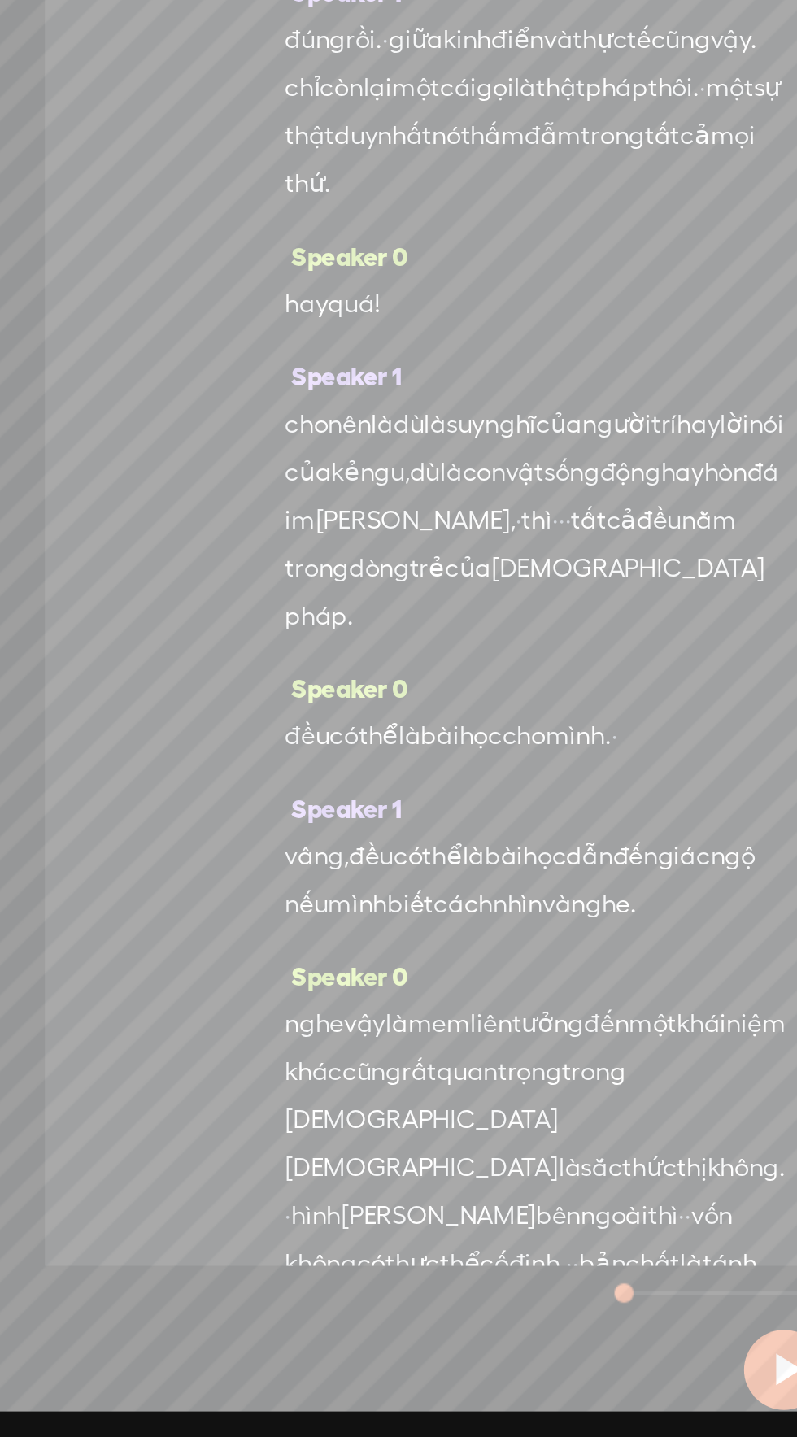
click at [262, 983] on span "[PERSON_NAME]," at bounding box center [211, 971] width 102 height 24
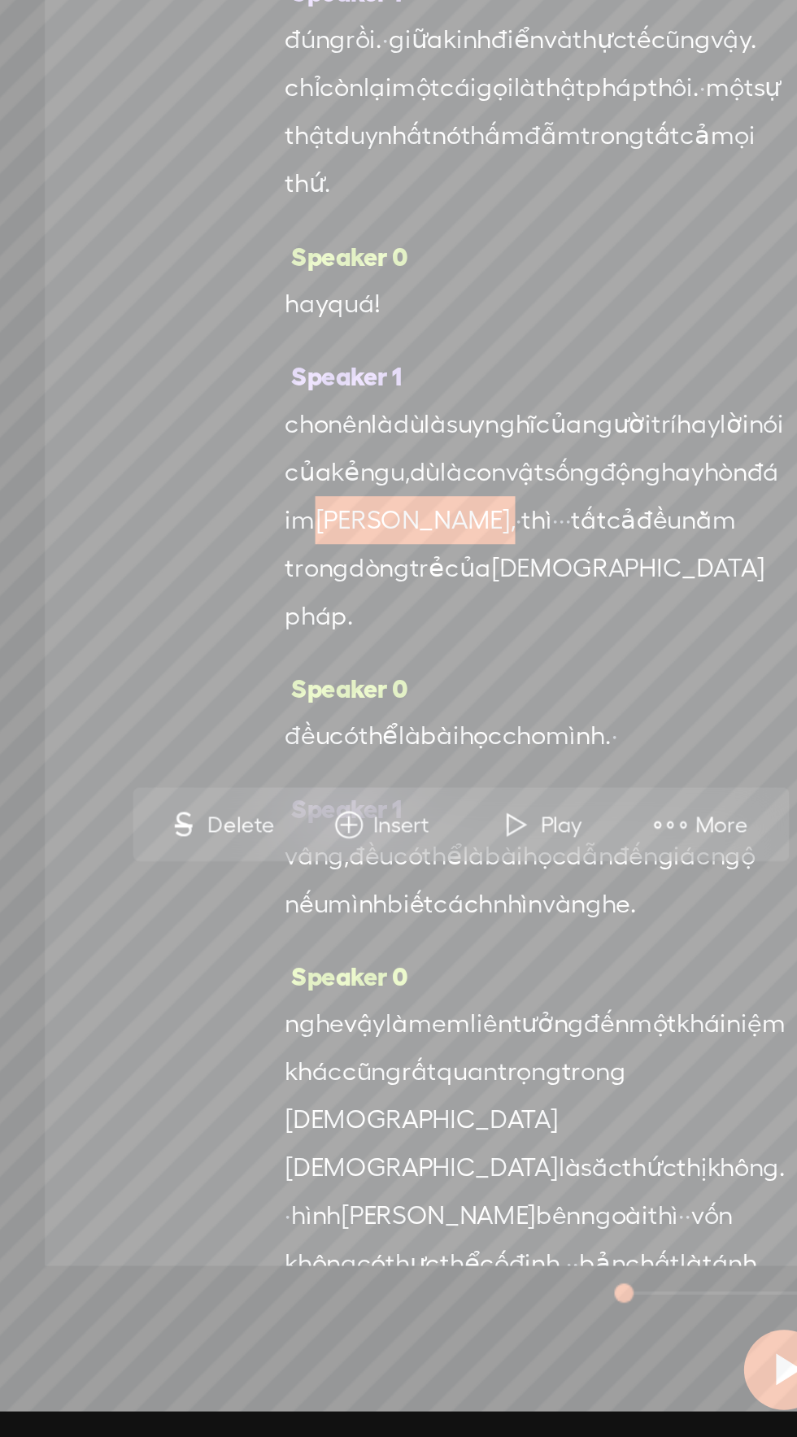
click at [371, 1118] on span "More" at bounding box center [368, 1126] width 31 height 16
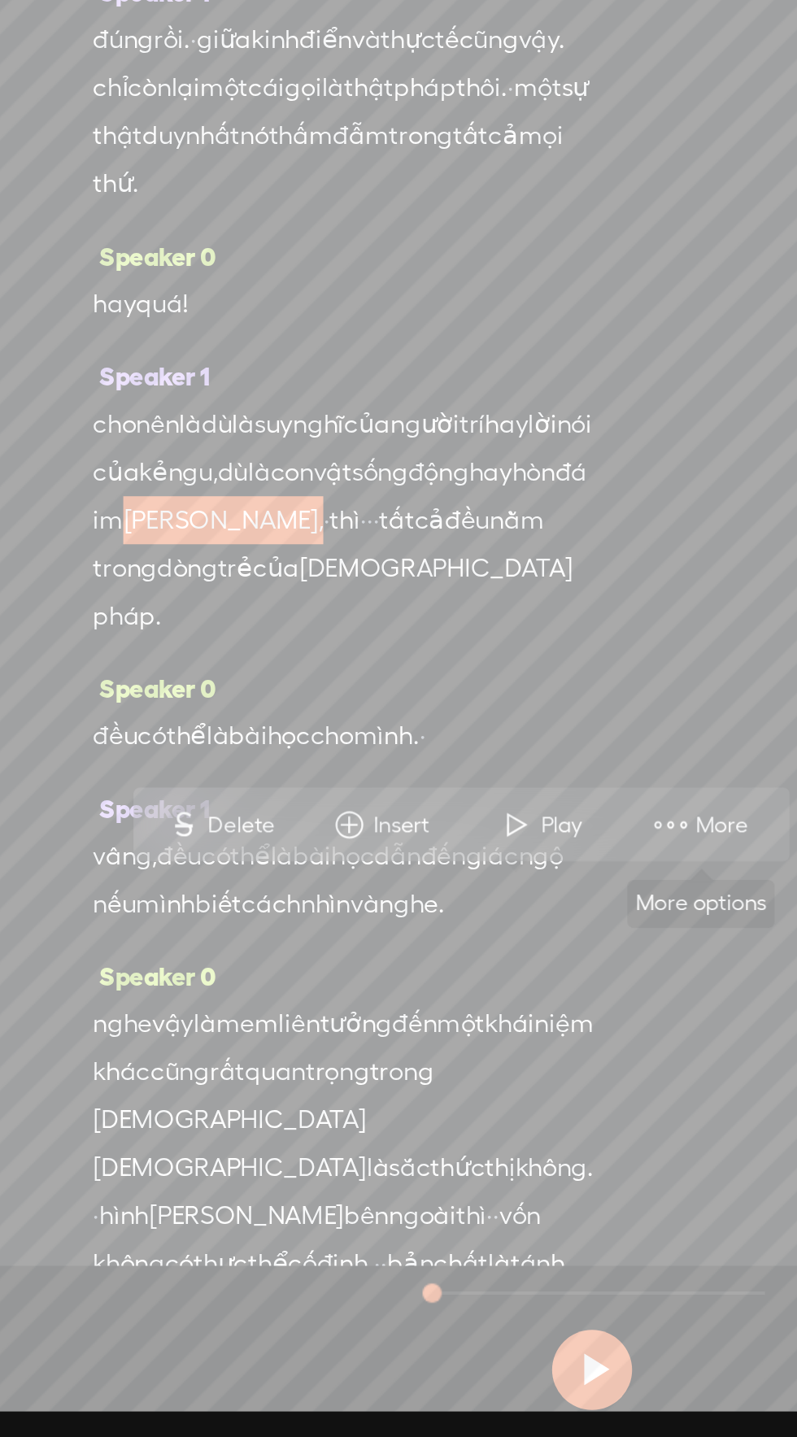
click at [449, 1120] on span at bounding box center [438, 1125] width 24 height 29
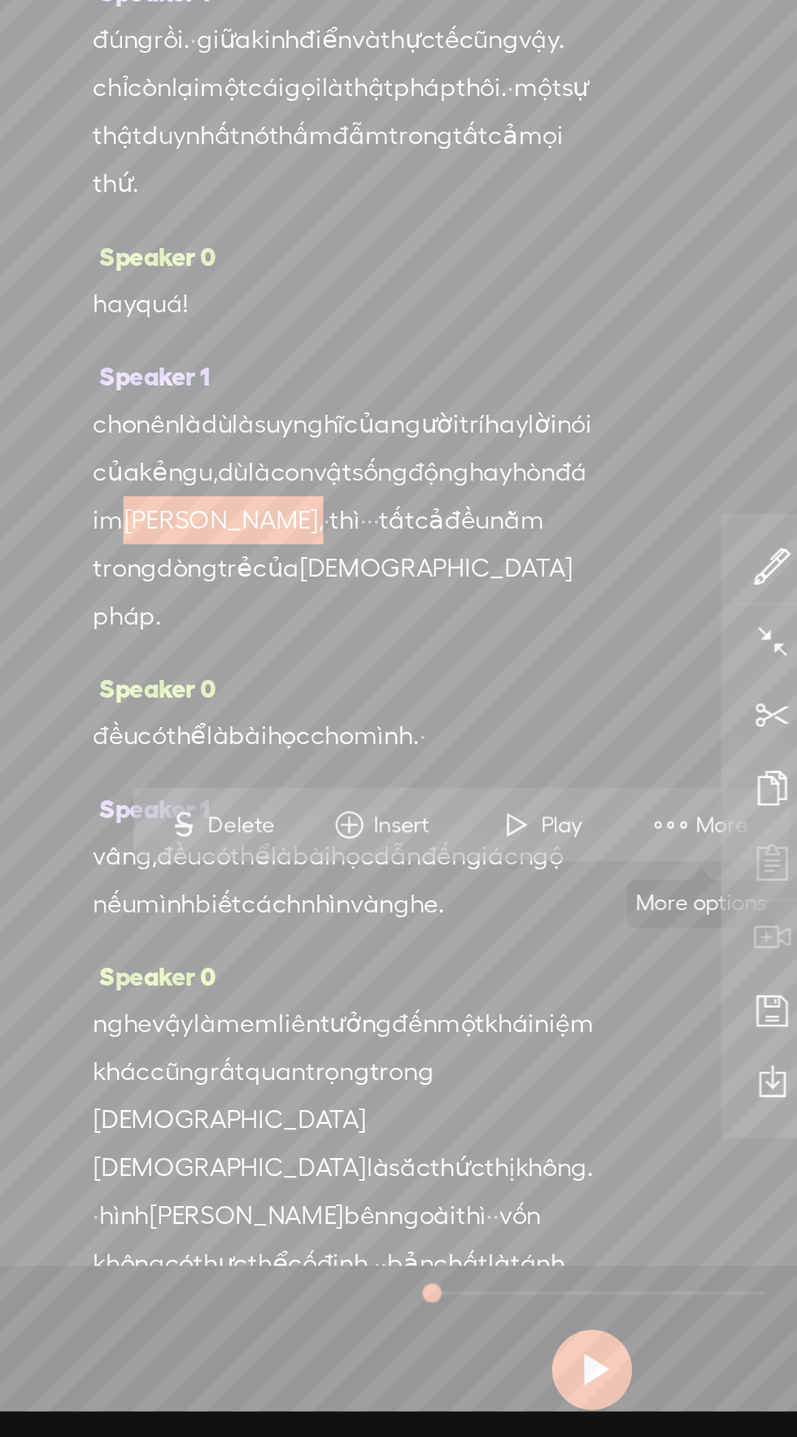
click at [484, 990] on icon at bounding box center [490, 995] width 20 height 20
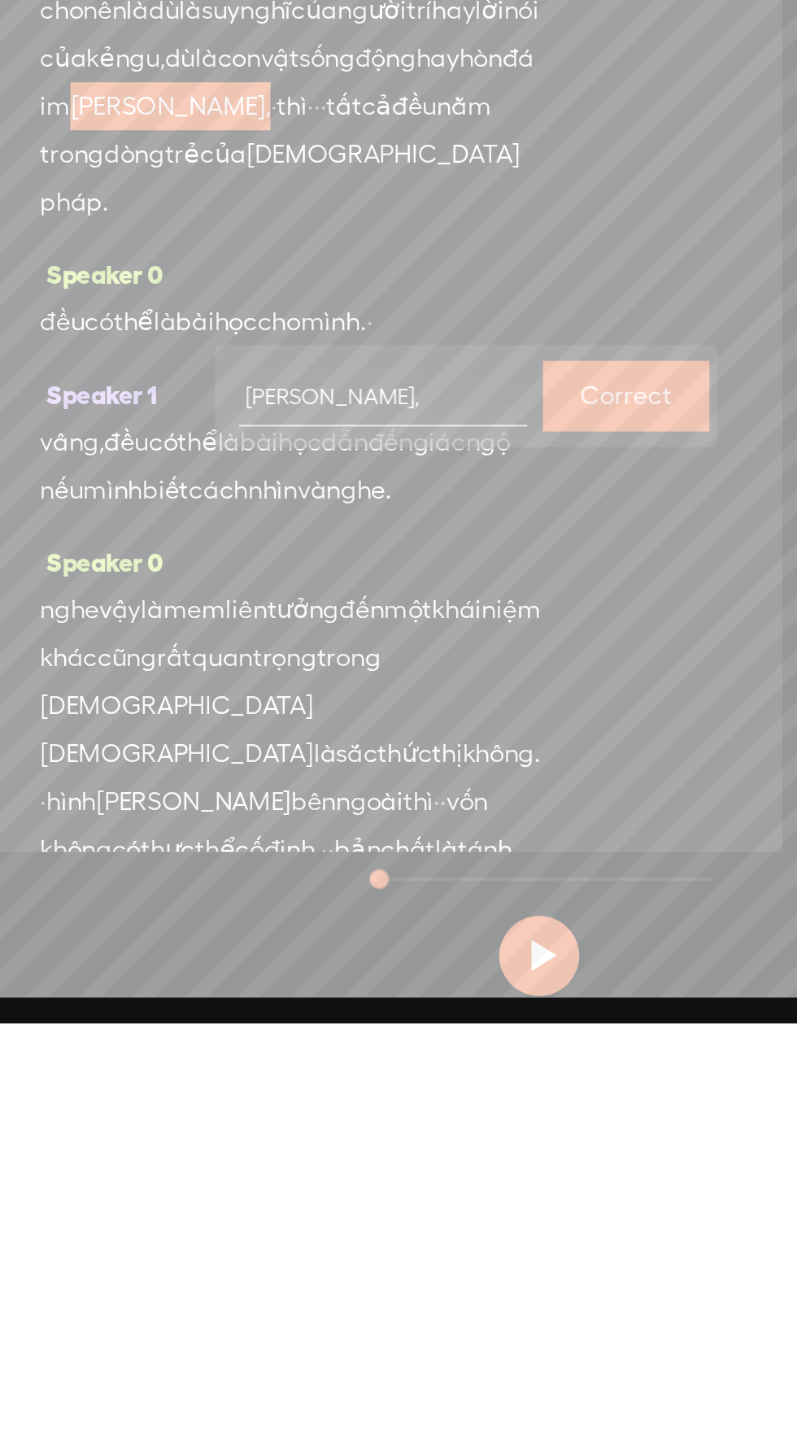
click at [259, 1124] on input "[PERSON_NAME]," at bounding box center [319, 1118] width 146 height 30
click at [259, 1118] on input "[PERSON_NAME]," at bounding box center [319, 1118] width 146 height 30
type input "lìm,"
click at [439, 1119] on label "Correct" at bounding box center [443, 1118] width 46 height 33
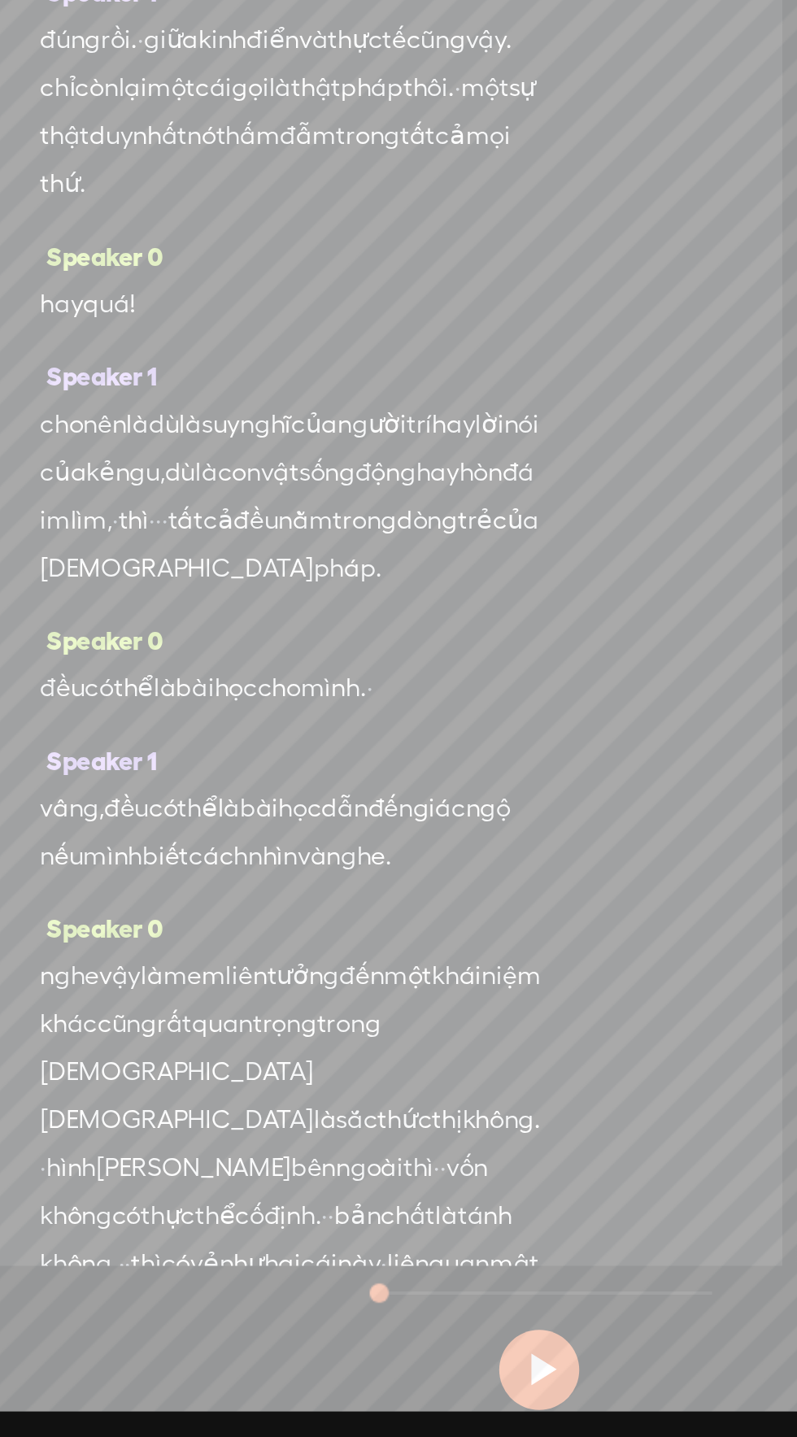
click at [283, 983] on span "nằm" at bounding box center [280, 971] width 28 height 24
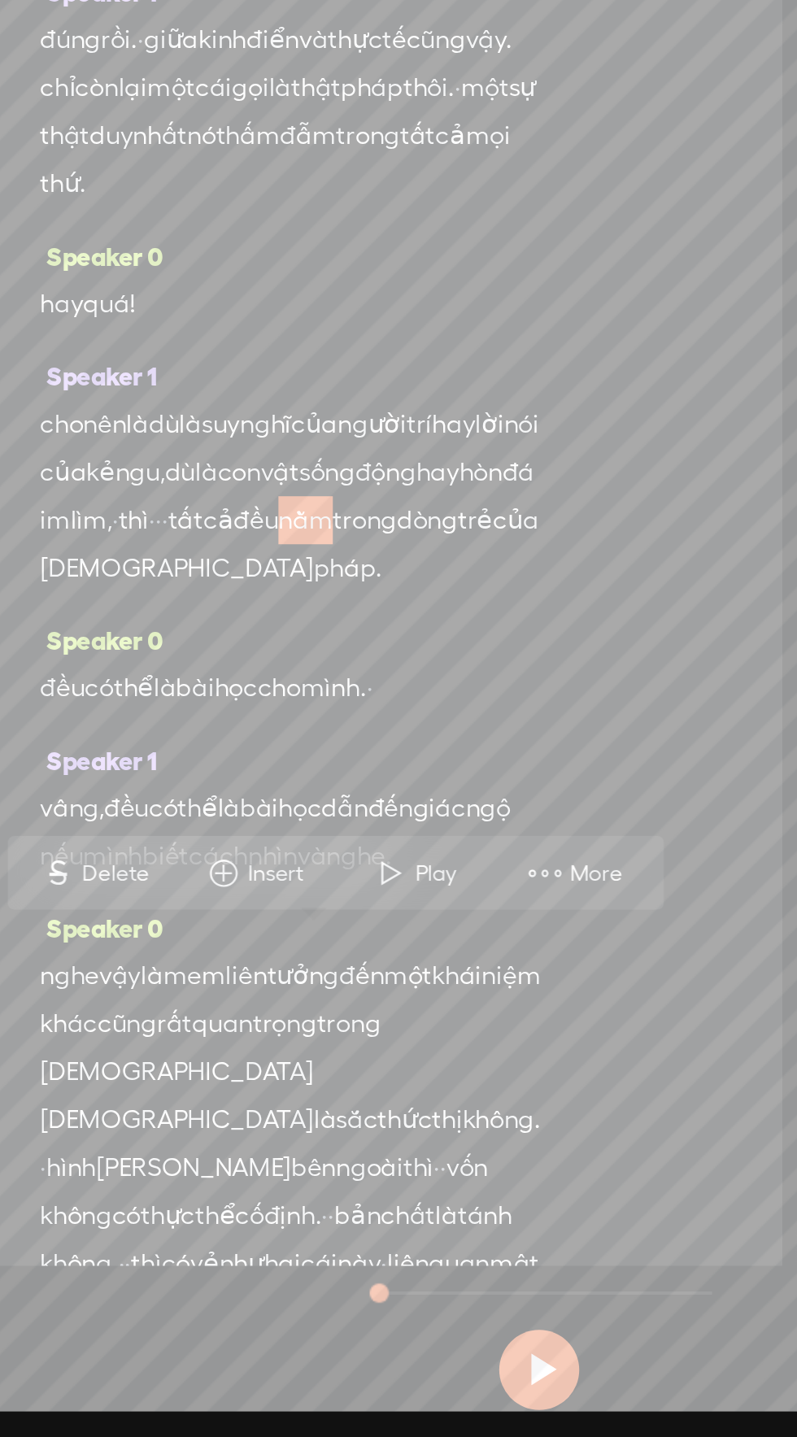
click at [425, 1149] on span "More" at bounding box center [429, 1150] width 31 height 16
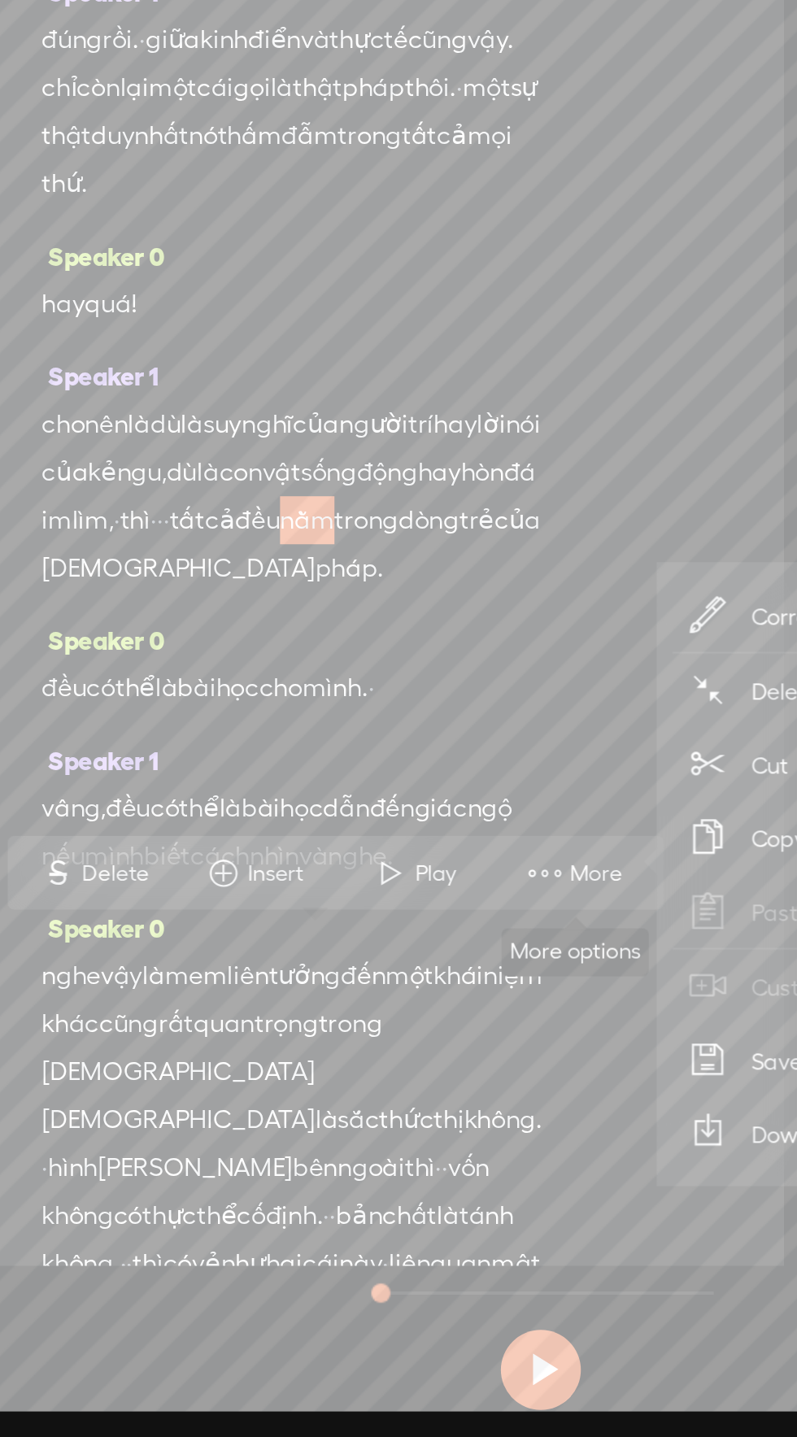
click at [491, 1010] on icon at bounding box center [483, 1019] width 20 height 20
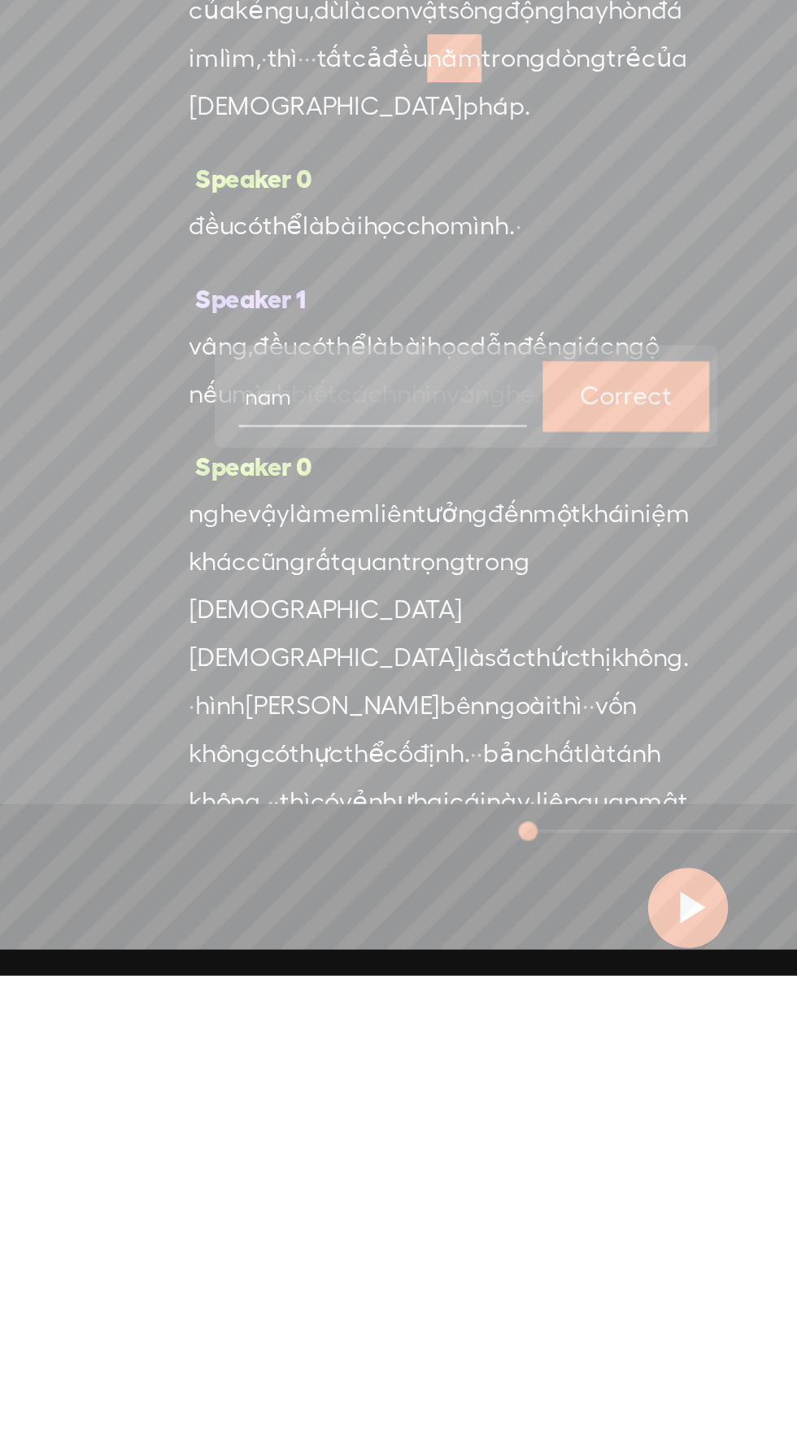
type input "nằm"
click at [360, 1128] on label "Correct" at bounding box center [367, 1142] width 46 height 33
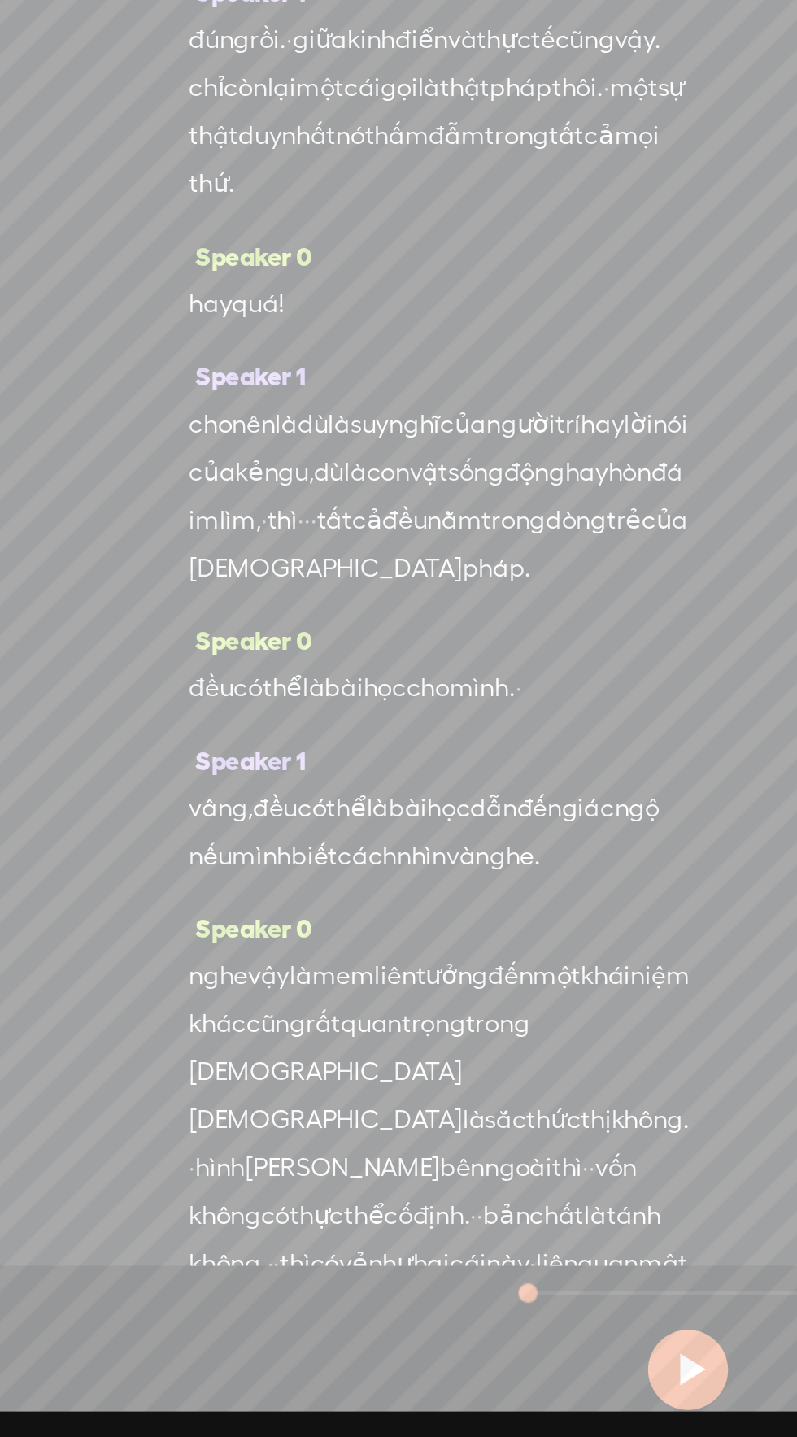
click at [375, 983] on span "trẻ" at bounding box center [366, 971] width 18 height 24
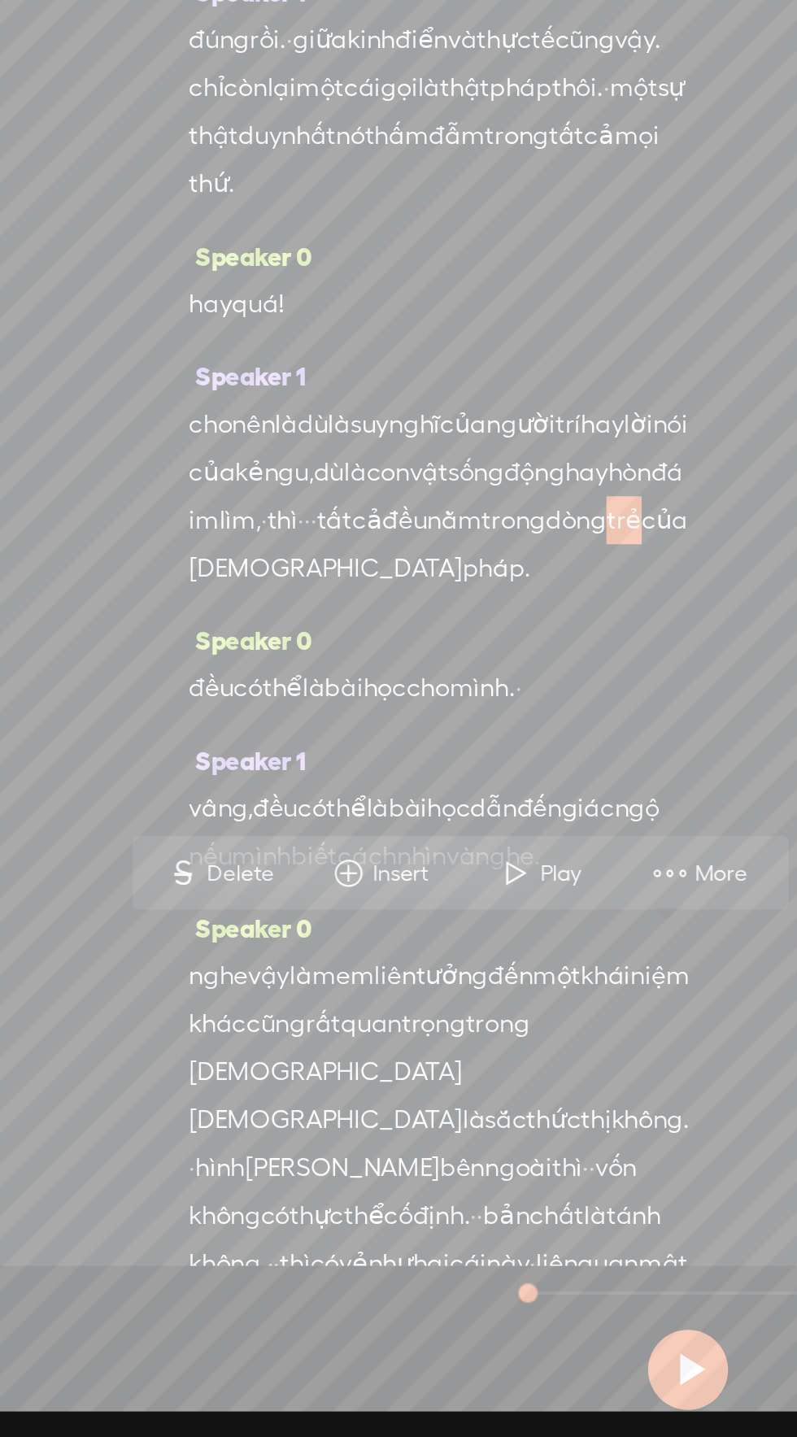
click at [421, 1147] on span "More" at bounding box center [417, 1150] width 31 height 16
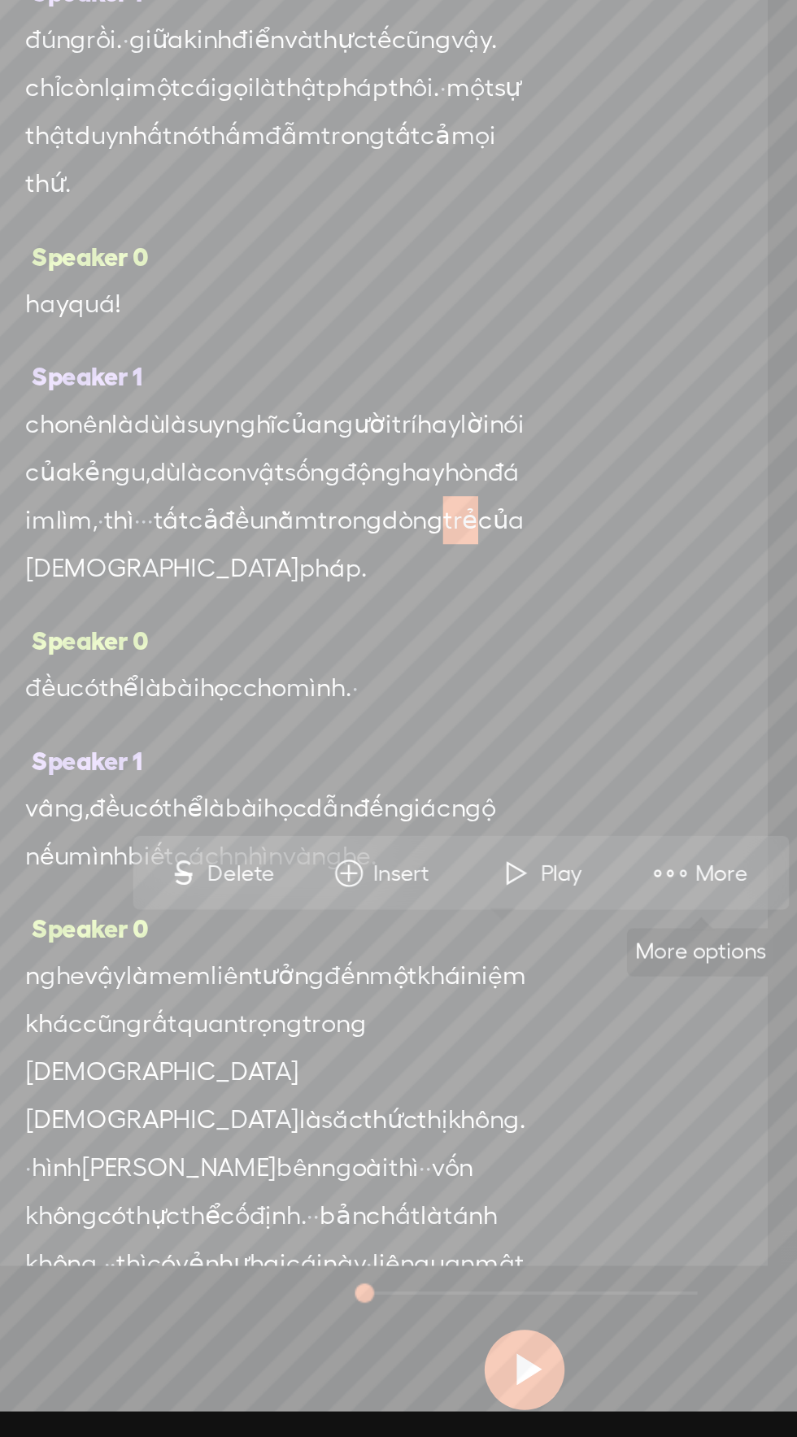
click at [489, 1150] on span "More" at bounding box center [500, 1150] width 31 height 16
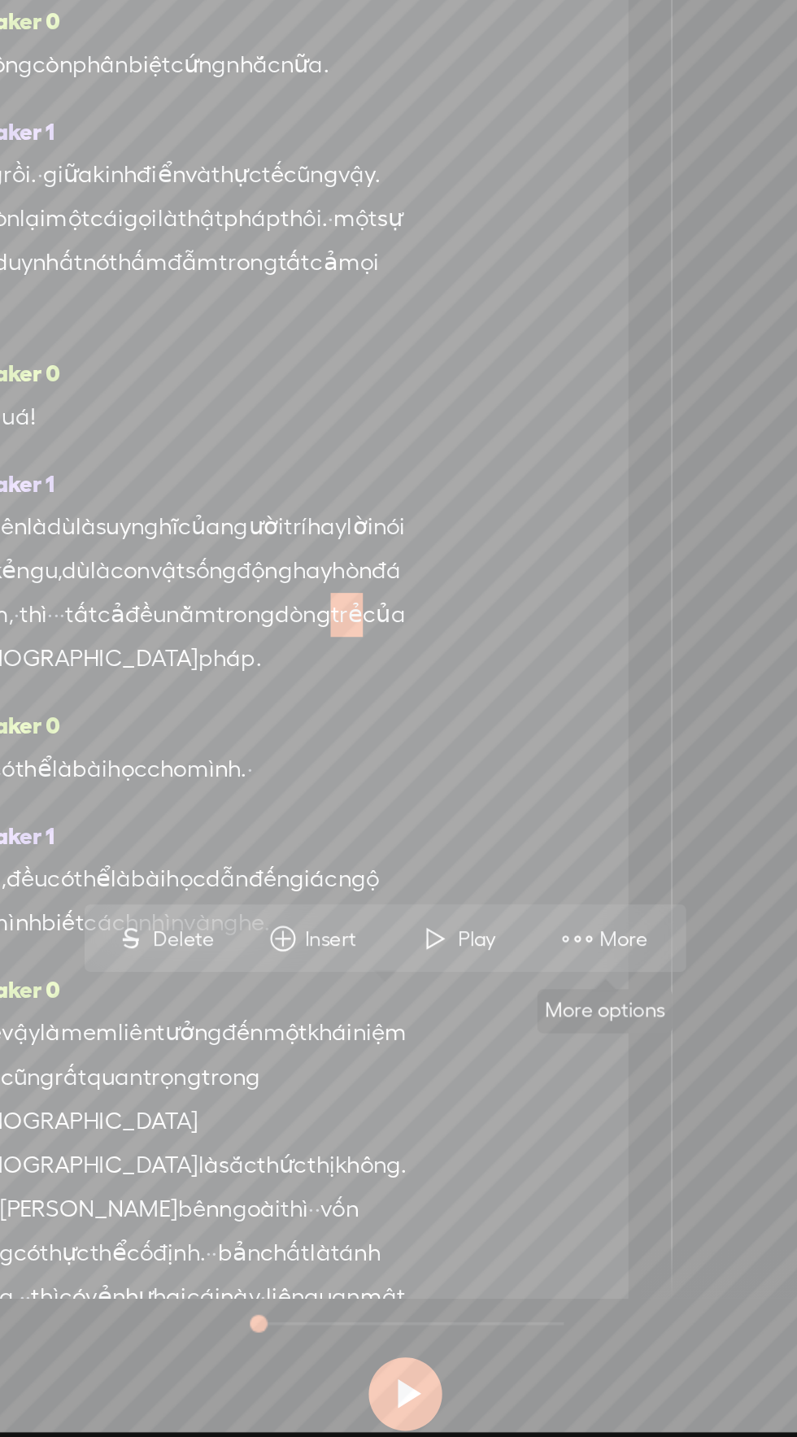
scroll to position [0, 0]
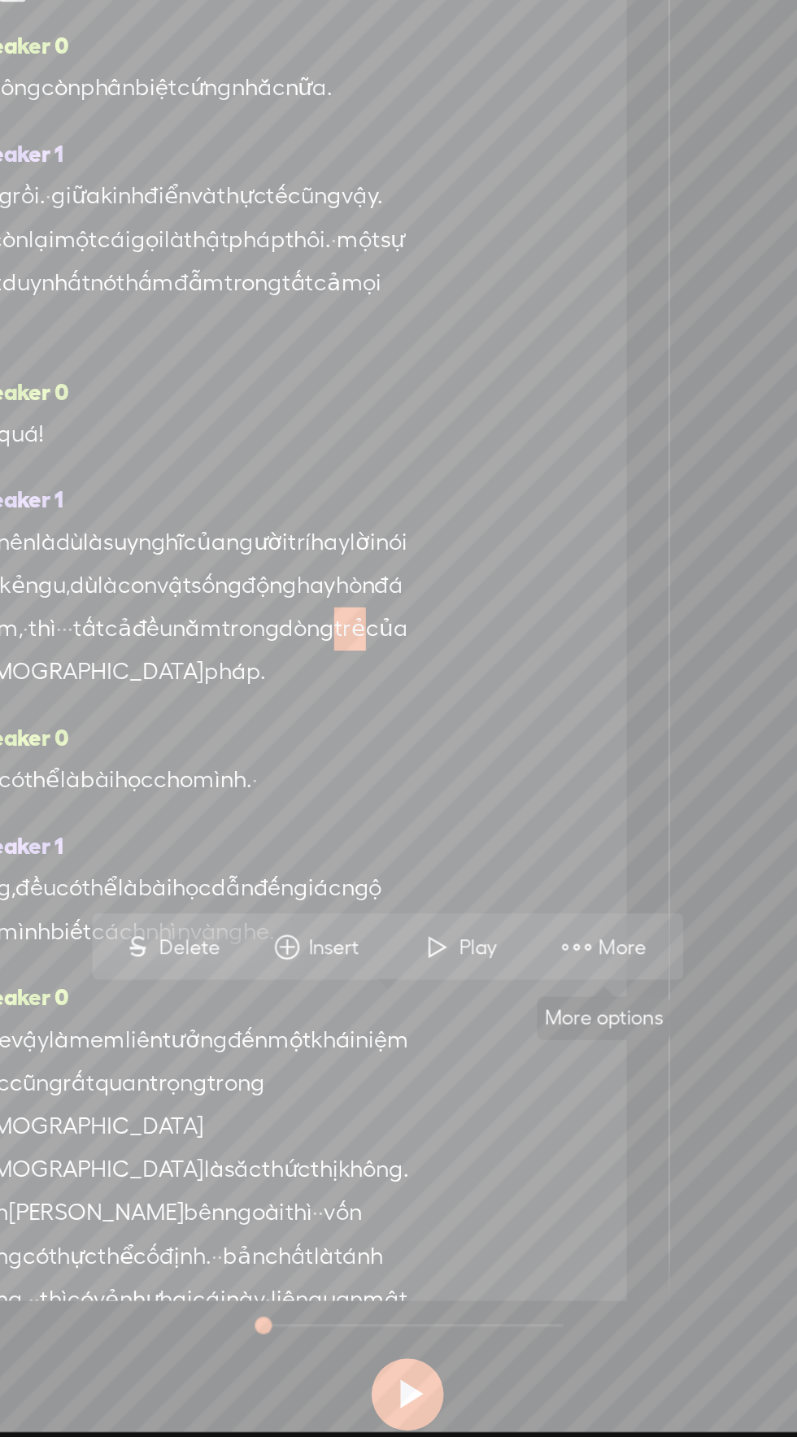
click at [515, 1159] on span "More" at bounding box center [521, 1161] width 31 height 16
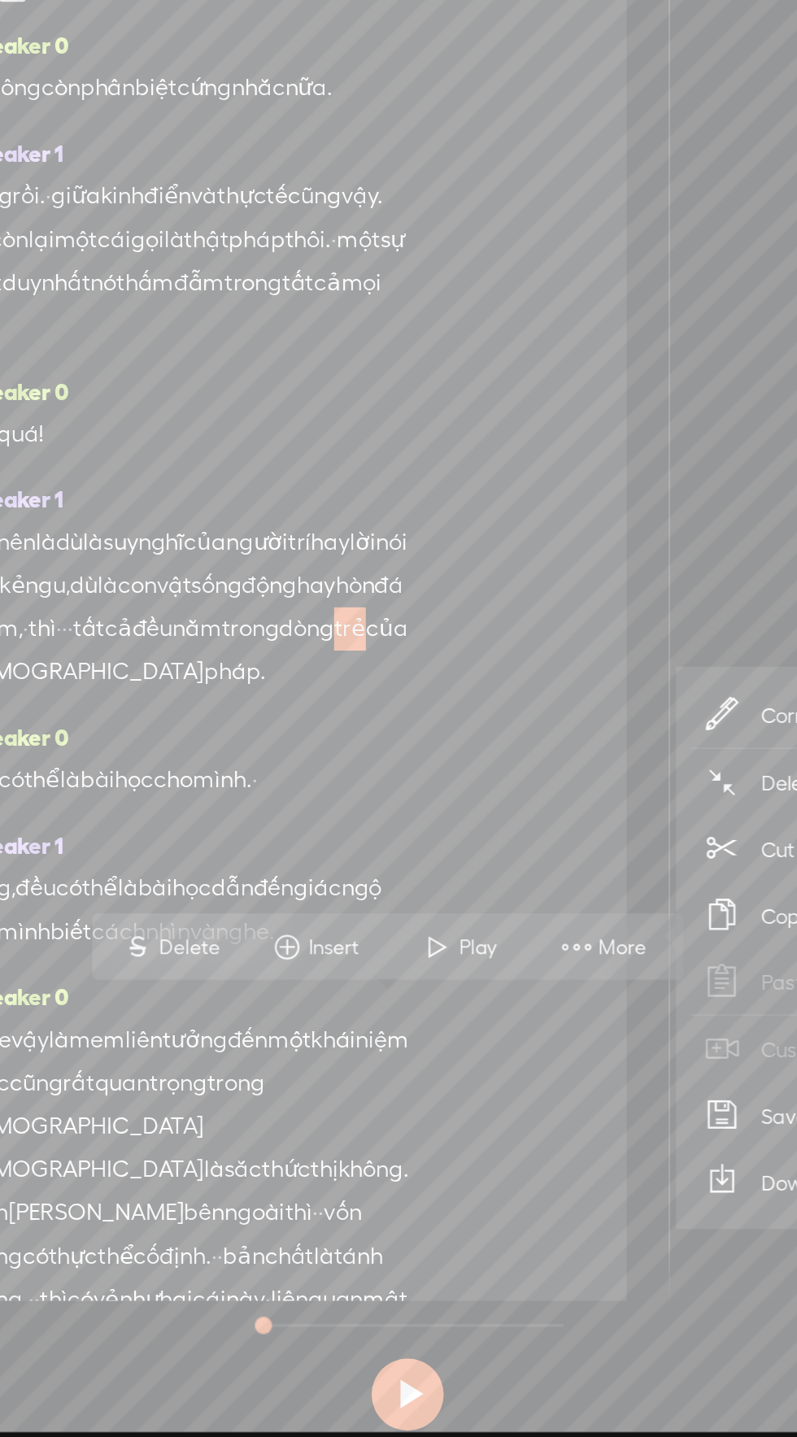
click at [585, 1024] on span "Correct transcript" at bounding box center [645, 1029] width 159 height 37
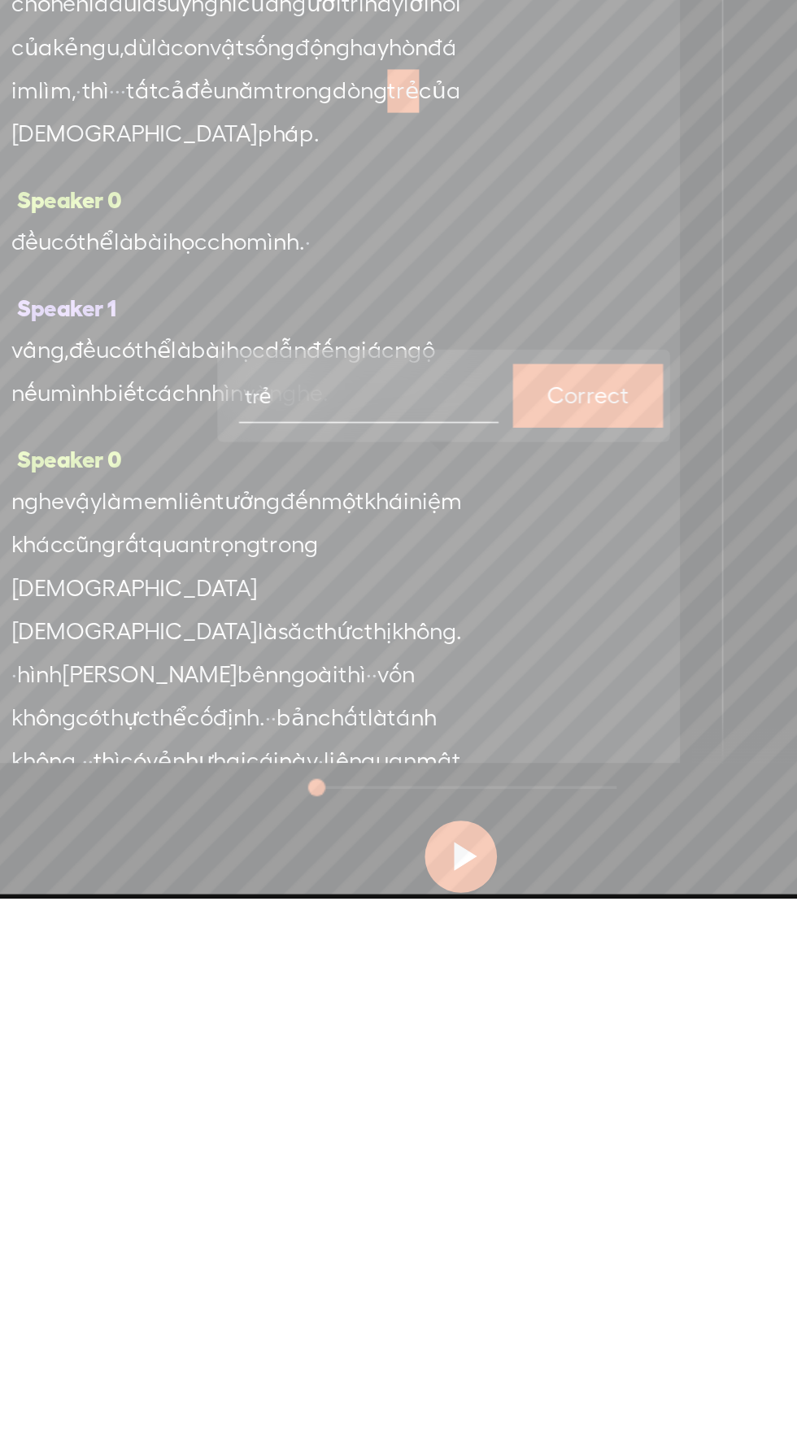
type input "C"
type input "chảy"
click at [467, 1142] on label "Correct" at bounding box center [470, 1153] width 46 height 33
